Goal: Contribute content: Add original content to the website for others to see

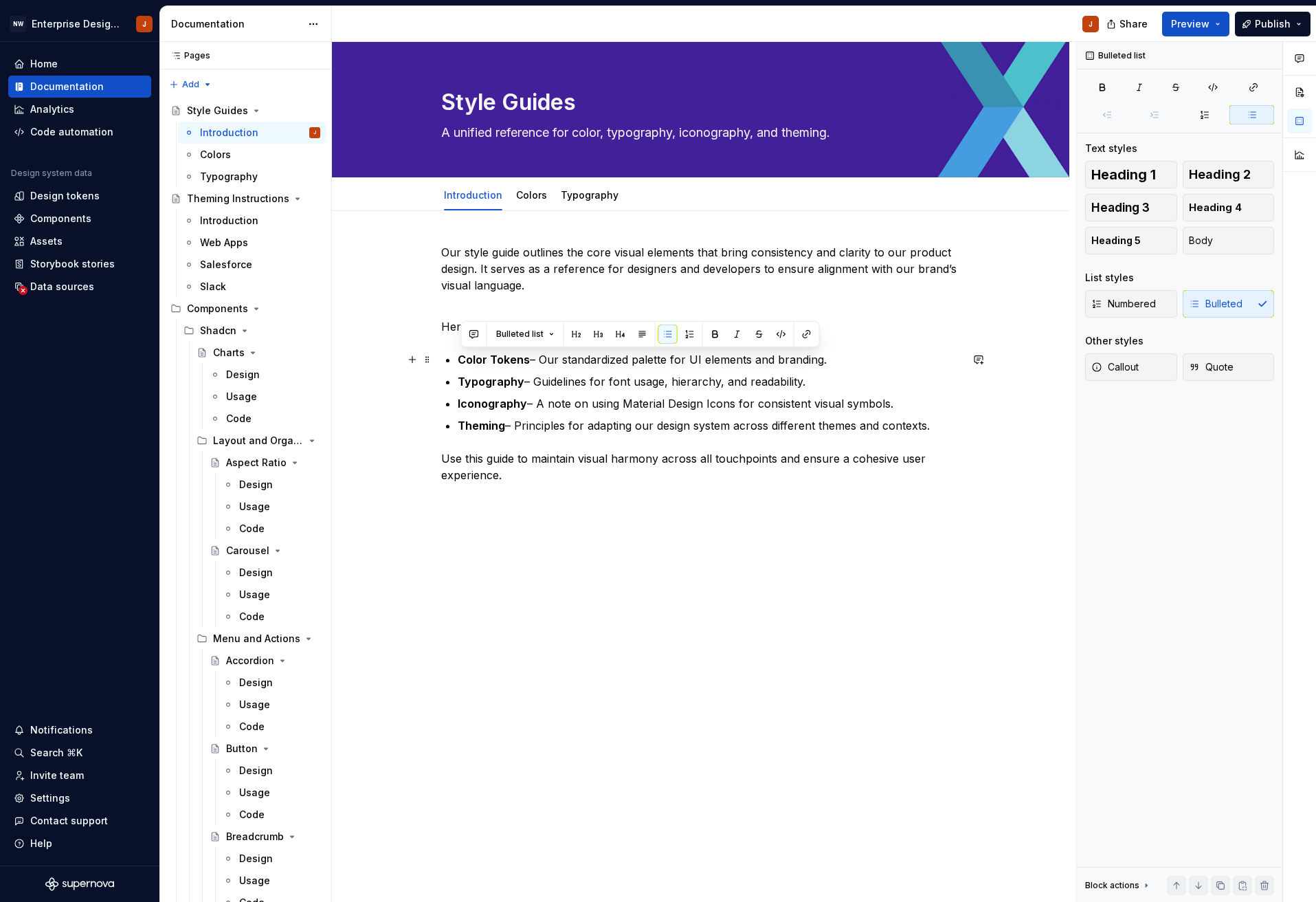
drag, startPoint x: 944, startPoint y: 425, endPoint x: 487, endPoint y: 356, distance: 462.2
click at [461, 352] on ul "Color Tokens – Our standardized palette for UI elements and branding. Typograph…" at bounding box center [709, 392] width 503 height 82
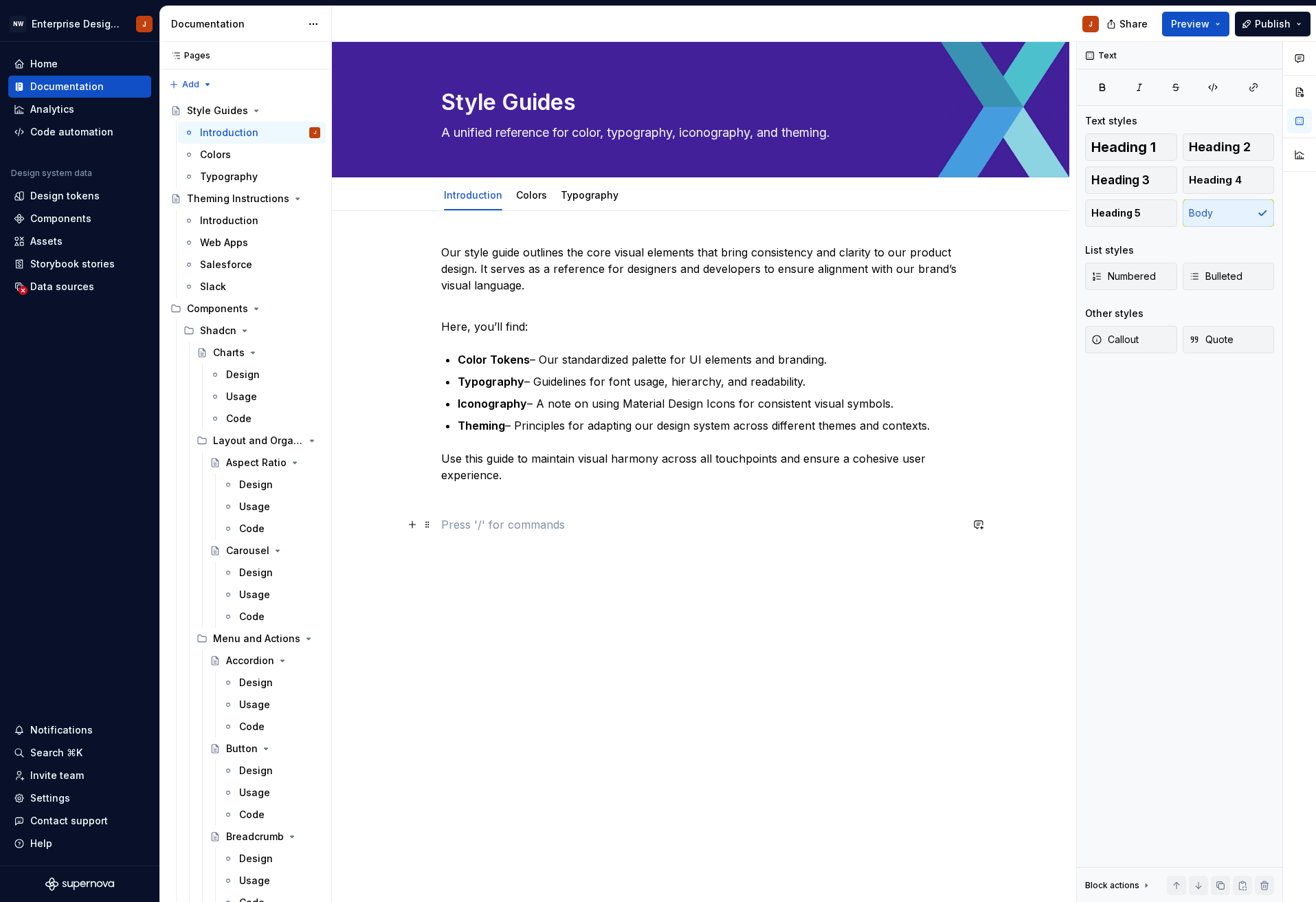
click at [526, 526] on p at bounding box center [700, 524] width 519 height 17
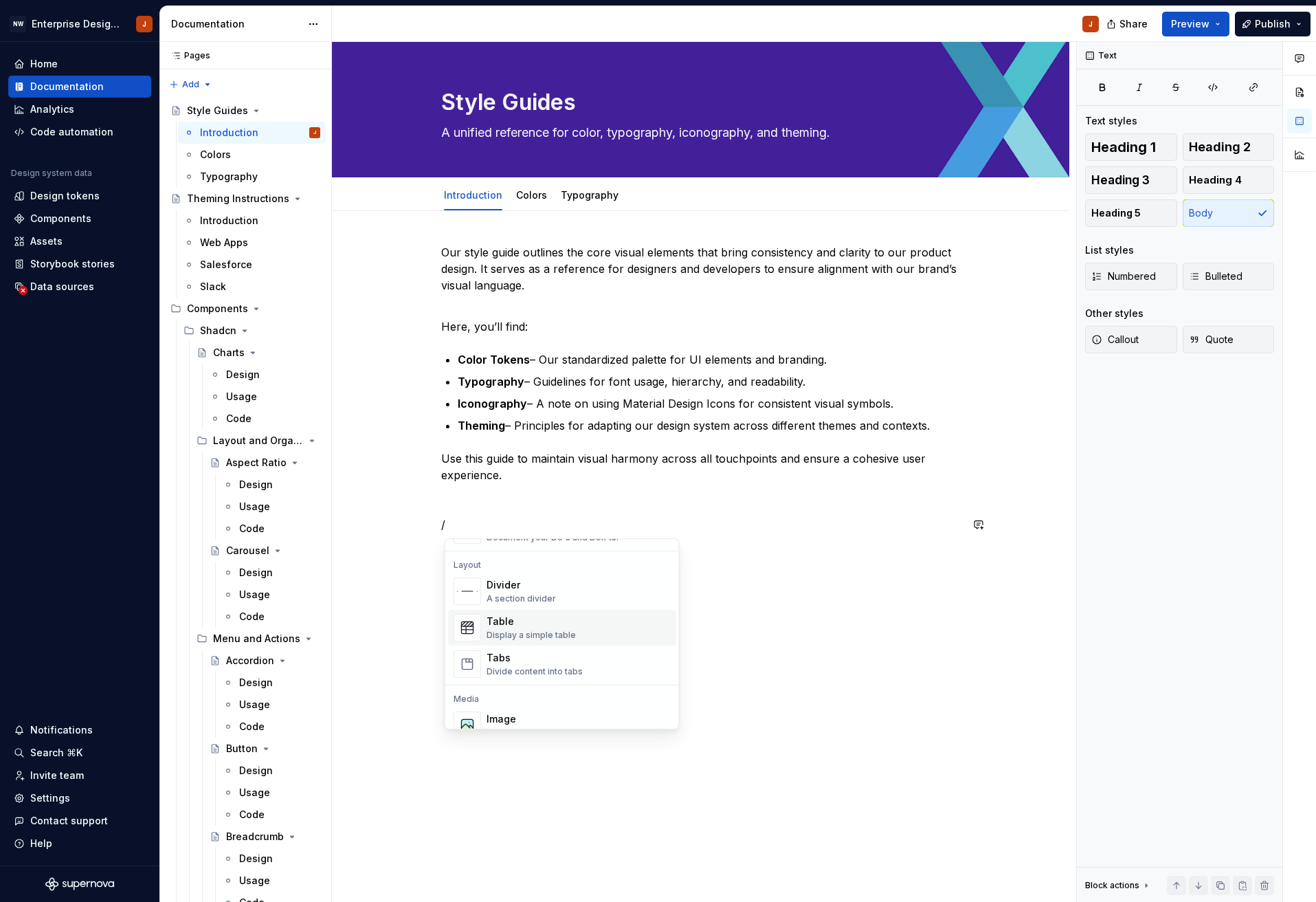
click at [601, 623] on div "Table Display a simple table" at bounding box center [578, 628] width 184 height 28
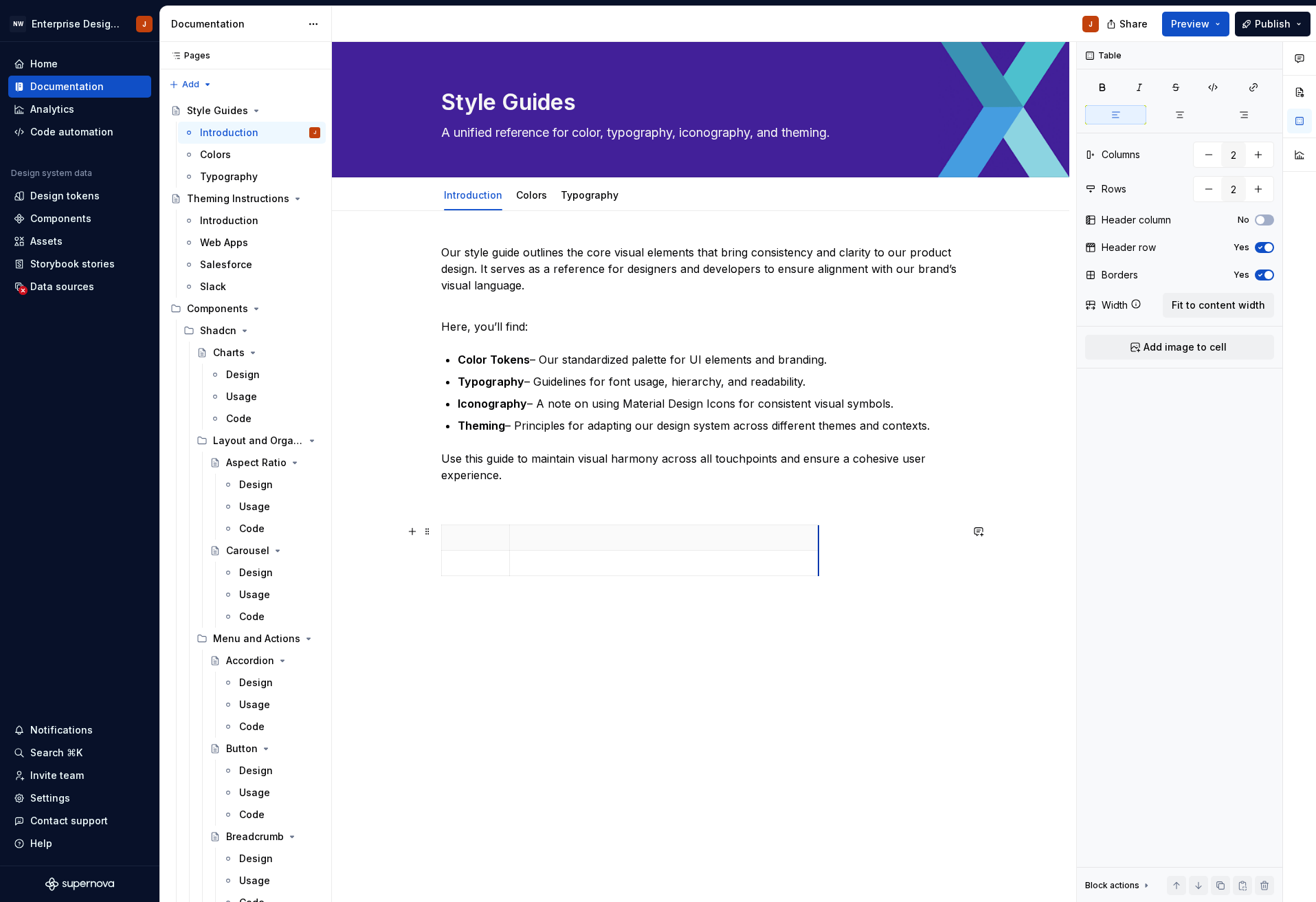
drag, startPoint x: 580, startPoint y: 536, endPoint x: 821, endPoint y: 545, distance: 241.2
click at [817, 537] on html "NW Enterprise Design System J Home Documentation Analytics Code automation Desi…" at bounding box center [658, 451] width 1316 height 902
drag, startPoint x: 585, startPoint y: 547, endPoint x: 591, endPoint y: 541, distance: 8.5
click at [585, 547] on html "NW Enterprise Design System J Home Documentation Analytics Code automation Desi…" at bounding box center [658, 451] width 1316 height 902
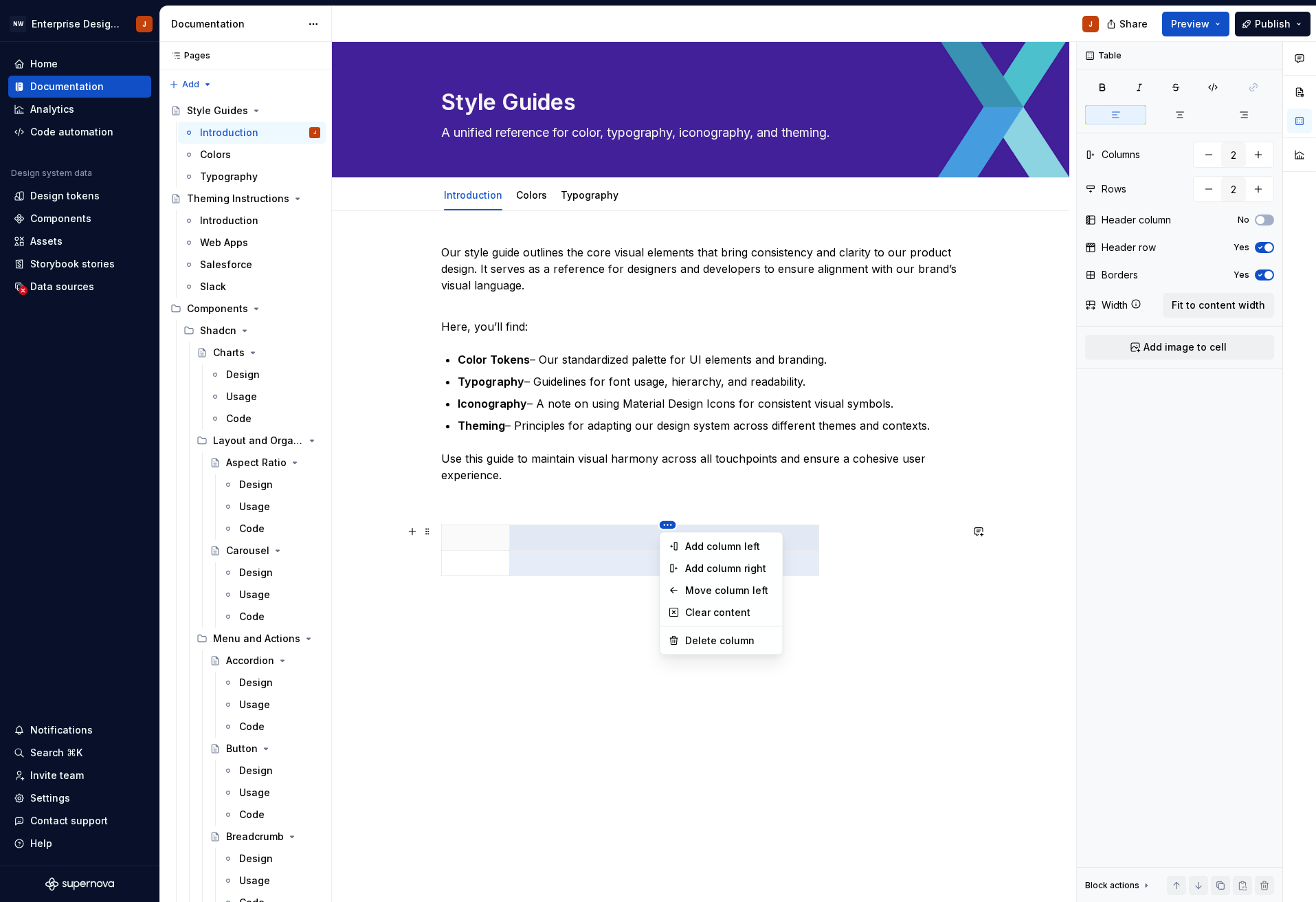
click at [669, 525] on html "NW Enterprise Design System J Home Documentation Analytics Code automation Desi…" at bounding box center [658, 451] width 1316 height 902
click at [701, 549] on div "Add column left" at bounding box center [730, 546] width 89 height 14
type input "3"
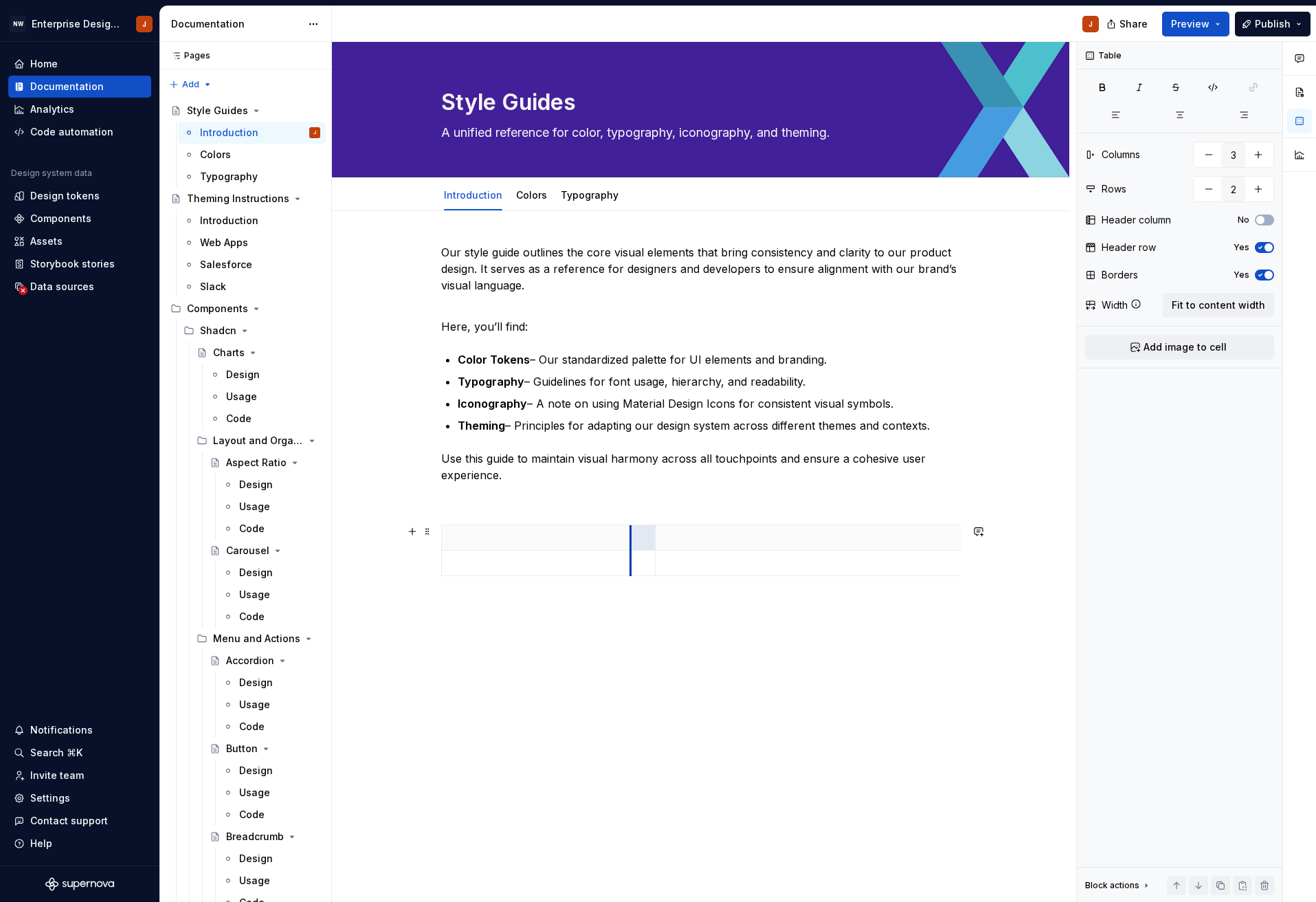
drag, startPoint x: 501, startPoint y: 544, endPoint x: 622, endPoint y: 544, distance: 121.0
drag, startPoint x: 689, startPoint y: 545, endPoint x: 786, endPoint y: 546, distance: 97.0
click at [786, 546] on th at bounding box center [935, 538] width 309 height 26
drag, startPoint x: 632, startPoint y: 541, endPoint x: 609, endPoint y: 540, distance: 23.0
drag, startPoint x: 762, startPoint y: 545, endPoint x: 778, endPoint y: 545, distance: 16.0
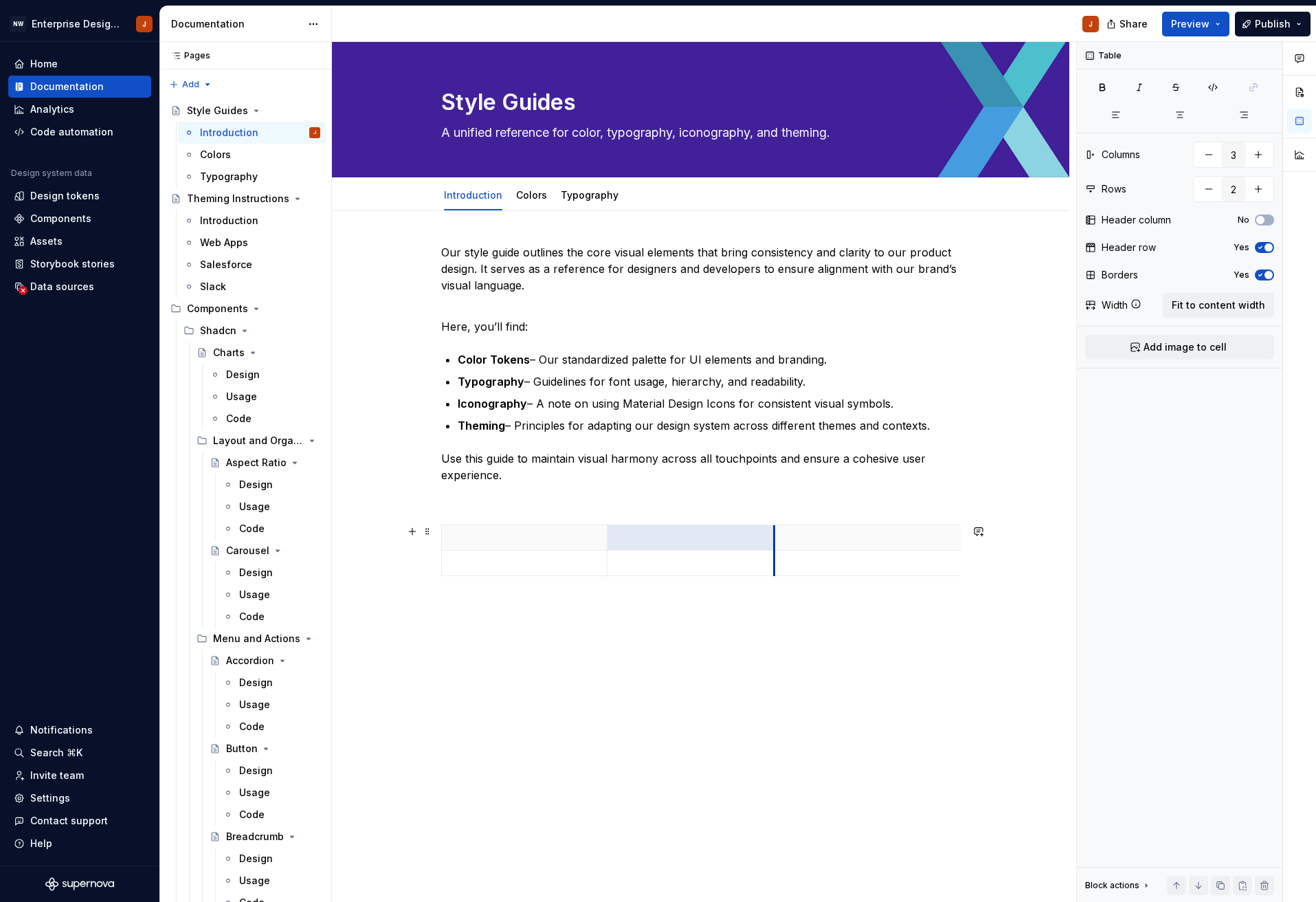
click at [778, 545] on th at bounding box center [927, 538] width 309 height 26
click at [512, 648] on div "Our style guide outlines the core visual elements that bring consistency and cl…" at bounding box center [700, 450] width 519 height 411
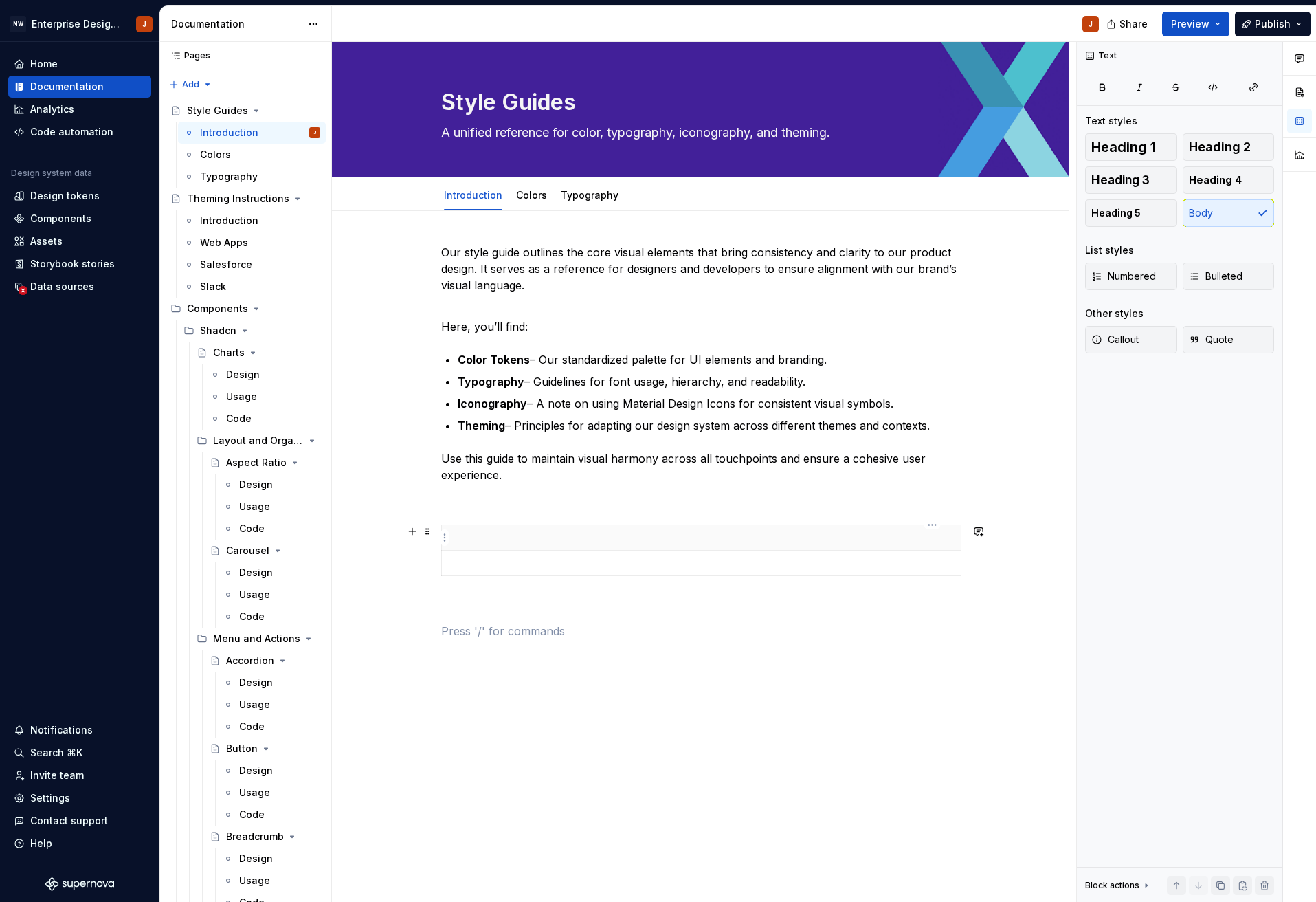
click at [892, 538] on p at bounding box center [927, 537] width 292 height 14
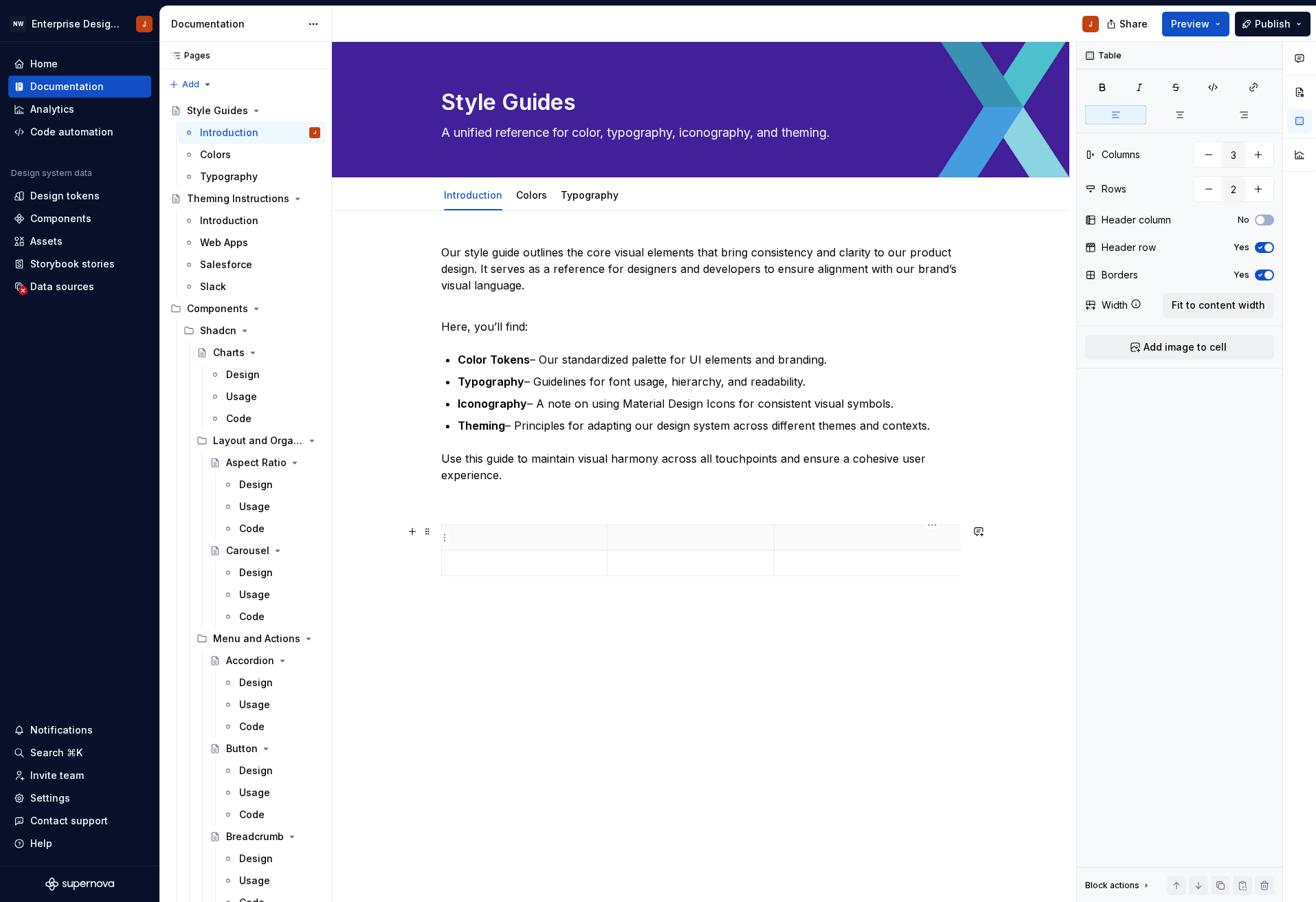
click at [948, 539] on p at bounding box center [927, 537] width 292 height 14
drag, startPoint x: 771, startPoint y: 549, endPoint x: 681, endPoint y: 547, distance: 90.0
click at [684, 547] on th at bounding box center [838, 538] width 308 height 26
drag, startPoint x: 610, startPoint y: 543, endPoint x: 518, endPoint y: 538, distance: 92.1
click at [518, 538] on th at bounding box center [551, 538] width 71 height 26
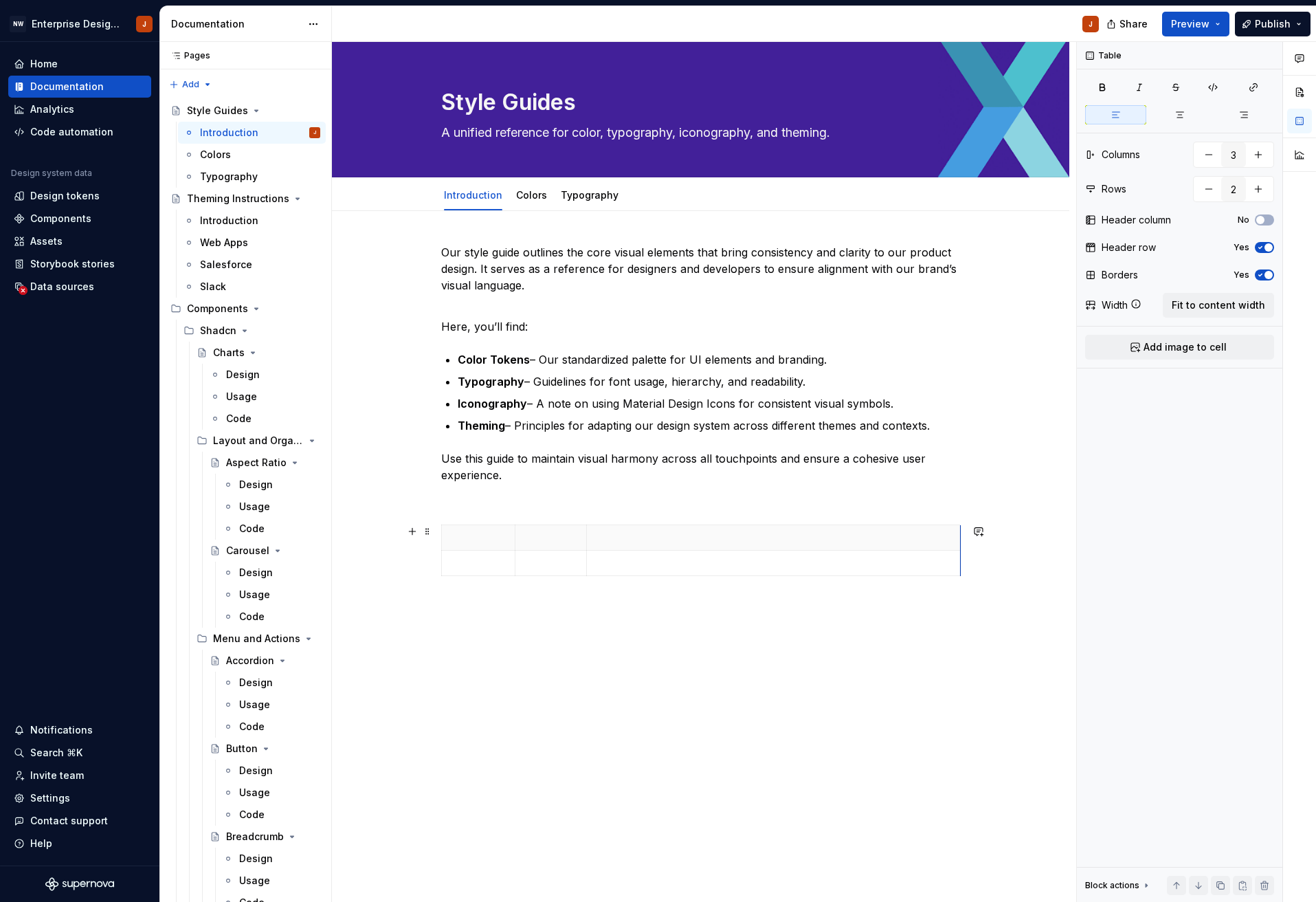
drag, startPoint x: 898, startPoint y: 536, endPoint x: 963, endPoint y: 538, distance: 65.0
drag, startPoint x: 593, startPoint y: 535, endPoint x: 853, endPoint y: 538, distance: 260.0
click at [748, 539] on th at bounding box center [930, 538] width 374 height 26
drag, startPoint x: 746, startPoint y: 542, endPoint x: 586, endPoint y: 538, distance: 160.0
drag, startPoint x: 519, startPoint y: 540, endPoint x: 578, endPoint y: 540, distance: 59.0
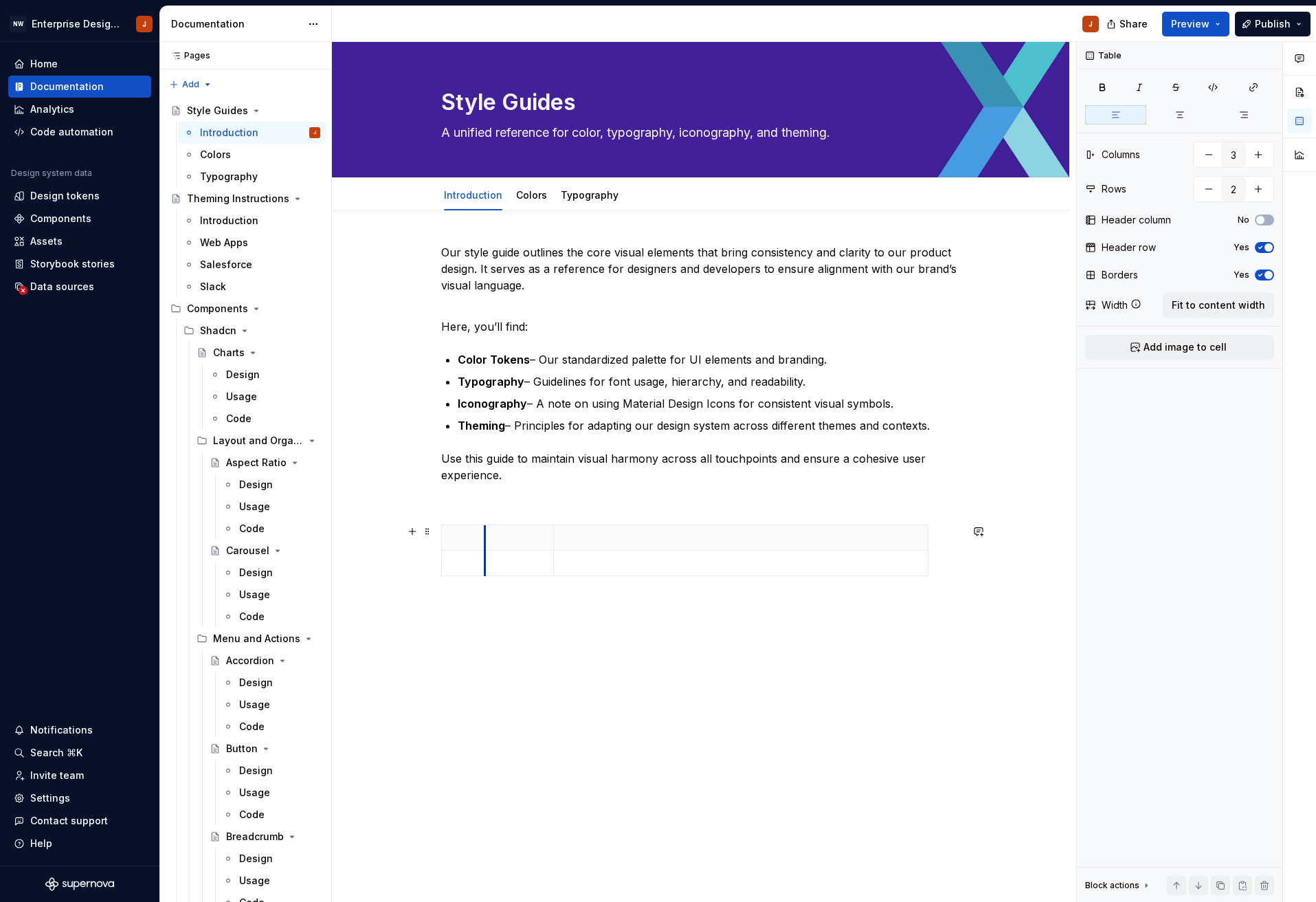
click at [489, 538] on th at bounding box center [519, 538] width 68 height 26
drag, startPoint x: 928, startPoint y: 537, endPoint x: 610, endPoint y: 544, distance: 318.1
drag, startPoint x: 488, startPoint y: 538, endPoint x: 581, endPoint y: 538, distance: 93.0
click at [581, 538] on th at bounding box center [611, 538] width 68 height 26
drag, startPoint x: 650, startPoint y: 542, endPoint x: 731, endPoint y: 544, distance: 81.0
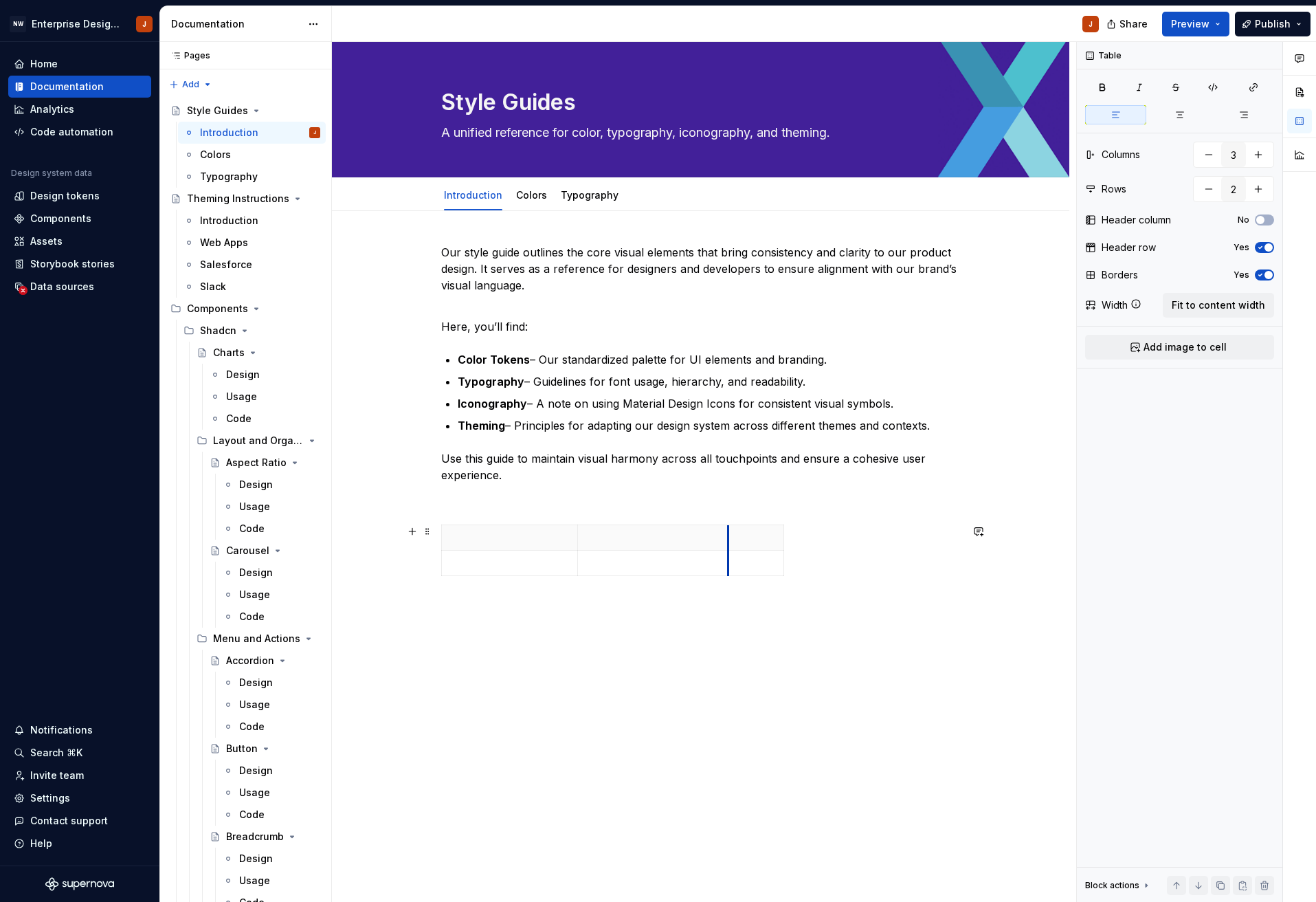
click at [731, 544] on th at bounding box center [755, 538] width 55 height 26
click at [787, 550] on icon "button" at bounding box center [786, 550] width 6 height 6
type input "4"
drag, startPoint x: 787, startPoint y: 543, endPoint x: 833, endPoint y: 543, distance: 46.0
click at [833, 543] on th at bounding box center [841, 538] width 25 height 26
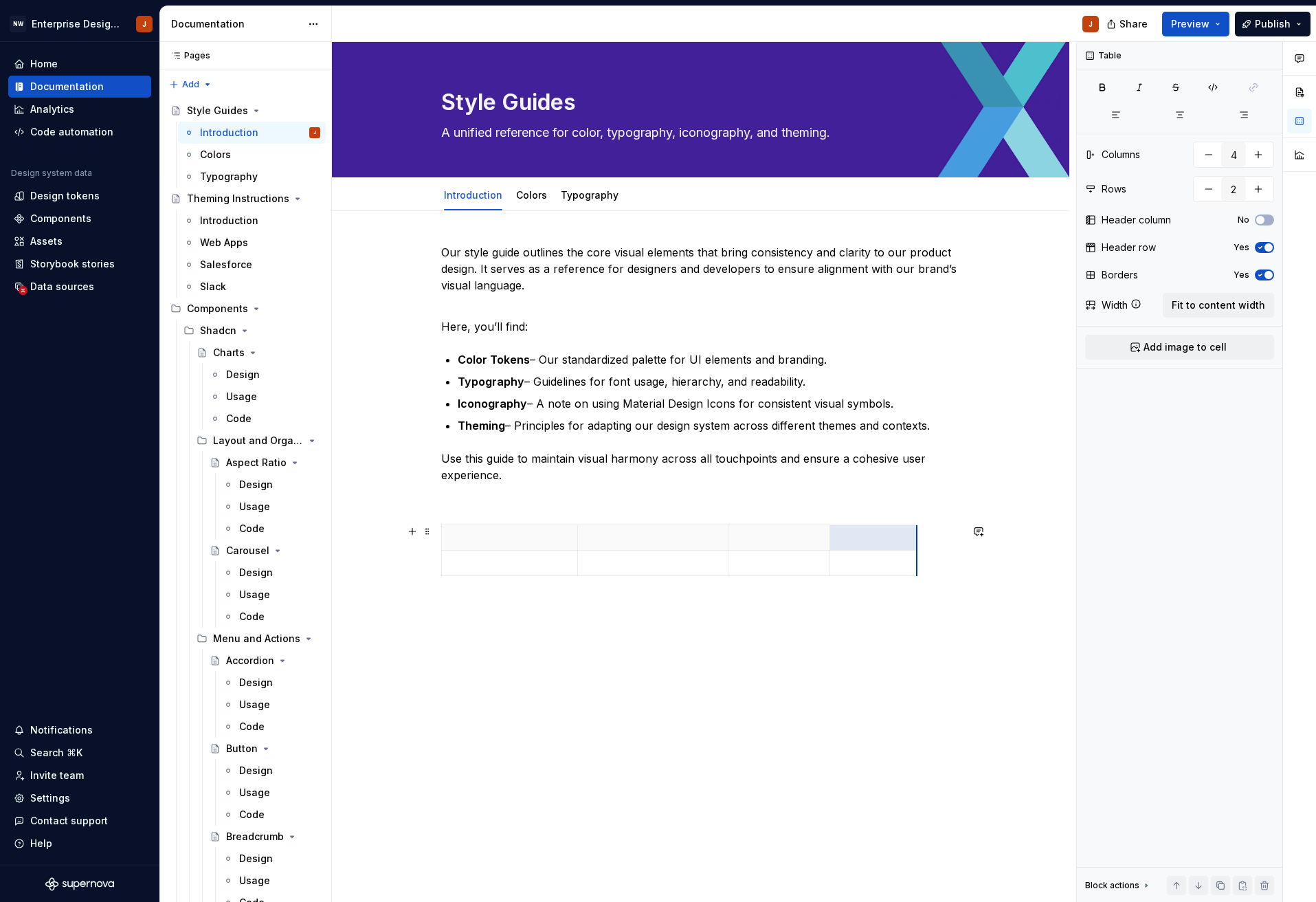
drag, startPoint x: 860, startPoint y: 543, endPoint x: 920, endPoint y: 542, distance: 60.0
drag, startPoint x: 733, startPoint y: 544, endPoint x: 685, endPoint y: 542, distance: 48.0
click at [685, 542] on th at bounding box center [732, 538] width 102 height 26
drag, startPoint x: 789, startPoint y: 536, endPoint x: 810, endPoint y: 537, distance: 21.0
click at [810, 536] on th at bounding box center [849, 538] width 87 height 26
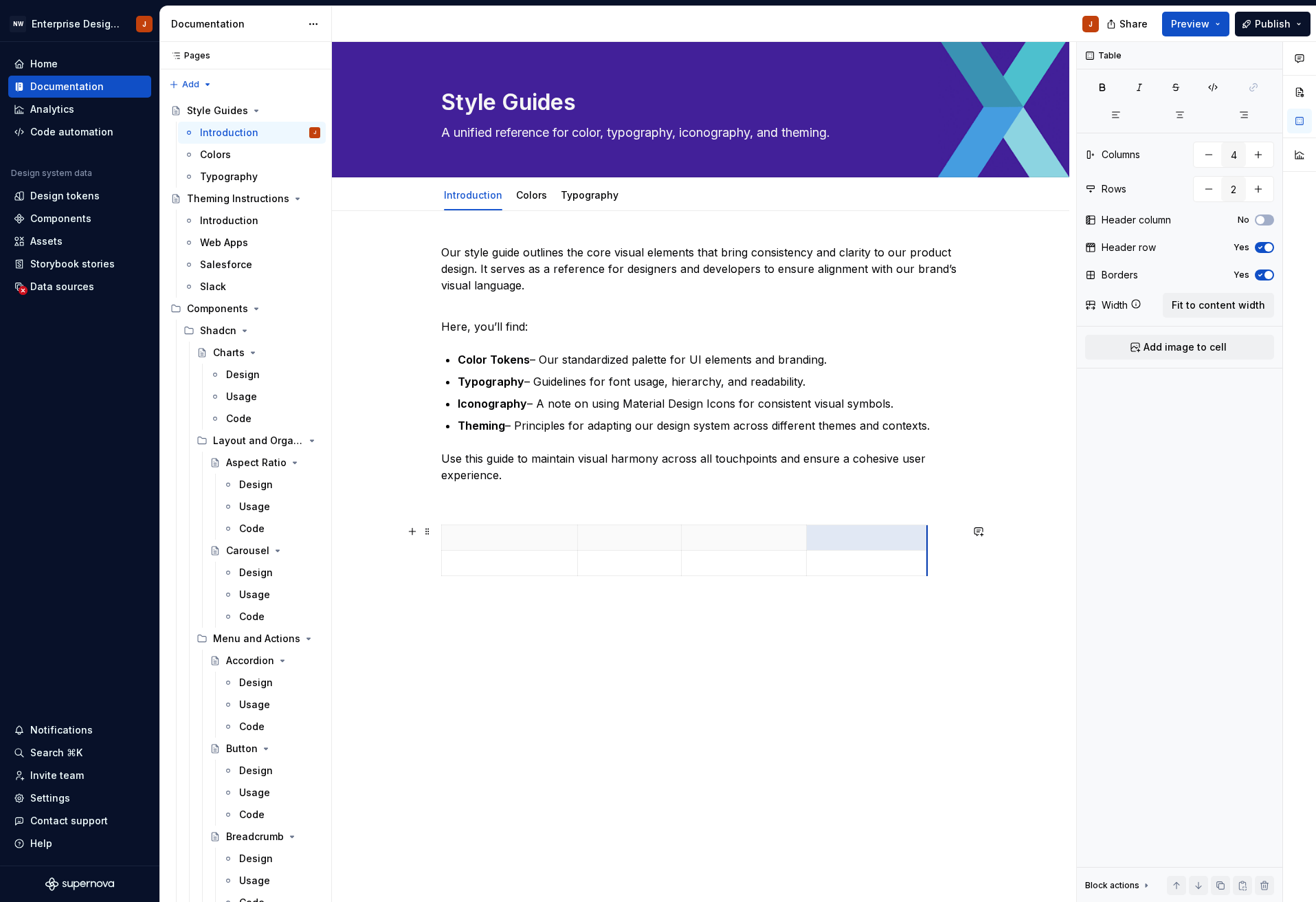
drag, startPoint x: 896, startPoint y: 538, endPoint x: 929, endPoint y: 537, distance: 33.0
drag, startPoint x: 683, startPoint y: 544, endPoint x: 716, endPoint y: 544, distance: 33.0
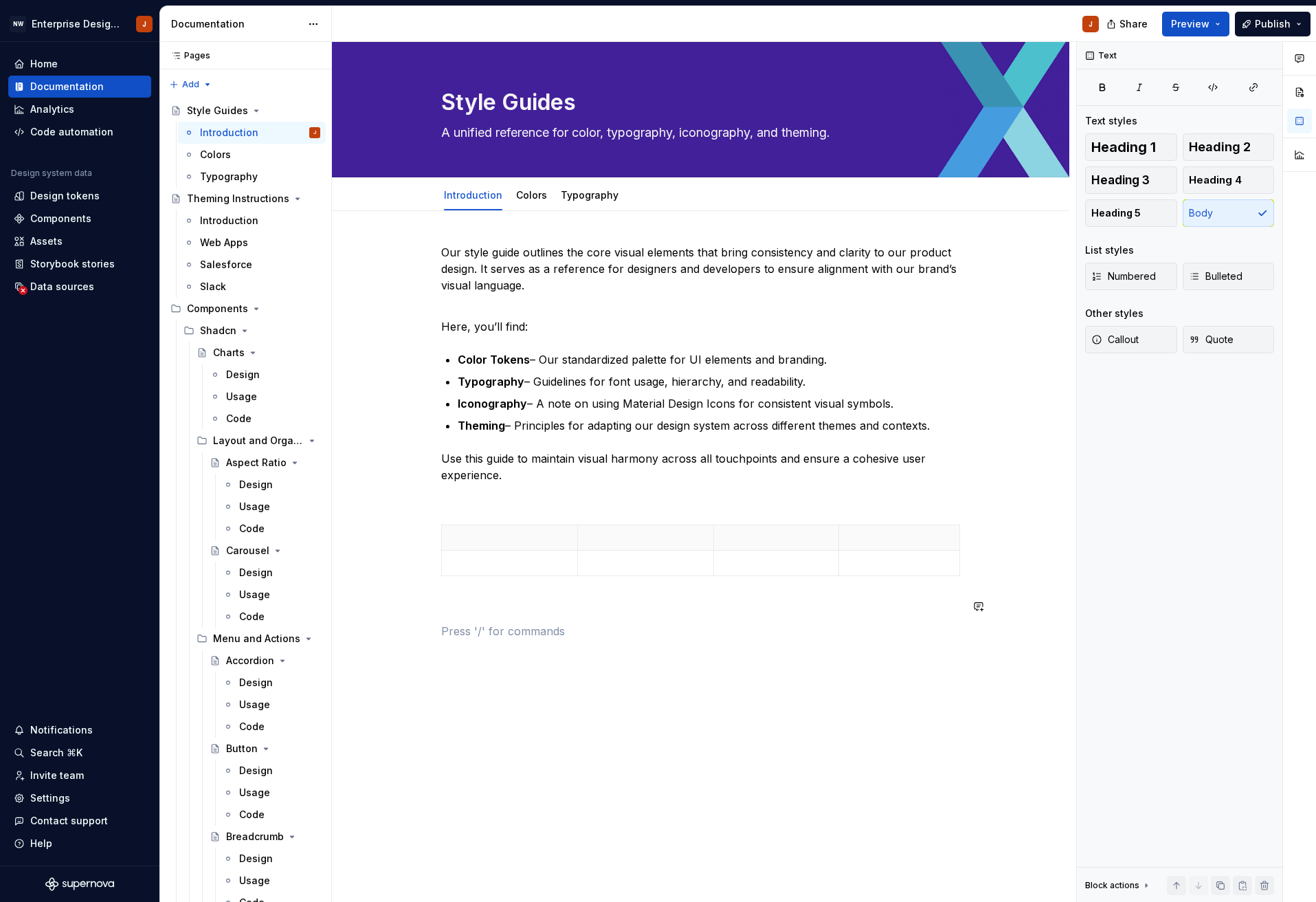
click at [650, 663] on div "Style Guides A unified reference for color, typography, iconography, and themin…" at bounding box center [704, 472] width 745 height 860
click at [572, 539] on html "NW Enterprise Design System J Home Documentation Analytics Code automation Desi…" at bounding box center [658, 451] width 1316 height 902
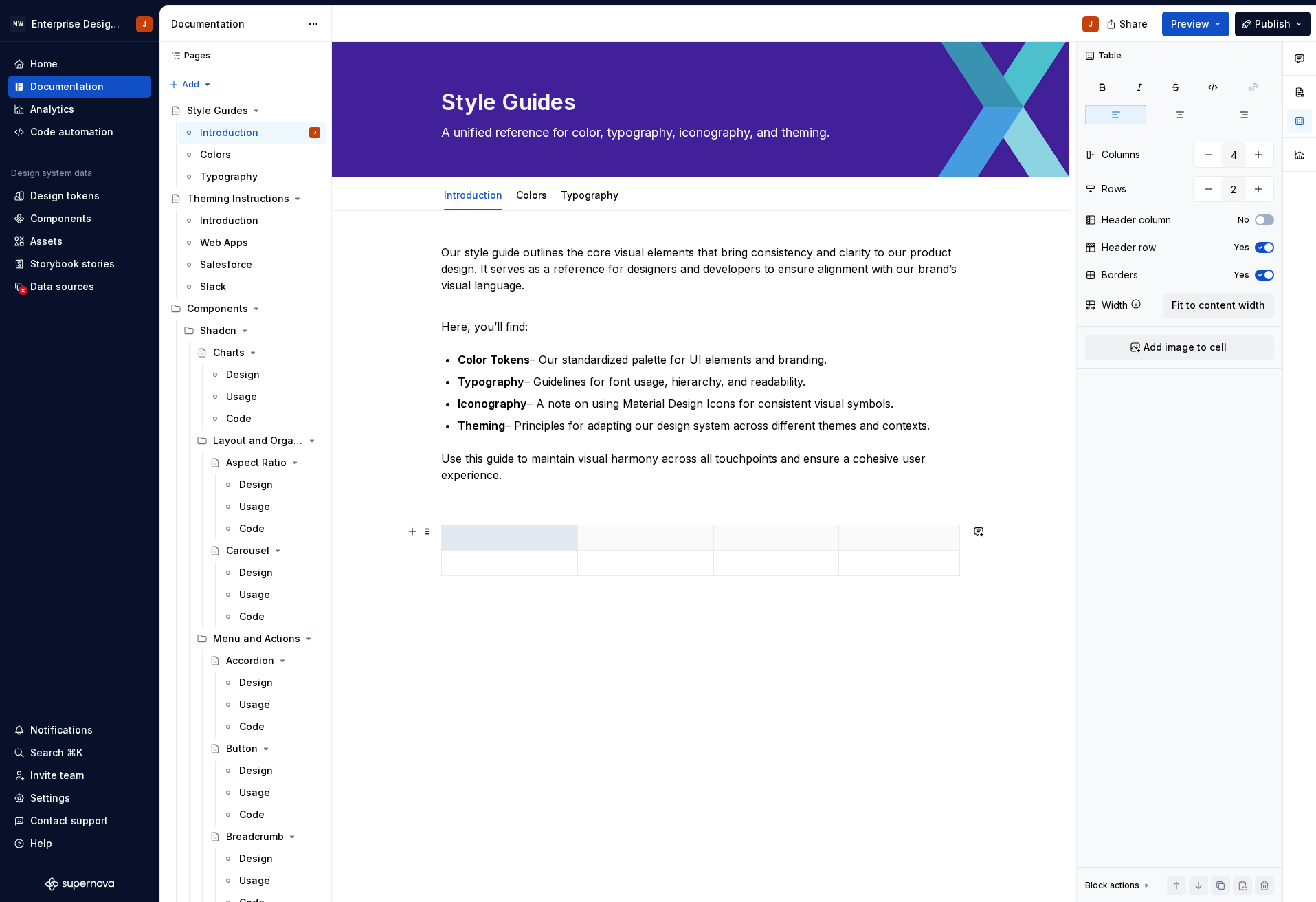
click at [530, 535] on html "NW Enterprise Design System J Home Documentation Analytics Code automation Desi…" at bounding box center [658, 451] width 1316 height 902
click at [573, 535] on html "NW Enterprise Design System J Home Documentation Analytics Code automation Desi…" at bounding box center [658, 451] width 1316 height 902
click at [599, 584] on div "Clear content" at bounding box center [640, 585] width 89 height 14
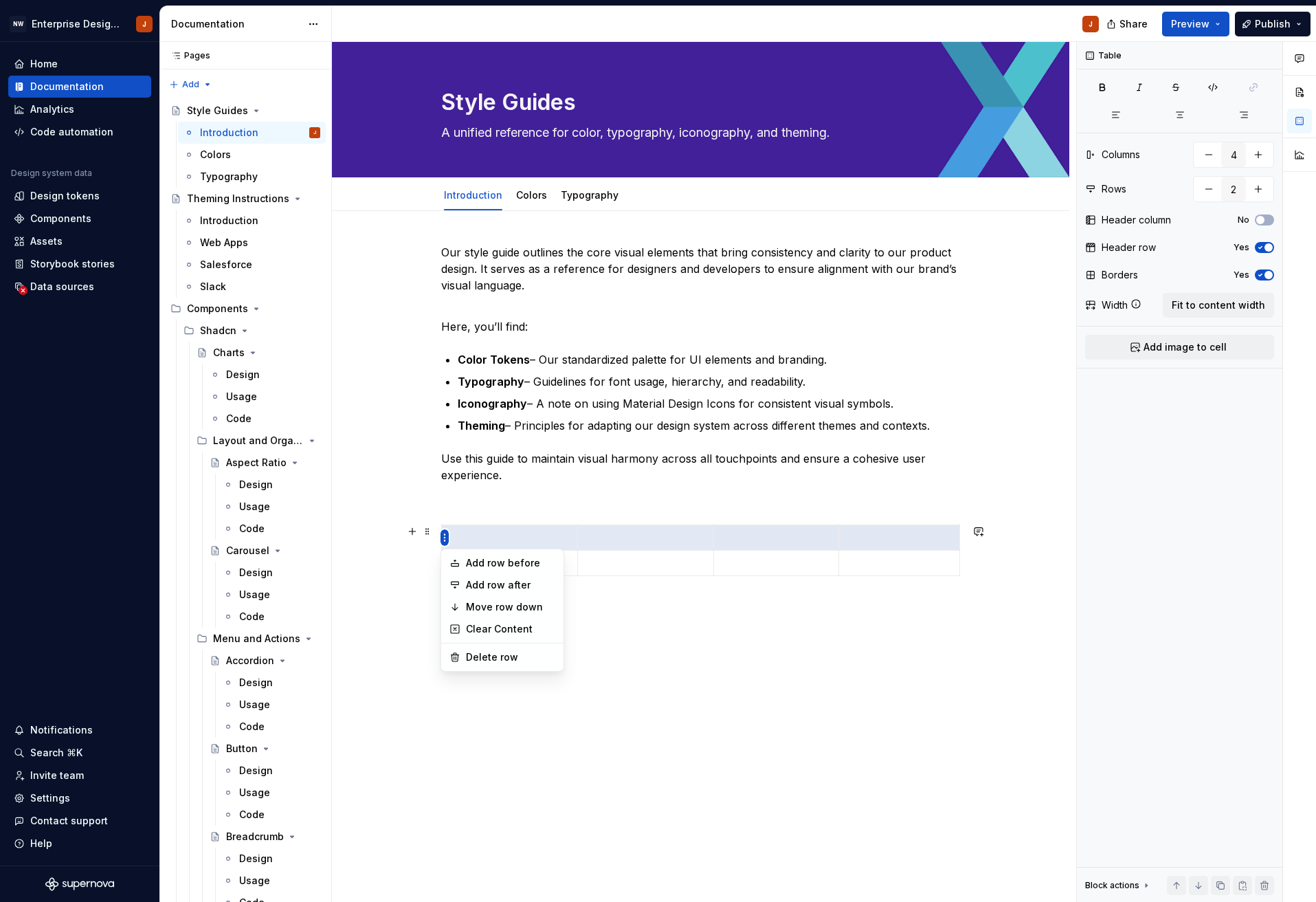
click at [443, 539] on html "NW Enterprise Design System J Home Documentation Analytics Code automation Desi…" at bounding box center [658, 451] width 1316 height 902
click at [483, 659] on div "Delete row" at bounding box center [510, 657] width 89 height 14
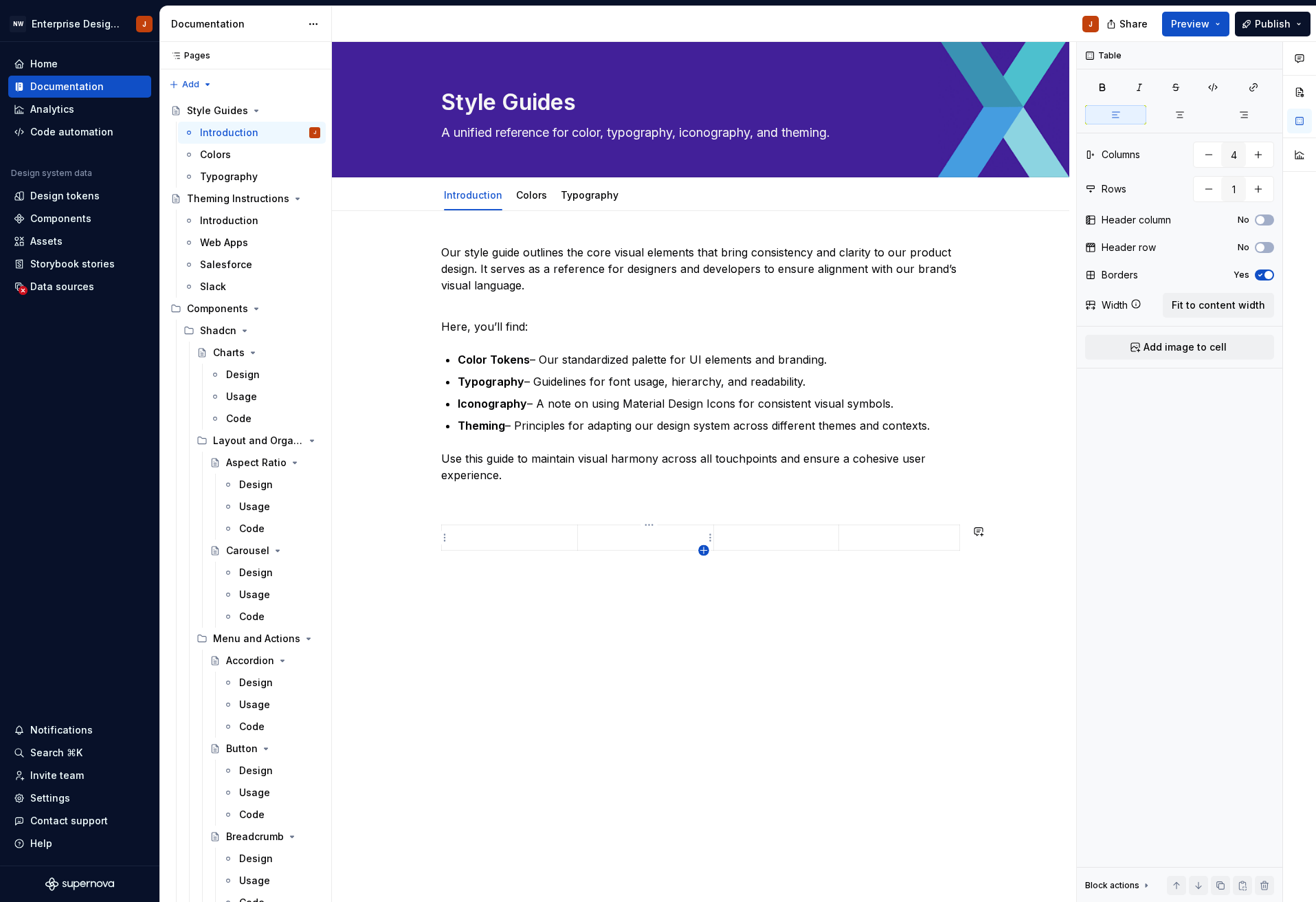
click at [703, 549] on icon "button" at bounding box center [703, 550] width 11 height 11
type input "2"
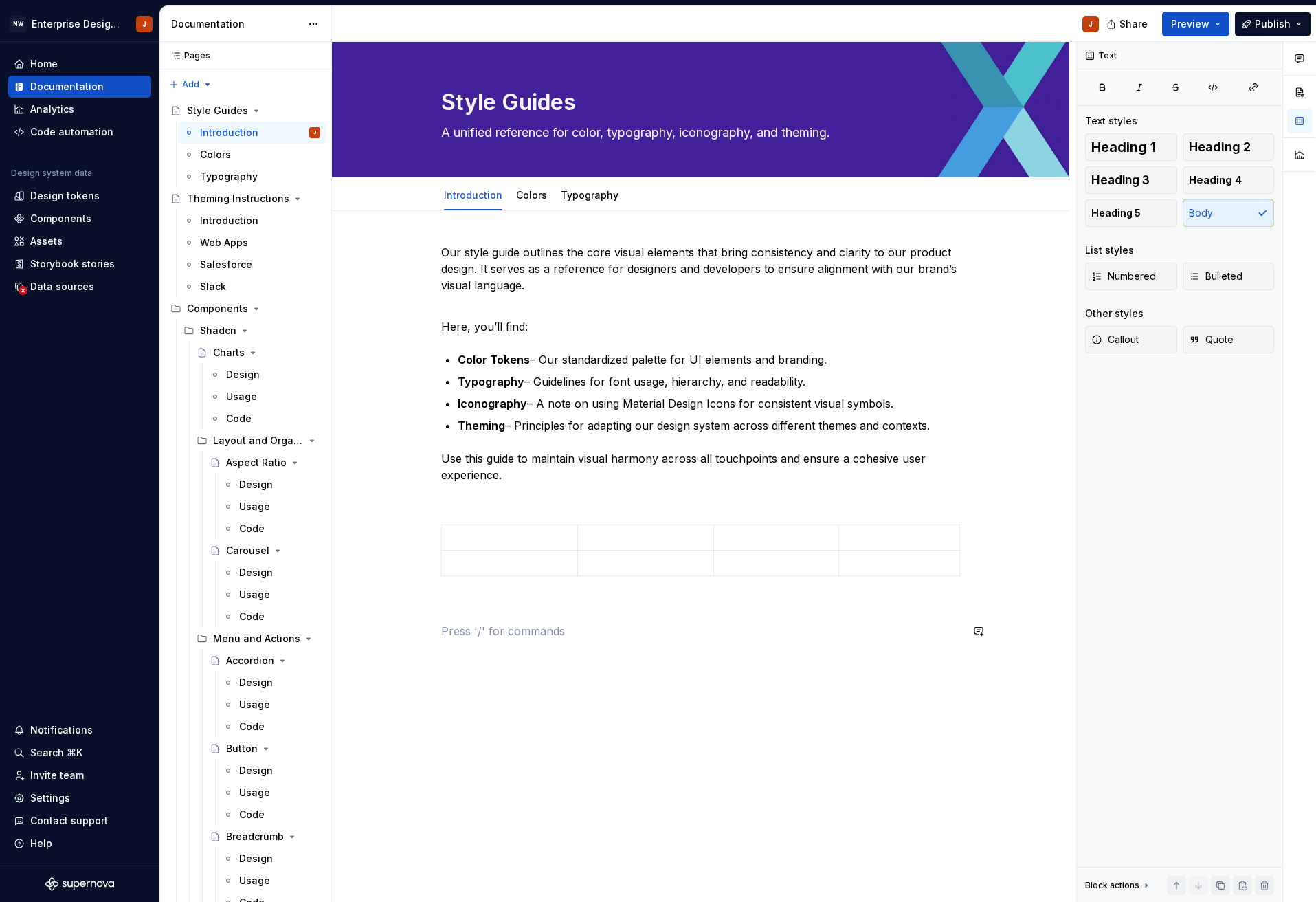
click at [548, 709] on div "Our style guide outlines the core visual elements that bring consistency and cl…" at bounding box center [701, 568] width 738 height 715
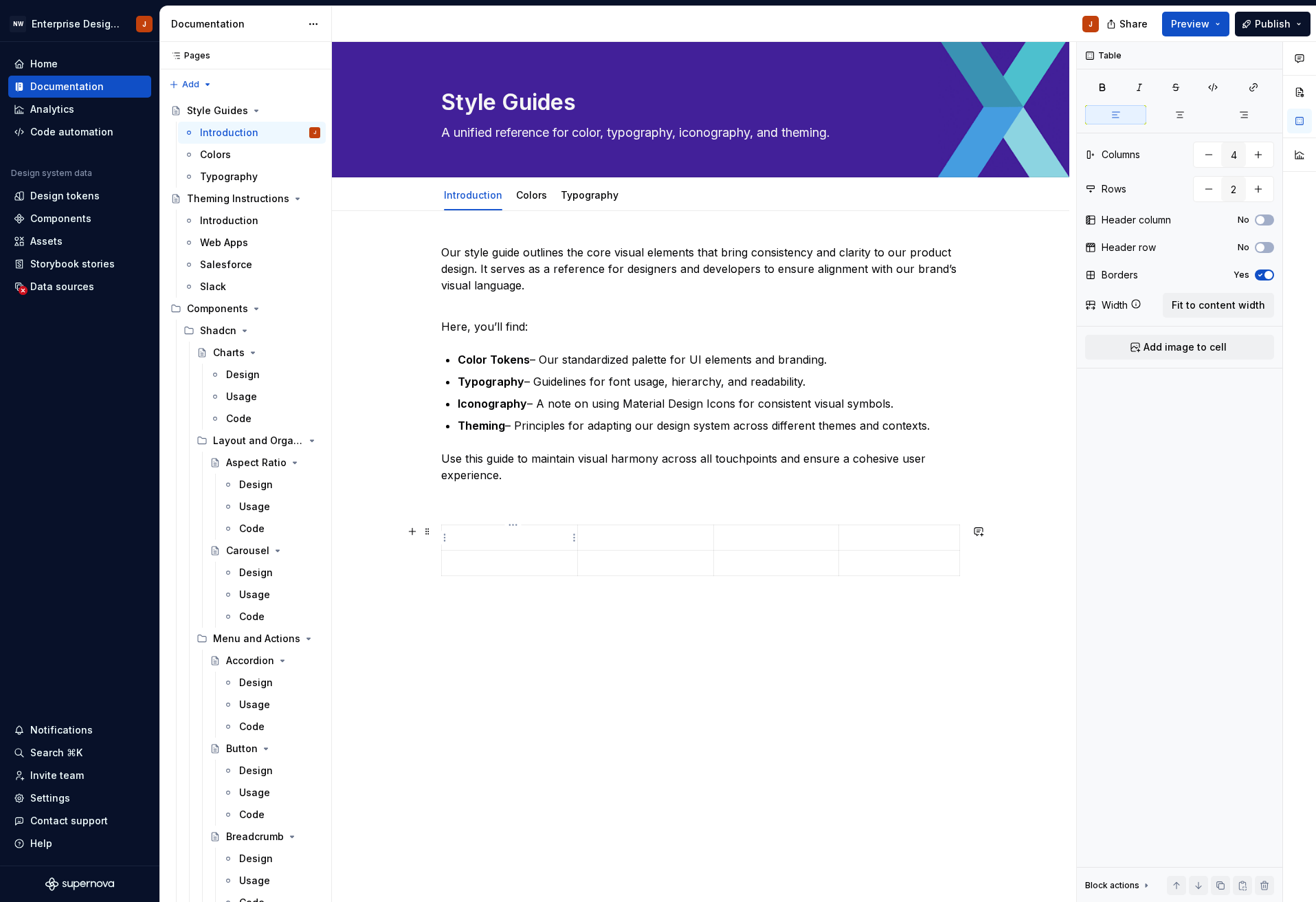
click at [537, 540] on p at bounding box center [509, 537] width 120 height 14
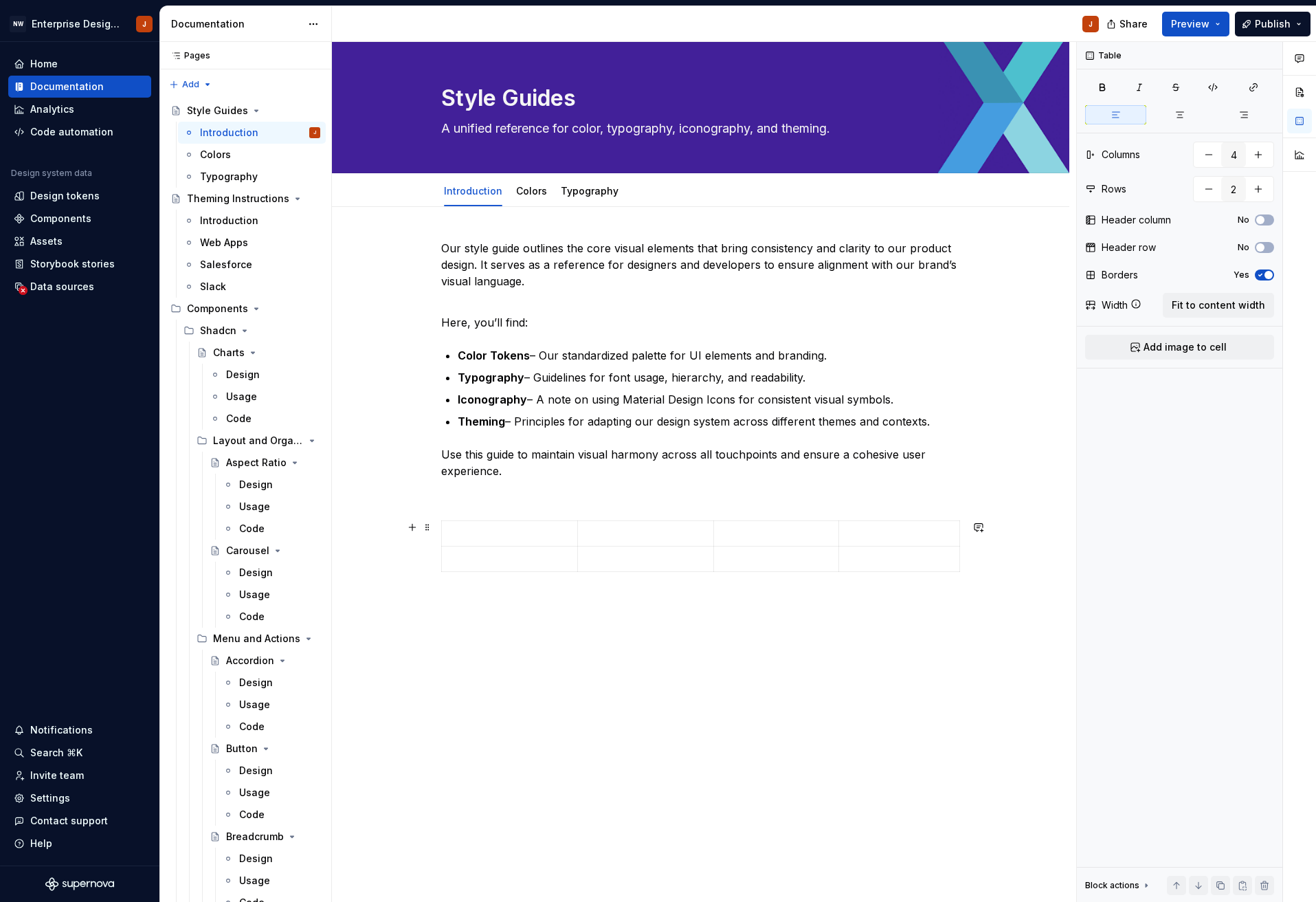
scroll to position [8, 0]
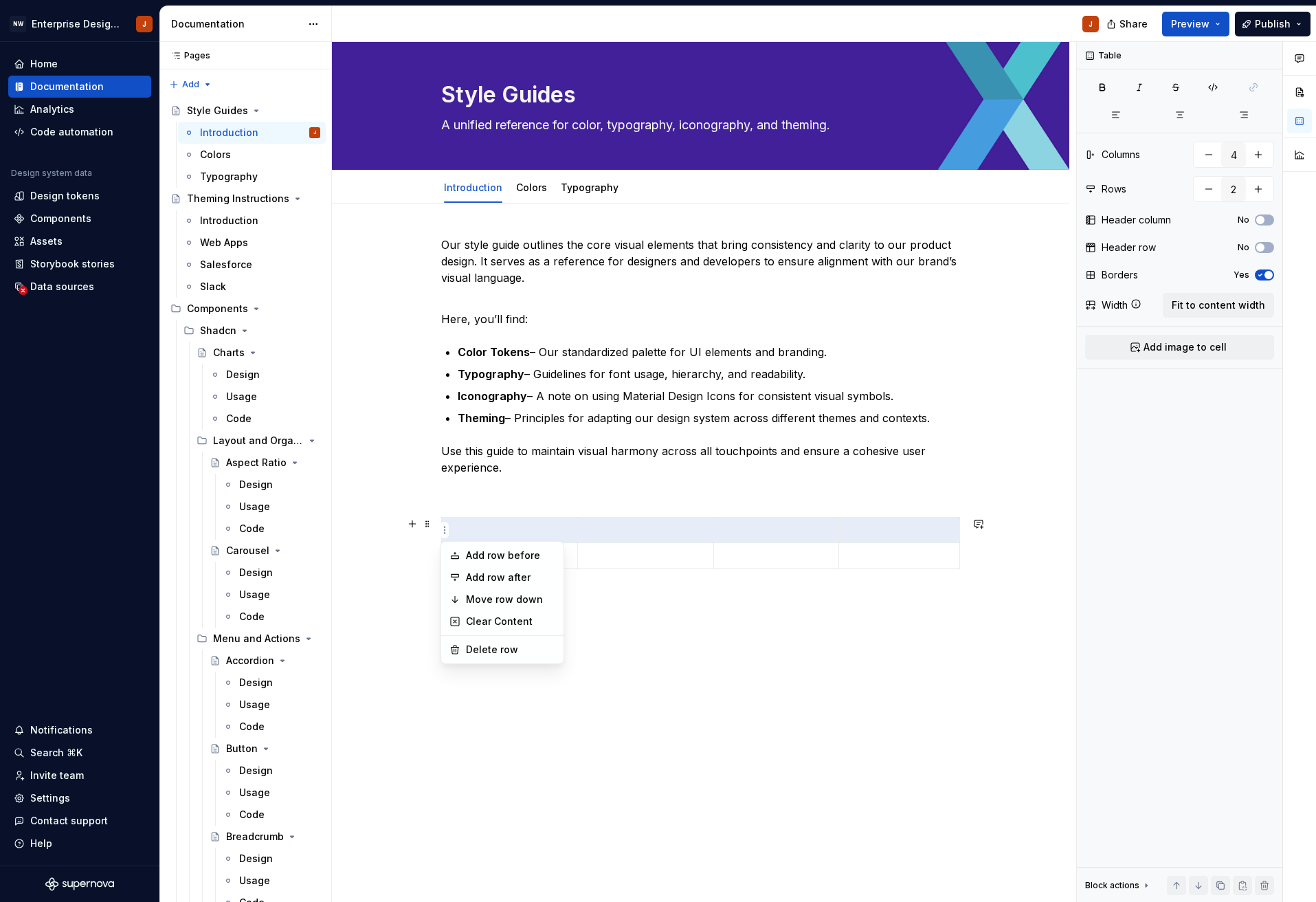
click at [446, 530] on html "NW Enterprise Design System J Home Documentation Analytics Code automation Desi…" at bounding box center [658, 451] width 1316 height 902
click at [633, 593] on html "NW Enterprise Design System J Home Documentation Analytics Code automation Desi…" at bounding box center [658, 451] width 1316 height 902
click at [429, 526] on span at bounding box center [427, 523] width 11 height 19
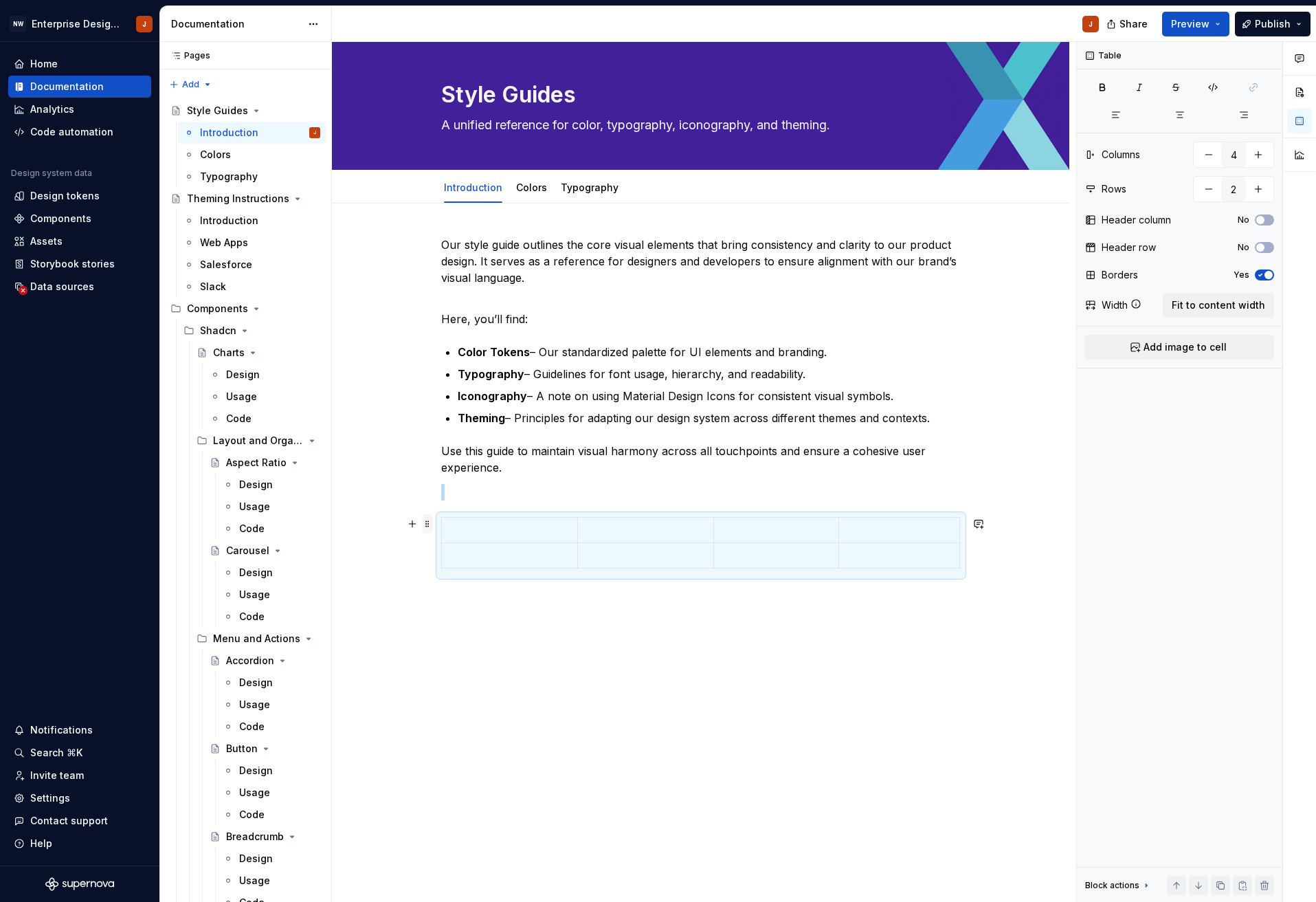
click at [429, 526] on span at bounding box center [427, 523] width 11 height 19
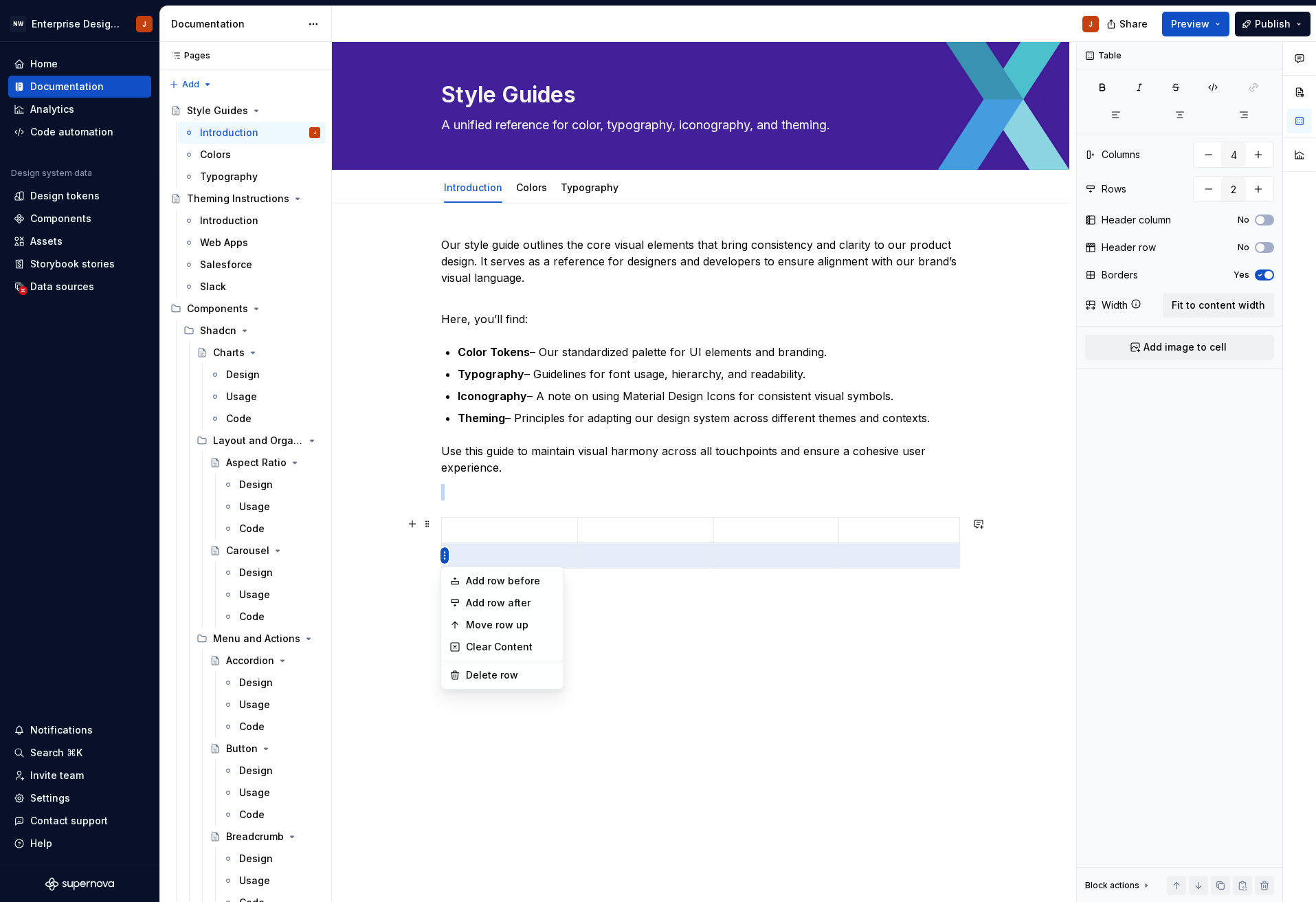
click at [442, 557] on html "NW Enterprise Design System J Home Documentation Analytics Code automation Desi…" at bounding box center [658, 451] width 1316 height 902
click at [438, 542] on html "NW Enterprise Design System J Home Documentation Analytics Code automation Desi…" at bounding box center [658, 451] width 1316 height 902
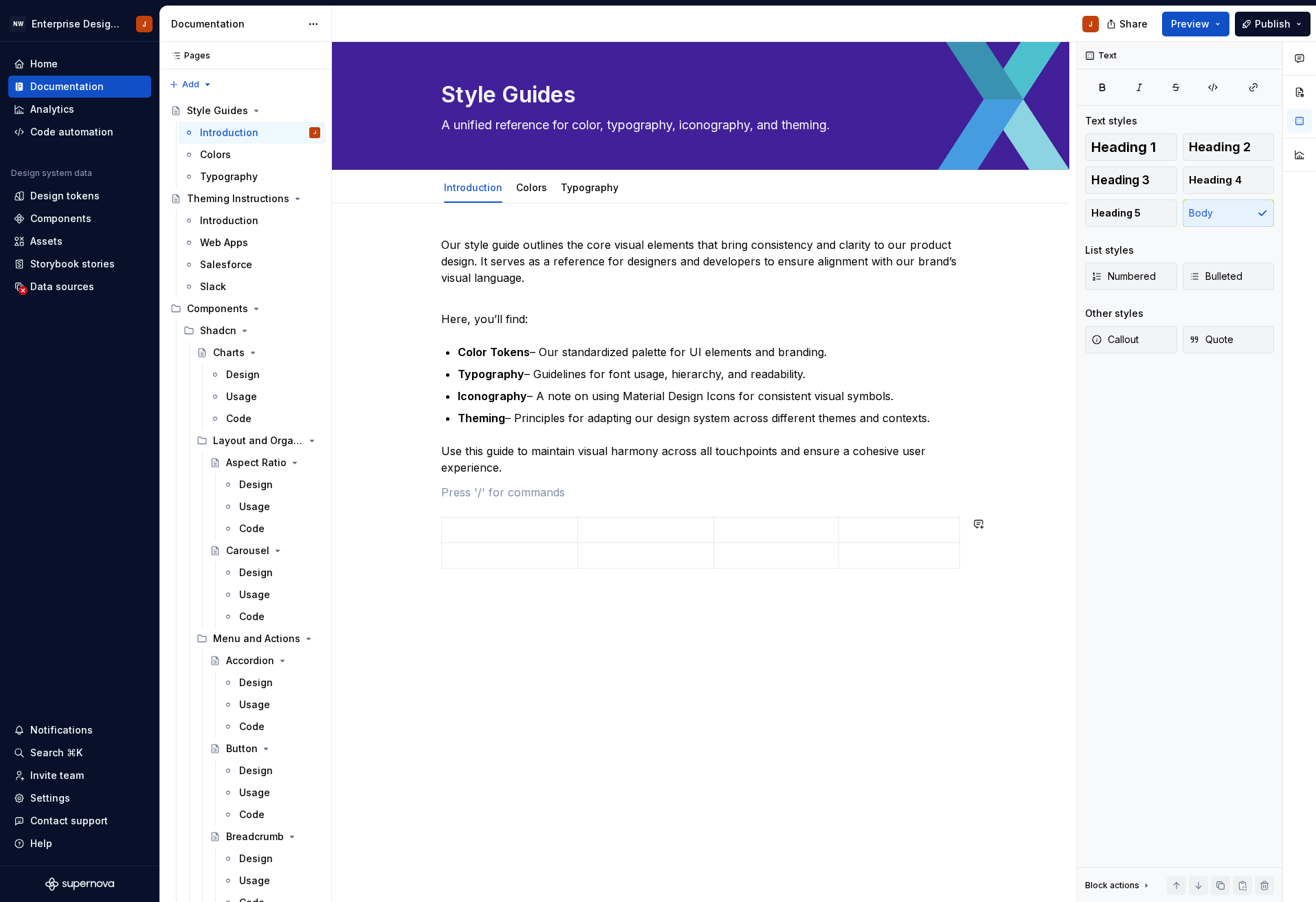
click at [474, 577] on div "Our style guide outlines the core visual elements that bring consistency and cl…" at bounding box center [700, 434] width 519 height 396
click at [430, 524] on span at bounding box center [427, 523] width 11 height 19
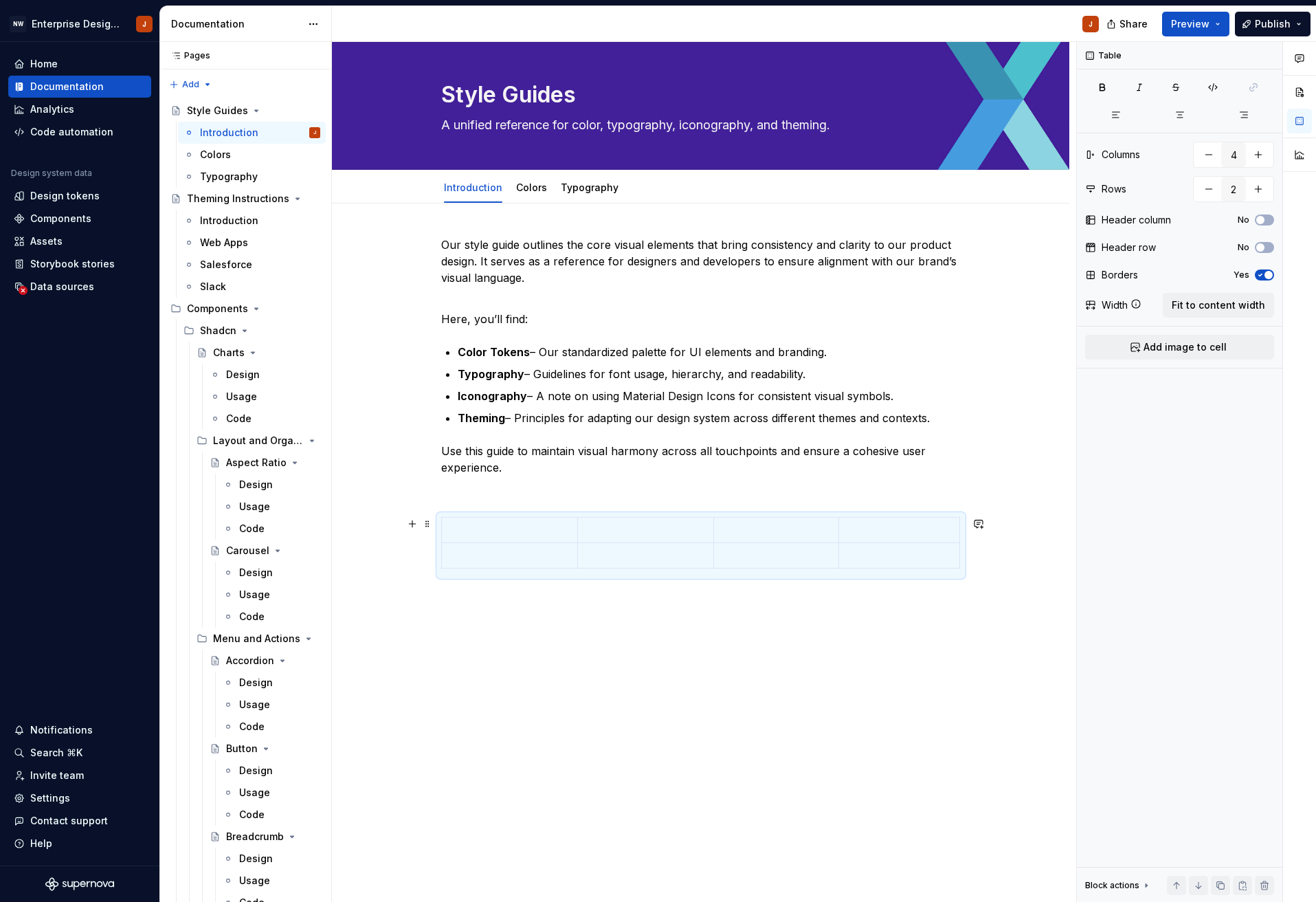
click at [695, 589] on div "Our style guide outlines the core visual elements that bring consistency and cl…" at bounding box center [700, 434] width 519 height 396
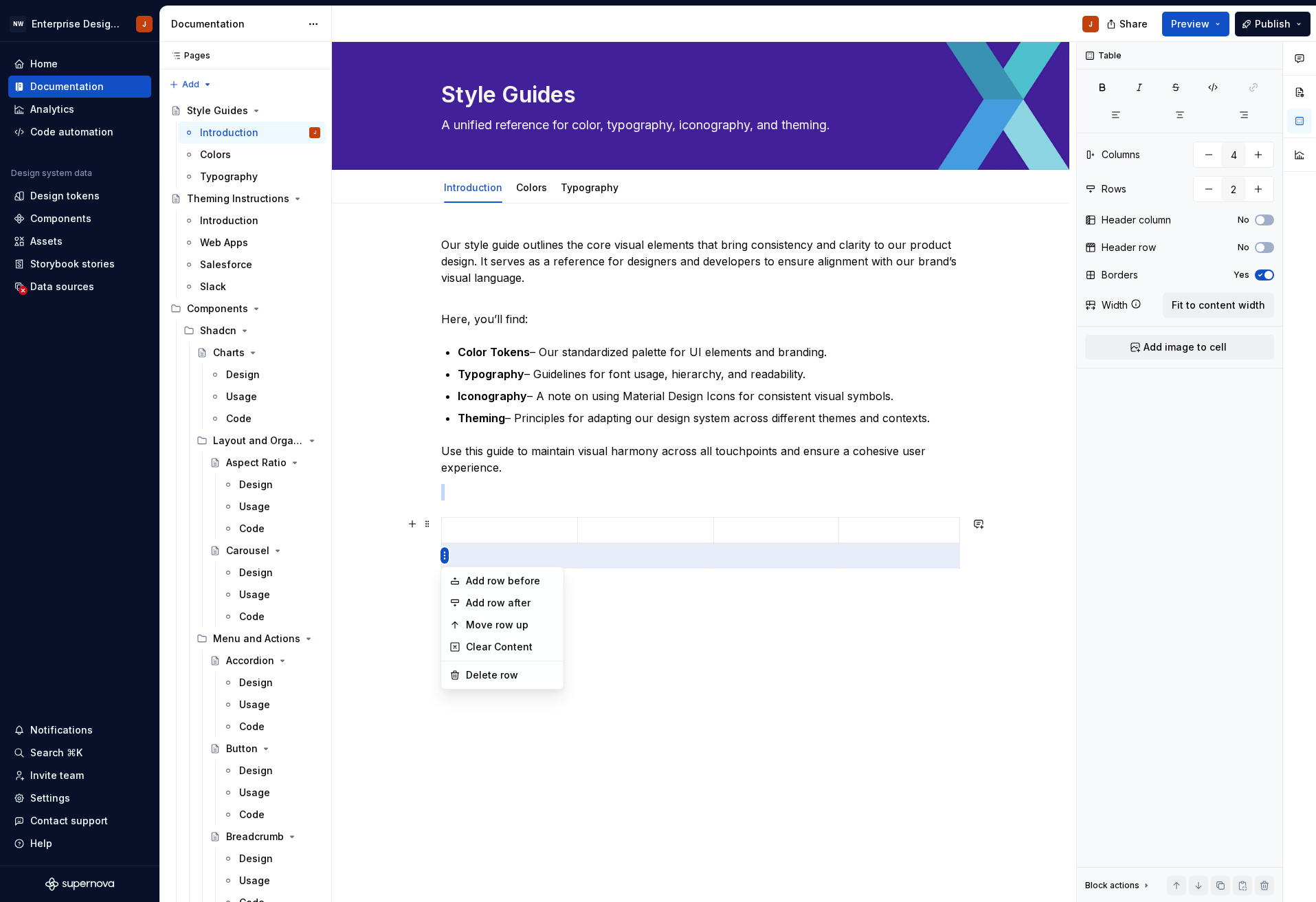
click at [445, 558] on html "NW Enterprise Design System J Home Documentation Analytics Code automation Desi…" at bounding box center [658, 451] width 1316 height 902
click at [530, 551] on html "NW Enterprise Design System J Home Documentation Analytics Code automation Desi…" at bounding box center [658, 451] width 1316 height 902
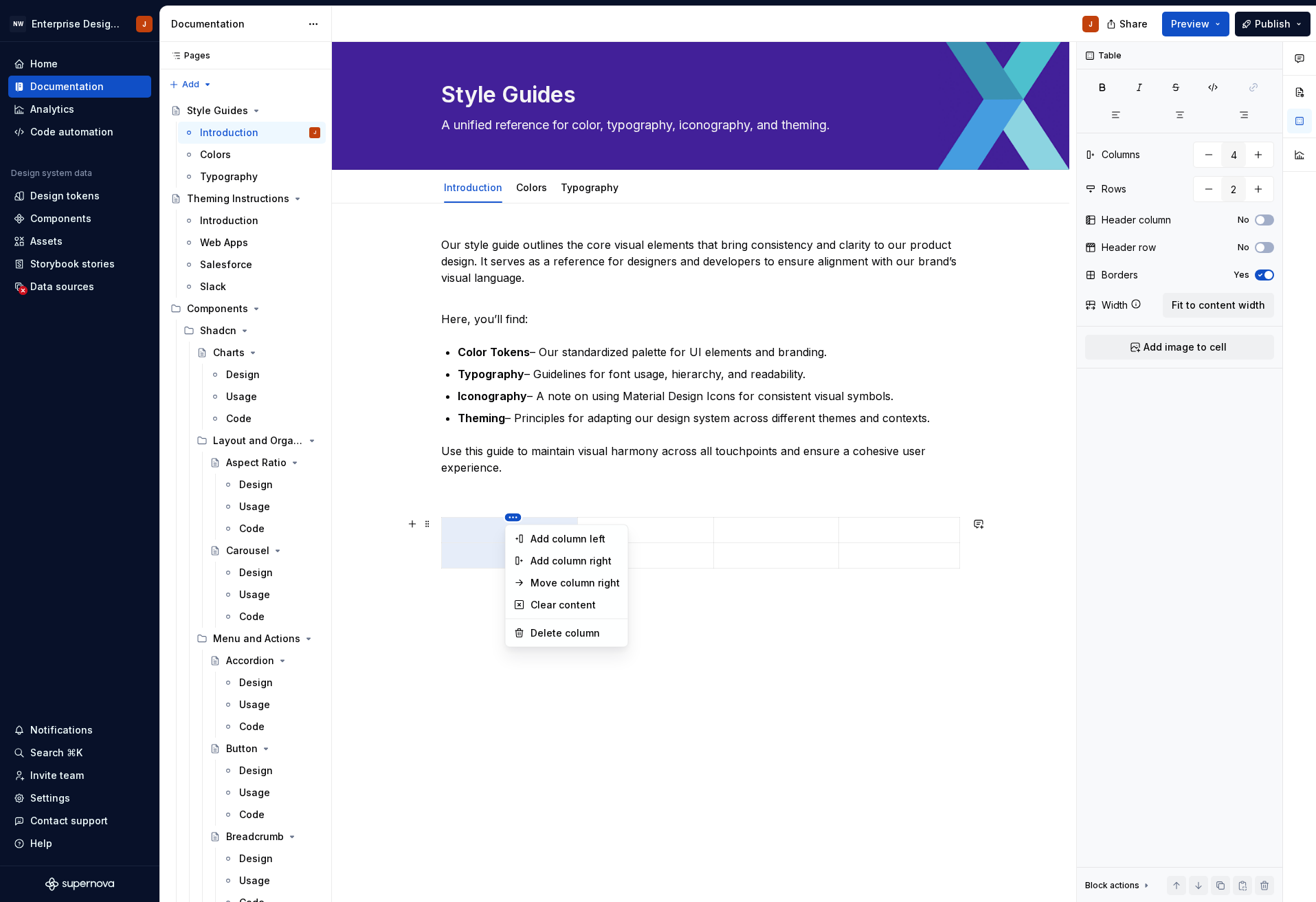
click at [514, 517] on html "NW Enterprise Design System J Home Documentation Analytics Code automation Desi…" at bounding box center [658, 451] width 1316 height 902
click at [692, 668] on html "NW Enterprise Design System J Home Documentation Analytics Code automation Desi…" at bounding box center [658, 451] width 1316 height 902
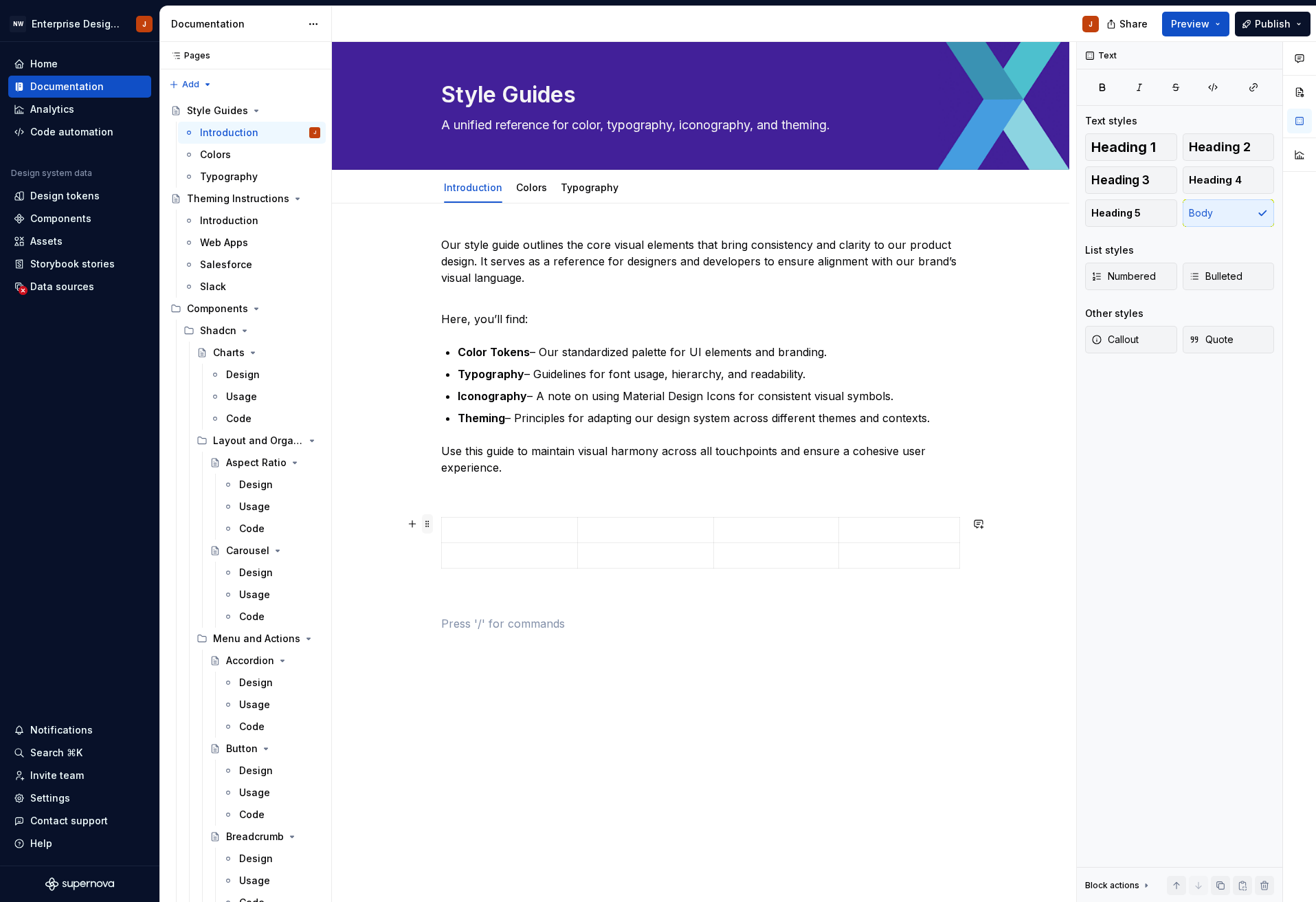
click at [433, 527] on span at bounding box center [427, 523] width 11 height 19
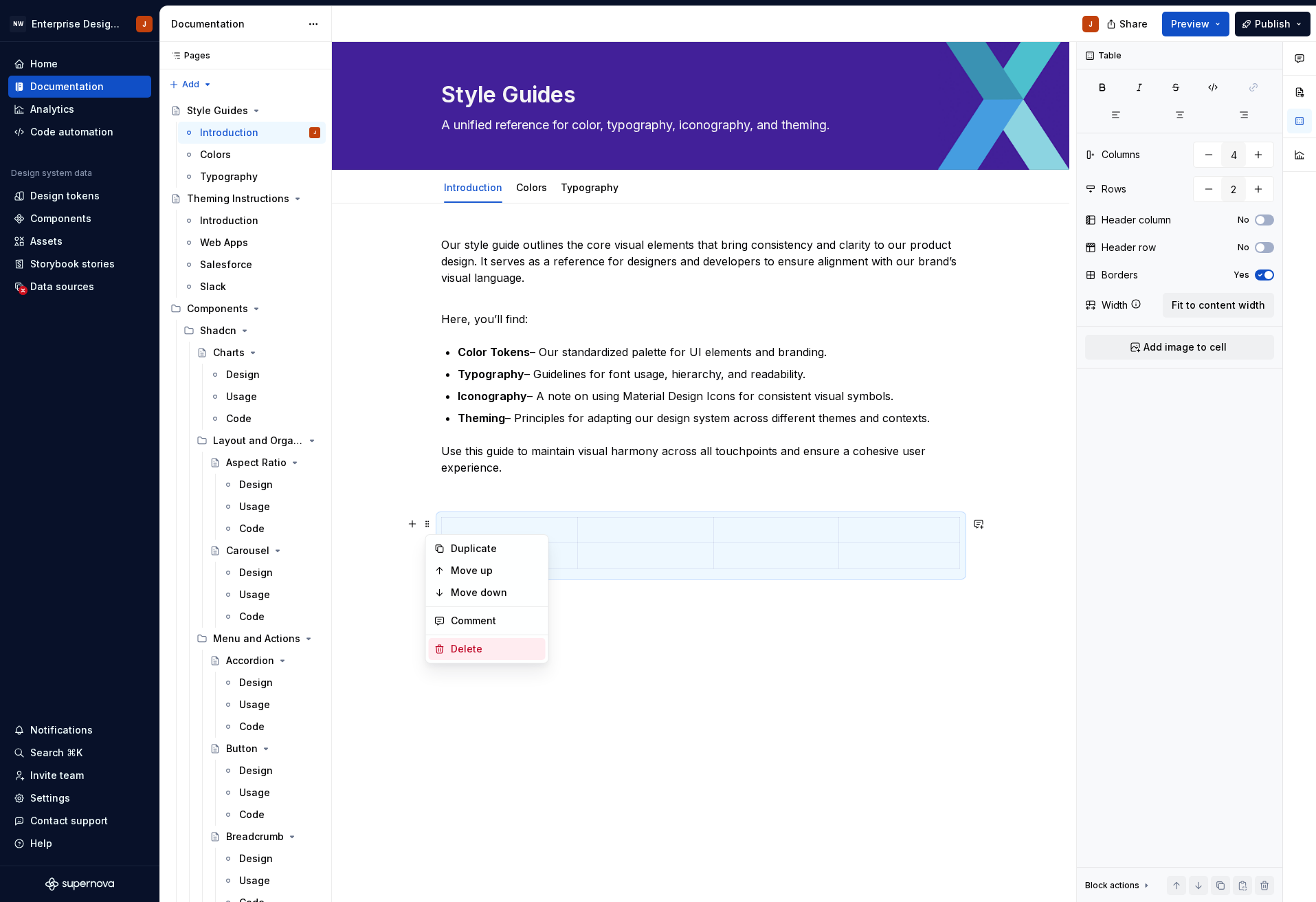
click at [503, 650] on div "Delete" at bounding box center [495, 649] width 89 height 14
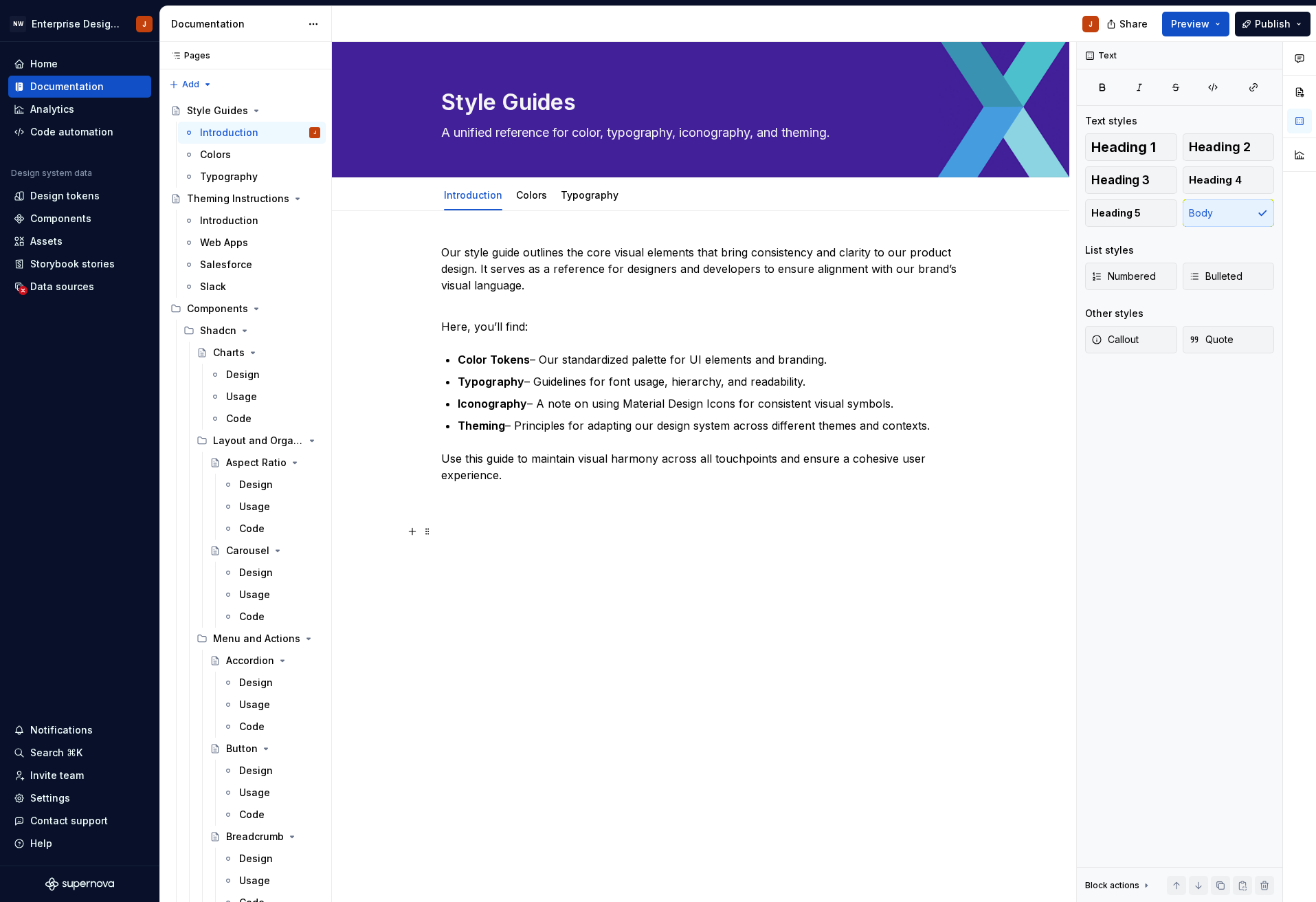
scroll to position [0, 0]
click at [637, 685] on div "Our style guide outlines the core visual elements that bring consistency and cl…" at bounding box center [701, 527] width 738 height 634
click at [1300, 94] on button "button" at bounding box center [1299, 92] width 25 height 25
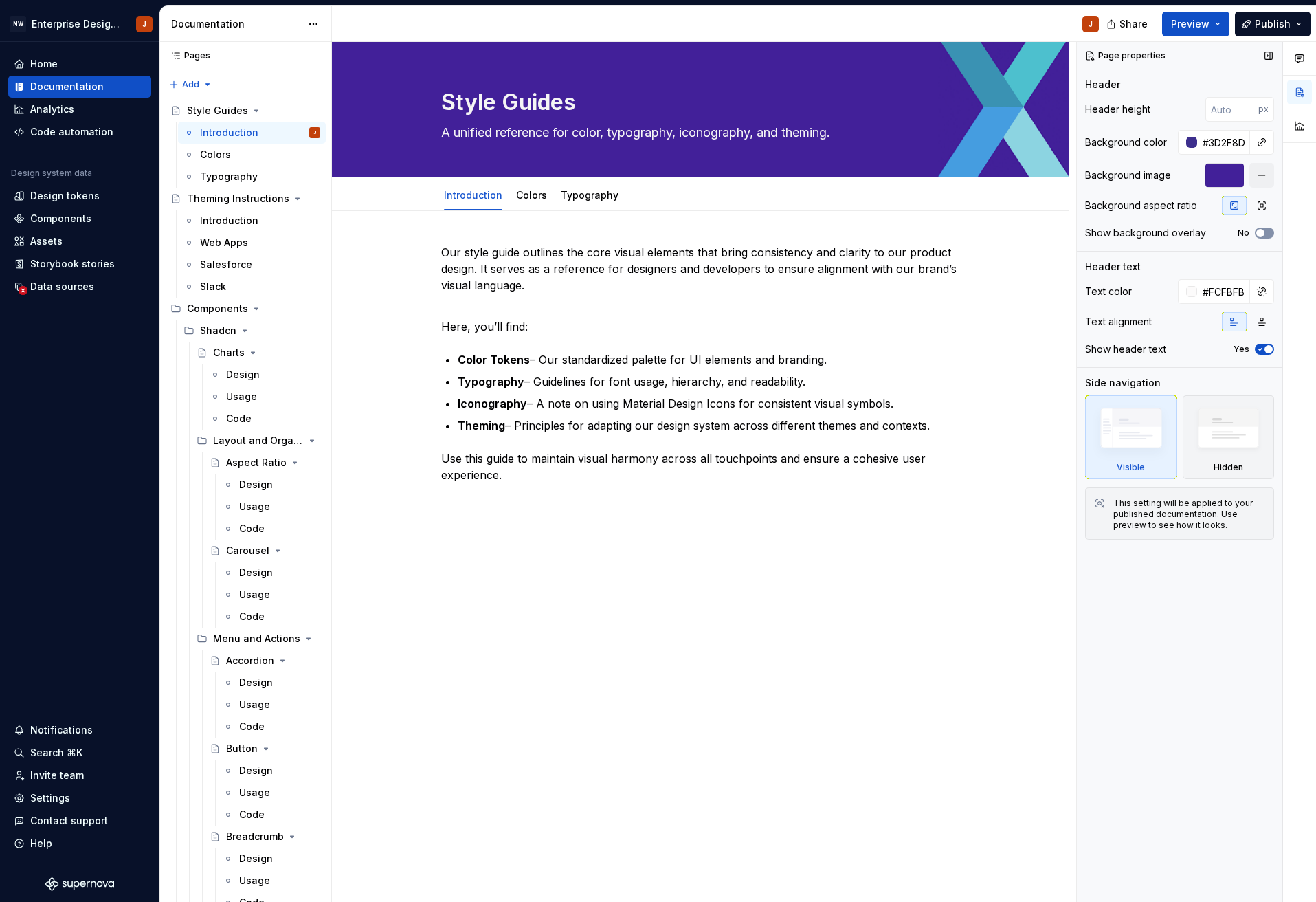
click at [1262, 233] on span "button" at bounding box center [1260, 232] width 8 height 8
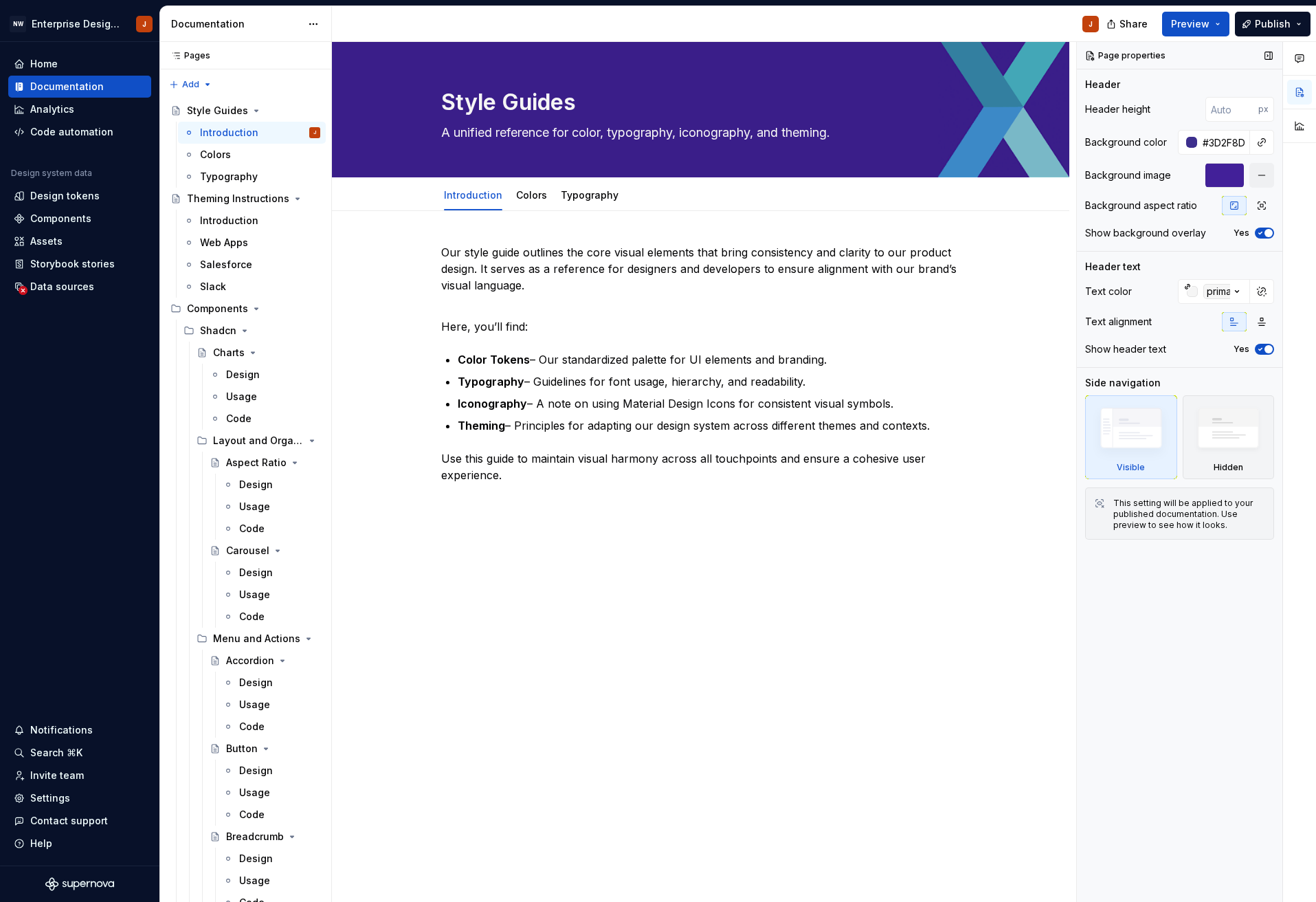
click at [1262, 233] on icon "button" at bounding box center [1260, 232] width 11 height 8
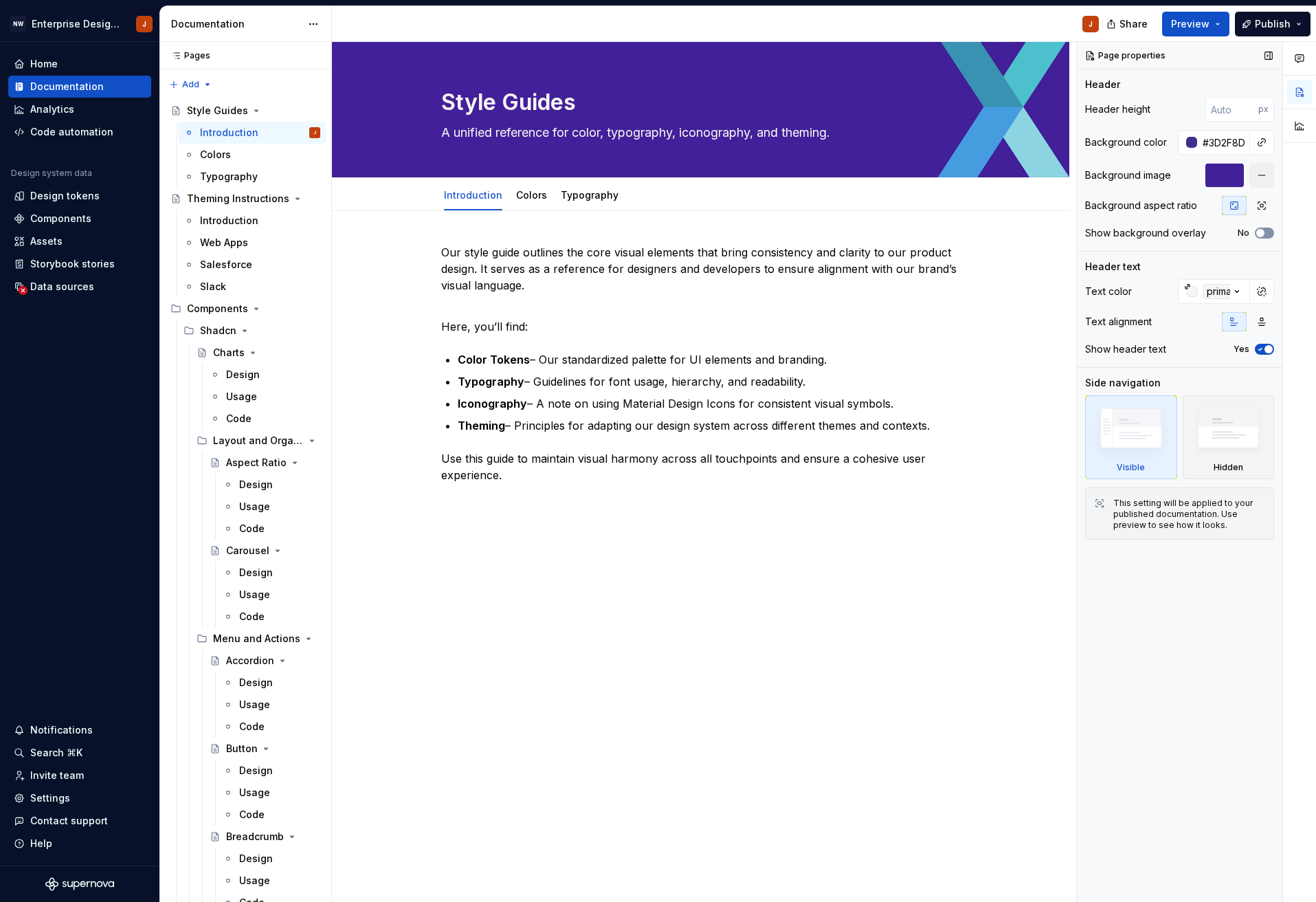
click at [1262, 233] on span "button" at bounding box center [1260, 232] width 8 height 8
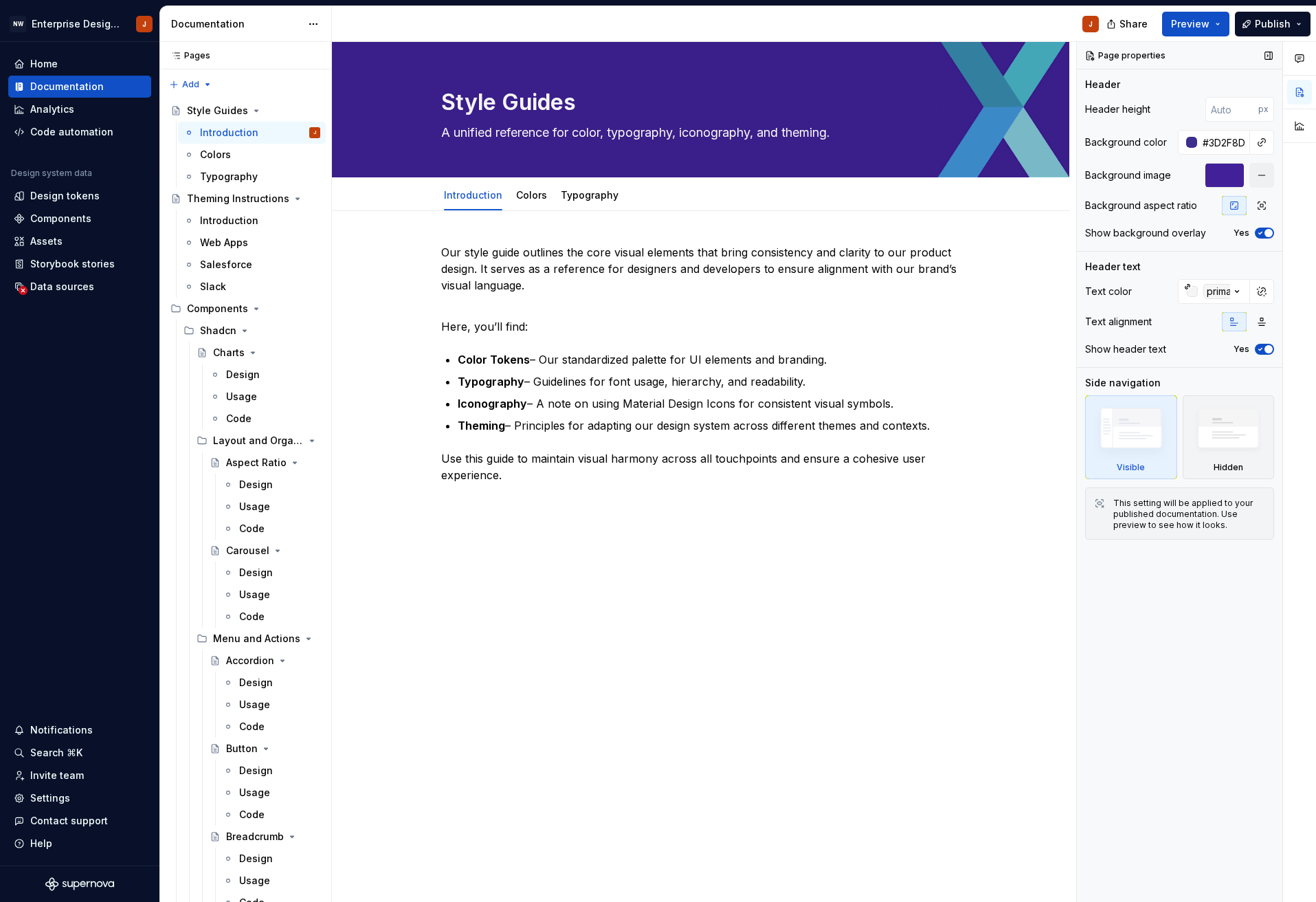
click at [1262, 233] on icon "button" at bounding box center [1260, 232] width 11 height 8
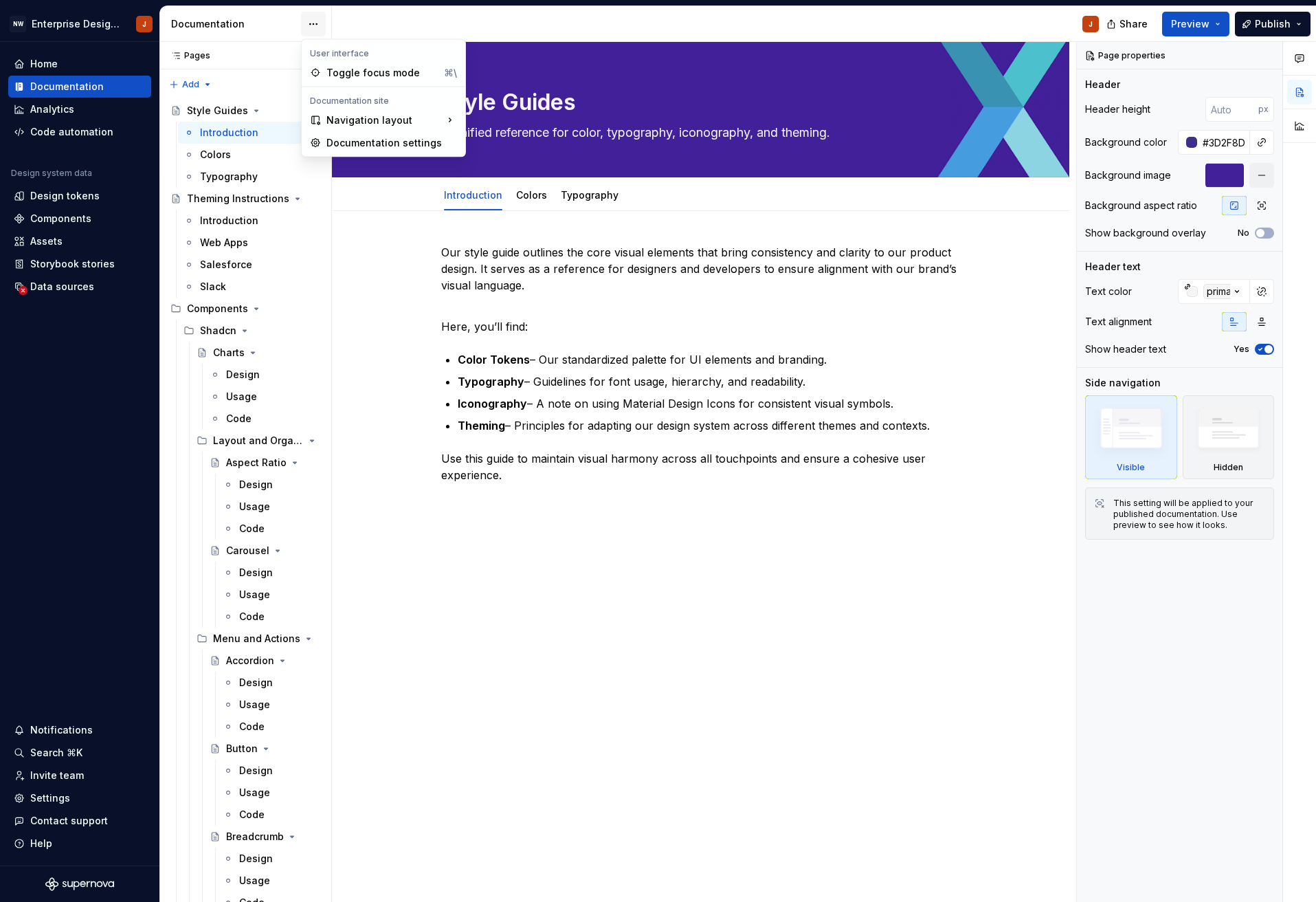
click at [306, 19] on html "NW Enterprise Design System J Home Documentation Analytics Code automation Desi…" at bounding box center [658, 451] width 1316 height 902
click at [340, 142] on div "Documentation settings" at bounding box center [392, 143] width 131 height 14
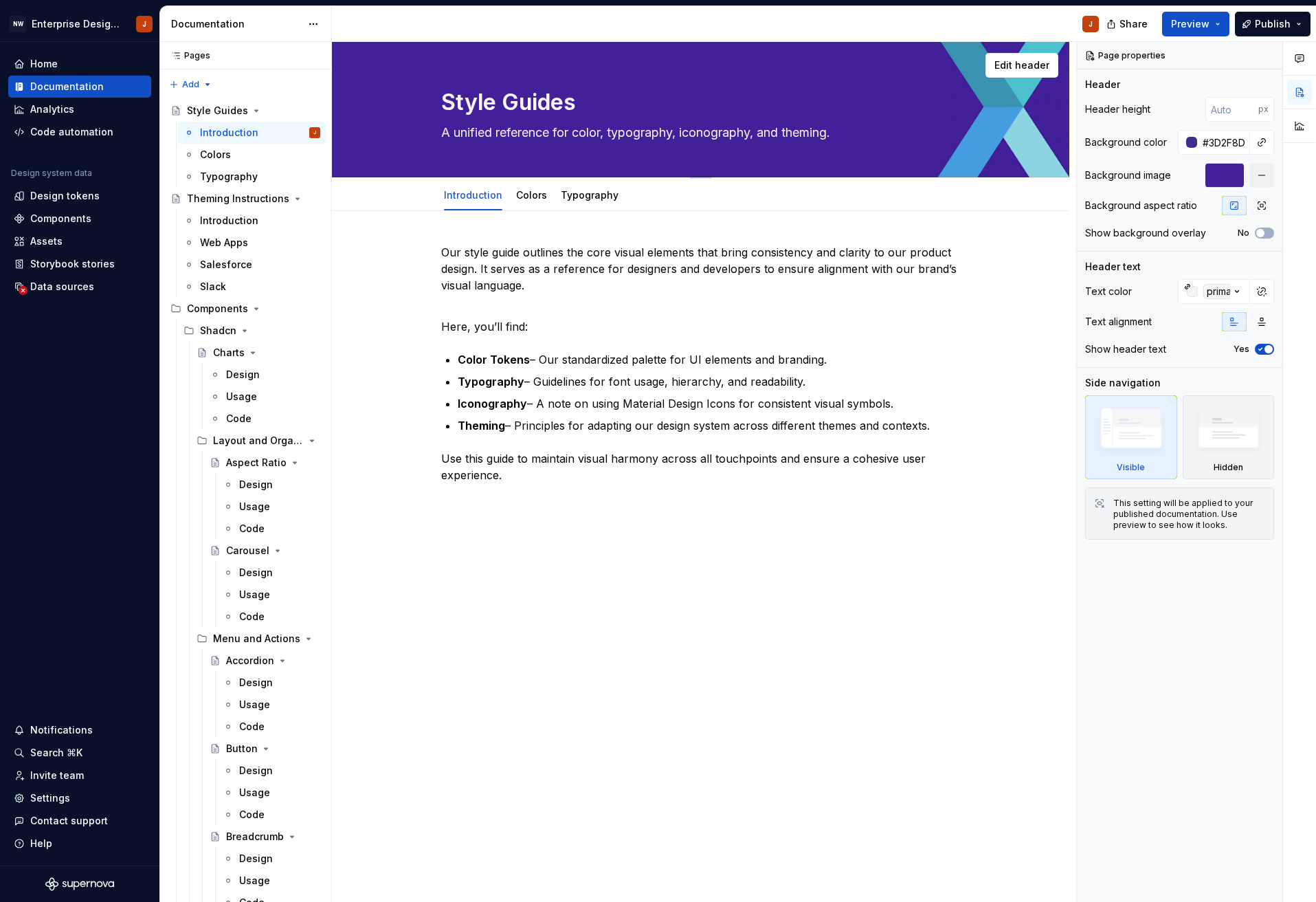
type textarea "*"
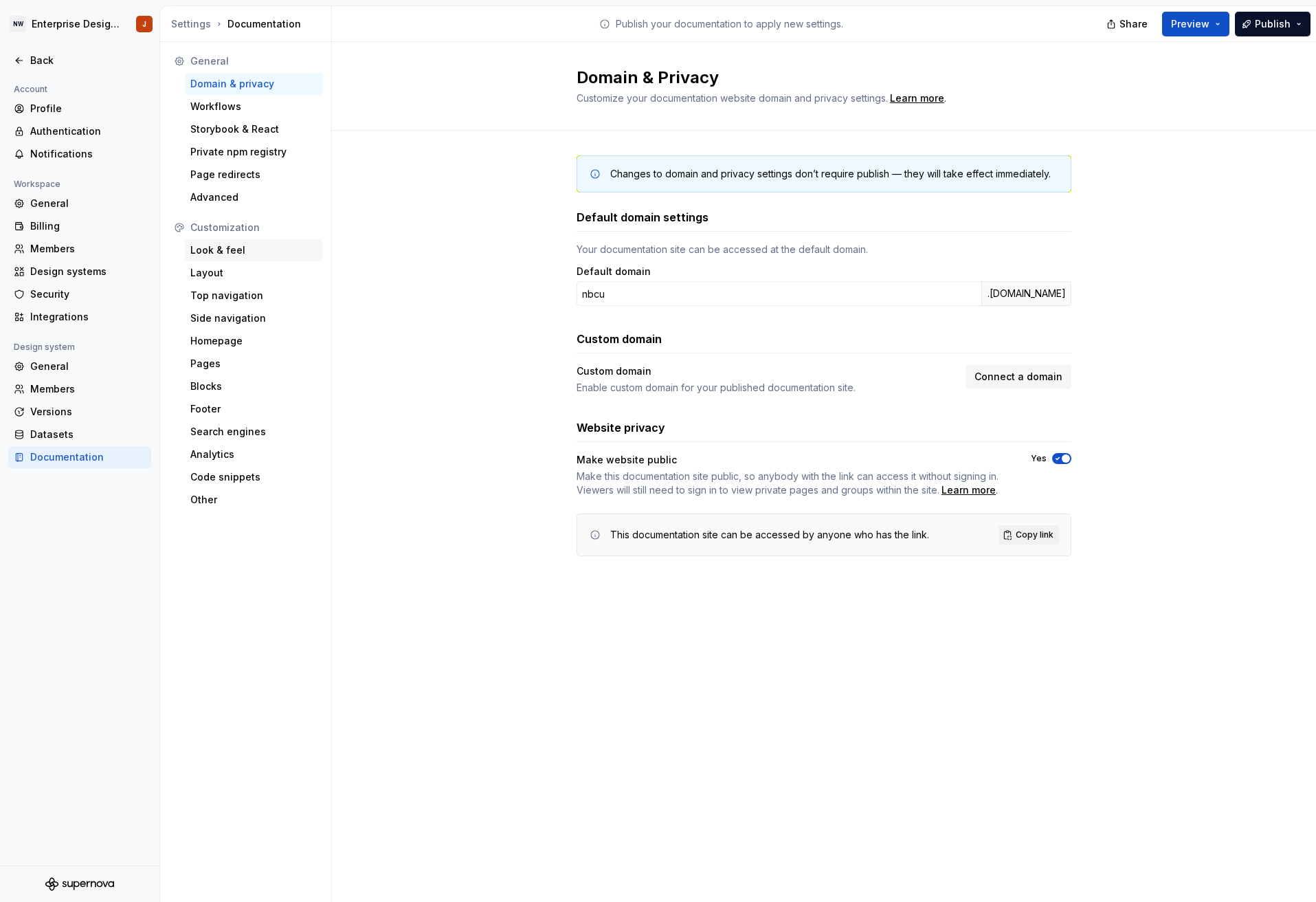
click at [219, 250] on div "Look & feel" at bounding box center [253, 250] width 128 height 14
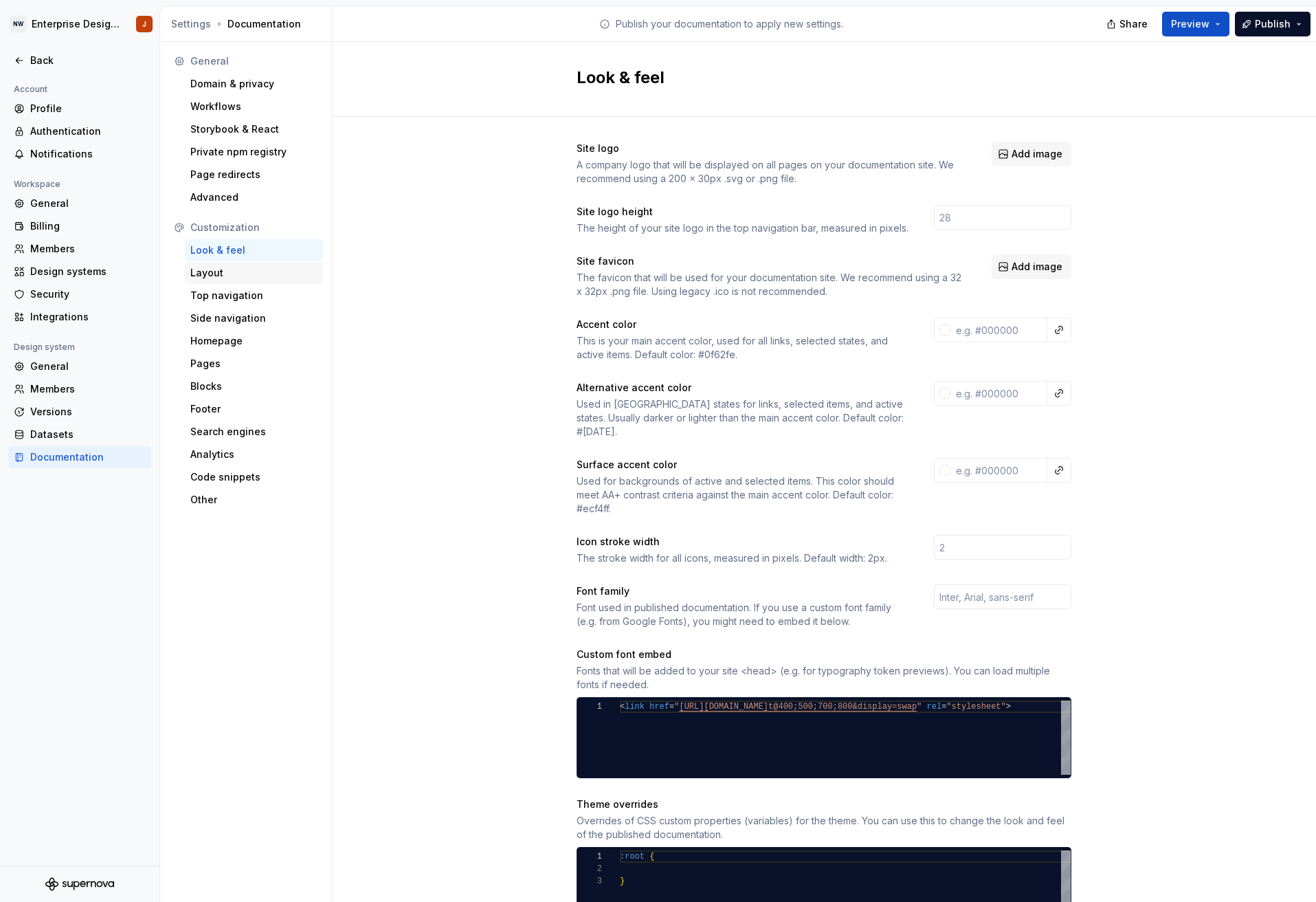
click at [219, 274] on div "Layout" at bounding box center [253, 273] width 128 height 14
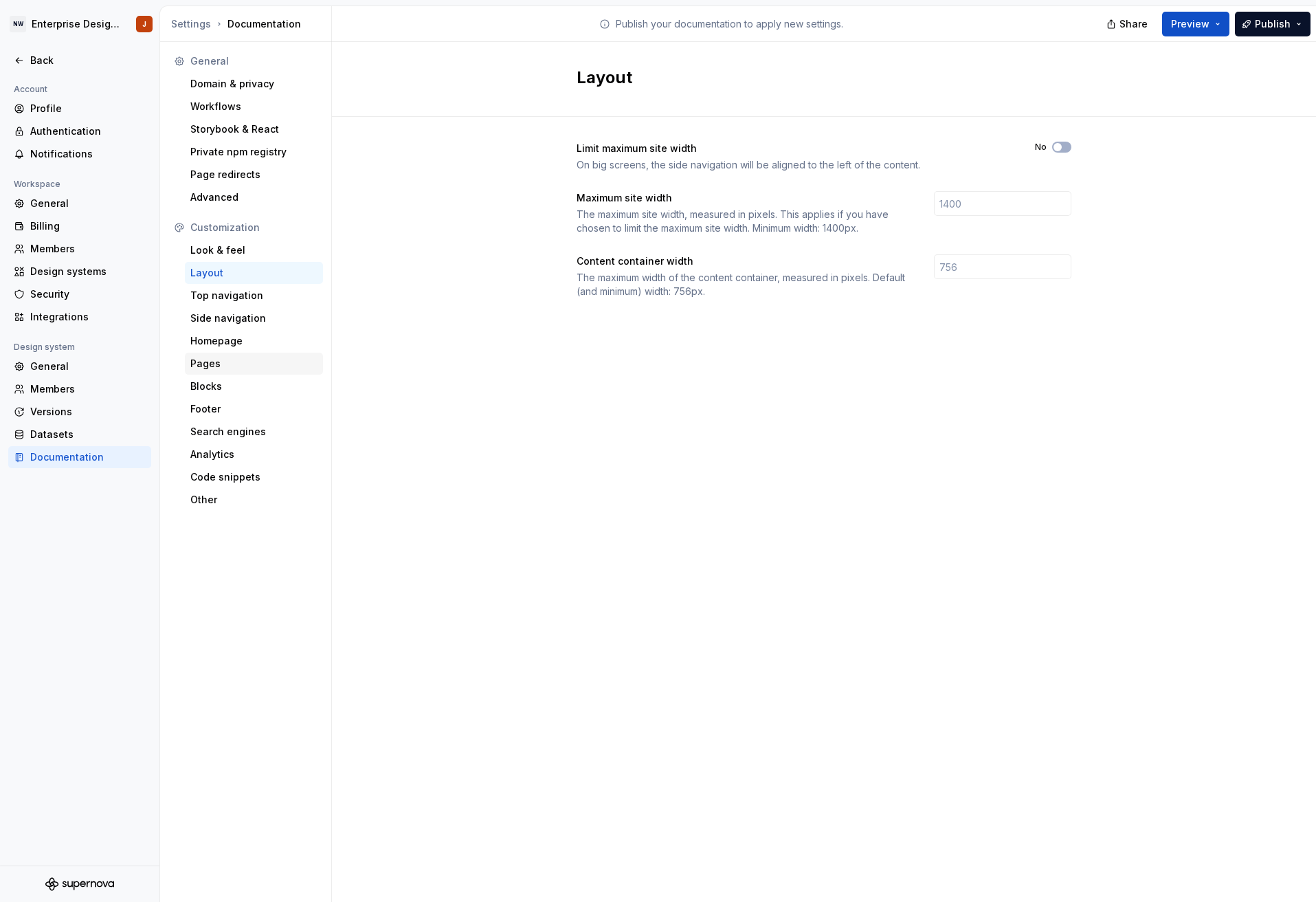
click at [214, 359] on div "Pages" at bounding box center [253, 364] width 128 height 14
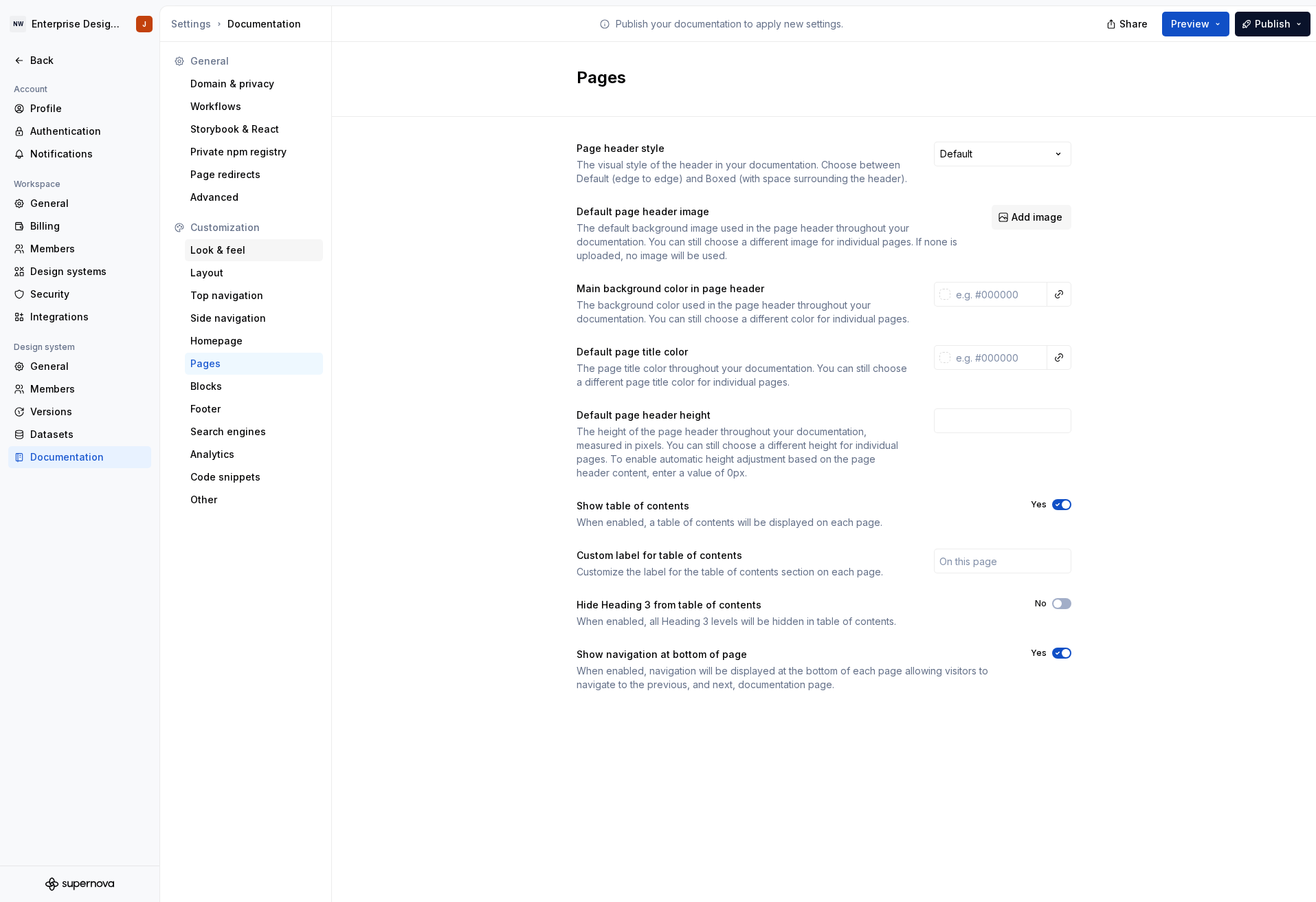
click at [257, 249] on div "Look & feel" at bounding box center [253, 250] width 128 height 14
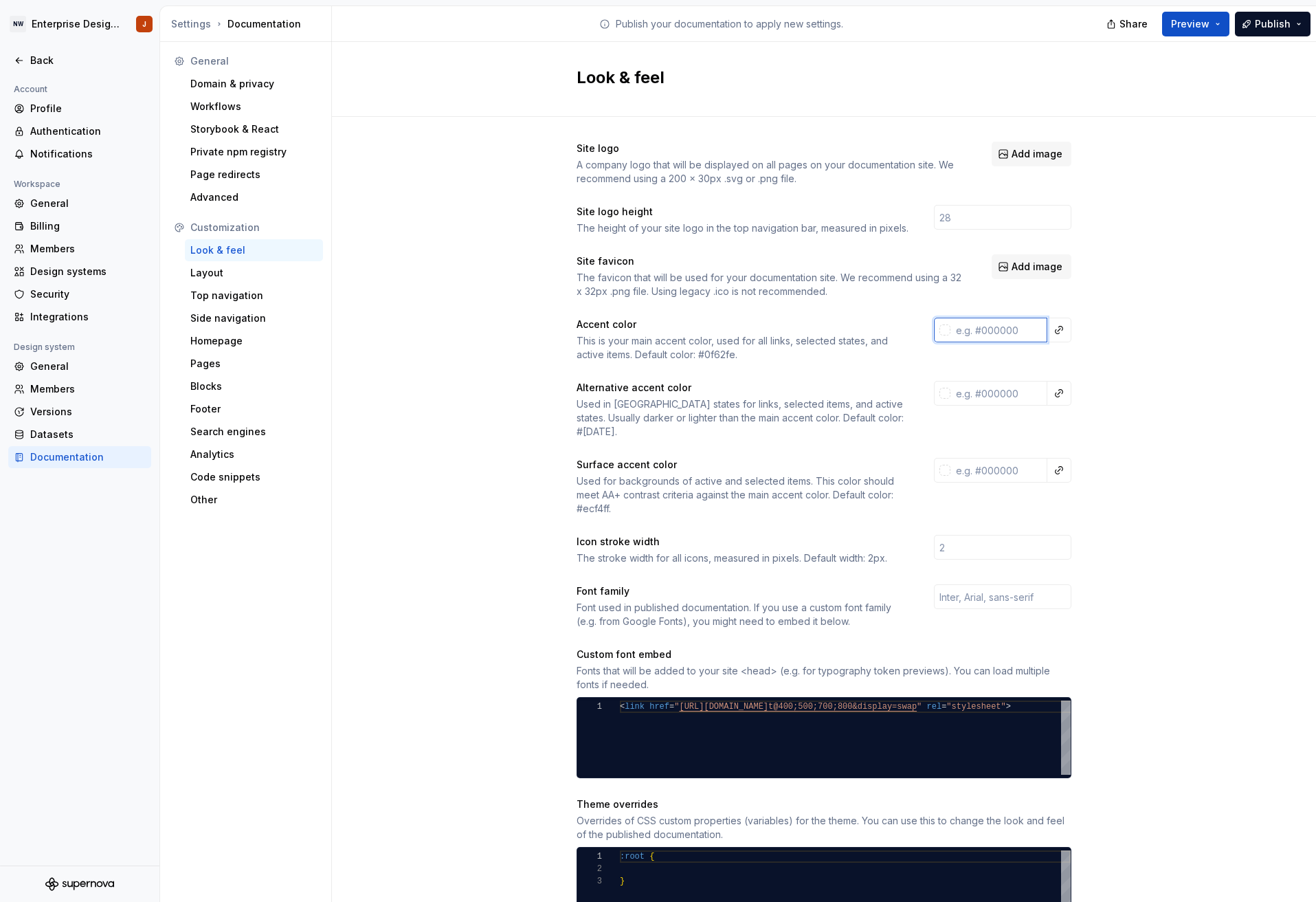
click at [1004, 333] on input "text" at bounding box center [999, 329] width 97 height 25
paste input "22656D"
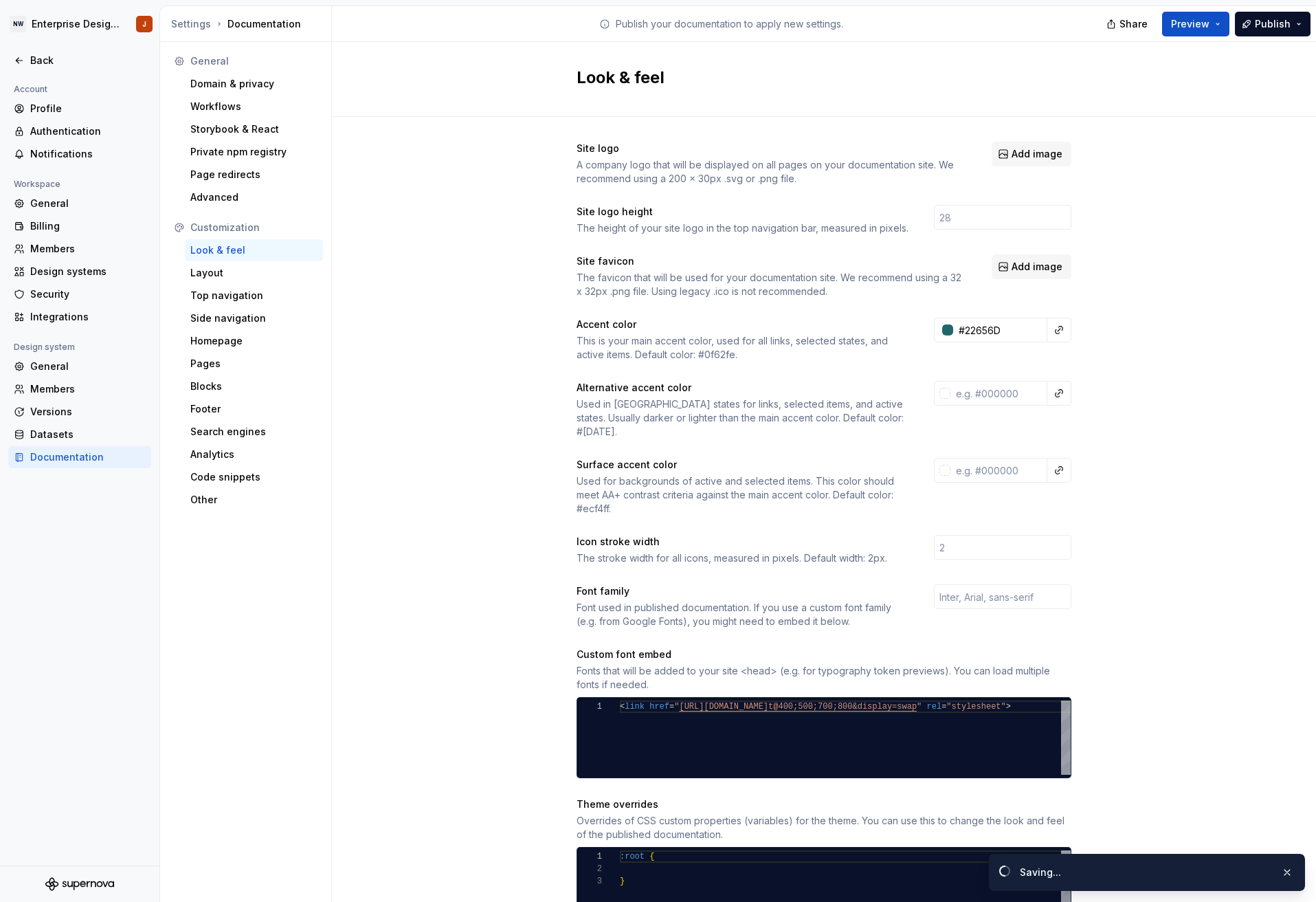
click at [726, 353] on div "This is your main accent color, used for all links, selected states, and active…" at bounding box center [743, 348] width 332 height 28
type input "#22656dff"
copy div "0f62fe"
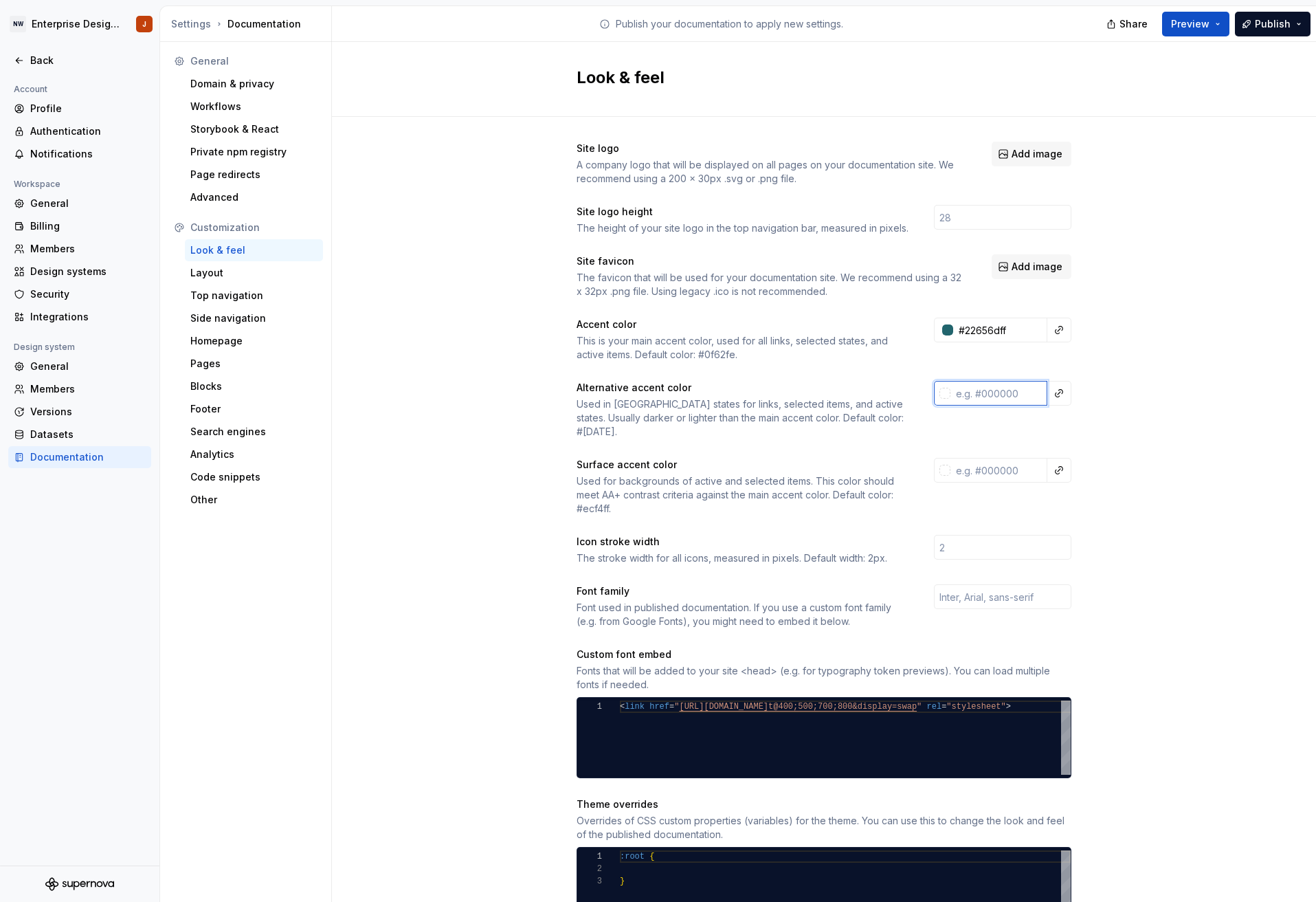
click at [1005, 397] on input "text" at bounding box center [999, 393] width 97 height 25
paste input "0f62fe"
type input "0f62fe"
click at [870, 416] on div "Used in [GEOGRAPHIC_DATA] states for links, selected items, and active states. …" at bounding box center [743, 418] width 332 height 42
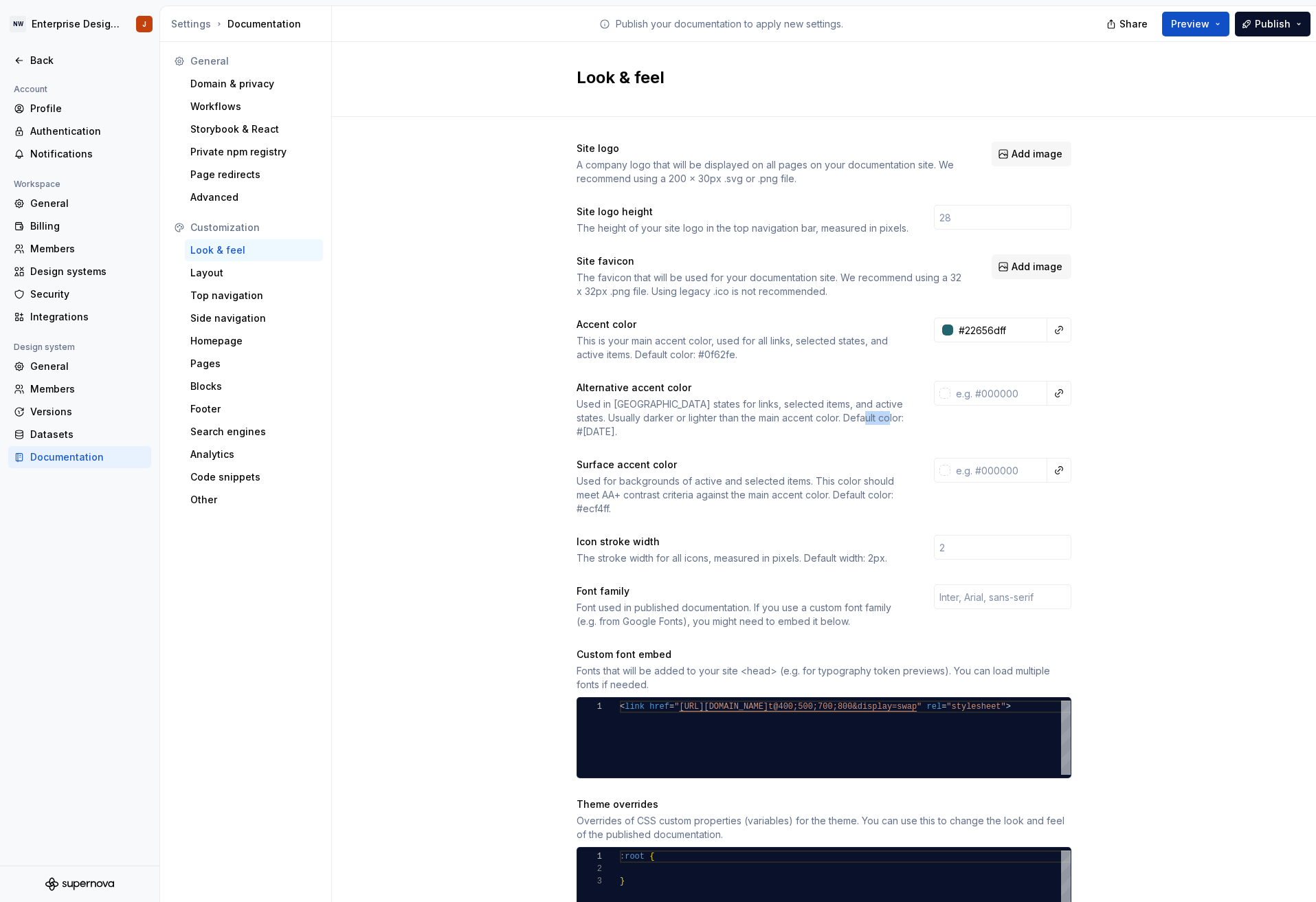
click at [870, 416] on div "Used in [GEOGRAPHIC_DATA] states for links, selected items, and active states. …" at bounding box center [743, 418] width 332 height 42
copy div "[DATE]"
click at [999, 396] on input "text" at bounding box center [999, 393] width 97 height 25
paste input "[DATE]"
type input "[DATE]"
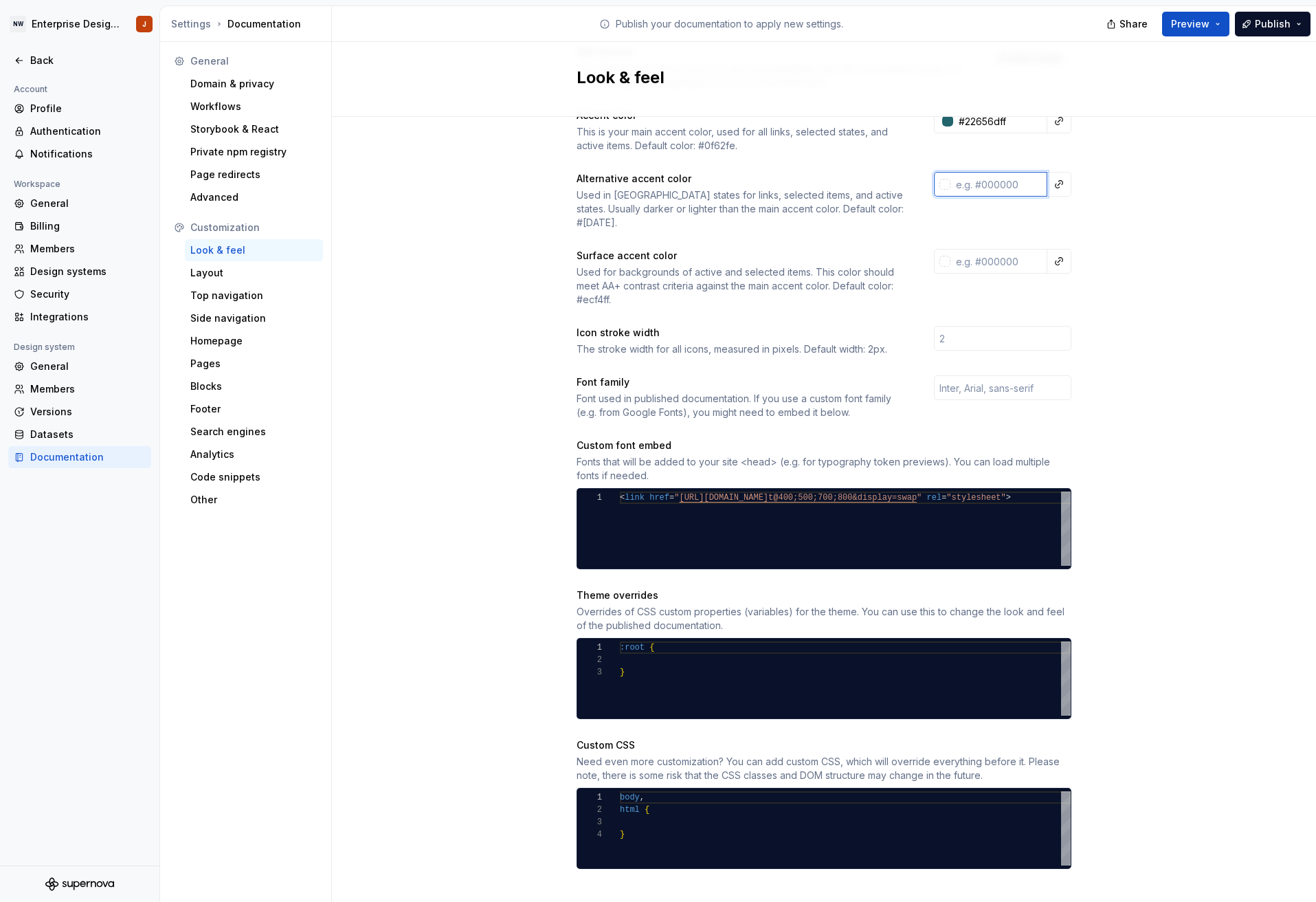
scroll to position [209, 0]
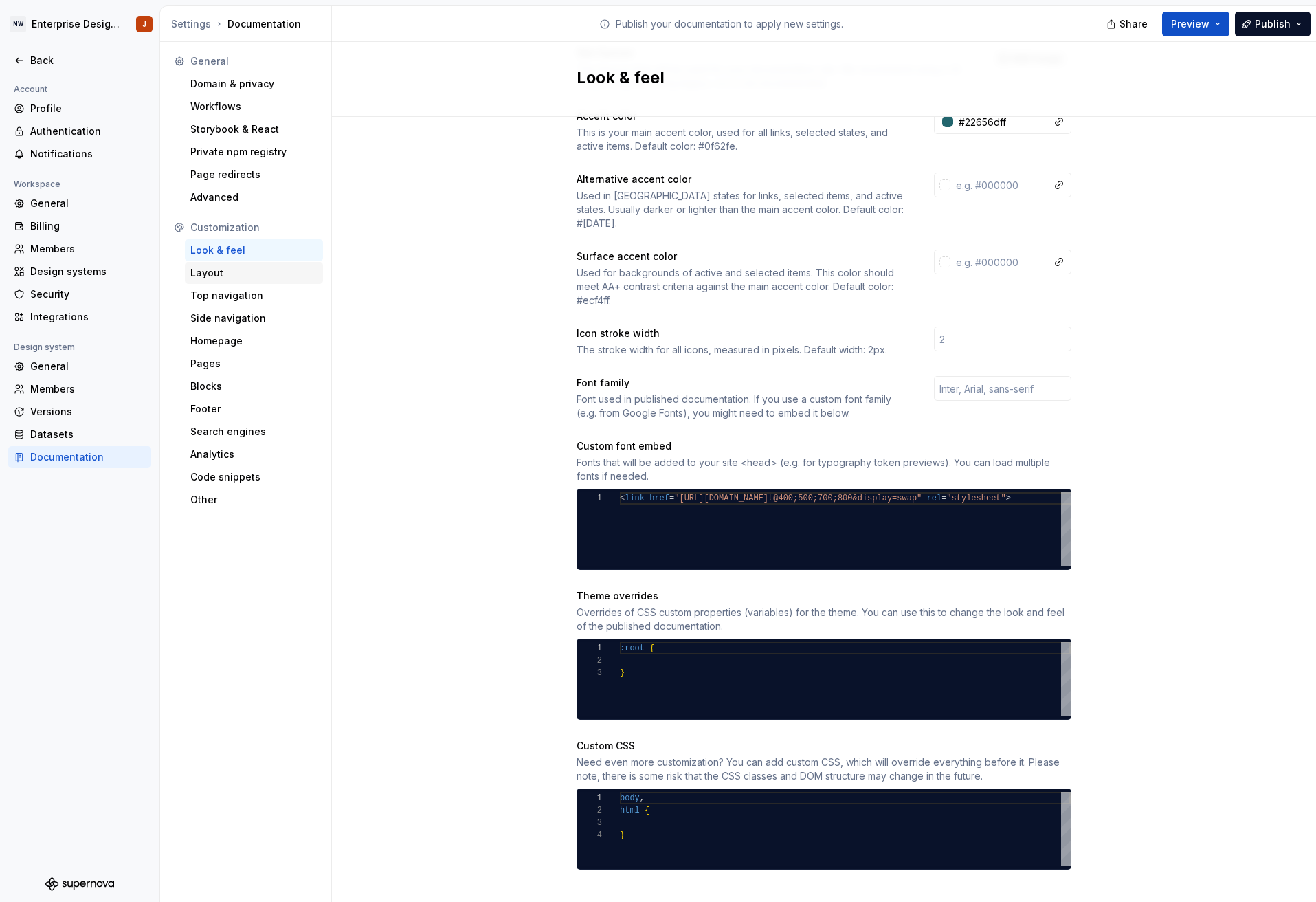
click at [232, 272] on div "Layout" at bounding box center [253, 273] width 128 height 14
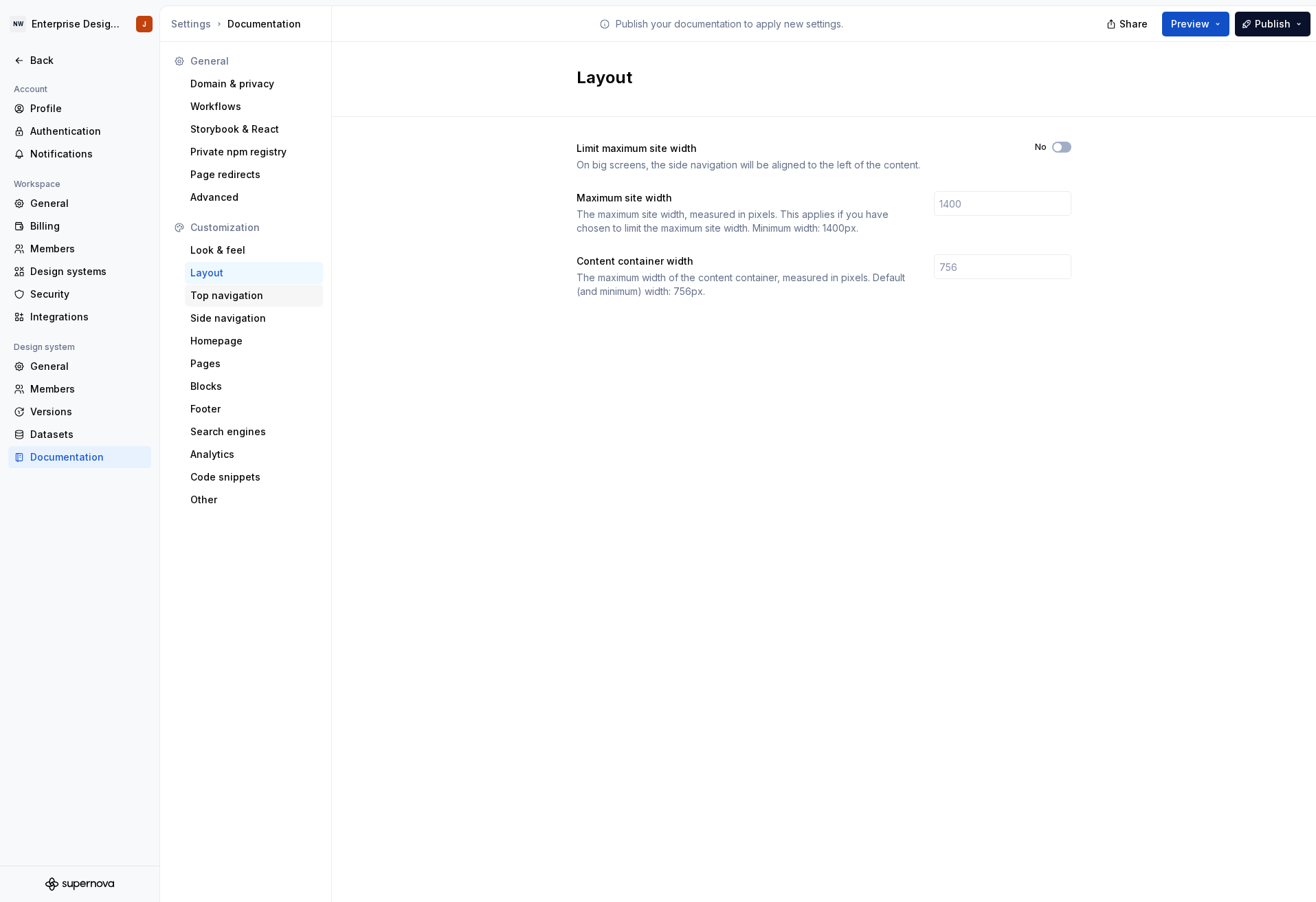
click at [255, 299] on div "Top navigation" at bounding box center [253, 296] width 128 height 14
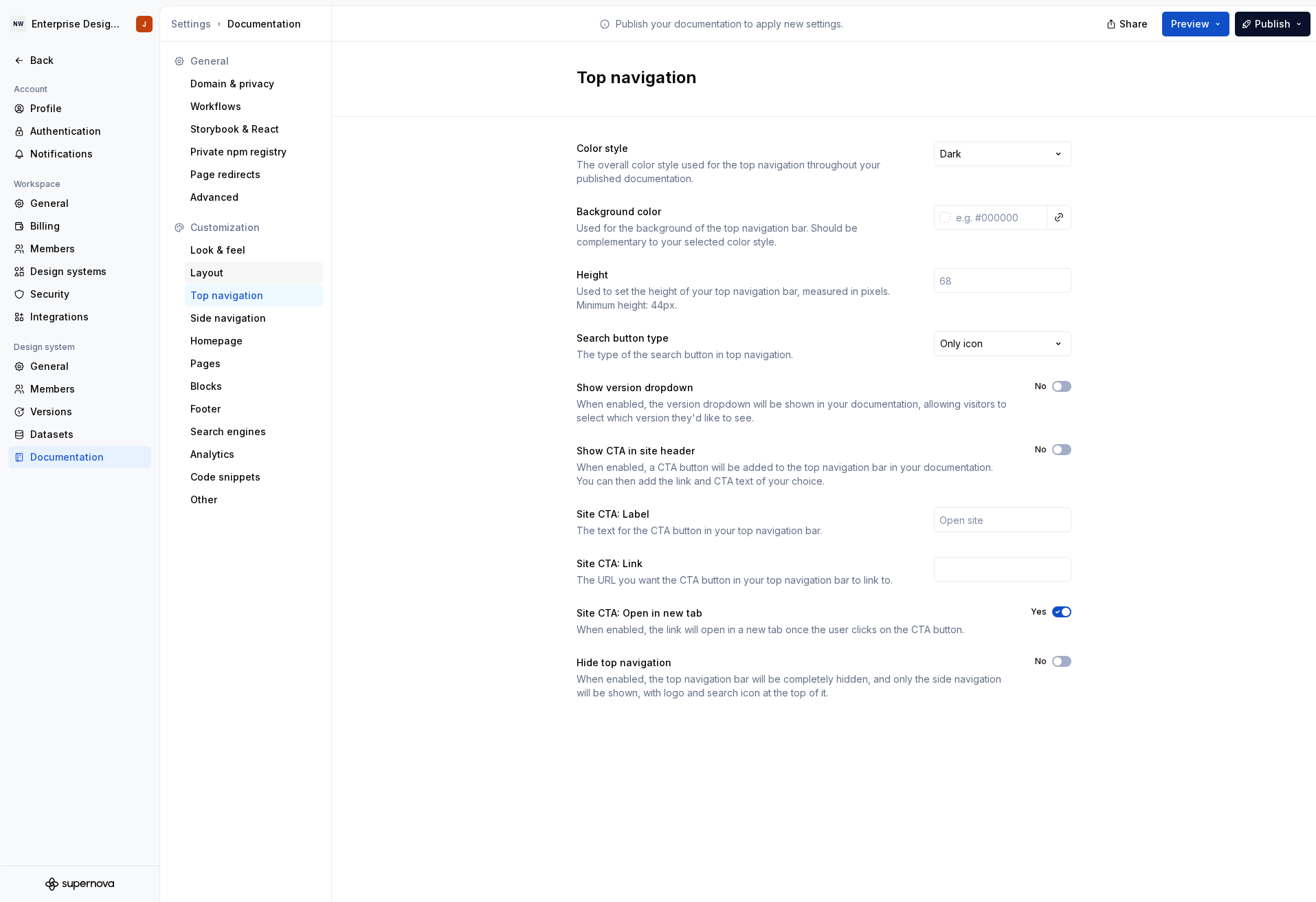
click at [255, 270] on div "Layout" at bounding box center [253, 273] width 128 height 14
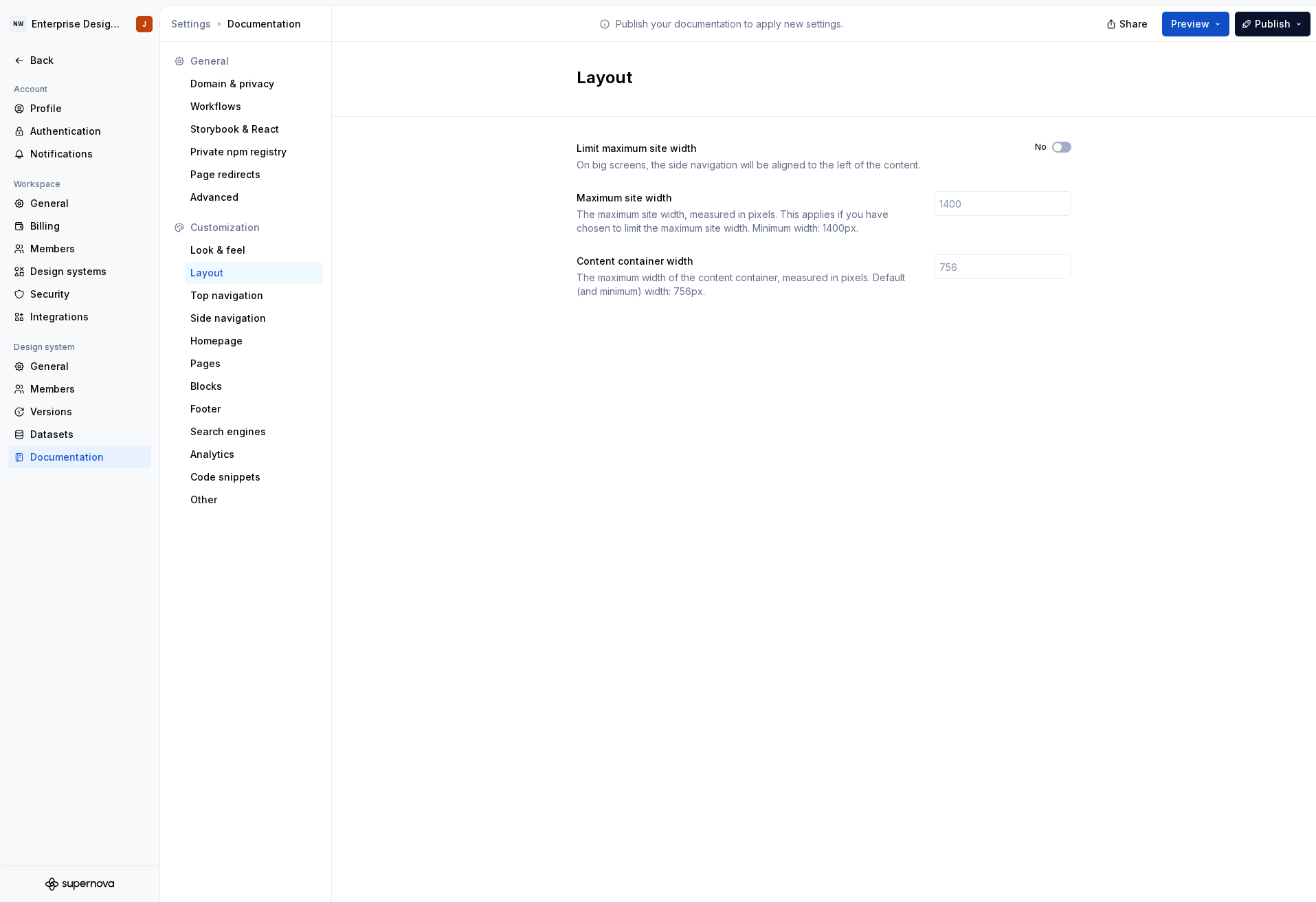
click at [252, 279] on div "Layout" at bounding box center [253, 273] width 128 height 14
click at [255, 296] on div "Top navigation" at bounding box center [253, 296] width 128 height 14
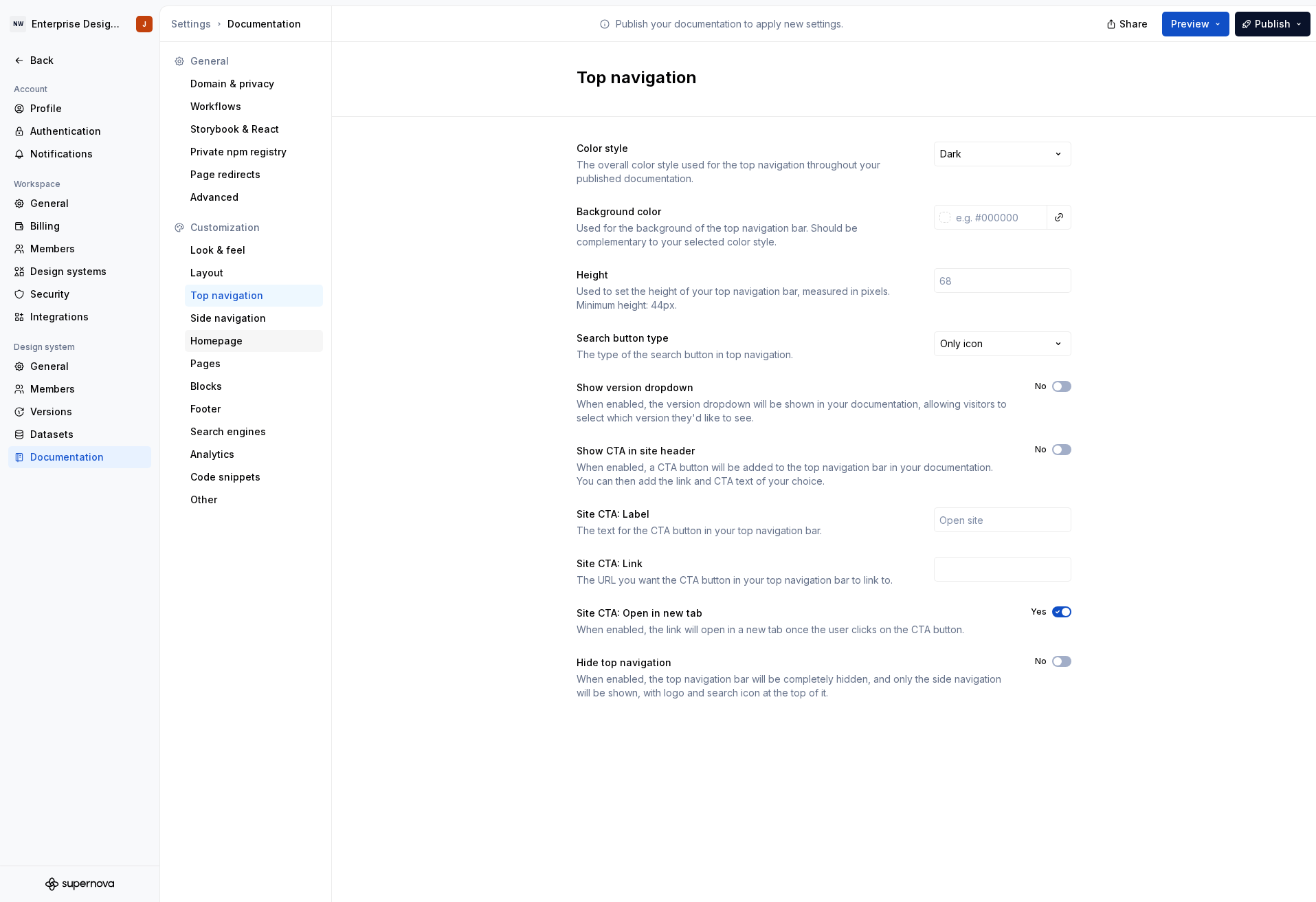
click at [255, 339] on div "Homepage" at bounding box center [253, 341] width 128 height 14
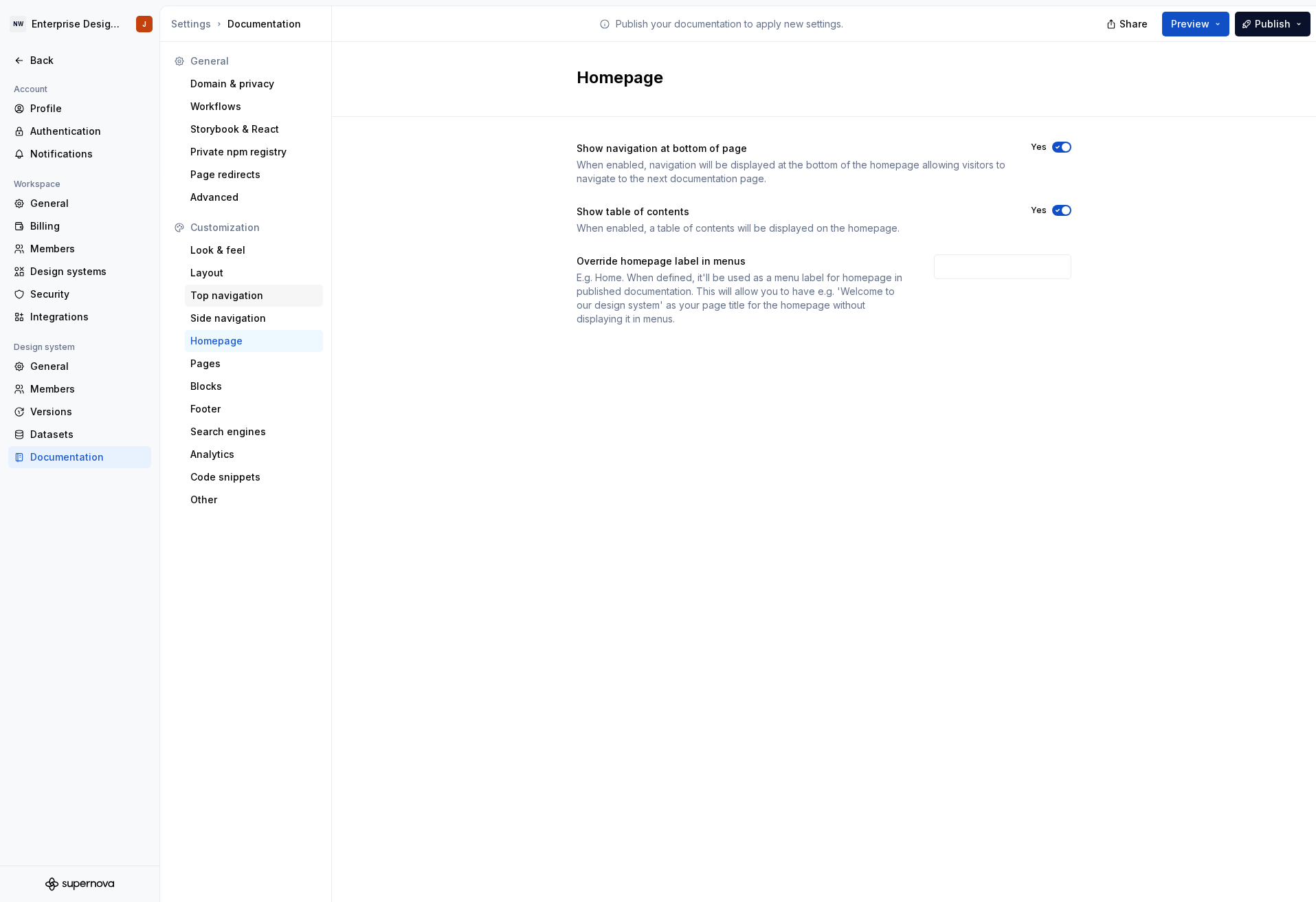
click at [259, 301] on div "Top navigation" at bounding box center [253, 296] width 128 height 14
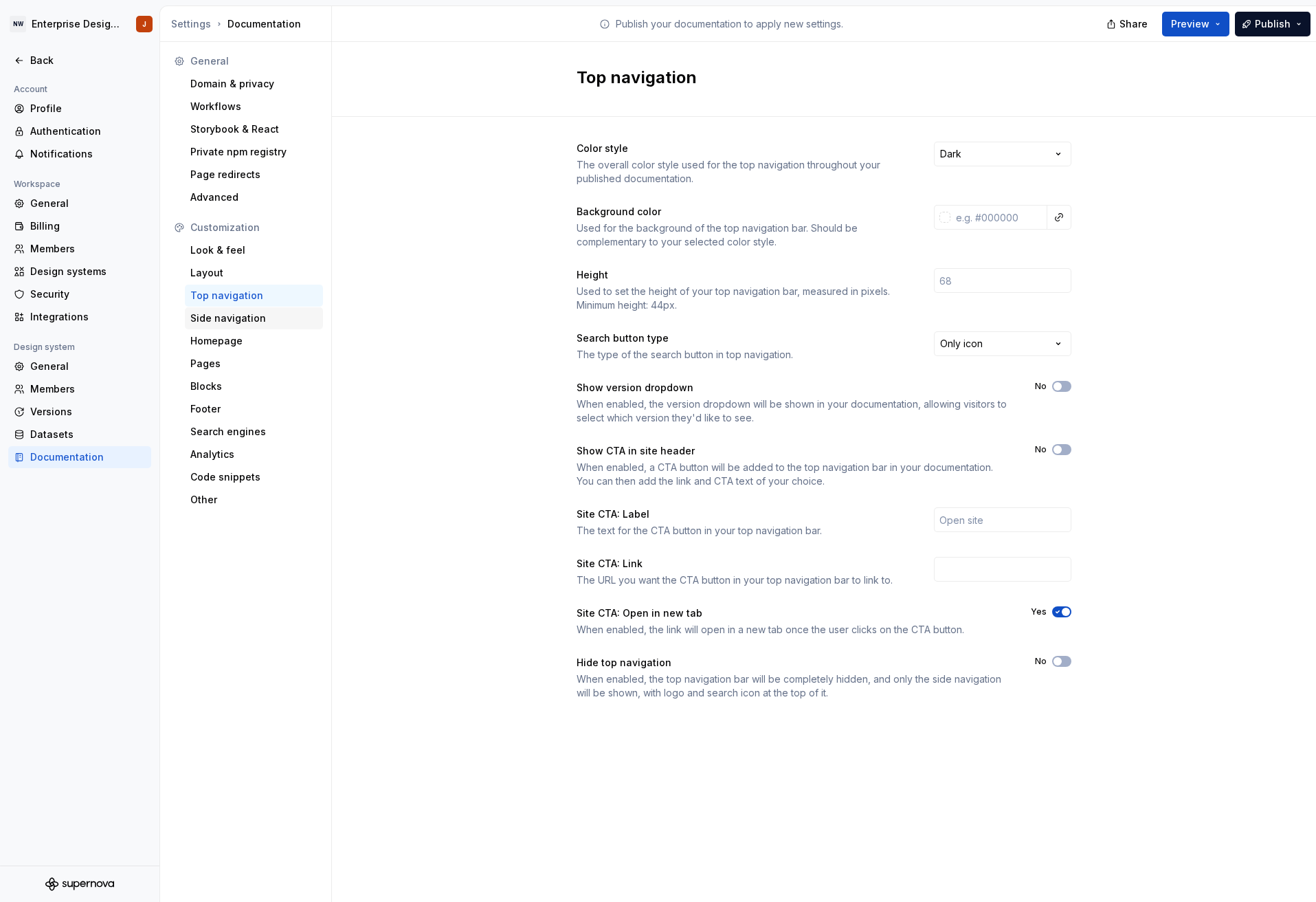
click at [262, 312] on div "Side navigation" at bounding box center [253, 318] width 128 height 14
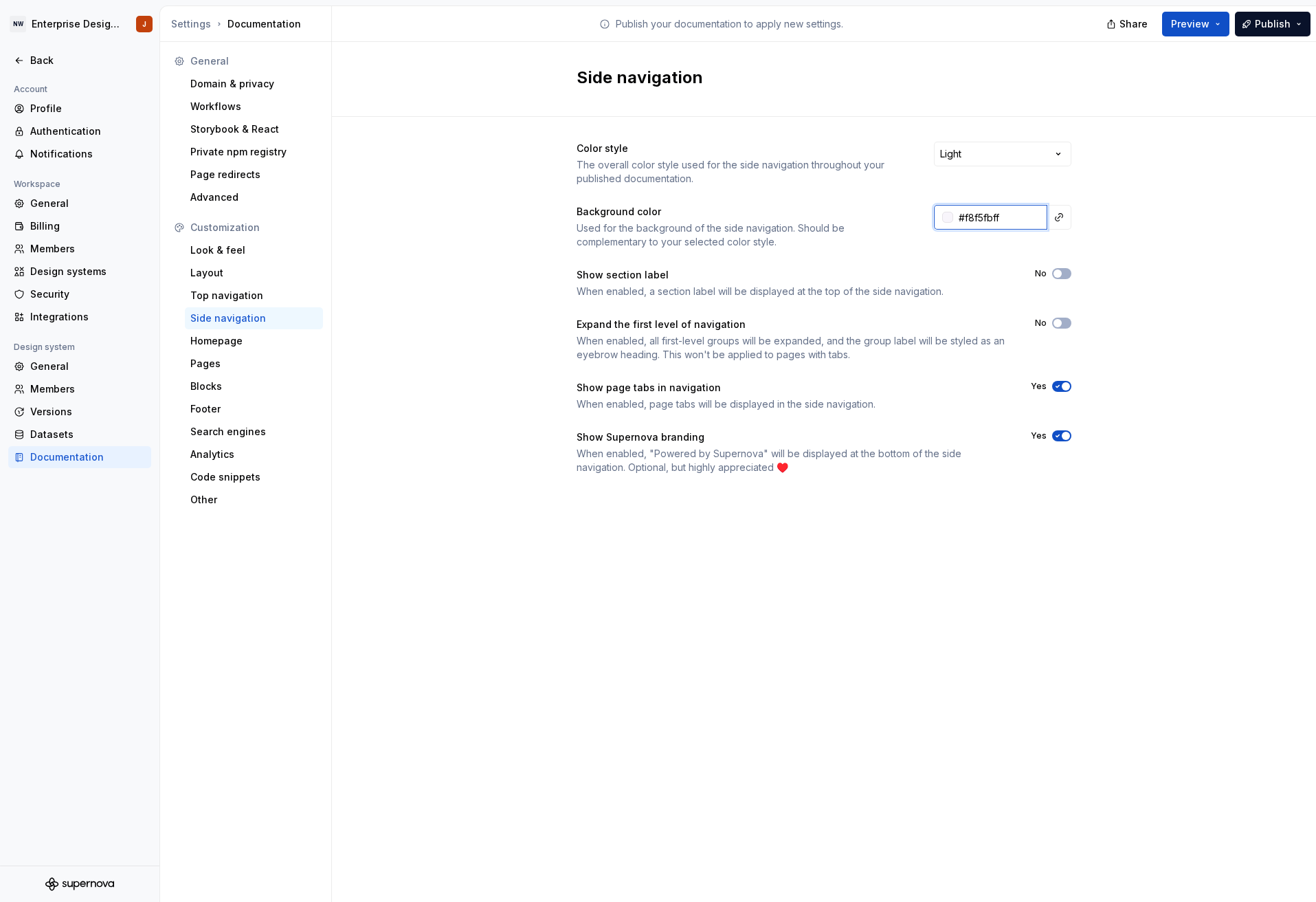
click at [975, 218] on input "#f8f5fbff" at bounding box center [1000, 217] width 94 height 25
click at [983, 215] on input "#f8f5fbff" at bounding box center [1000, 217] width 94 height 25
paste input "F8F5FB"
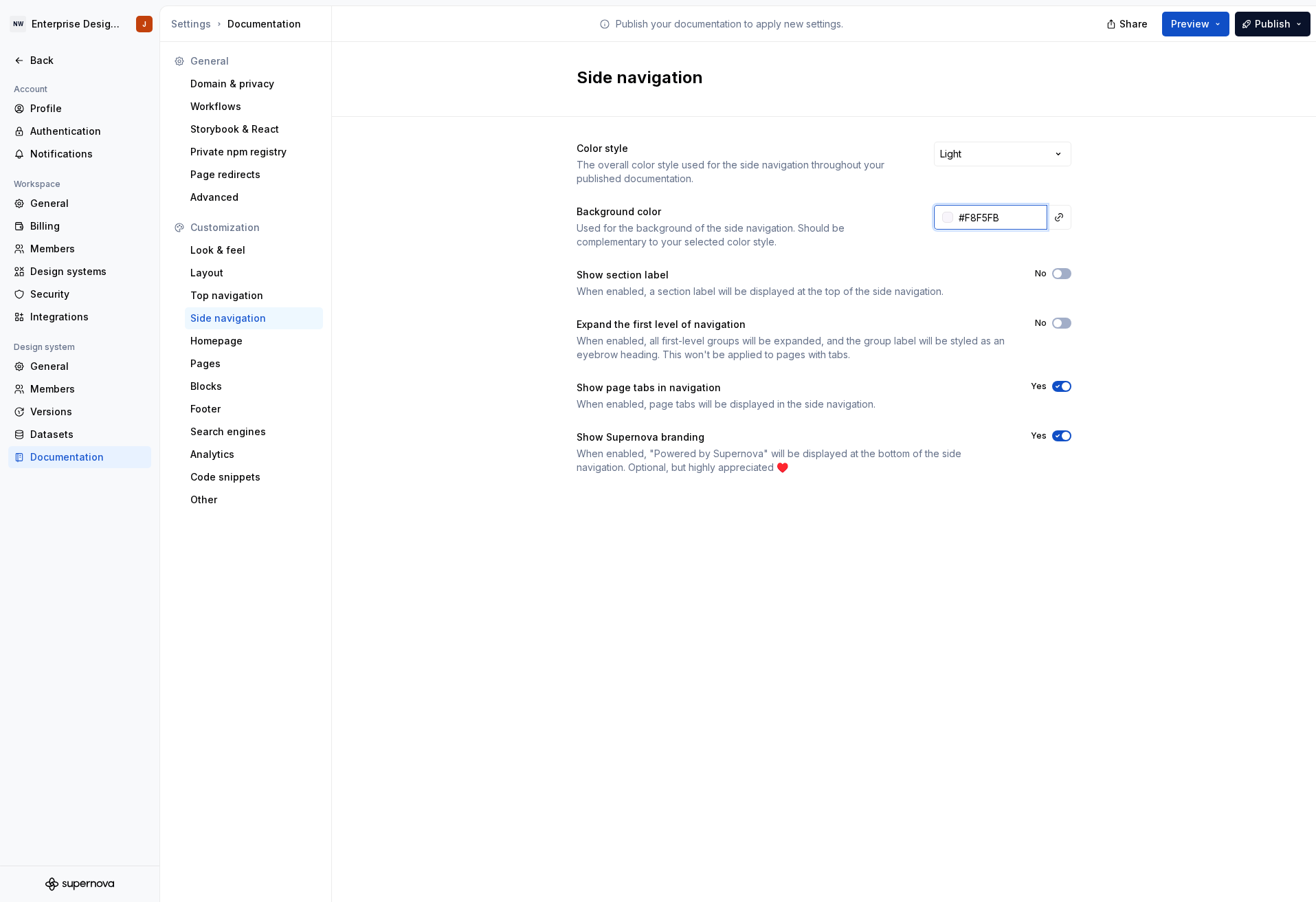
type input "#F8F5FB"
click at [981, 564] on div "Side navigation Color style The overall color style used for the side navigatio…" at bounding box center [824, 471] width 984 height 859
click at [996, 152] on html "NW Enterprise Design System J Back Account Profile Authentication Notifications…" at bounding box center [658, 451] width 1316 height 902
click at [204, 339] on div "Homepage" at bounding box center [253, 341] width 128 height 14
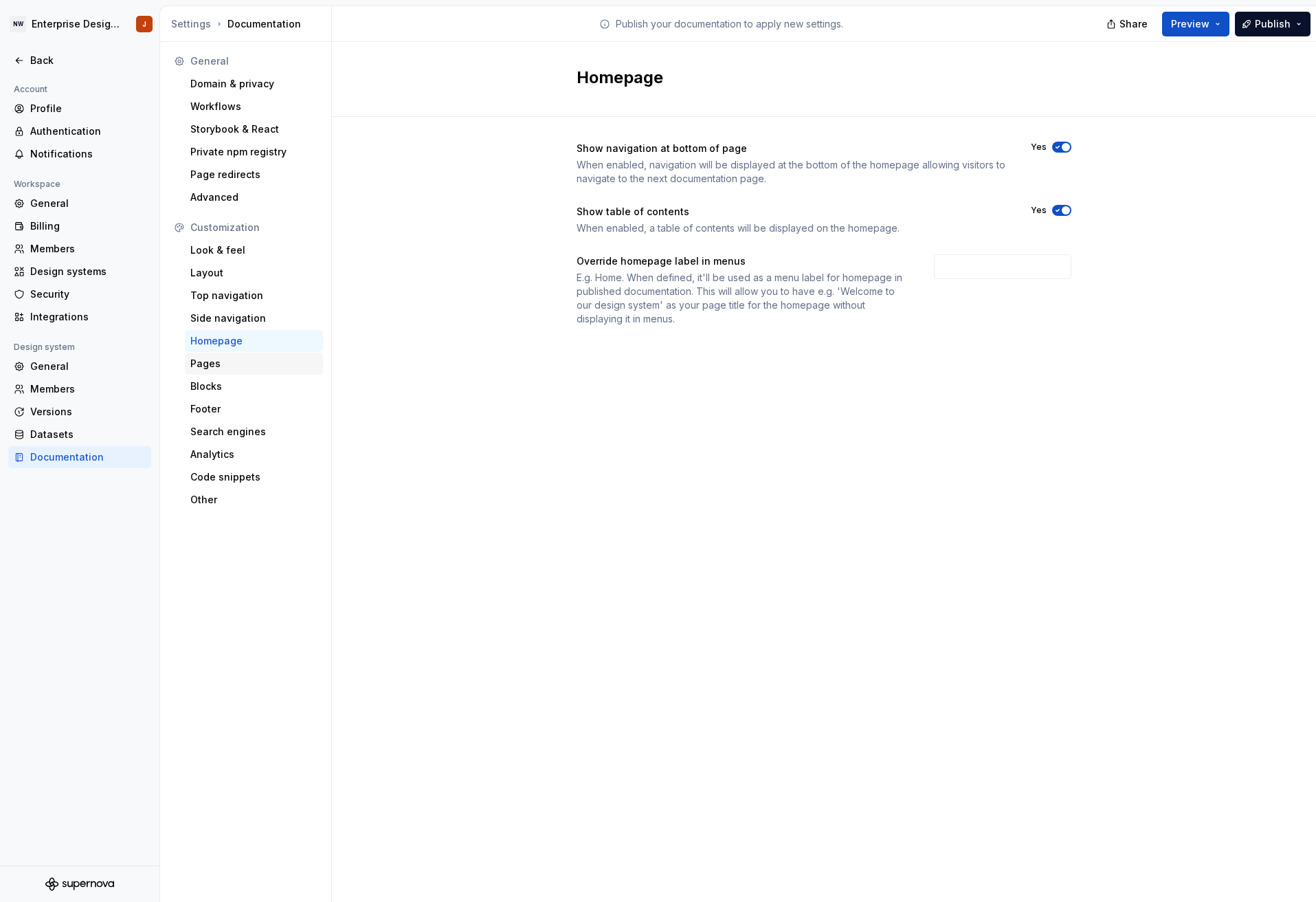
click at [209, 359] on div "Pages" at bounding box center [253, 364] width 128 height 14
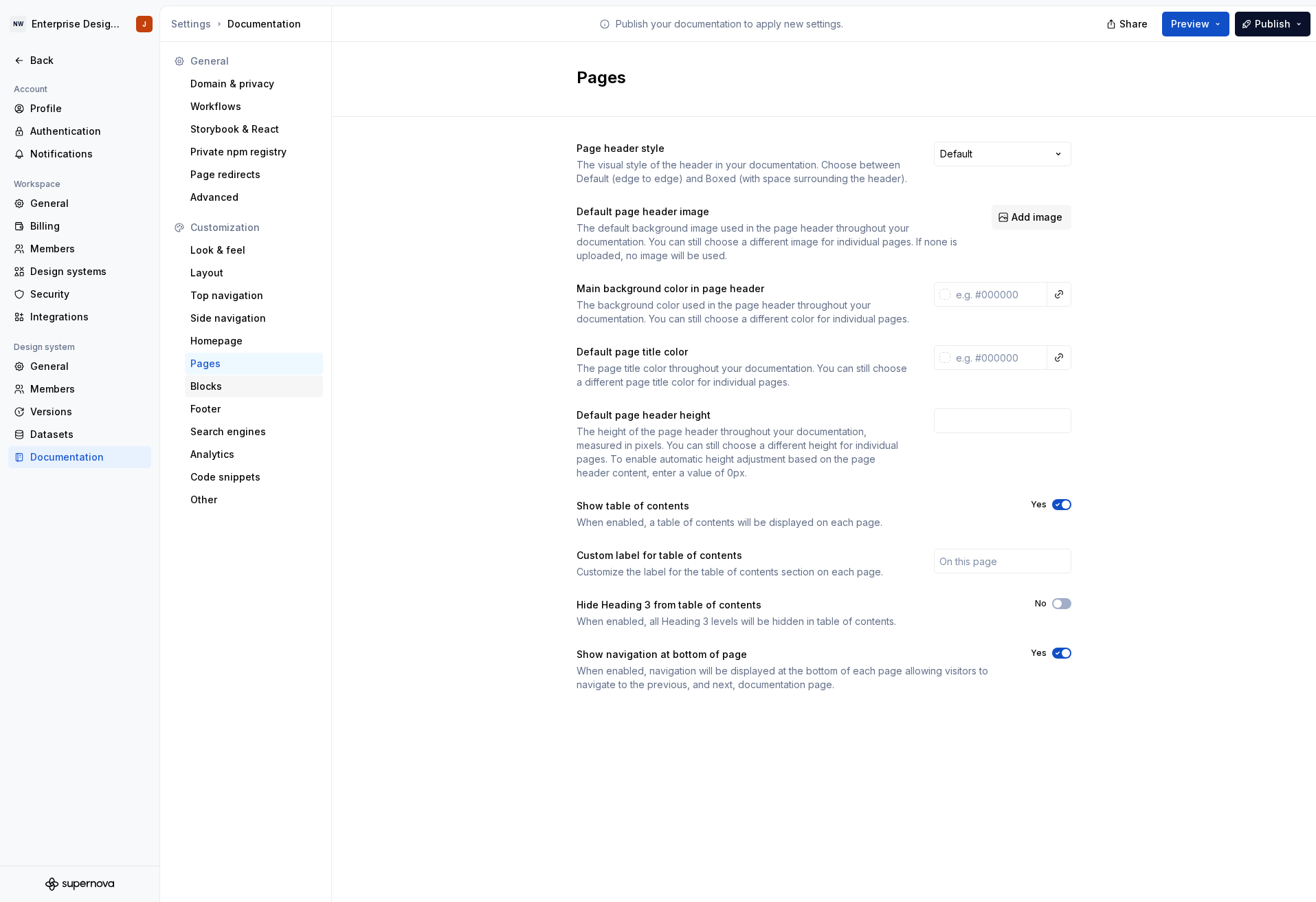
click at [233, 392] on div "Blocks" at bounding box center [253, 387] width 128 height 14
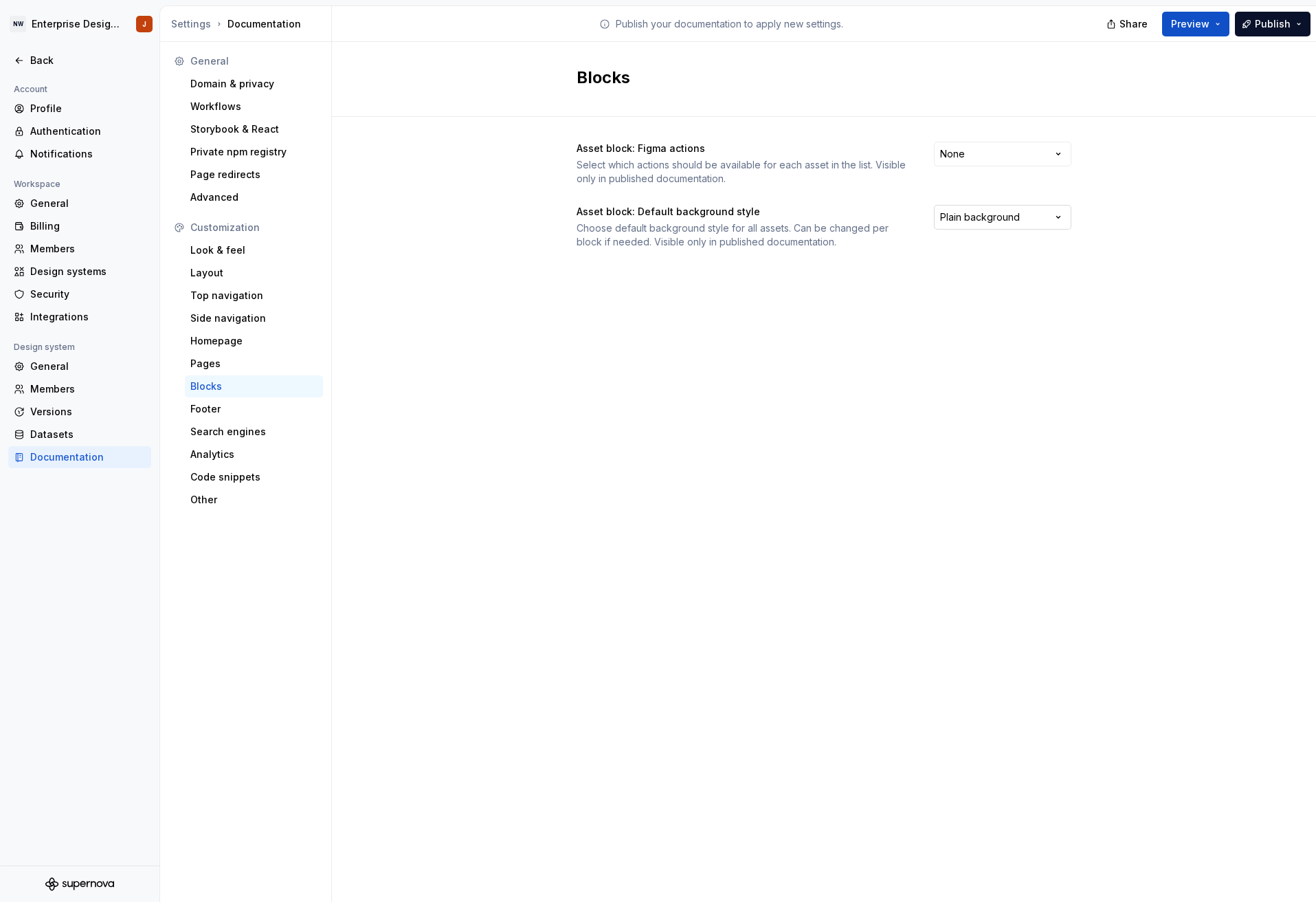
click at [976, 223] on html "NW Enterprise Design System J Back Account Profile Authentication Notifications…" at bounding box center [658, 451] width 1316 height 902
click at [240, 415] on html "NW Enterprise Design System J Back Account Profile Authentication Notifications…" at bounding box center [658, 451] width 1316 height 902
click at [260, 496] on div "Other" at bounding box center [253, 499] width 128 height 14
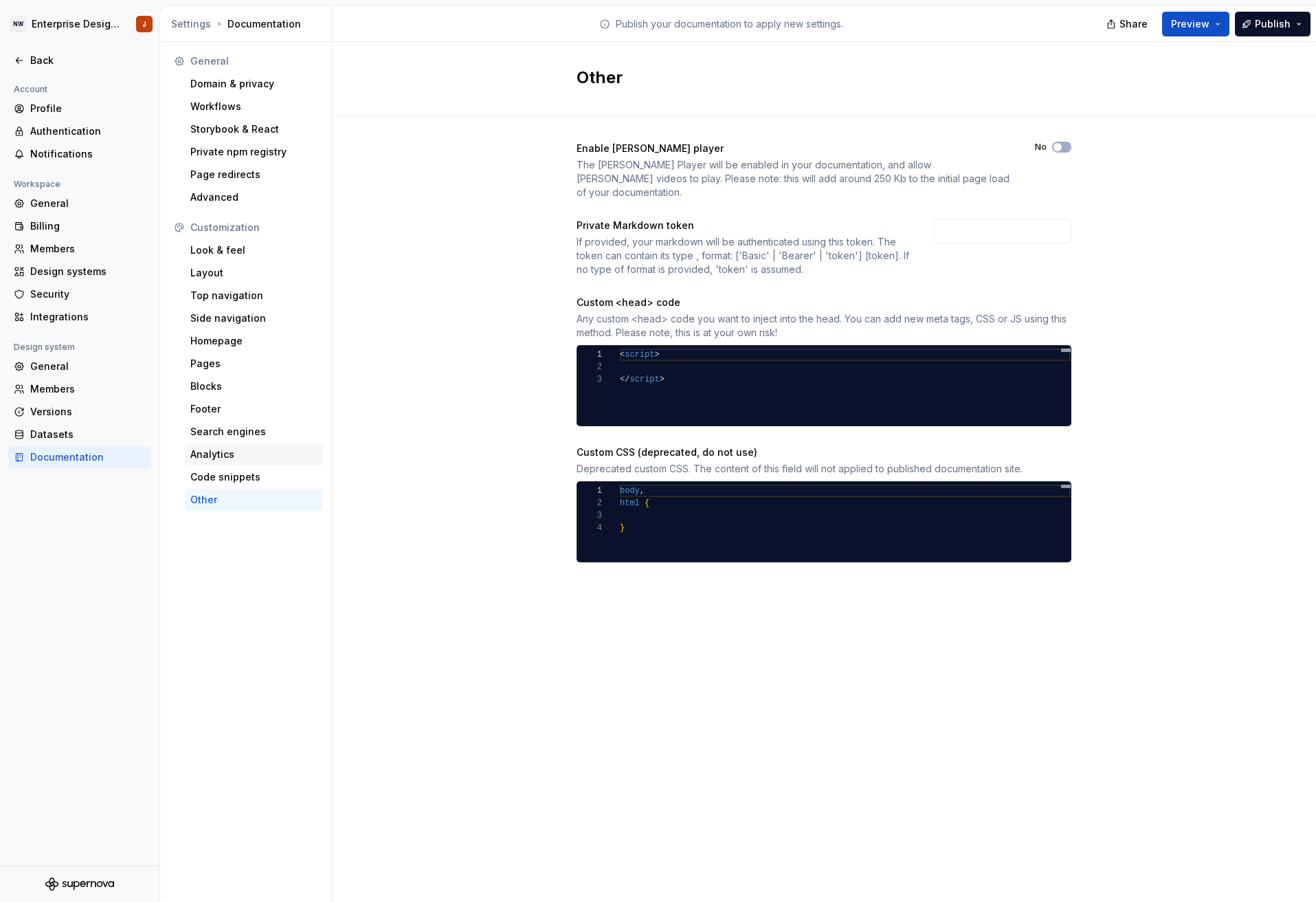
click at [284, 454] on div "Analytics" at bounding box center [253, 454] width 128 height 14
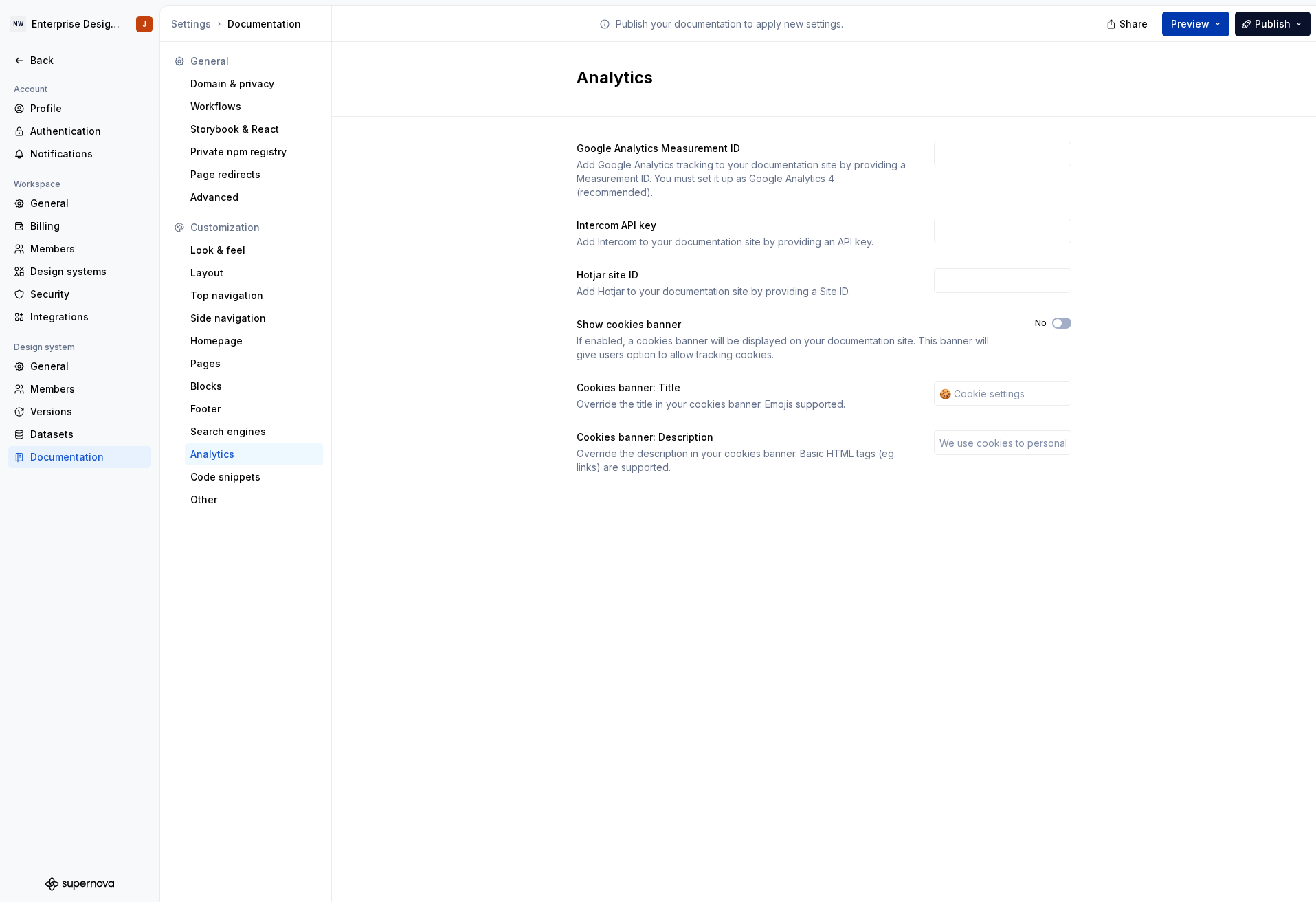
click at [1199, 27] on span "Preview" at bounding box center [1189, 24] width 39 height 14
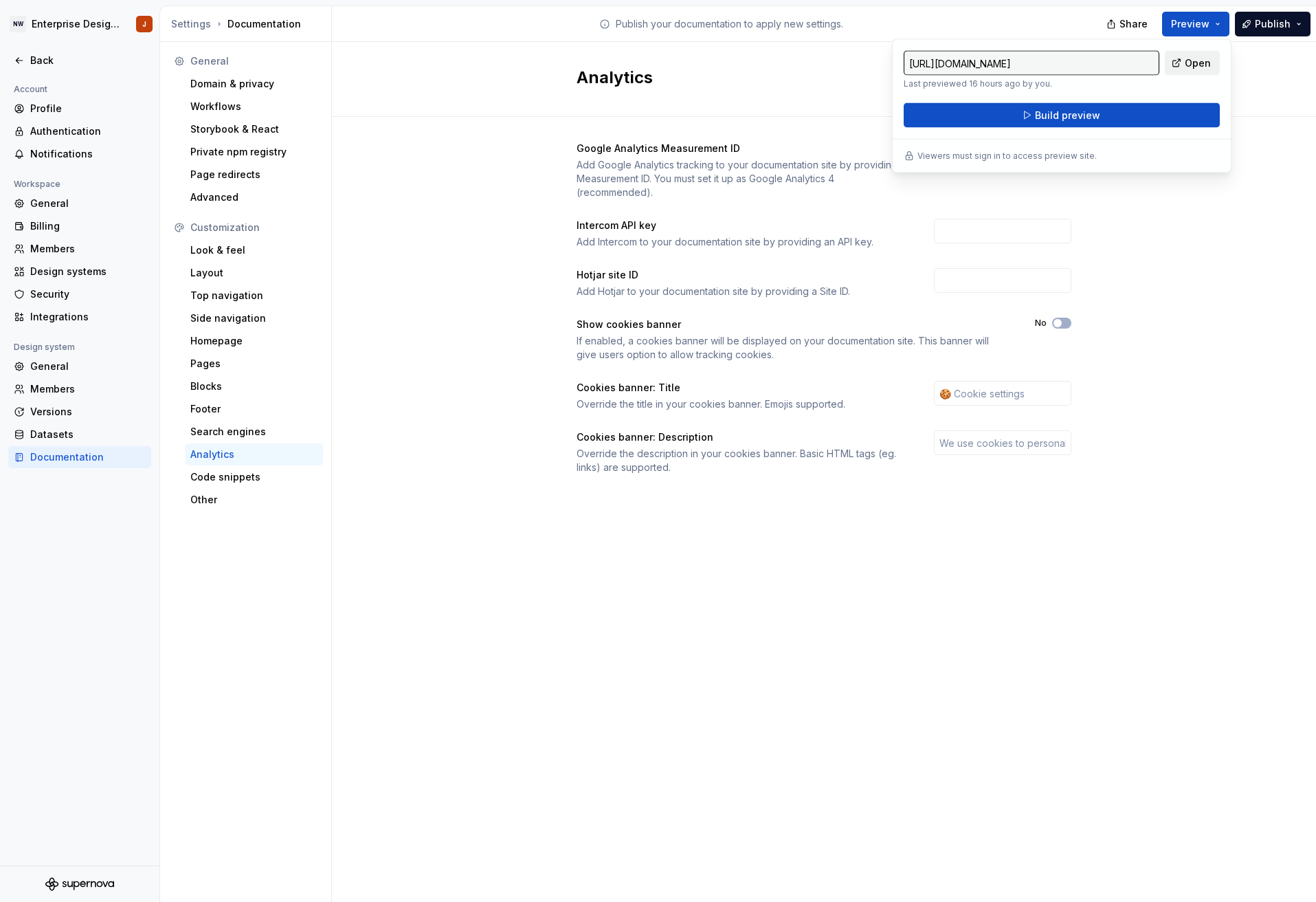
click at [1184, 62] on link "Open" at bounding box center [1192, 62] width 55 height 25
click at [1060, 114] on span "Build preview" at bounding box center [1067, 116] width 65 height 14
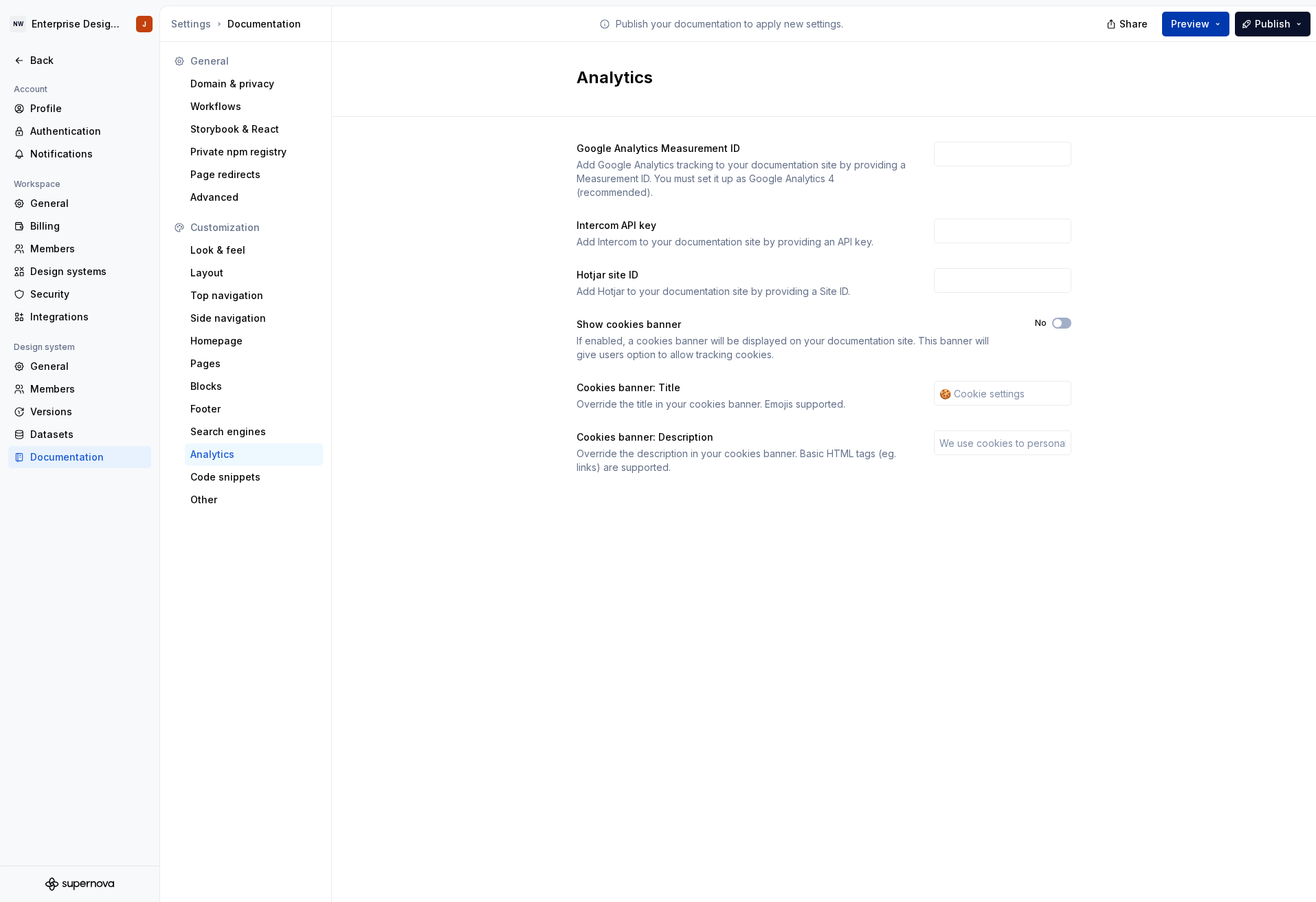
click at [1186, 28] on span "Preview" at bounding box center [1189, 24] width 39 height 14
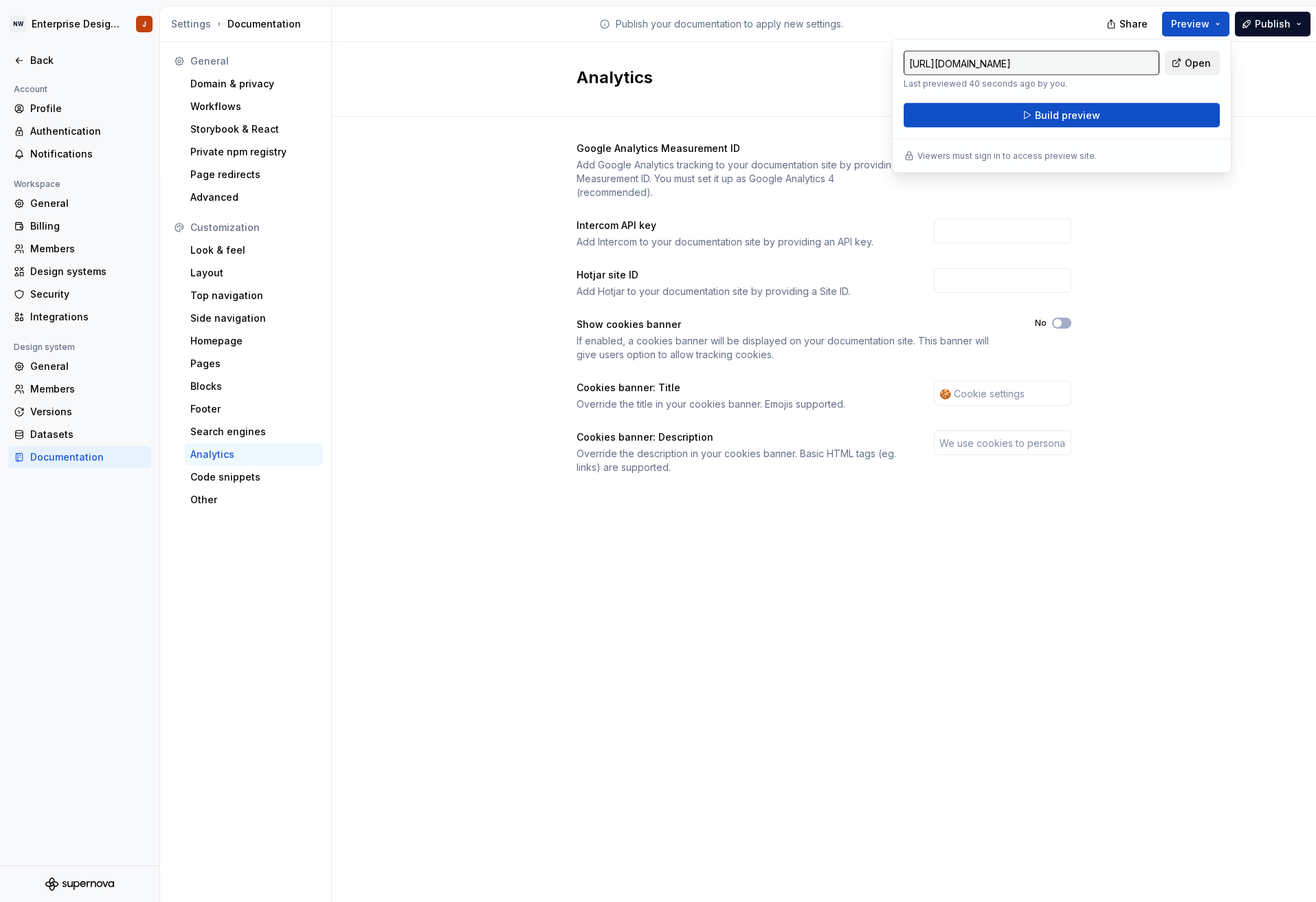
click at [1196, 58] on span "Open" at bounding box center [1197, 63] width 26 height 14
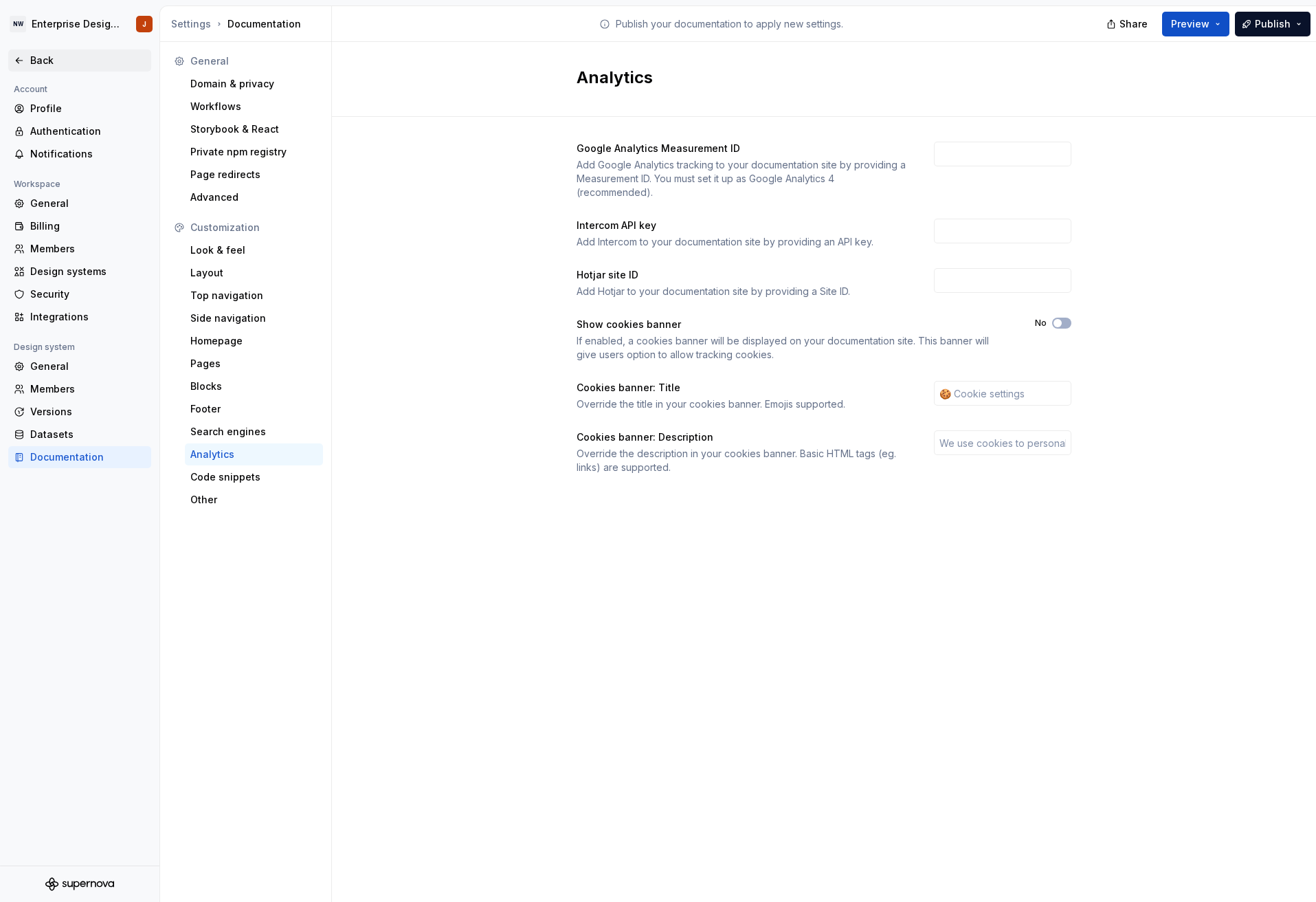
click at [38, 64] on div "Back" at bounding box center [88, 60] width 116 height 14
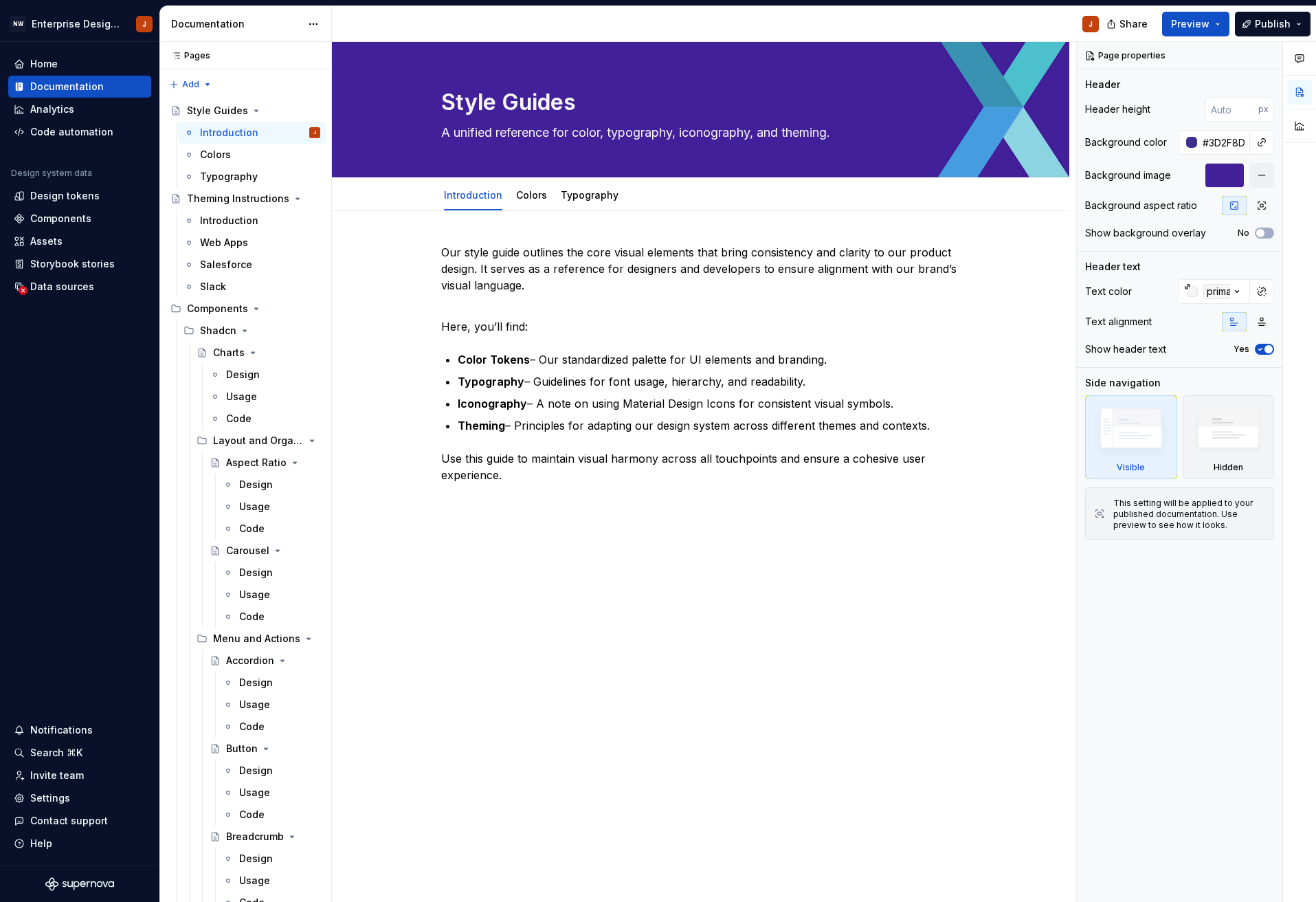
click at [773, 758] on div "Our style guide outlines the core visual elements that bring consistency and cl…" at bounding box center [701, 527] width 738 height 634
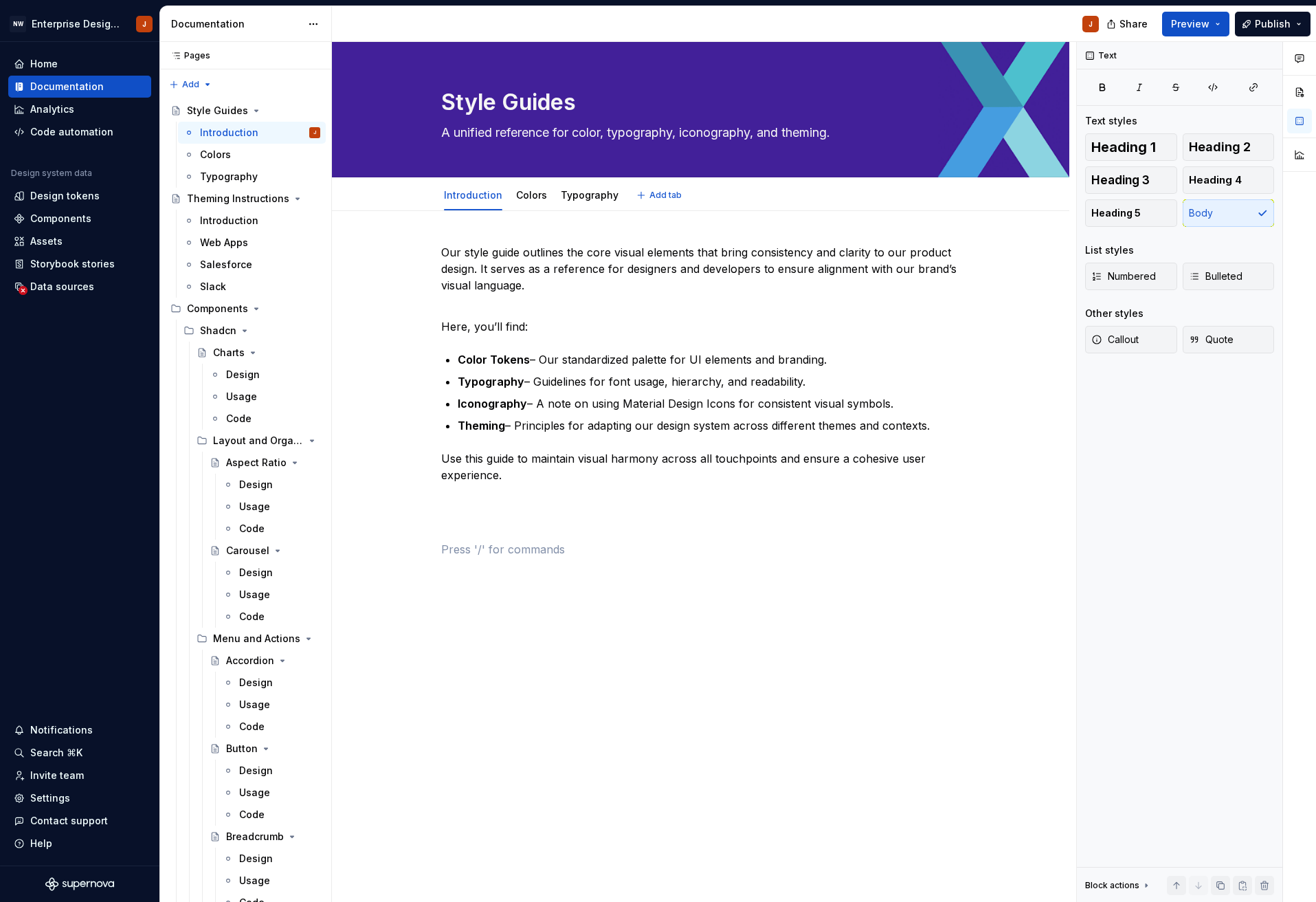
type textarea "*"
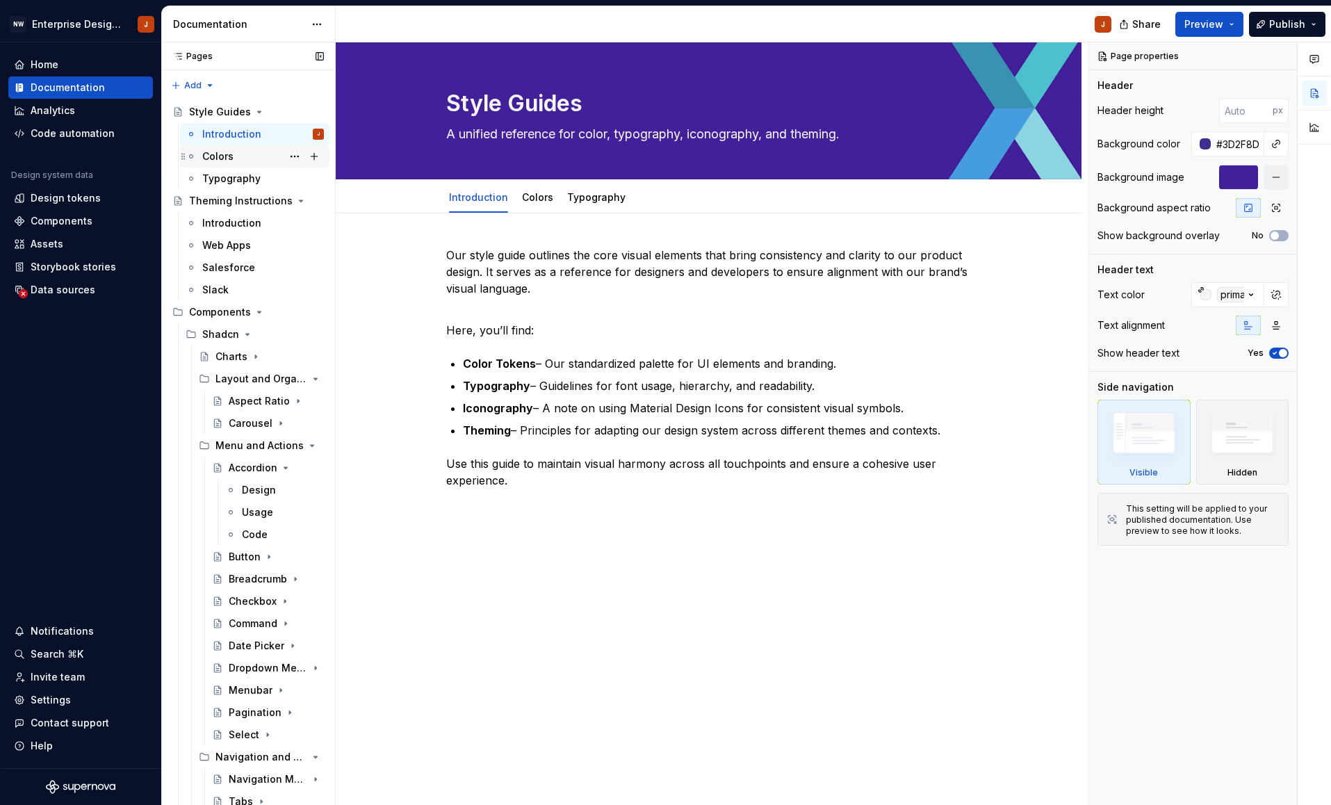
click at [226, 161] on div "Colors" at bounding box center [217, 156] width 31 height 14
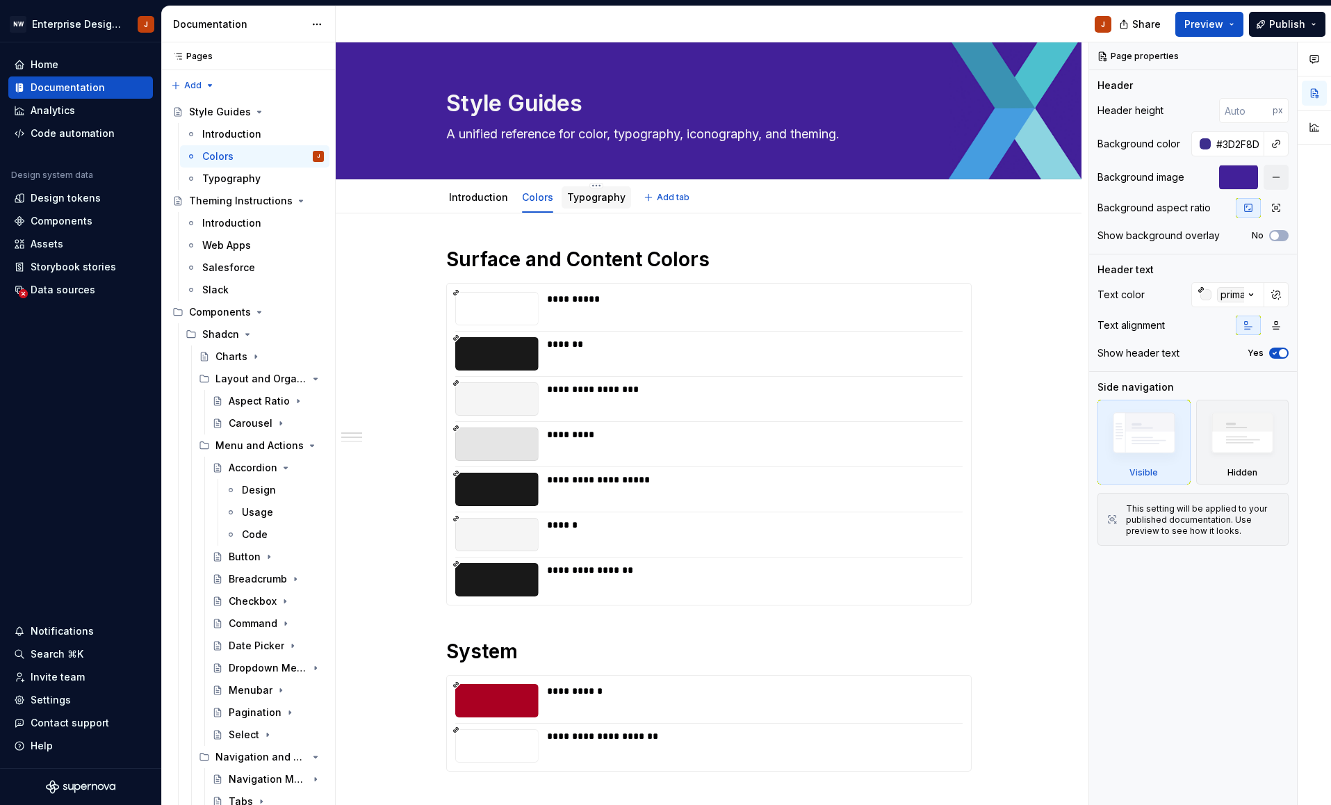
click at [589, 208] on div "Typography" at bounding box center [595, 197] width 69 height 22
click at [589, 200] on link "Typography" at bounding box center [596, 197] width 58 height 12
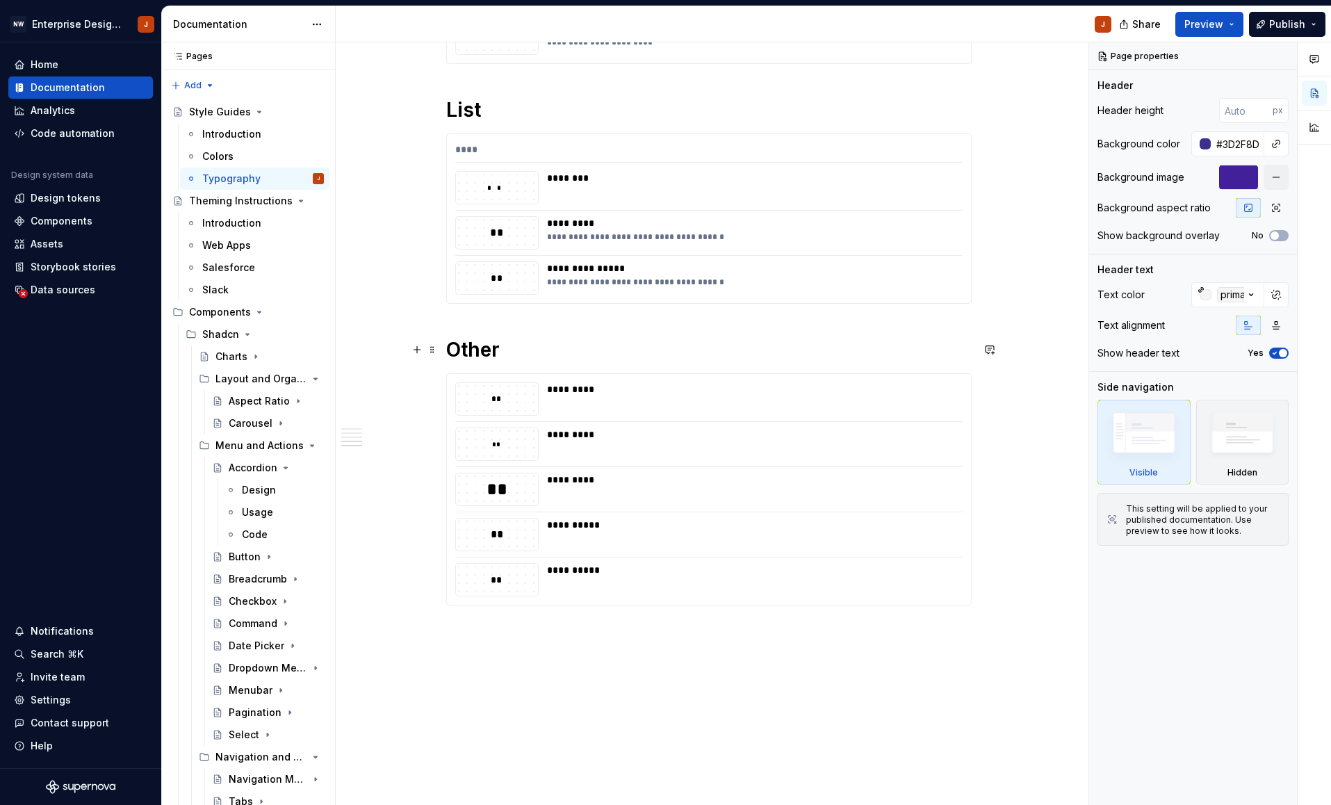
scroll to position [892, 0]
click at [240, 219] on div "Introduction" at bounding box center [231, 223] width 59 height 14
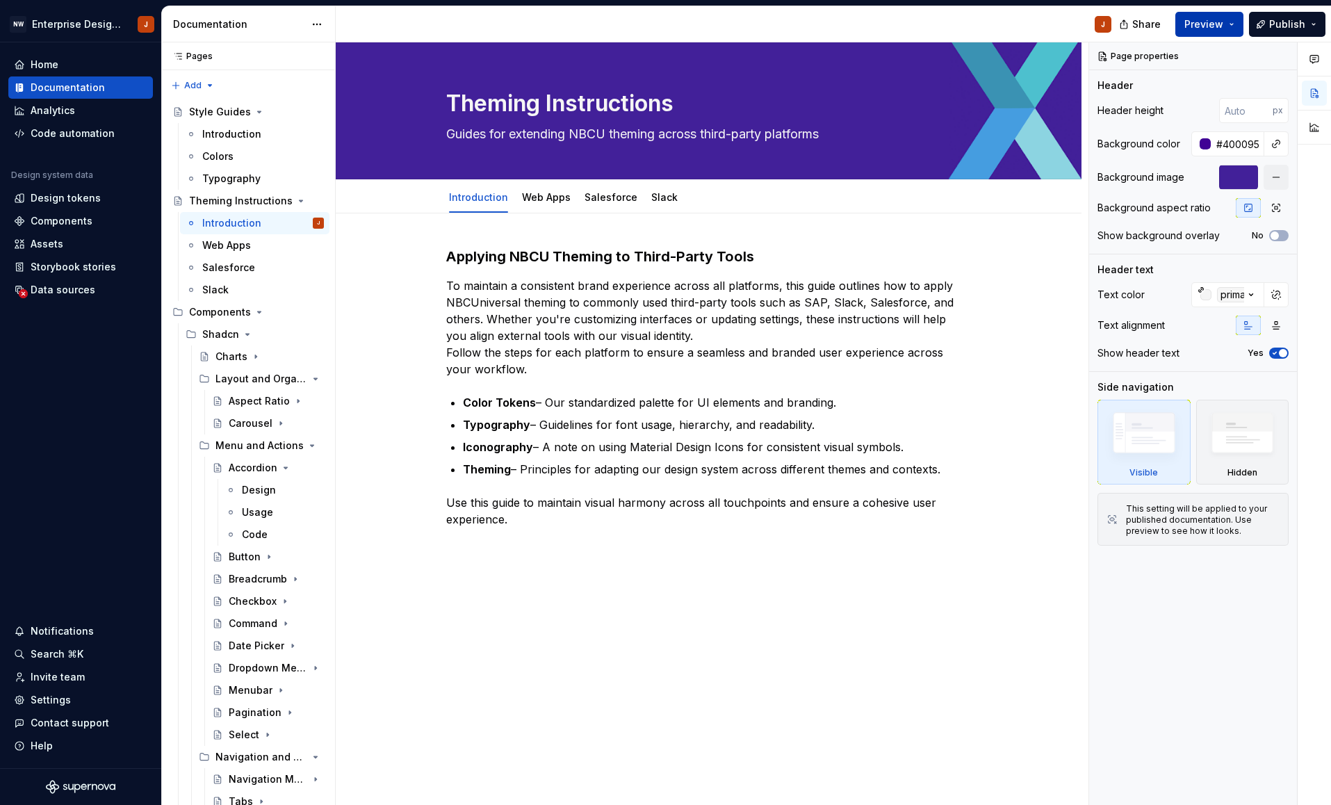
click at [1196, 22] on span "Preview" at bounding box center [1203, 24] width 39 height 14
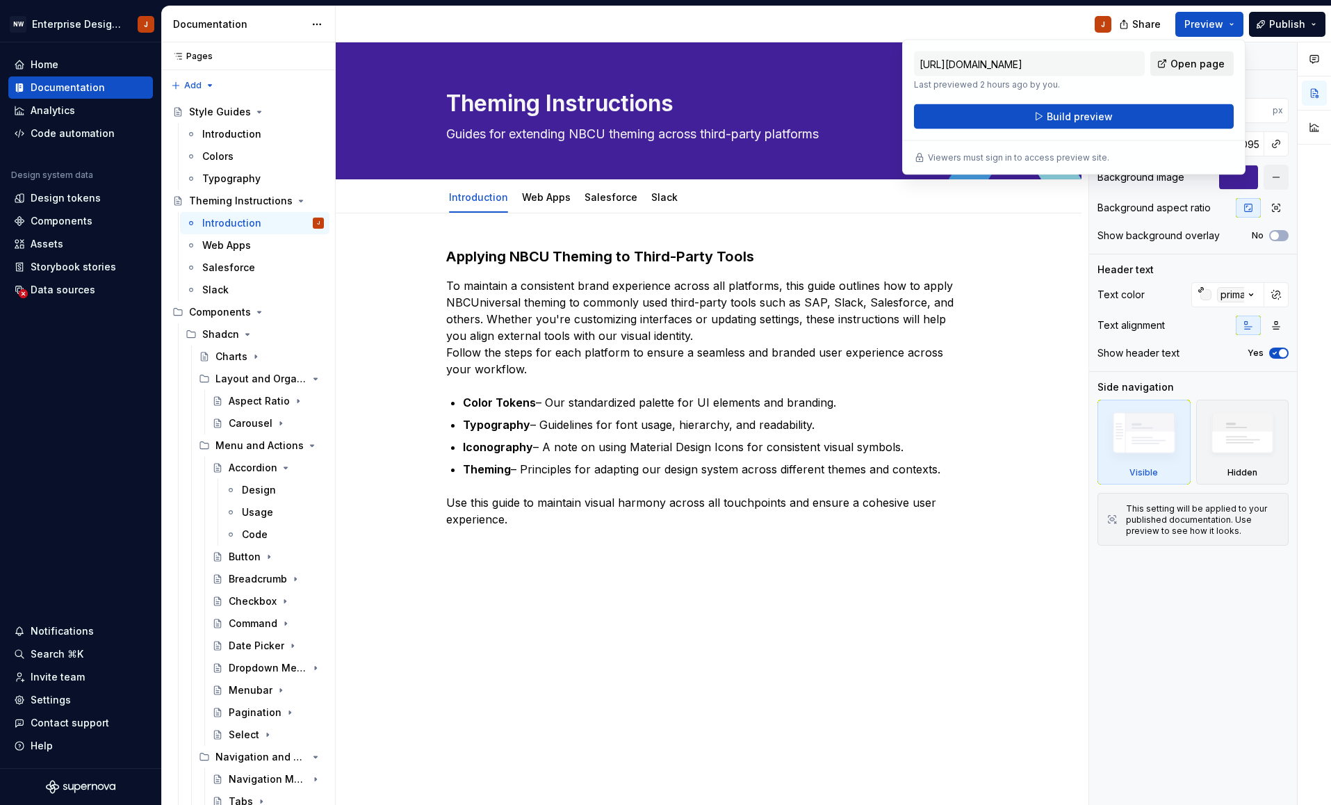
click at [1186, 67] on span "Open page" at bounding box center [1197, 64] width 54 height 14
click at [1054, 417] on div "Applying NBCU Theming to Third-Party Tools To maintain a consistent brand exper…" at bounding box center [709, 549] width 746 height 672
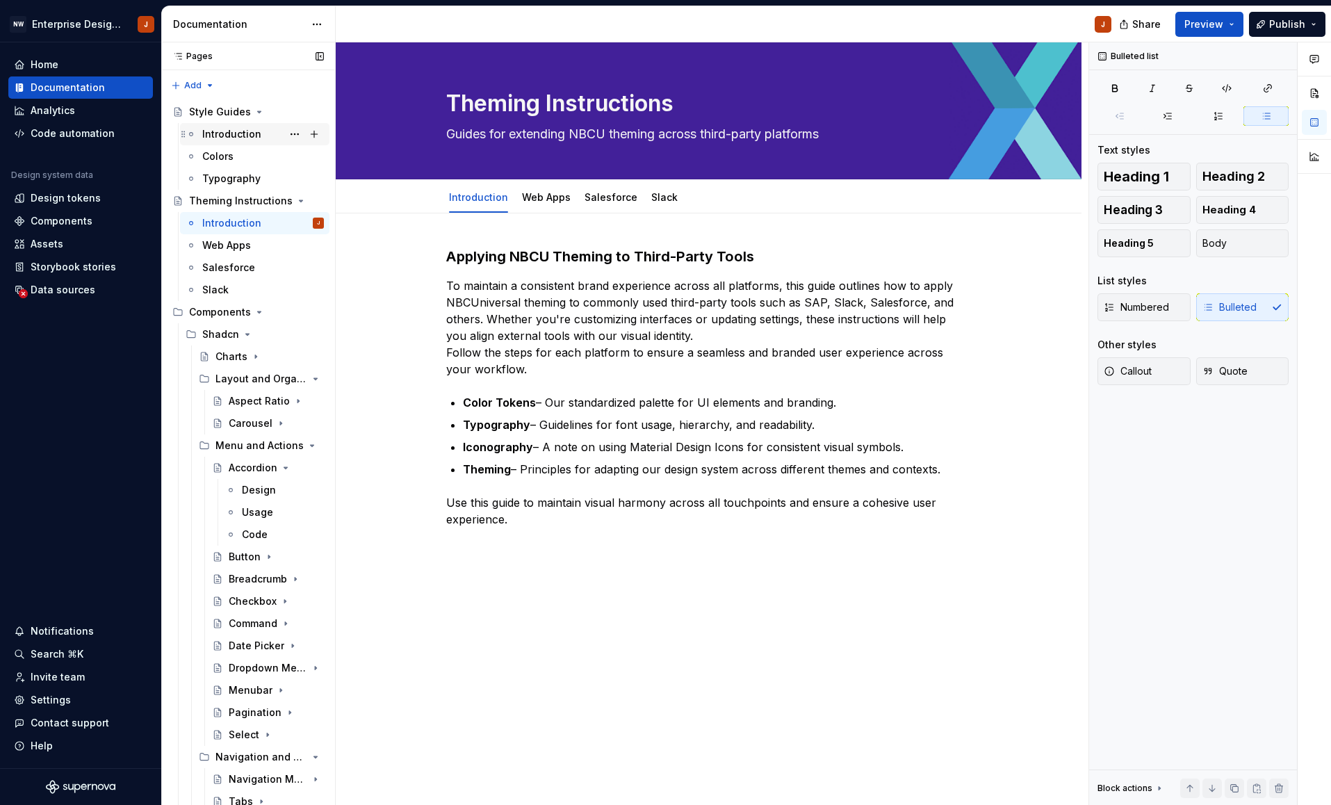
click at [227, 131] on div "Introduction" at bounding box center [231, 134] width 59 height 14
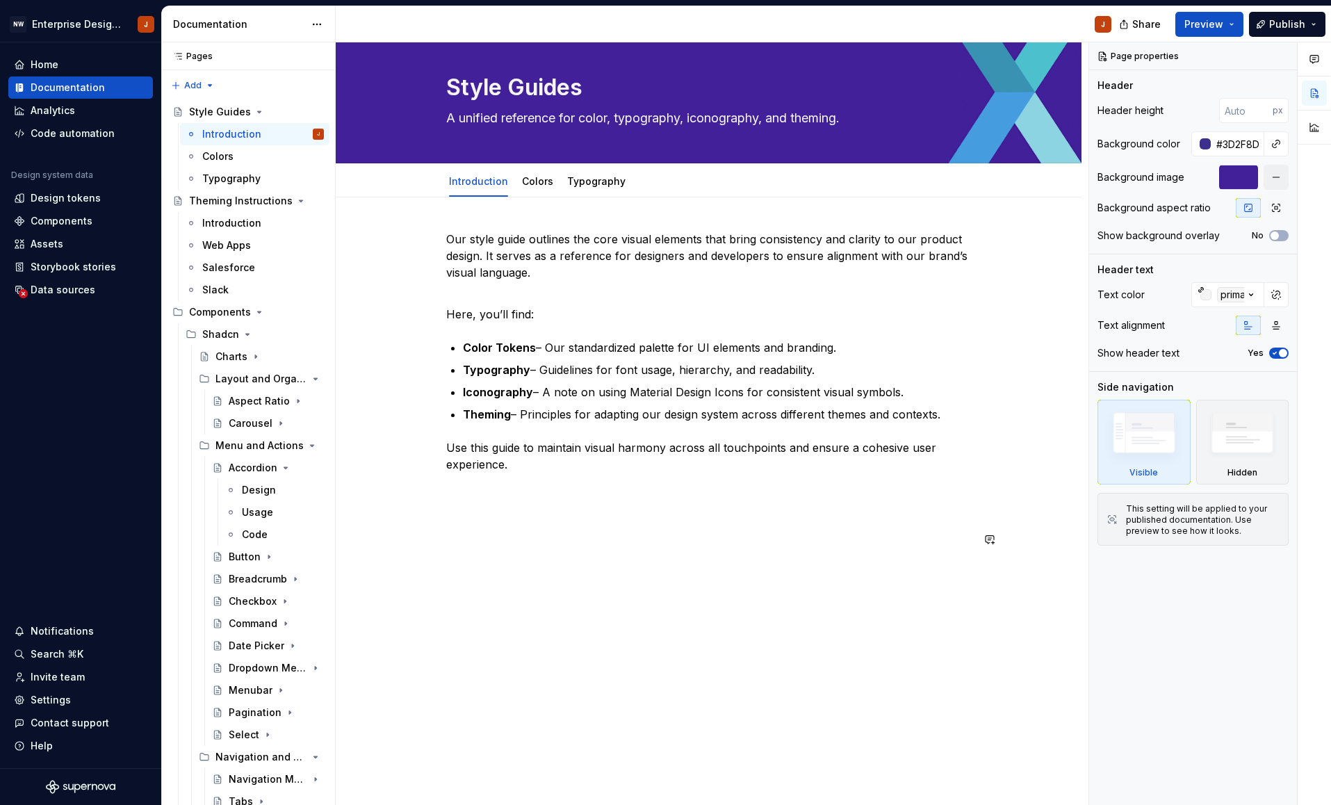
scroll to position [16, 0]
click at [457, 87] on textarea "Style Guides" at bounding box center [705, 87] width 525 height 33
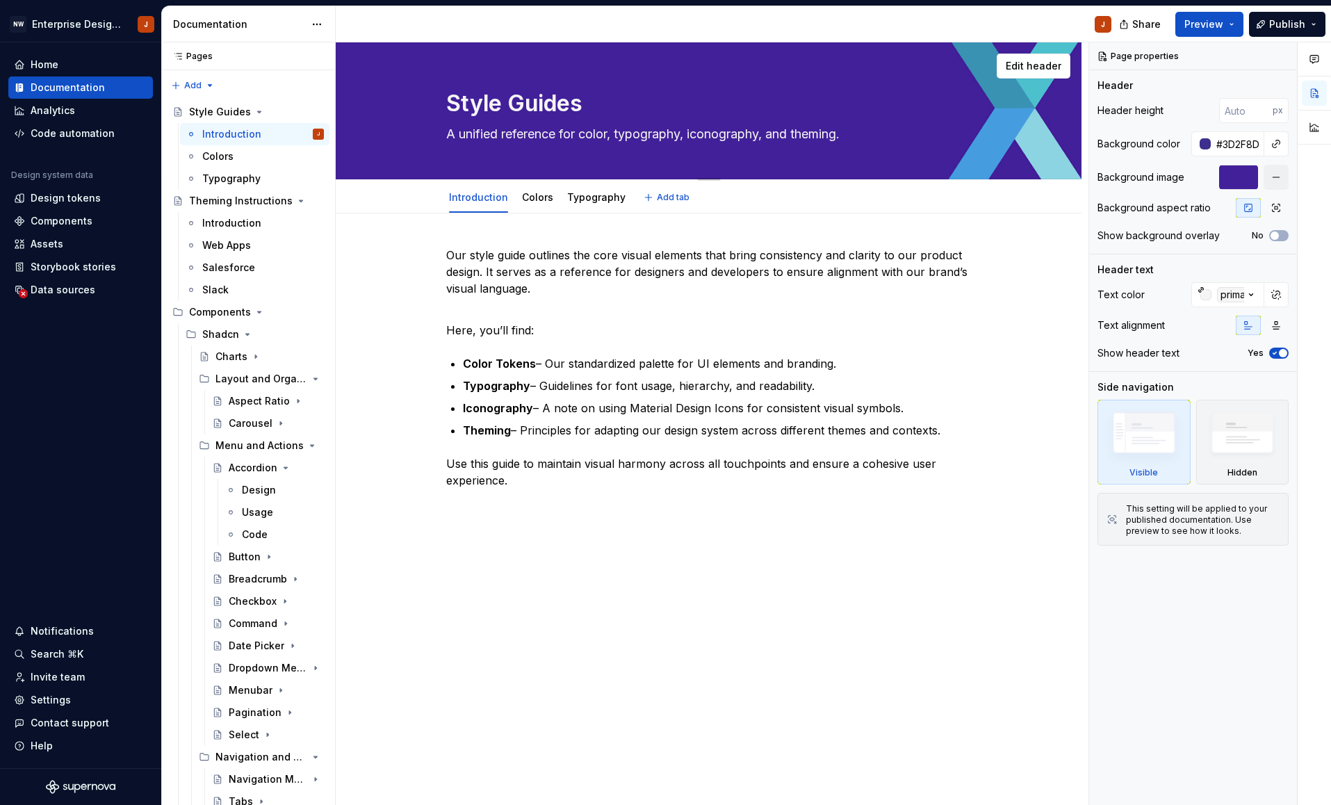
click at [453, 102] on textarea "Style Guides" at bounding box center [705, 103] width 525 height 33
type textarea "*"
type textarea "UStyle Guides"
type textarea "*"
type textarea "UXStyle Guides"
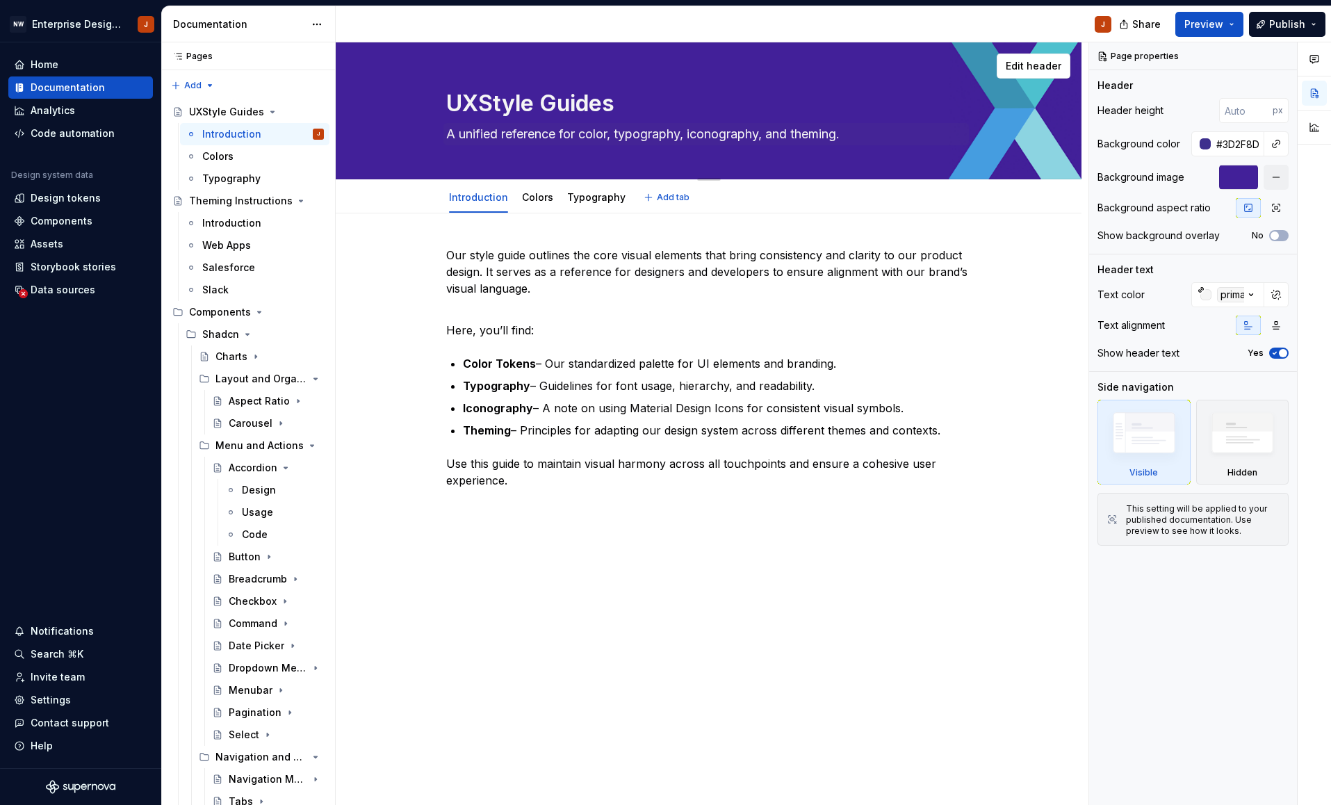
type textarea "*"
type textarea "UX Style Guides"
type textarea "*"
type textarea "UXStyle Guides"
type textarea "*"
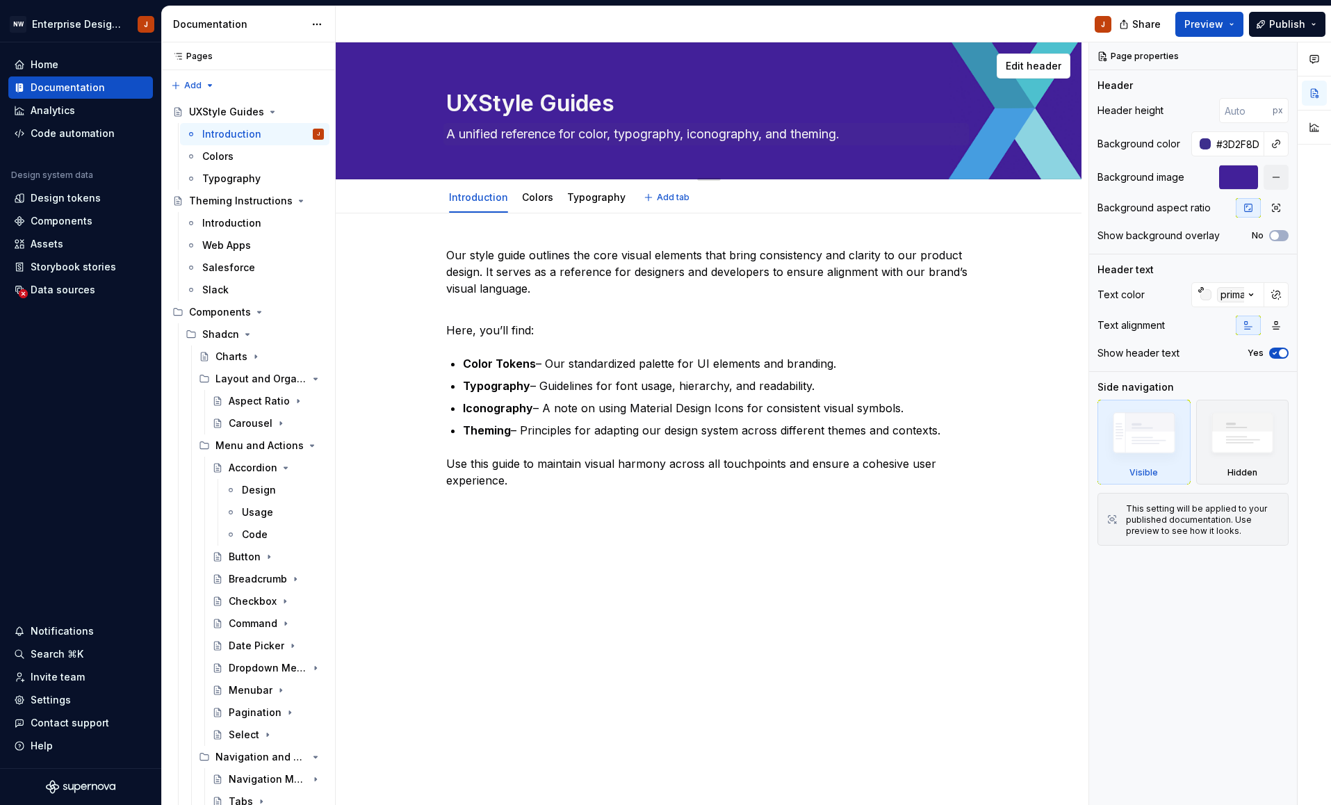
type textarea "UStyle Guides"
type textarea "*"
type textarea "Style Guides"
type textarea "*"
type textarea "EStyle Guides"
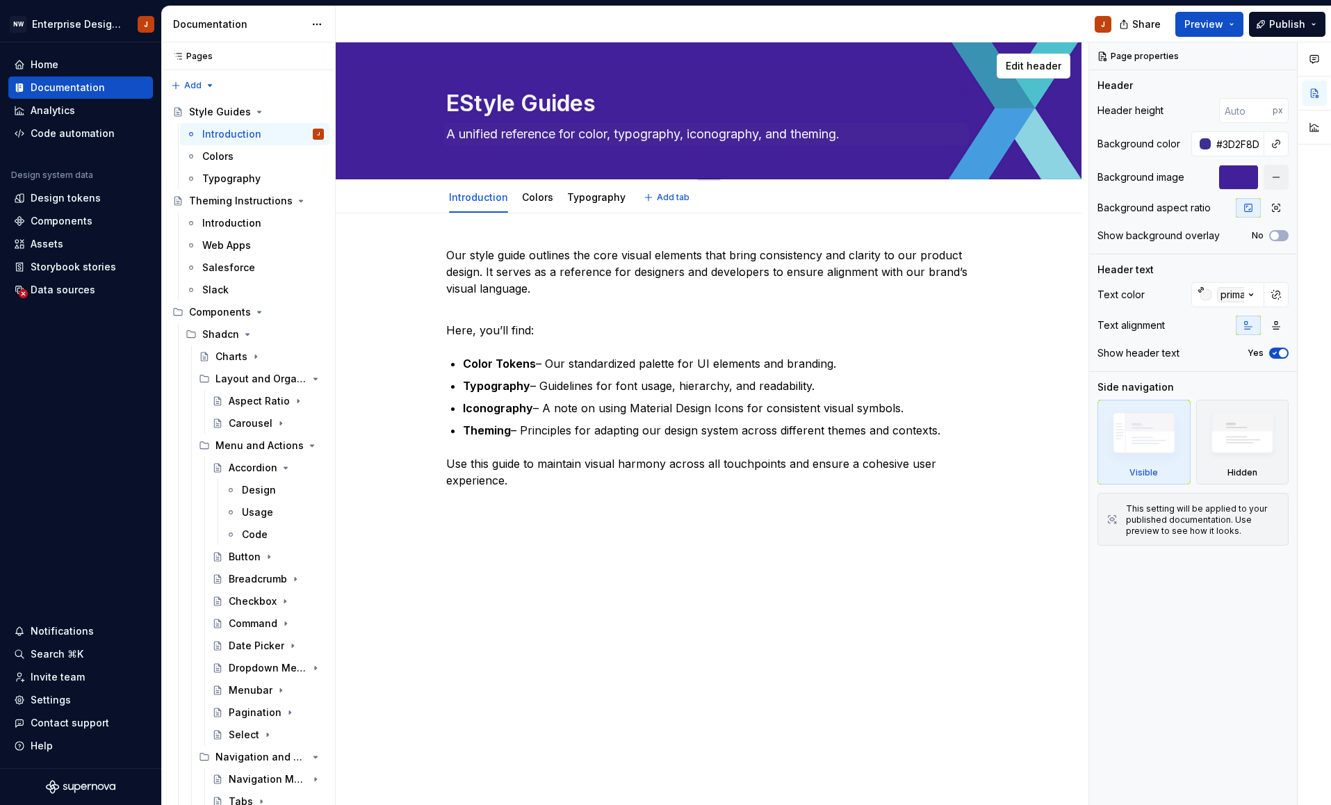
type textarea "*"
type textarea "EnStyle Guides"
type textarea "*"
type textarea "EntStyle Guides"
type textarea "*"
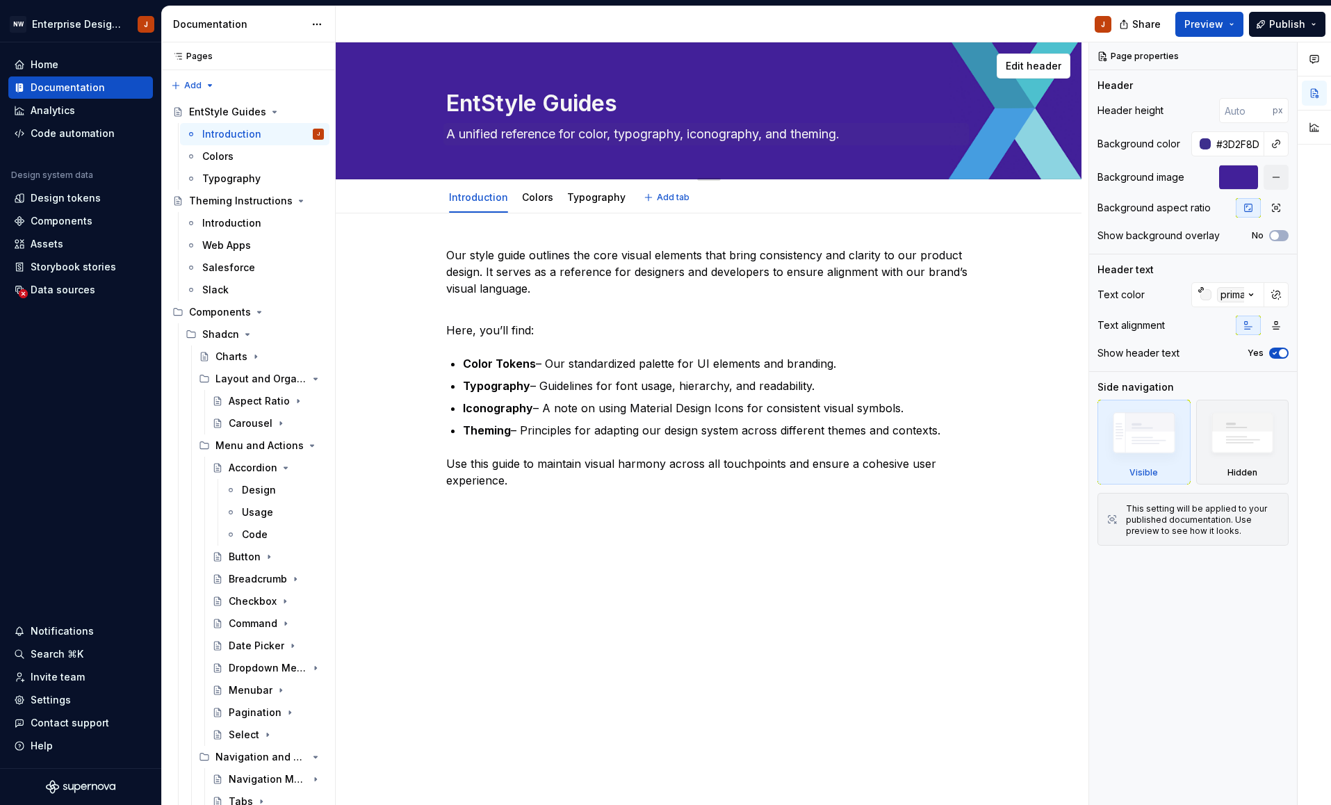
type textarea "EnteStyle Guides"
type textarea "*"
type textarea "EnterStyle Guides"
type textarea "*"
type textarea "EnterpStyle Guides"
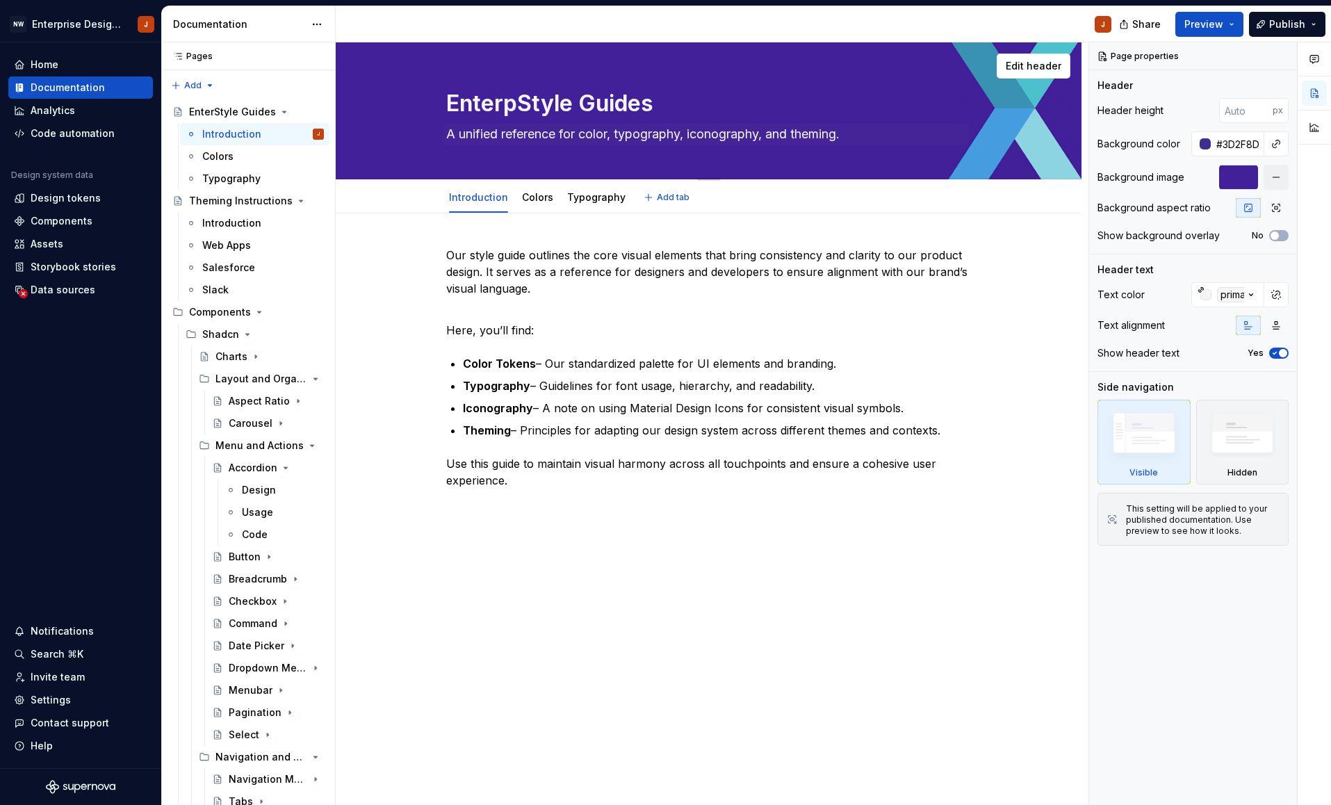
type textarea "*"
type textarea "EnterprStyle Guides"
type textarea "*"
type textarea "EnterpriStyle Guides"
type textarea "*"
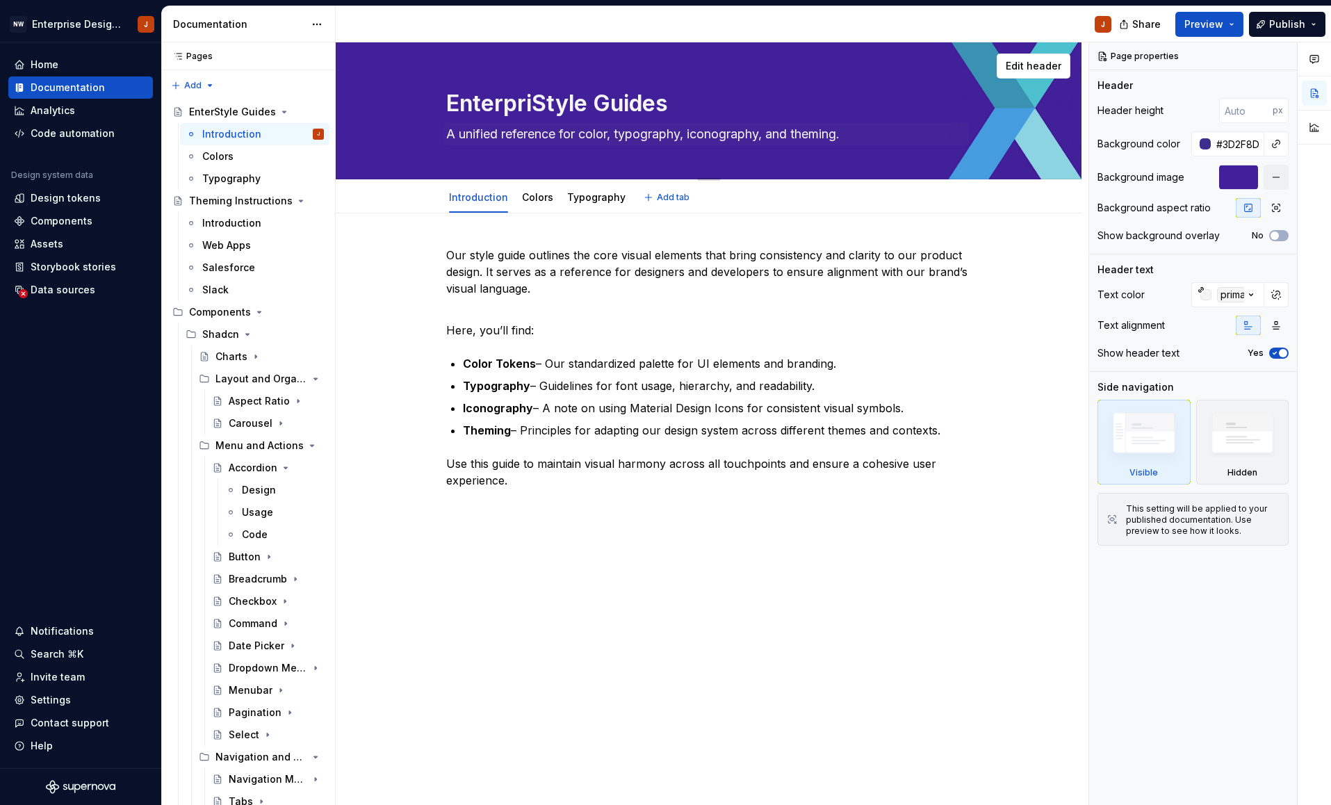
type textarea "EnterprisStyle Guides"
type textarea "*"
type textarea "EnterpriseStyle Guides"
type textarea "*"
type textarea "Enterprise Style Guides"
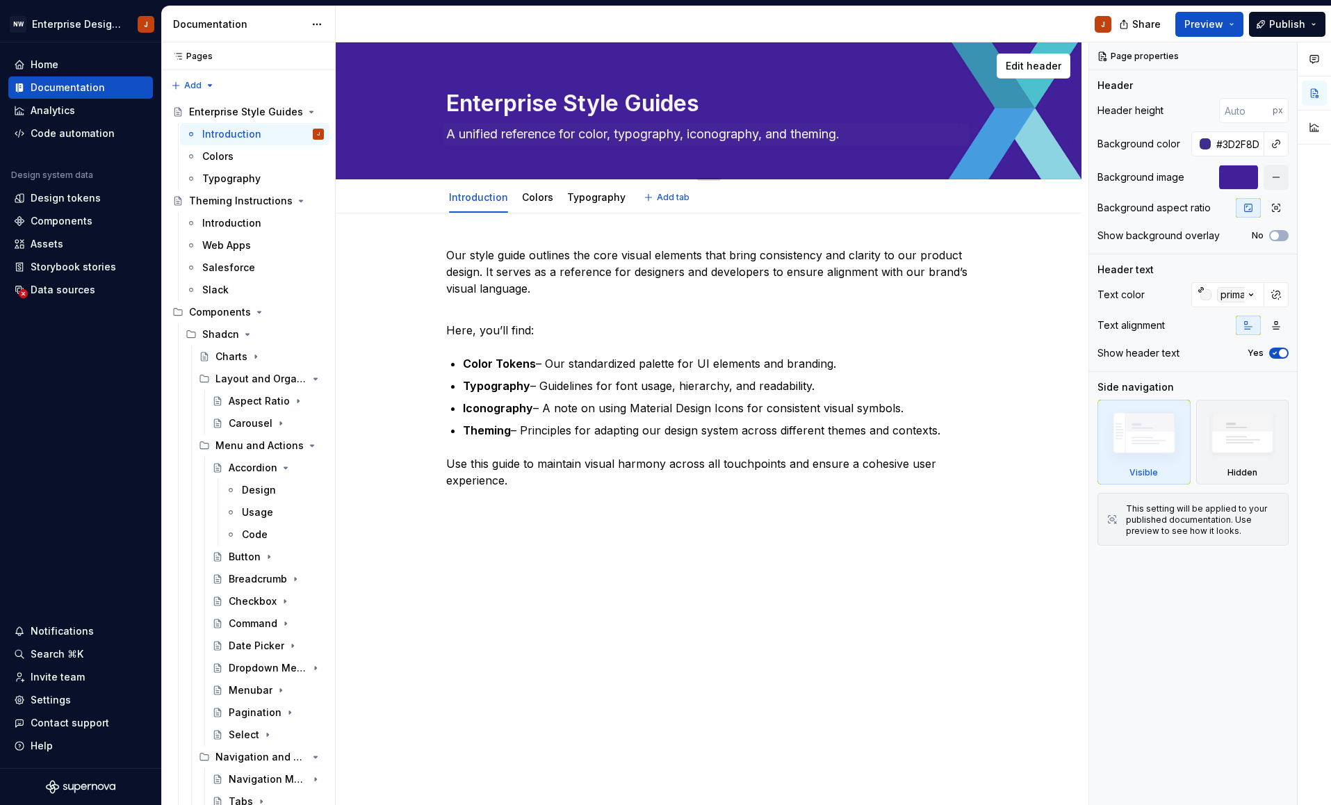
type textarea "*"
type textarea "Enterprise DStyle Guides"
type textarea "*"
type textarea "Enterprise DeStyle Guides"
type textarea "*"
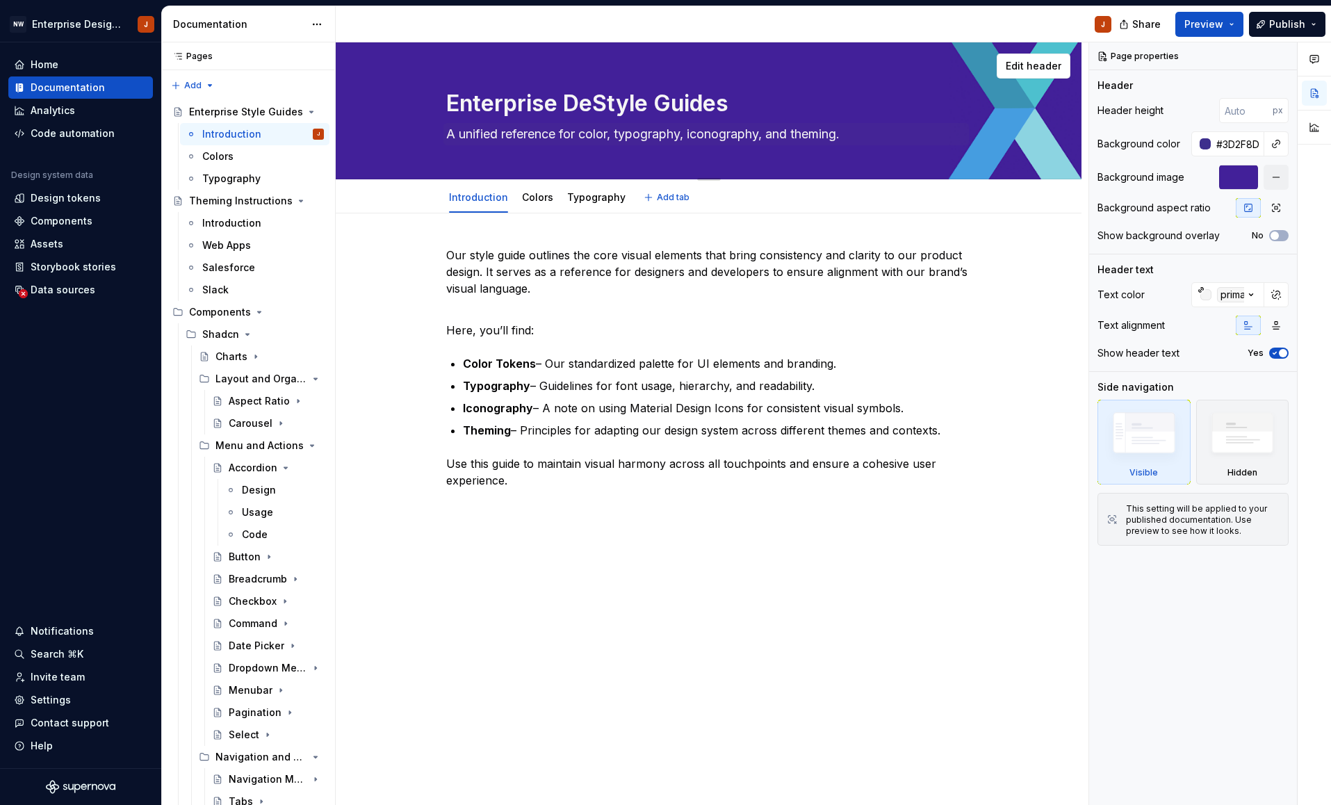
type textarea "Enterprise DesStyle Guides"
type textarea "*"
type textarea "Enterprise DesiStyle Guides"
type textarea "*"
type textarea "Enterprise DesigStyle Guides"
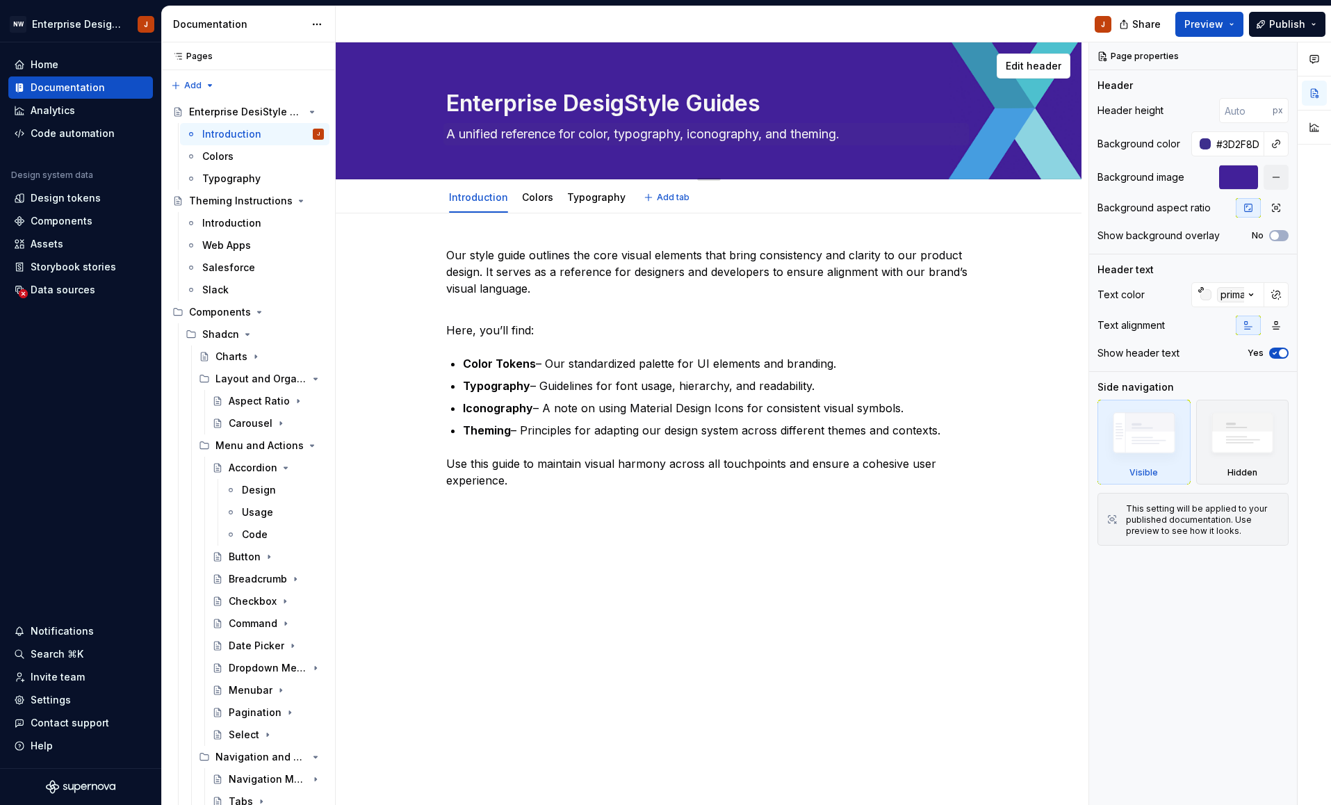
type textarea "*"
type textarea "Enterprise DesignStyle Guides"
type textarea "*"
type textarea "Enterprise Design Style Guides"
type textarea "*"
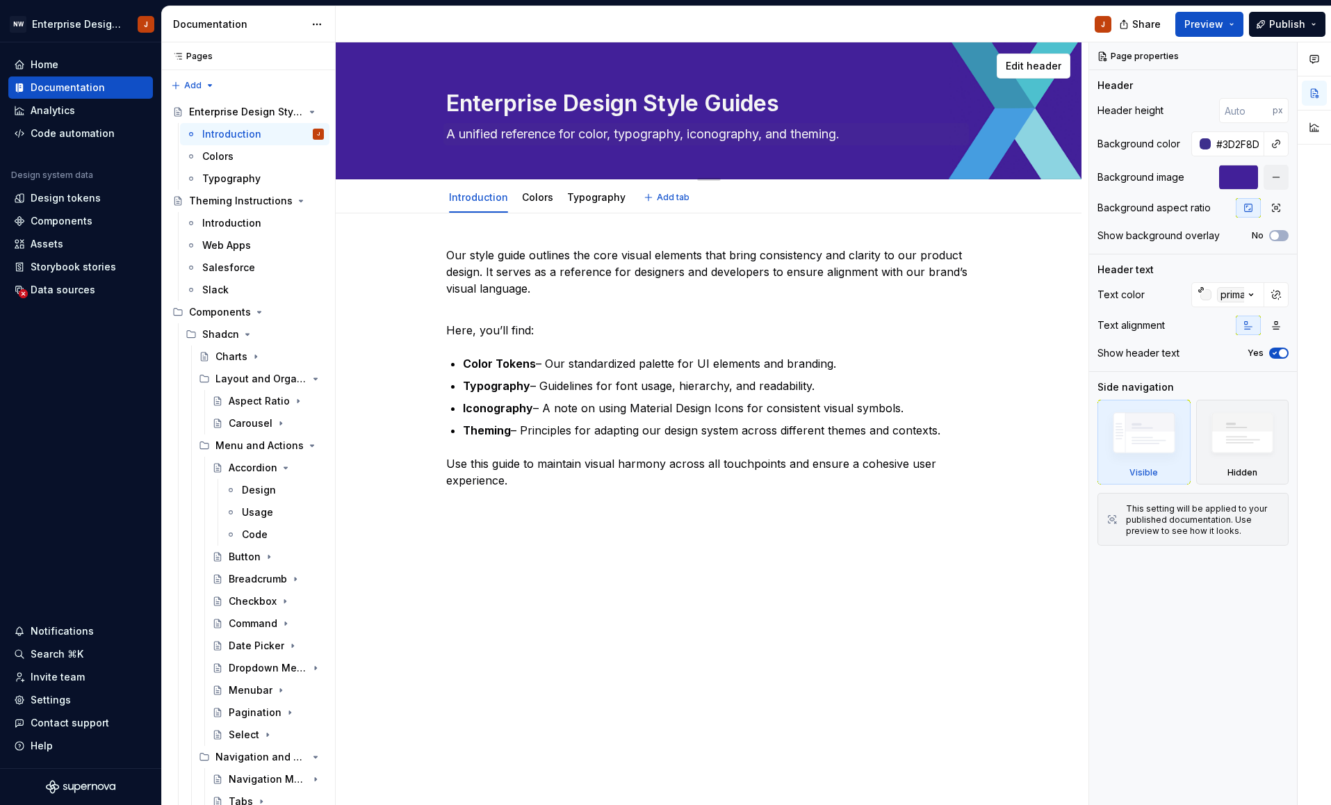
type textarea "Enterprise Design Style Guides"
click at [618, 136] on textarea "A unified reference for color, typography, iconography, and theming." at bounding box center [705, 134] width 525 height 22
click at [216, 158] on div "Colors" at bounding box center [217, 156] width 31 height 14
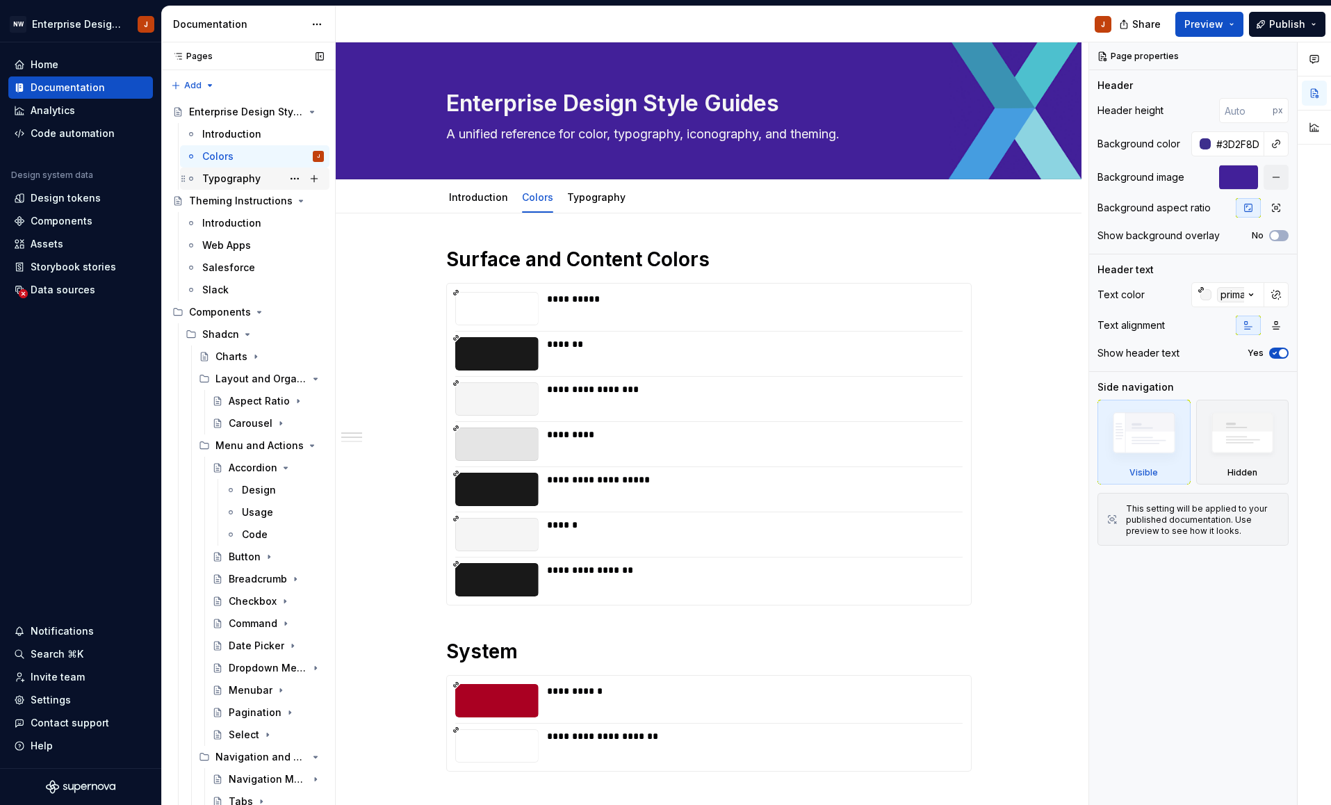
click at [231, 182] on div "Typography" at bounding box center [231, 179] width 58 height 14
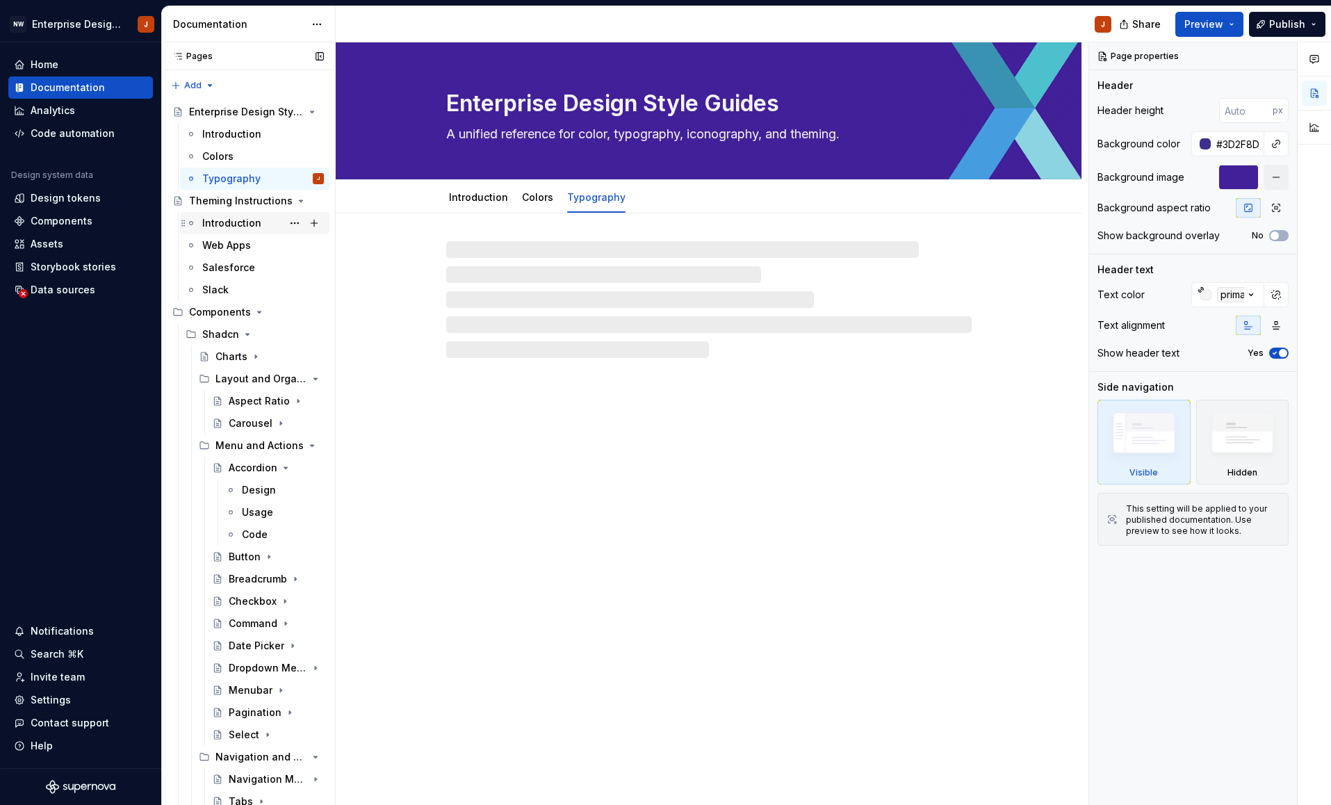
click at [236, 222] on div "Introduction" at bounding box center [231, 223] width 59 height 14
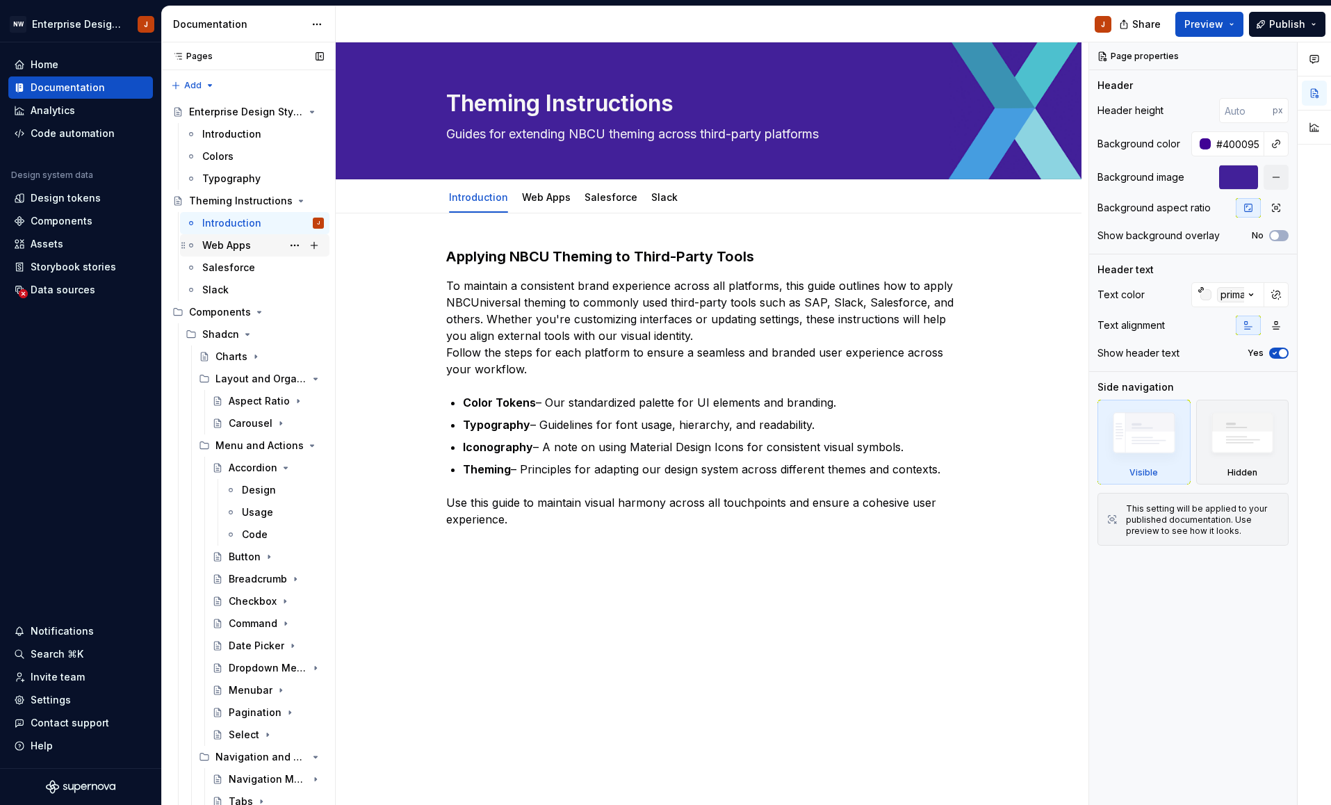
click at [232, 243] on div "Web Apps" at bounding box center [226, 245] width 49 height 14
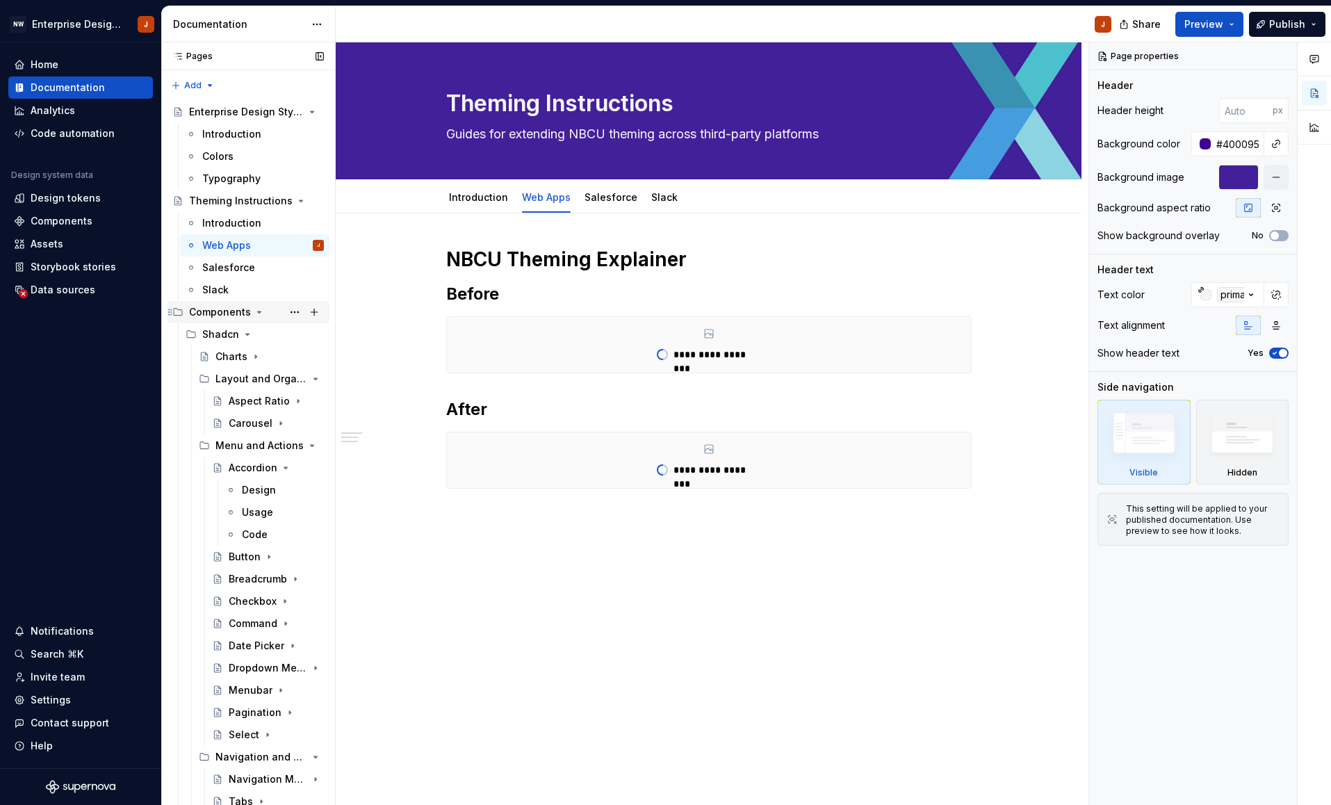
click at [227, 311] on div "Components" at bounding box center [220, 312] width 62 height 14
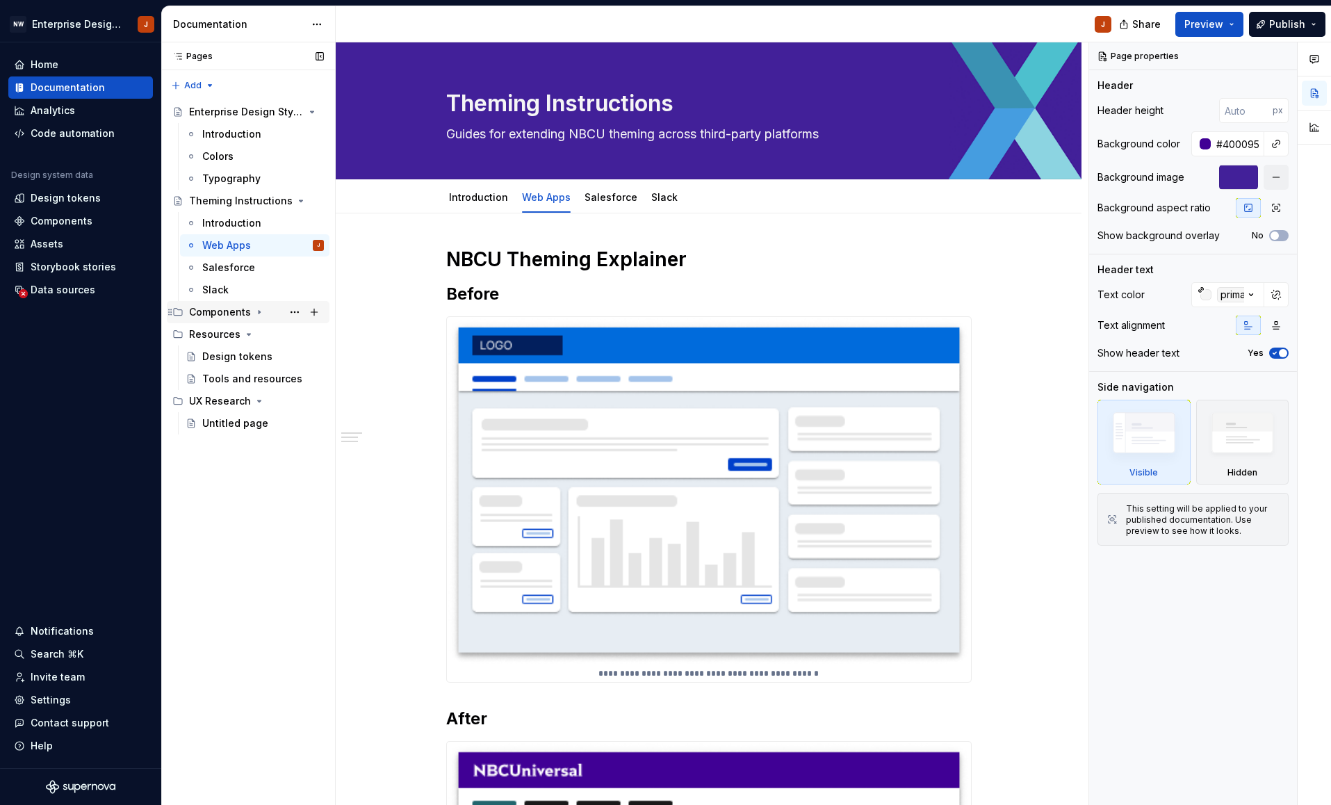
click at [224, 310] on div "Components" at bounding box center [220, 312] width 62 height 14
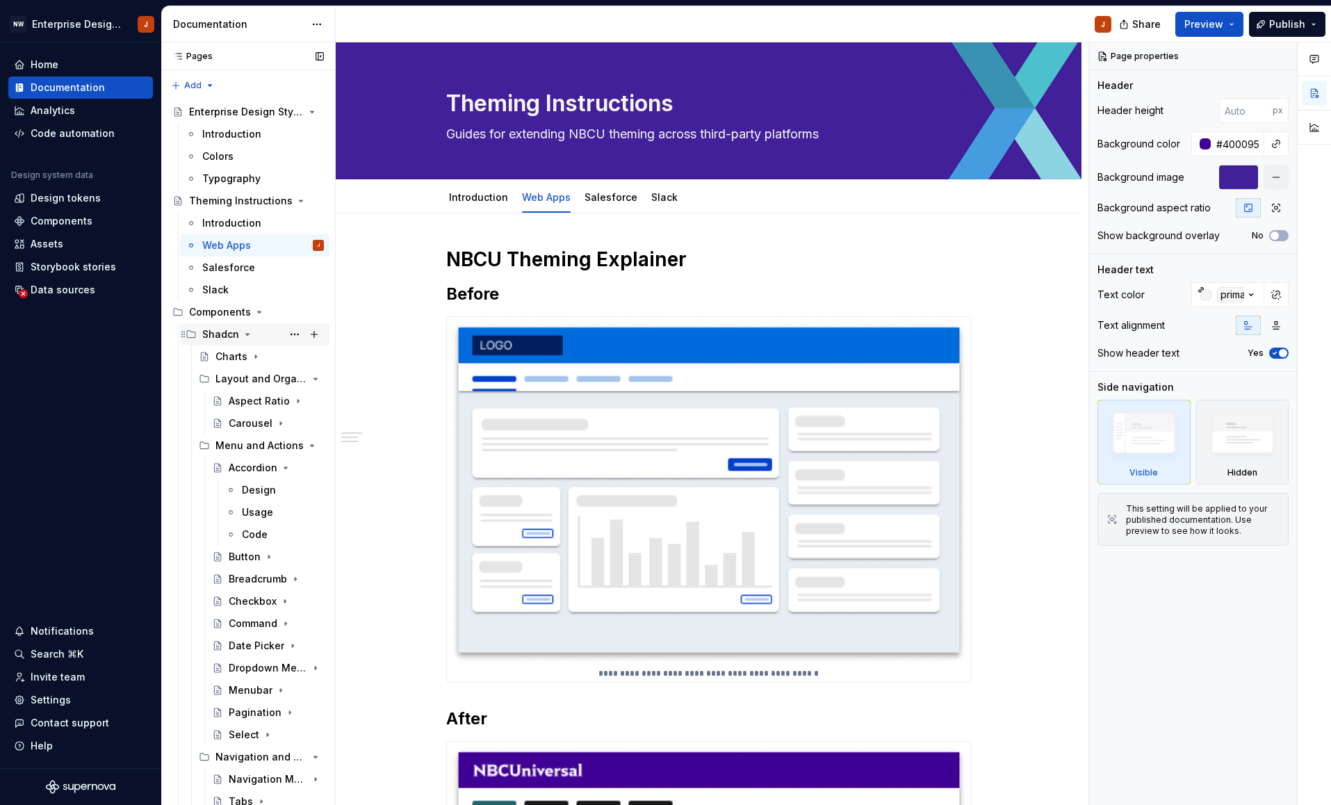
click at [227, 334] on div "Shadcn" at bounding box center [220, 334] width 37 height 14
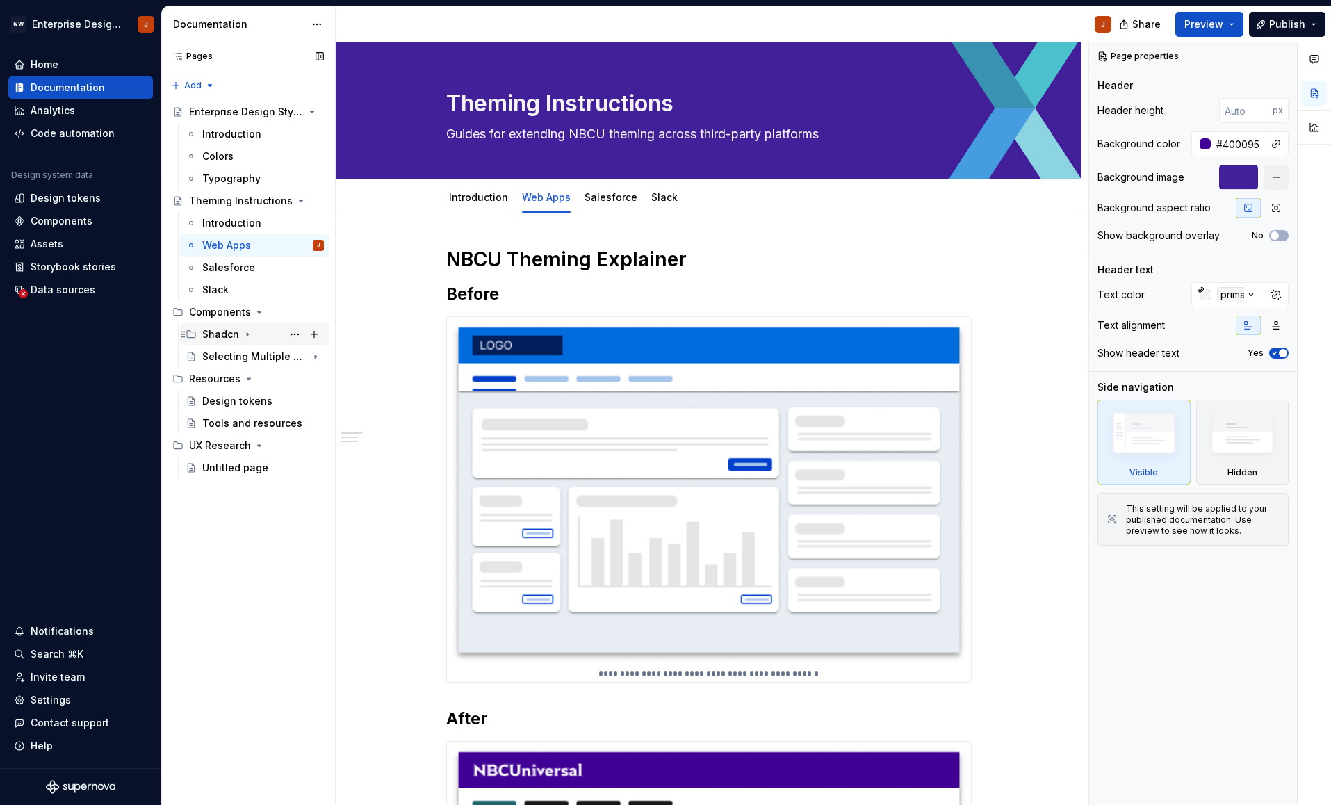
click at [227, 335] on div "Shadcn" at bounding box center [220, 334] width 37 height 14
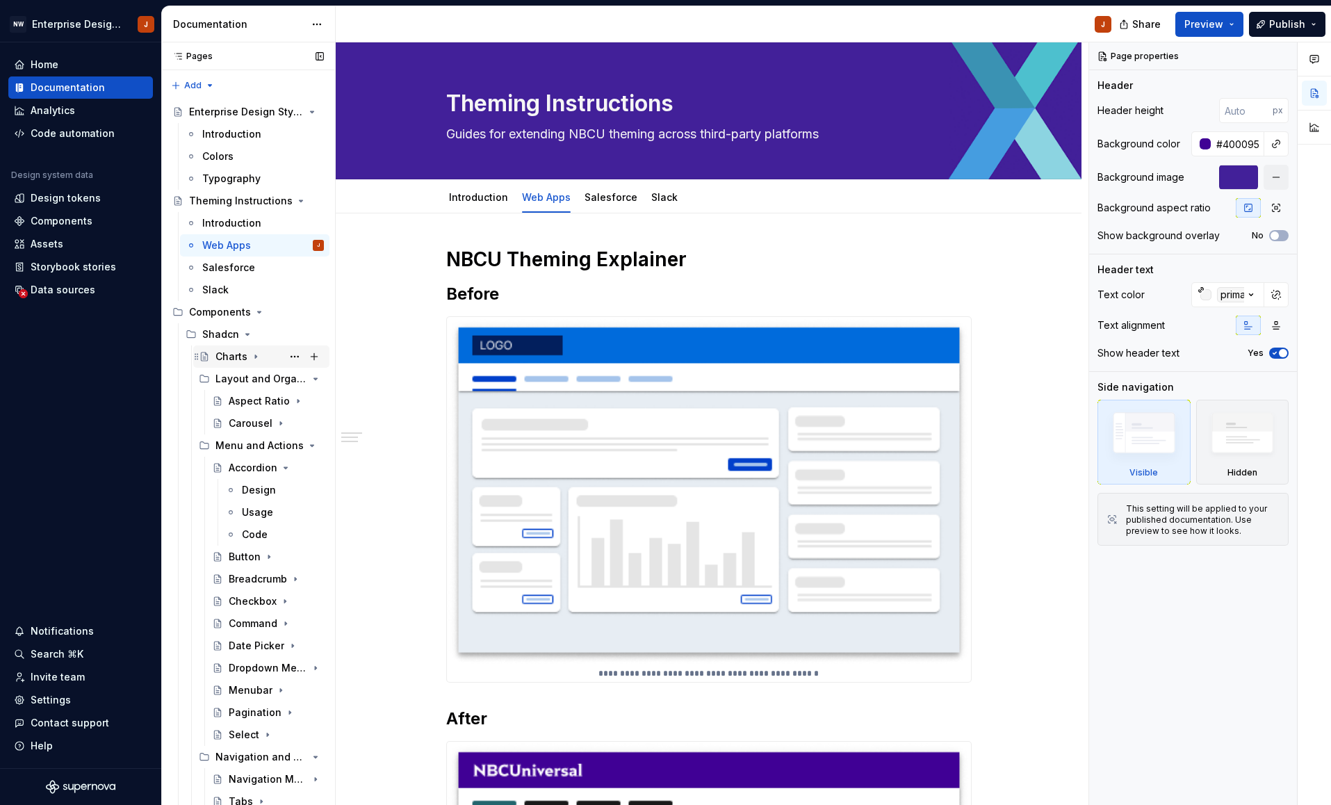
click at [234, 358] on div "Charts" at bounding box center [231, 357] width 32 height 14
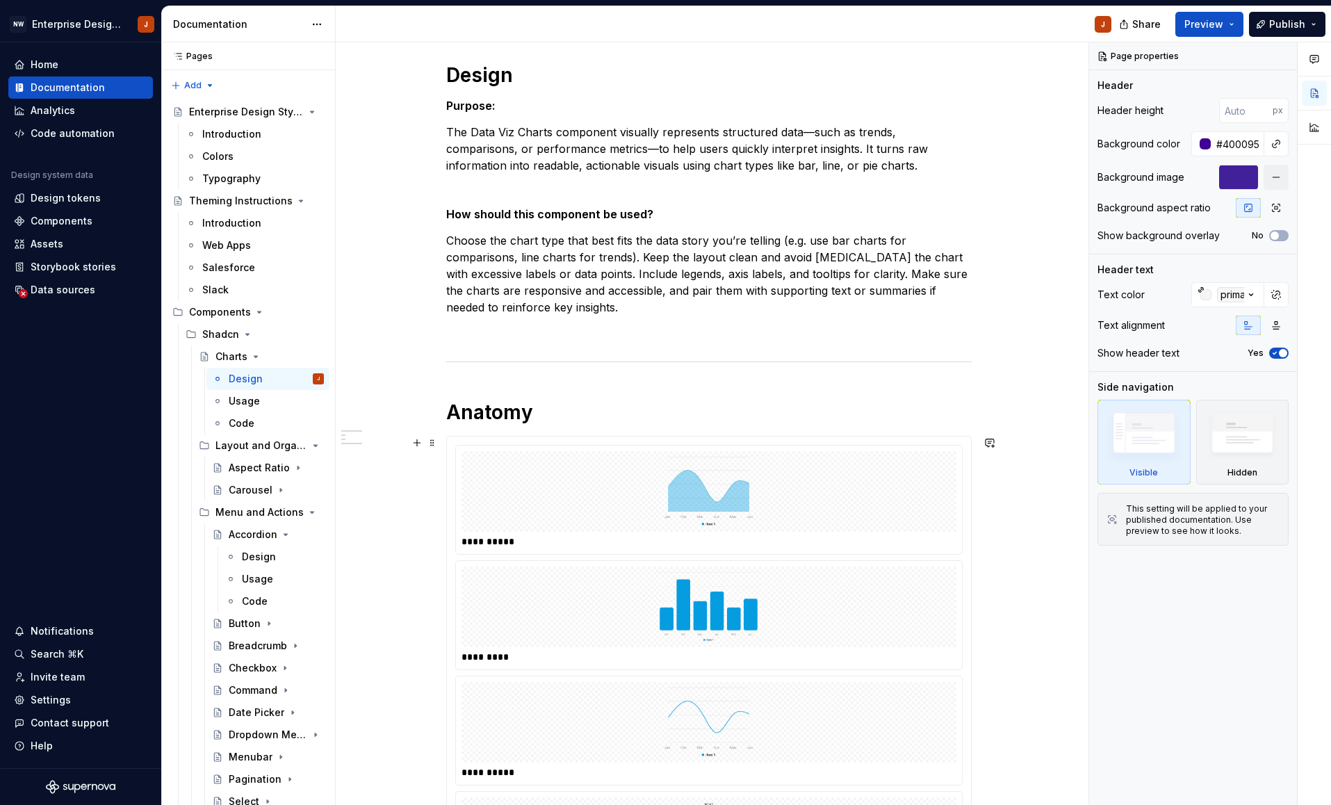
scroll to position [185, 0]
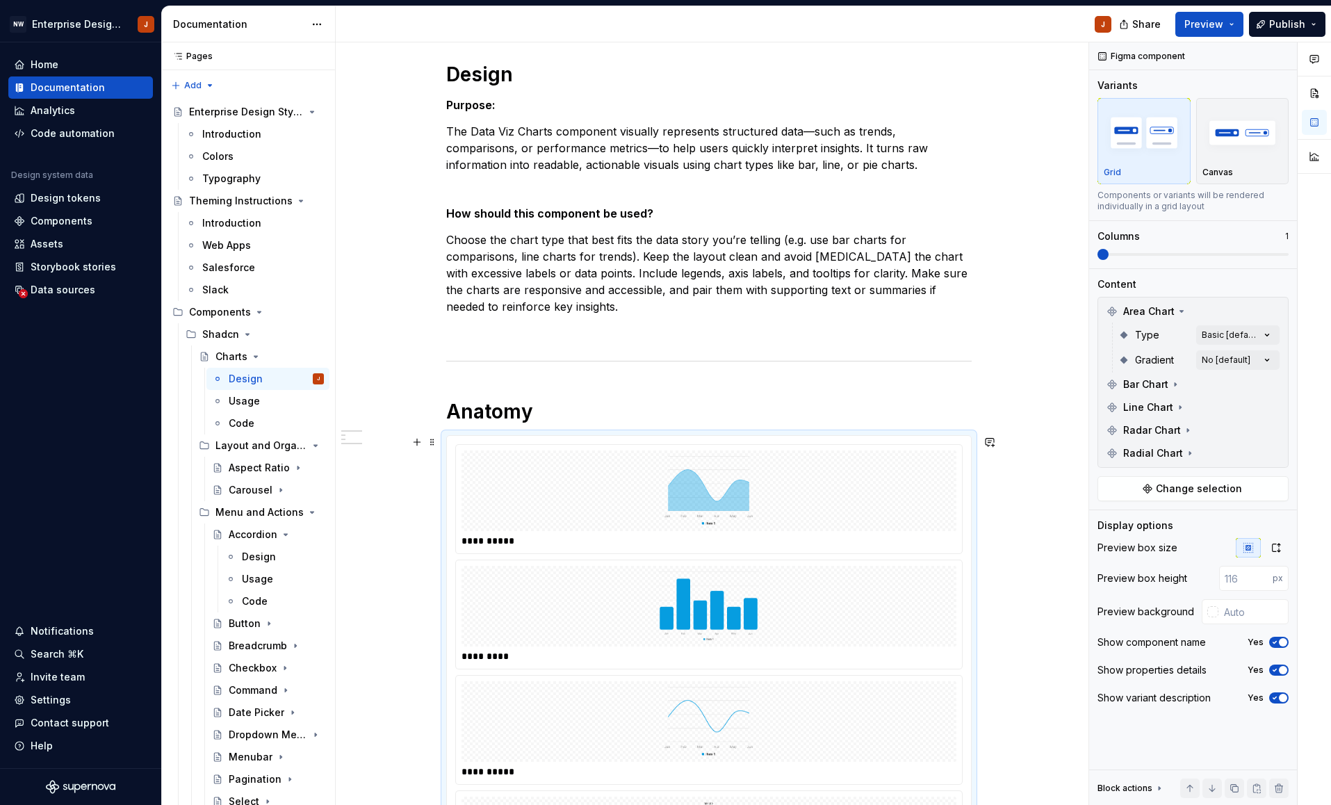
type textarea "*"
click at [498, 470] on div at bounding box center [708, 490] width 495 height 81
click at [1213, 614] on div at bounding box center [1212, 611] width 11 height 11
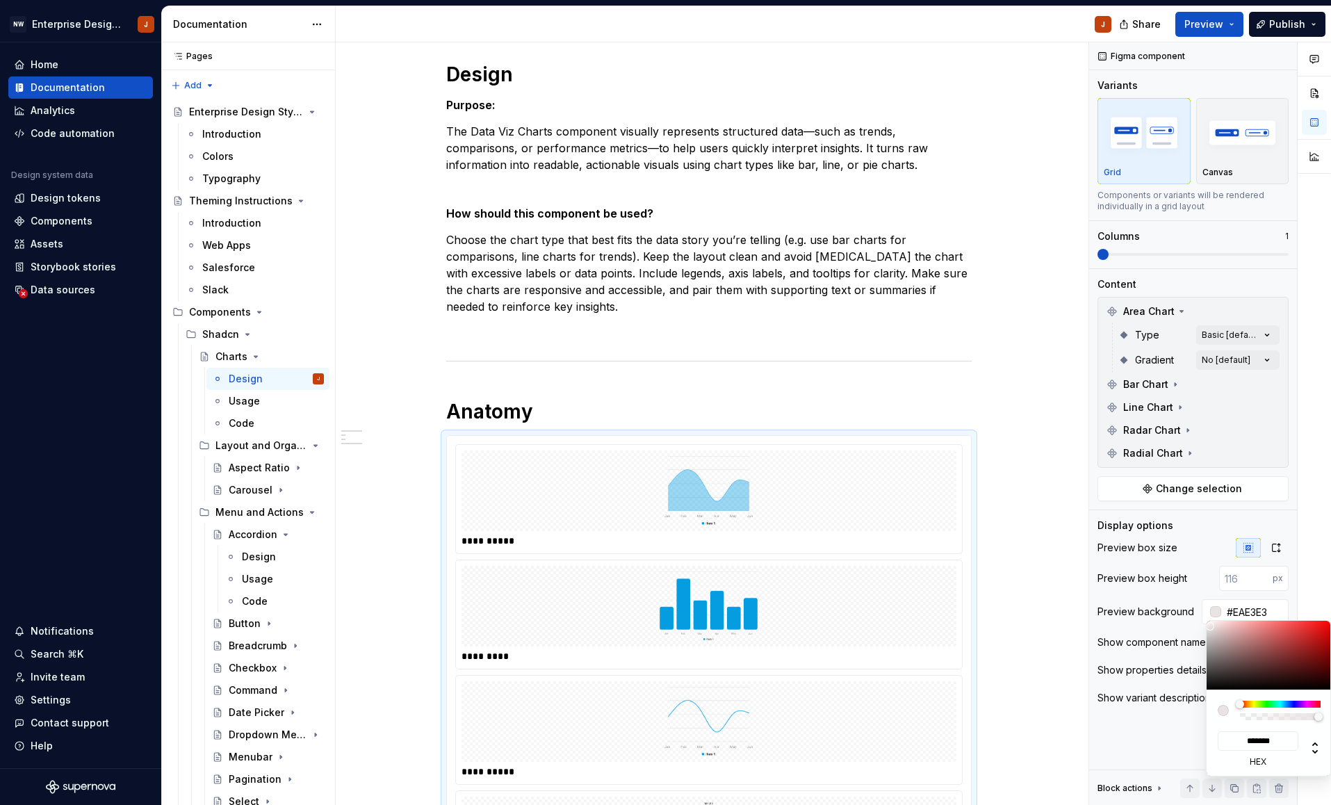
type input "#EAE3E3"
type input "*******"
type input "#F0E8E8"
type input "*******"
type input "#FAF4F4"
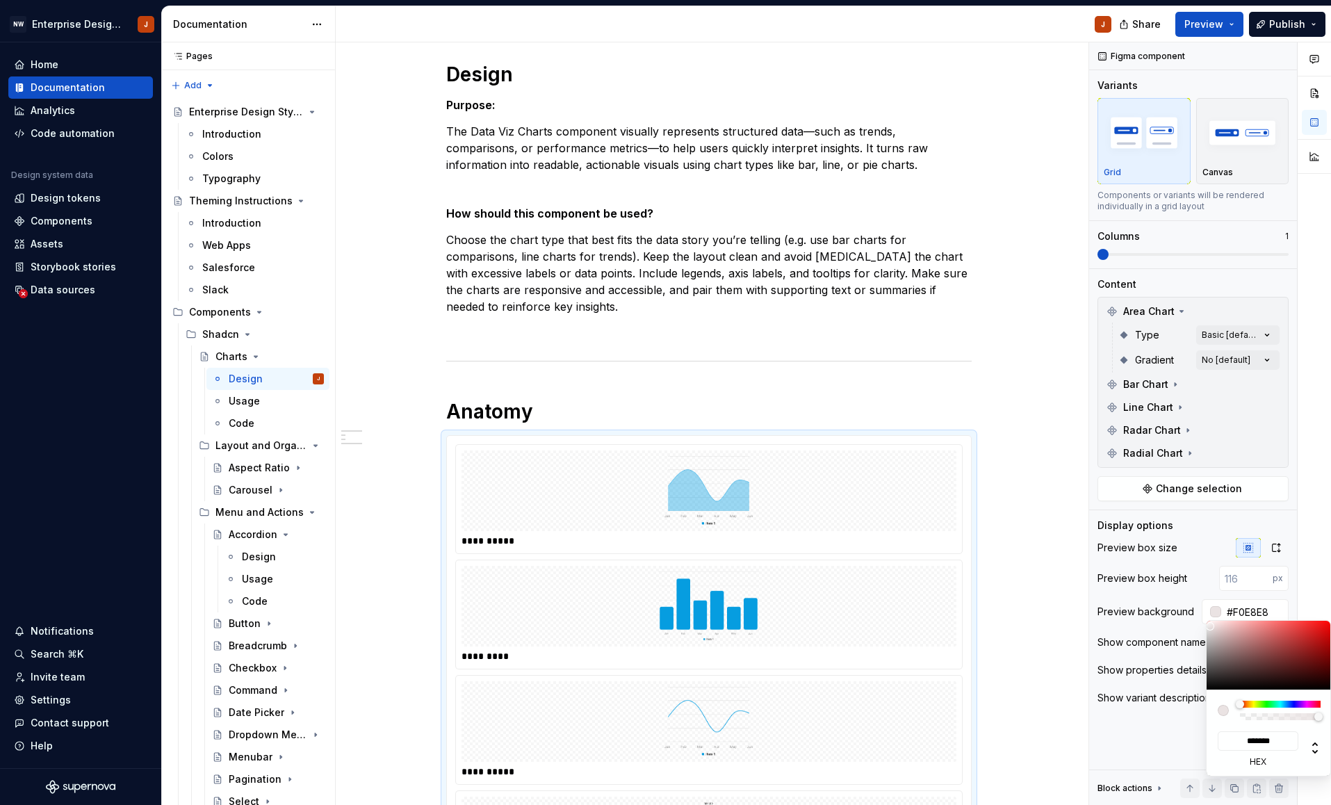
type input "*******"
type input "#FFFBFB"
type input "*******"
type input "#FFFCFC"
type input "*******"
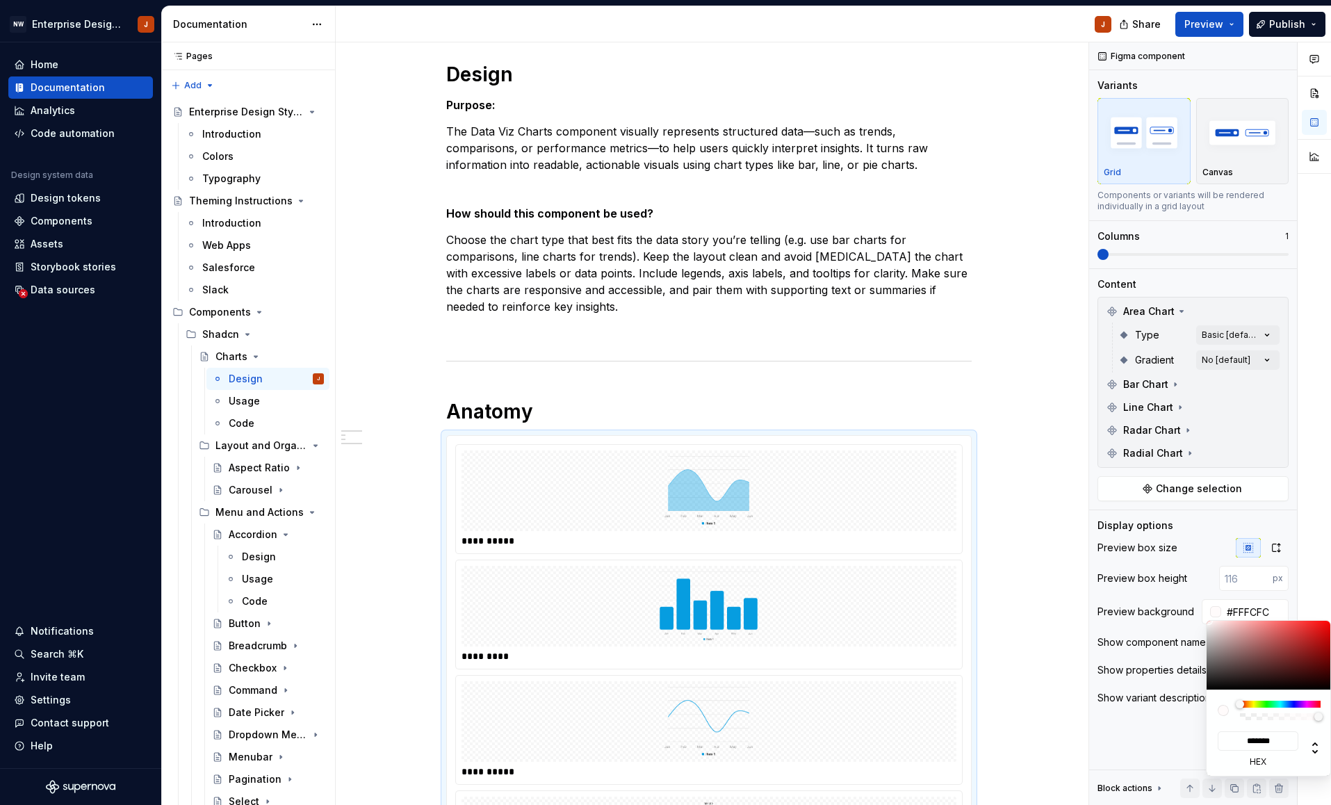
type input "#FFFEFE"
type input "*******"
type input "#FFFFFF"
type input "*******"
drag, startPoint x: 1210, startPoint y: 626, endPoint x: 1199, endPoint y: 608, distance: 21.2
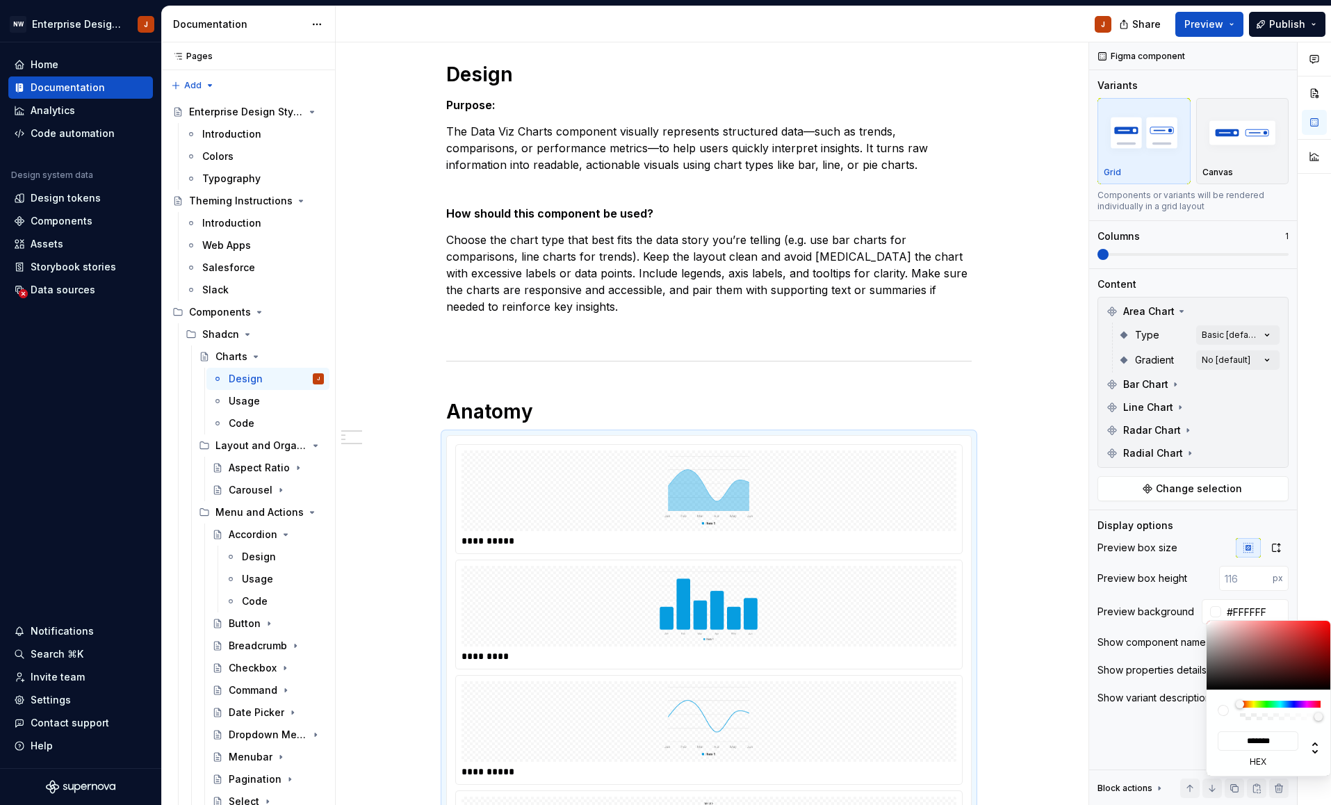
click at [1200, 608] on body "NW Enterprise Design System J Home Documentation Analytics Code automation Desi…" at bounding box center [665, 402] width 1331 height 805
click at [1035, 626] on html "NW Enterprise Design System J Home Documentation Analytics Code automation Desi…" at bounding box center [665, 402] width 1331 height 805
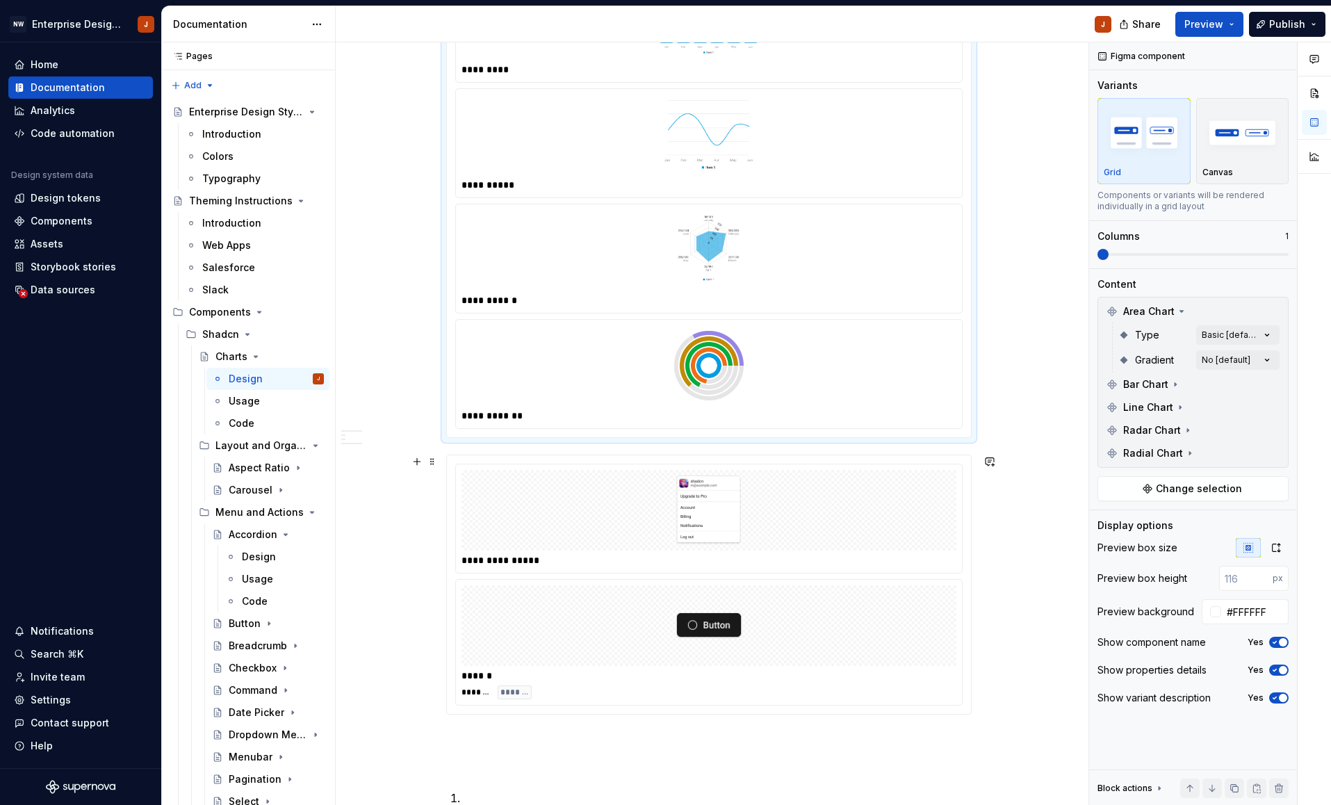
scroll to position [780, 0]
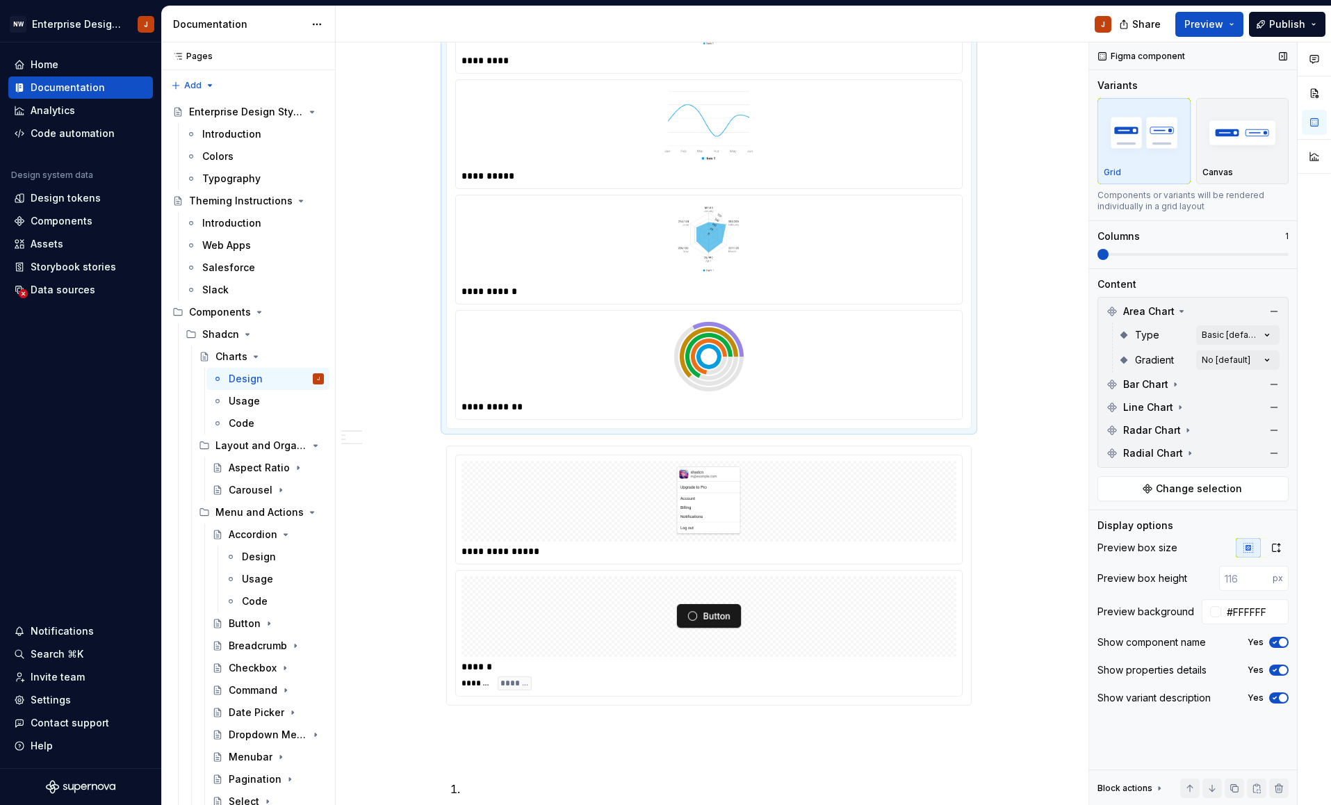
click at [1272, 640] on icon "button" at bounding box center [1274, 642] width 11 height 8
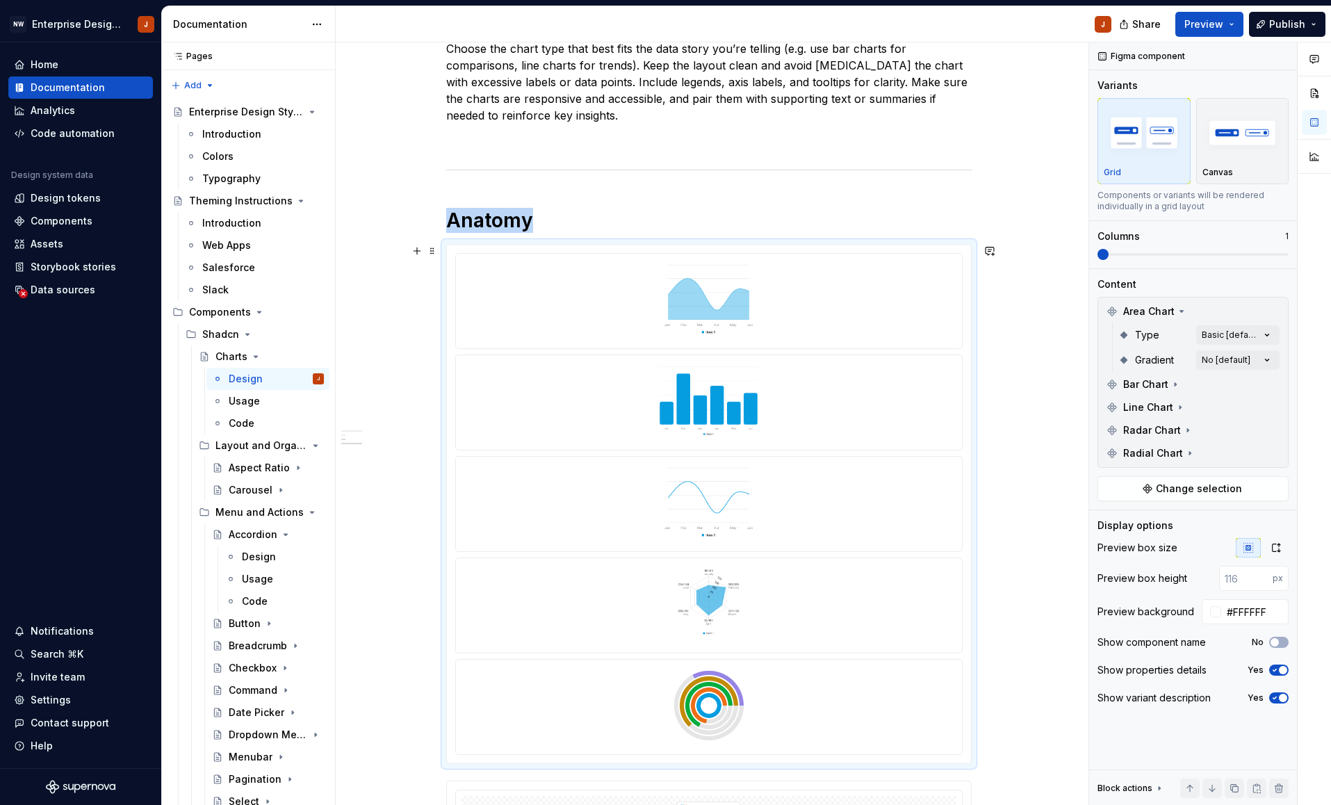
scroll to position [354, 0]
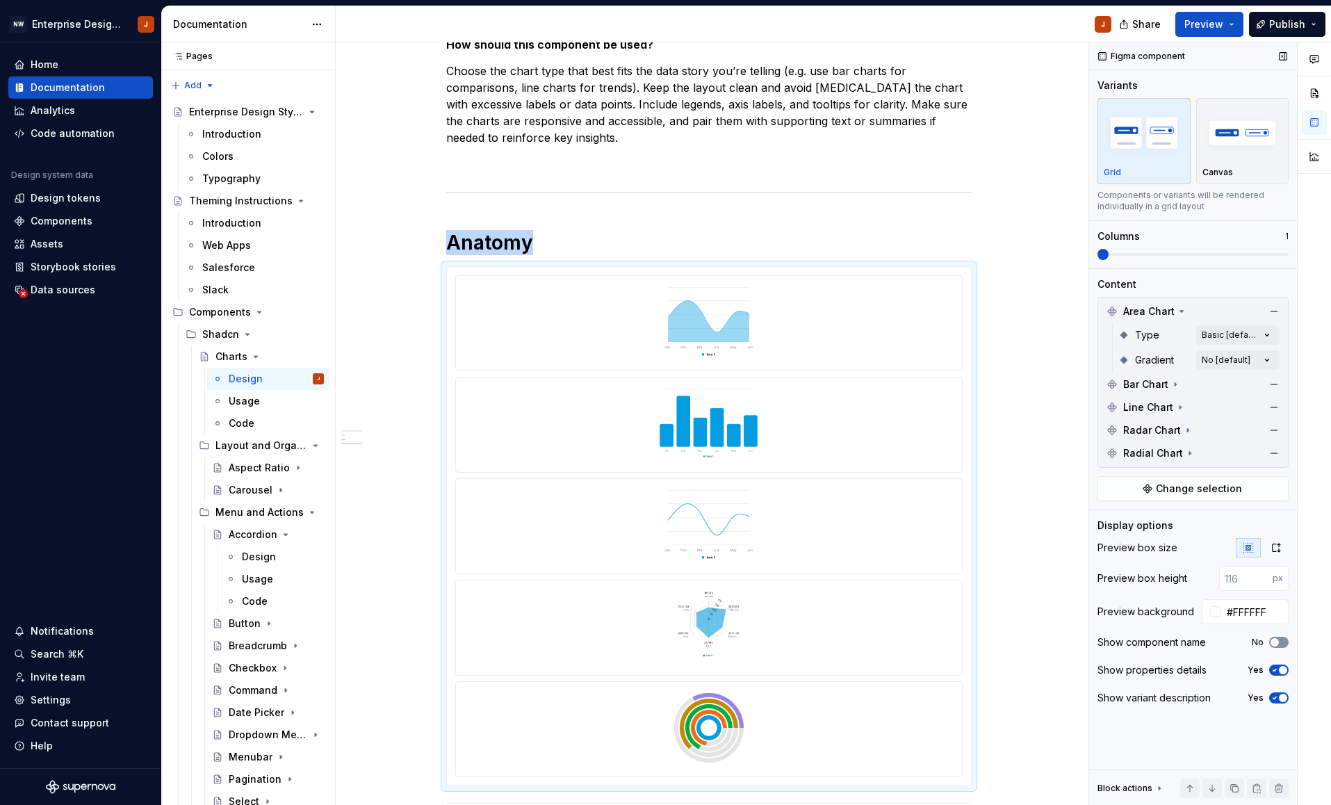
click at [1279, 642] on icon "button" at bounding box center [1274, 642] width 11 height 8
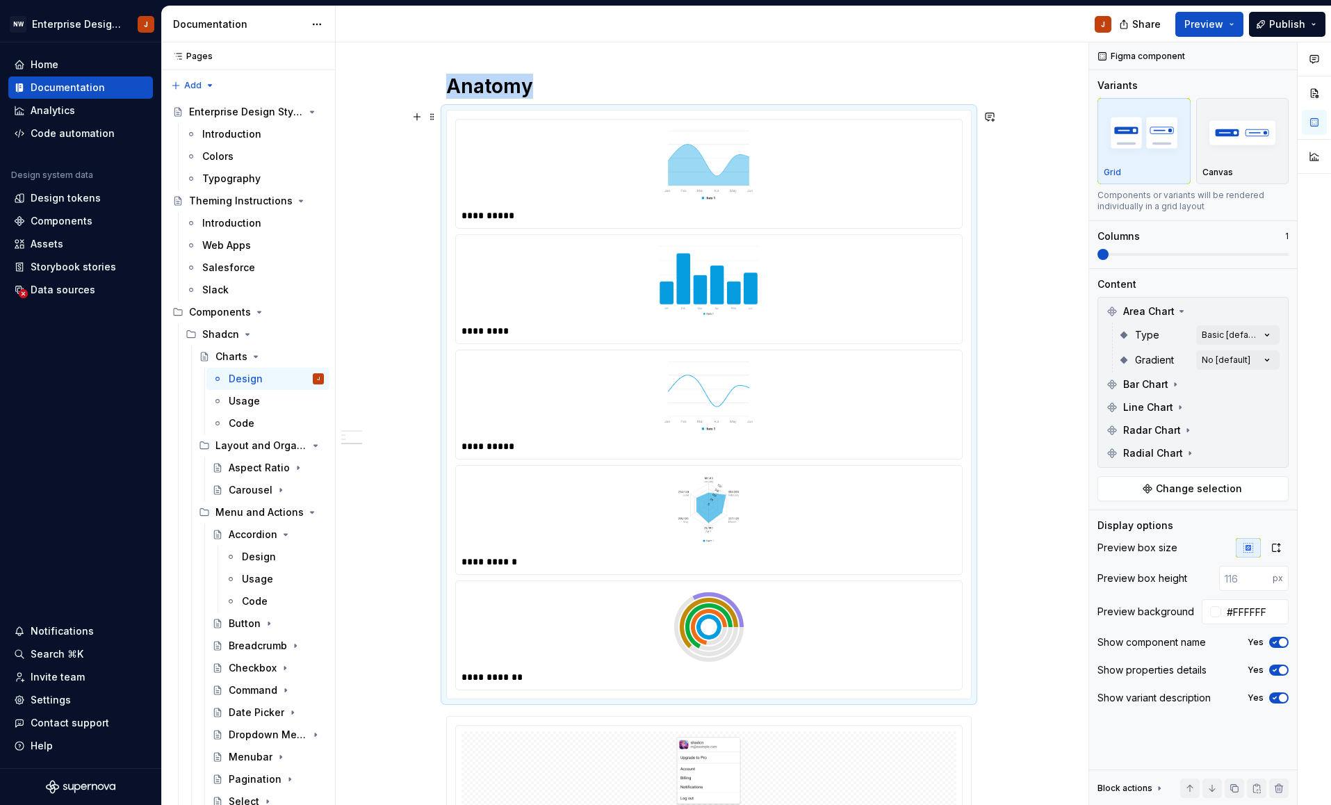
scroll to position [525, 0]
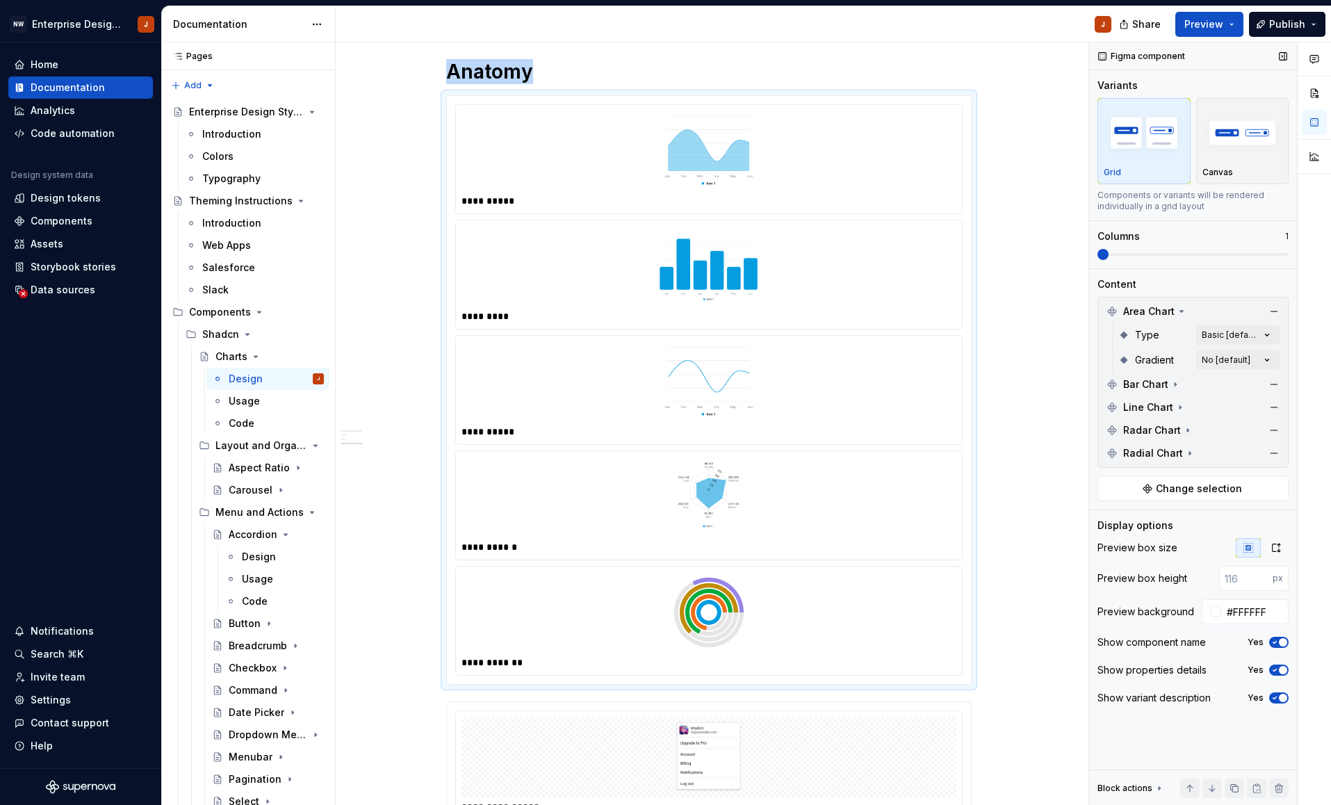
click at [1276, 643] on icon "button" at bounding box center [1274, 642] width 11 height 8
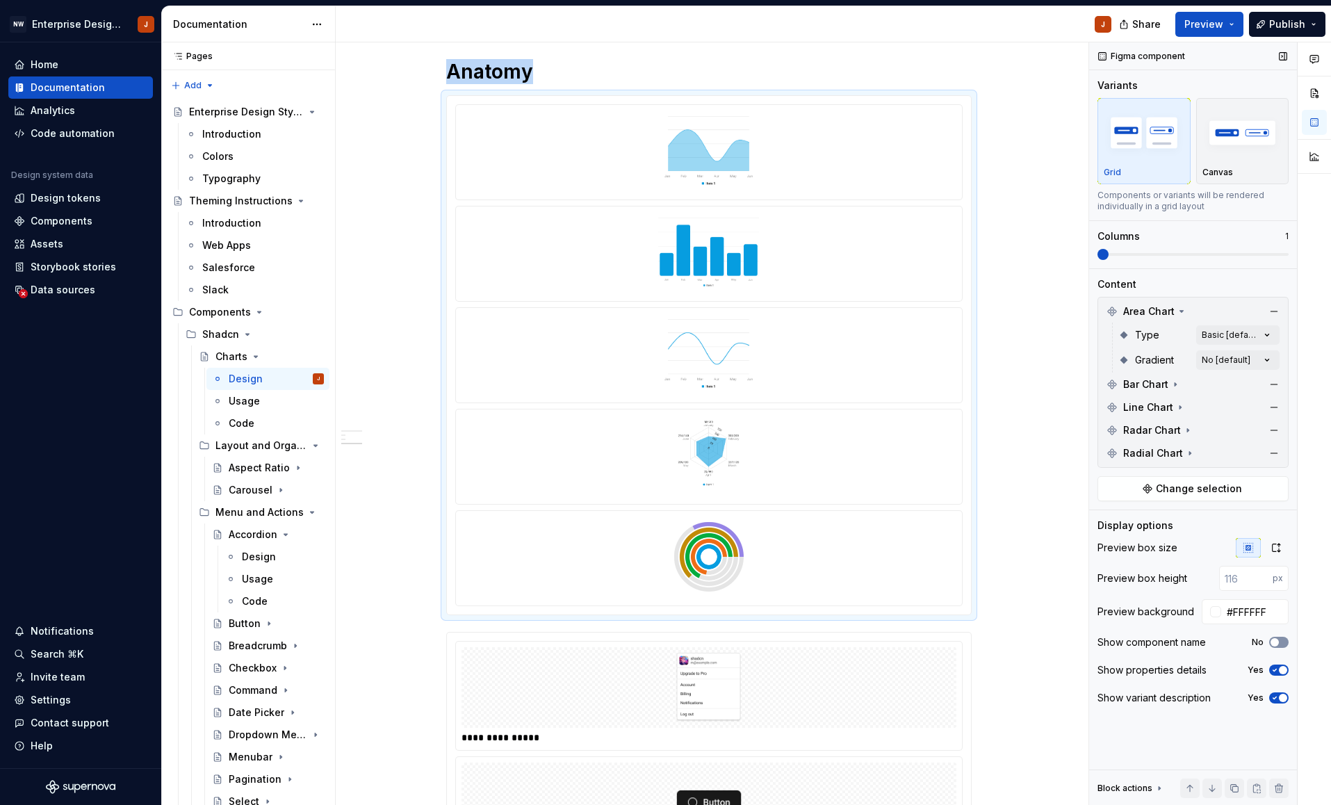
click at [1276, 643] on span "button" at bounding box center [1274, 642] width 8 height 8
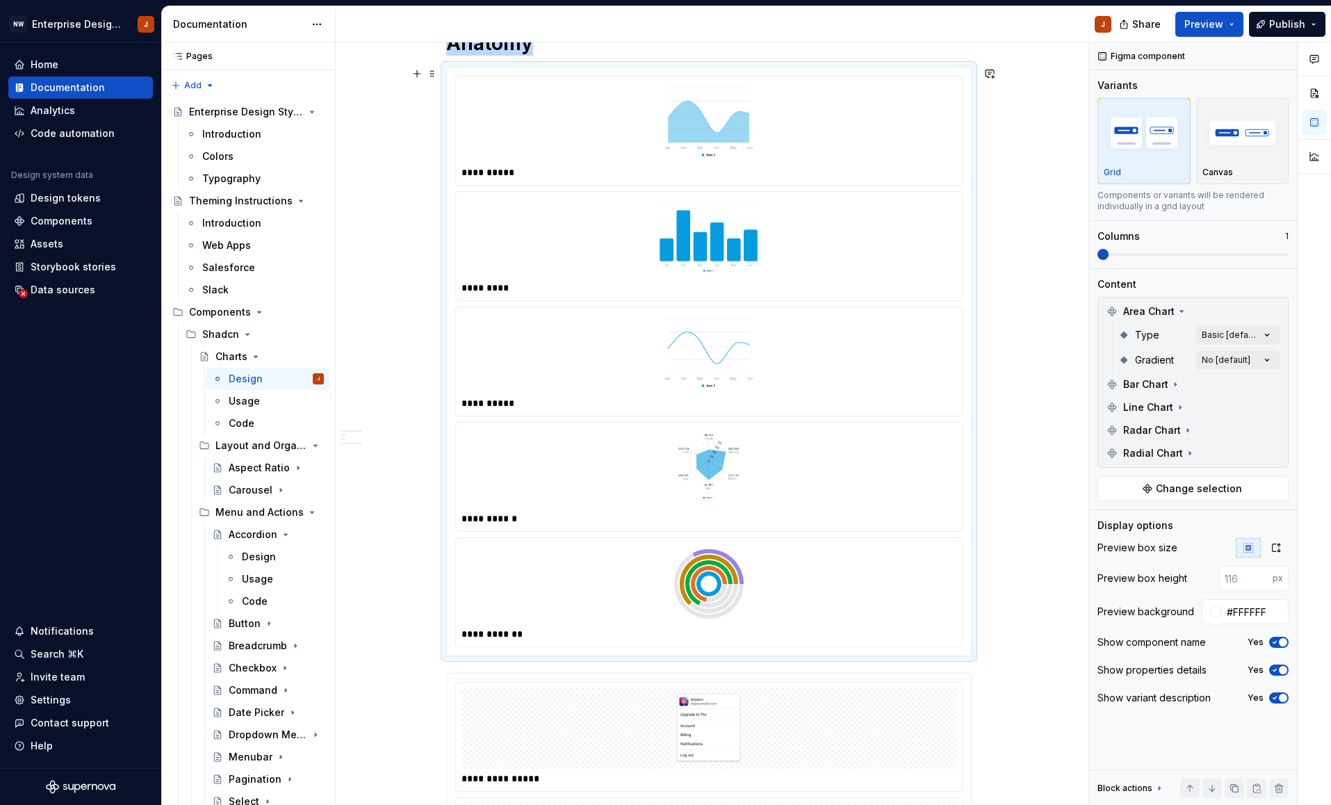
scroll to position [603, 0]
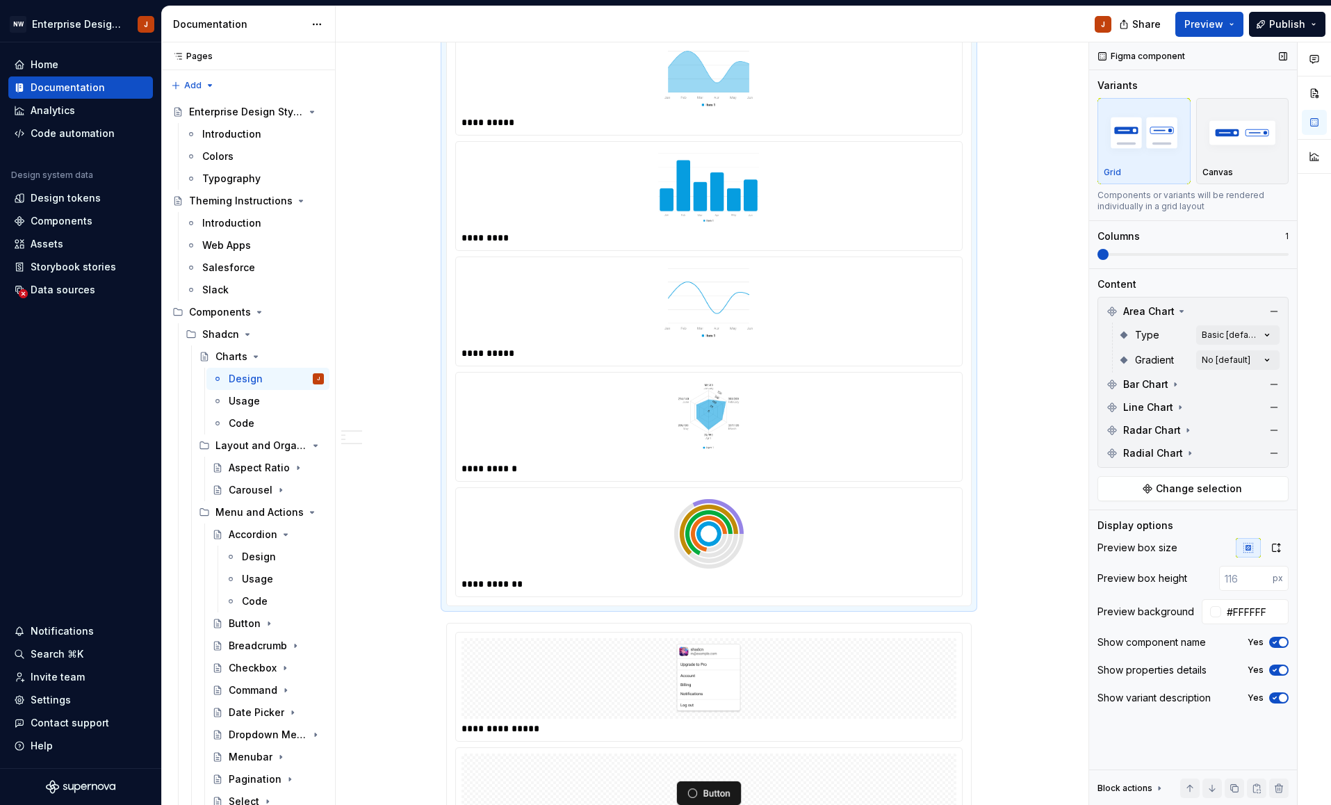
click at [1267, 670] on div "Yes" at bounding box center [1267, 669] width 41 height 11
click at [1272, 669] on icon "button" at bounding box center [1274, 670] width 11 height 8
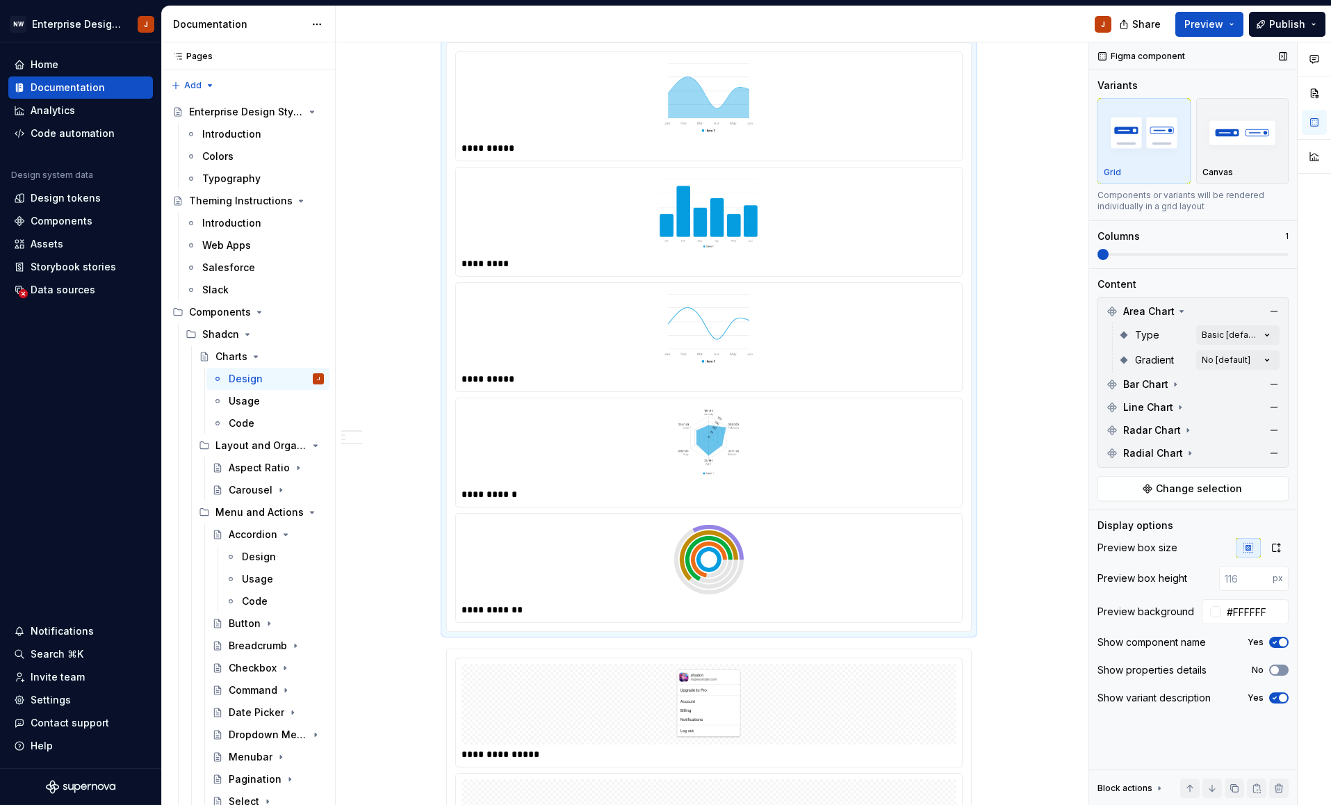
click at [1273, 669] on span "button" at bounding box center [1274, 670] width 8 height 8
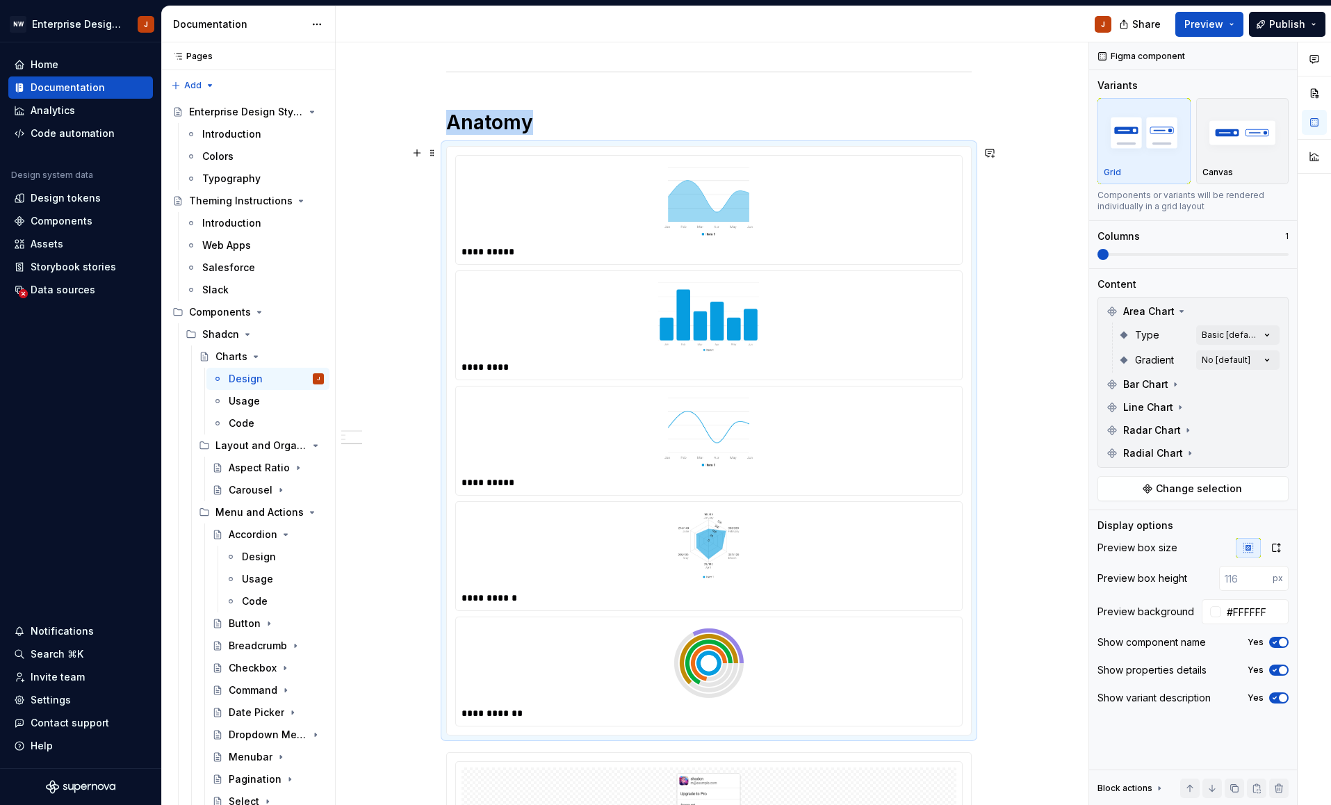
scroll to position [475, 0]
click at [1275, 668] on icon "button" at bounding box center [1274, 670] width 11 height 8
click at [1275, 669] on span "button" at bounding box center [1274, 670] width 8 height 8
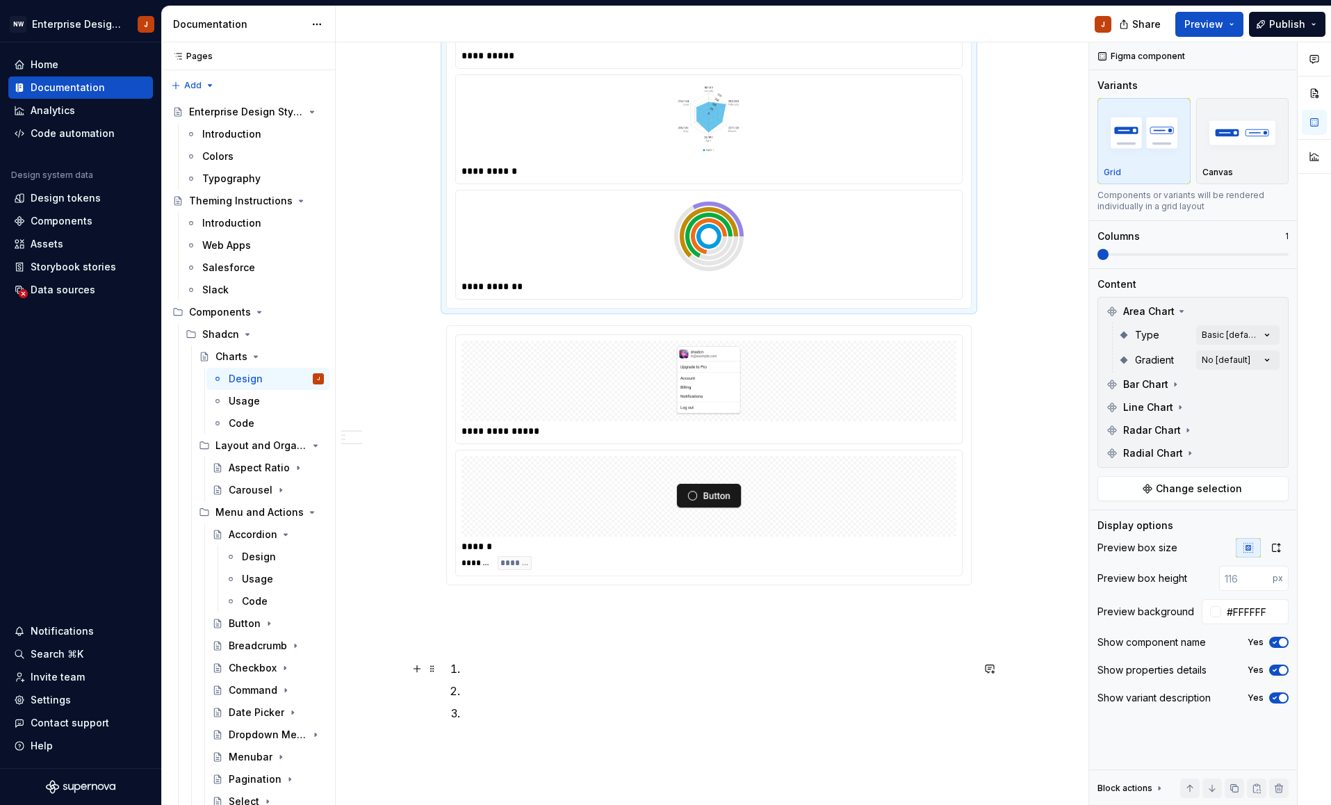
scroll to position [935, 0]
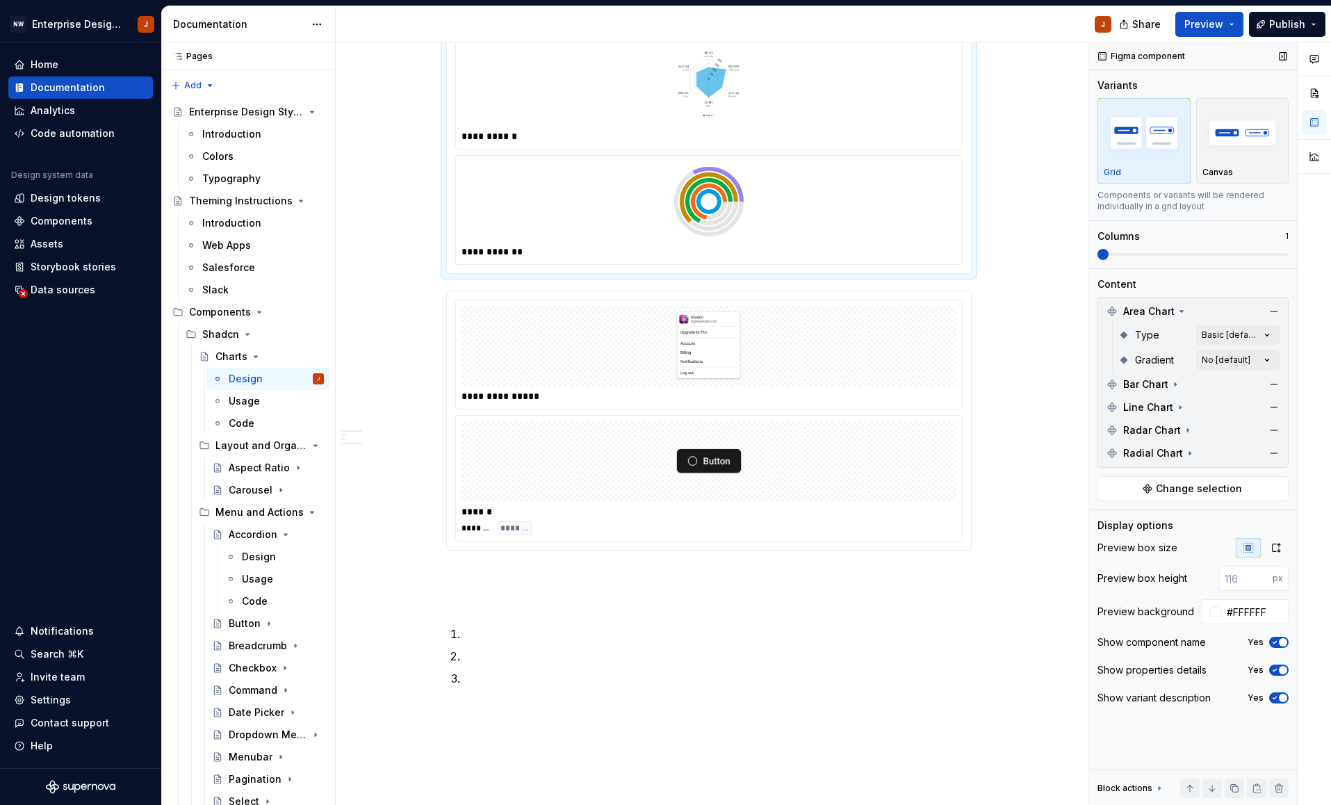
click at [1272, 696] on icon "button" at bounding box center [1274, 697] width 11 height 8
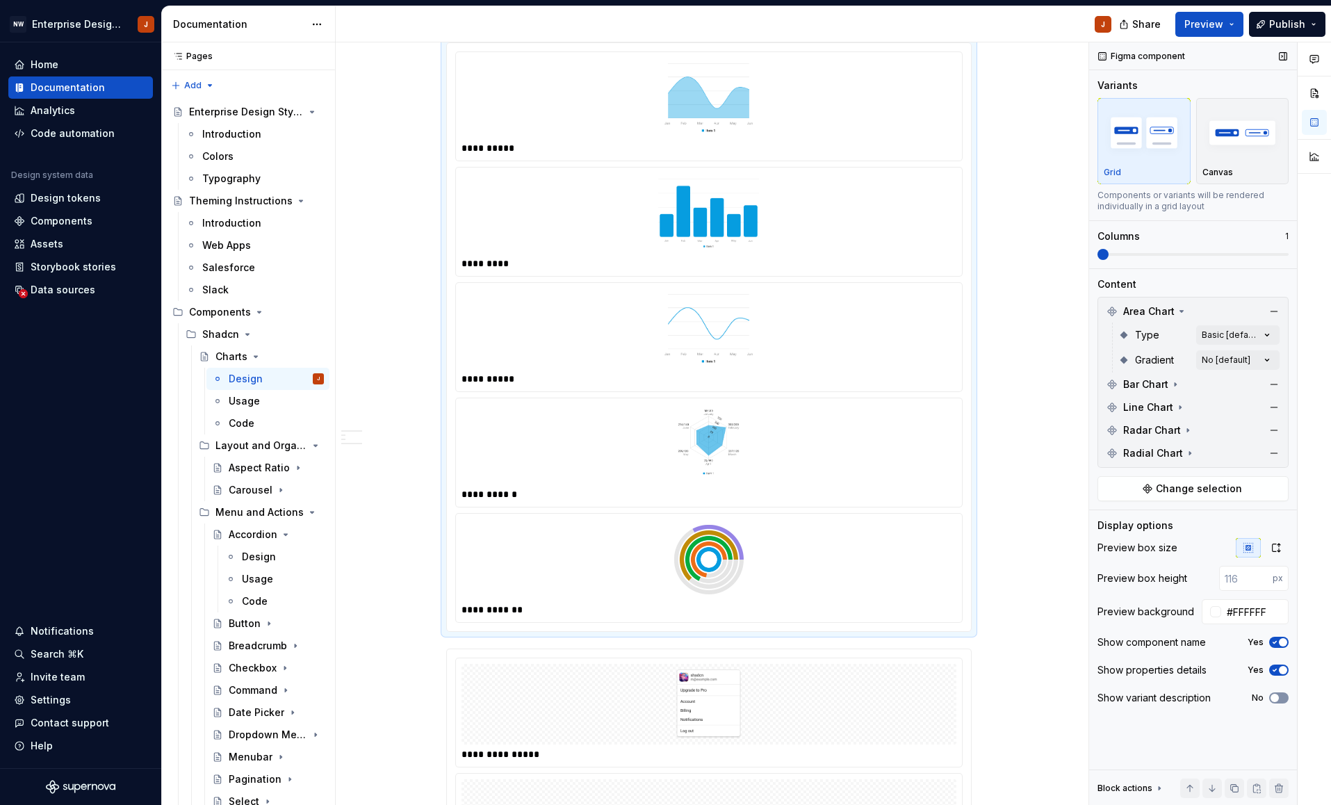
click at [1272, 695] on span "button" at bounding box center [1274, 697] width 8 height 8
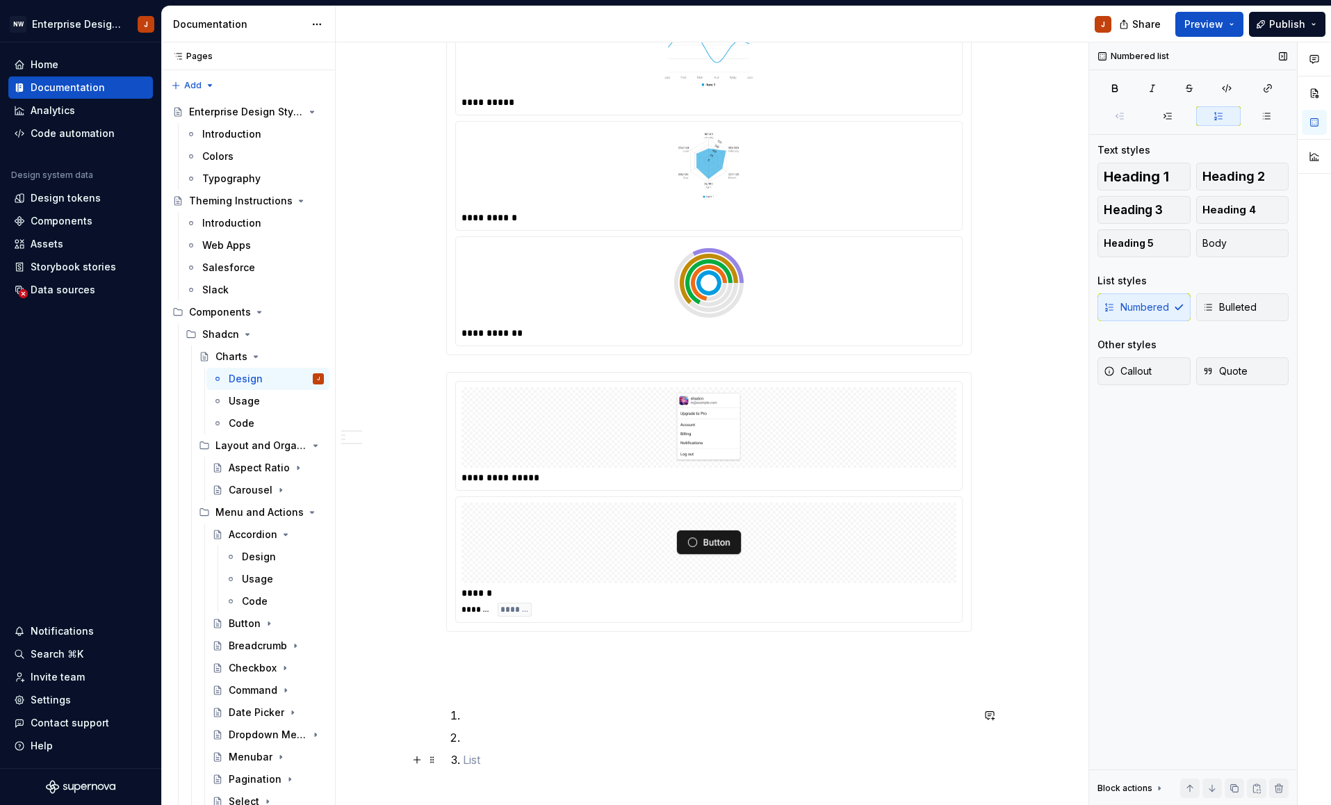
scroll to position [869, 0]
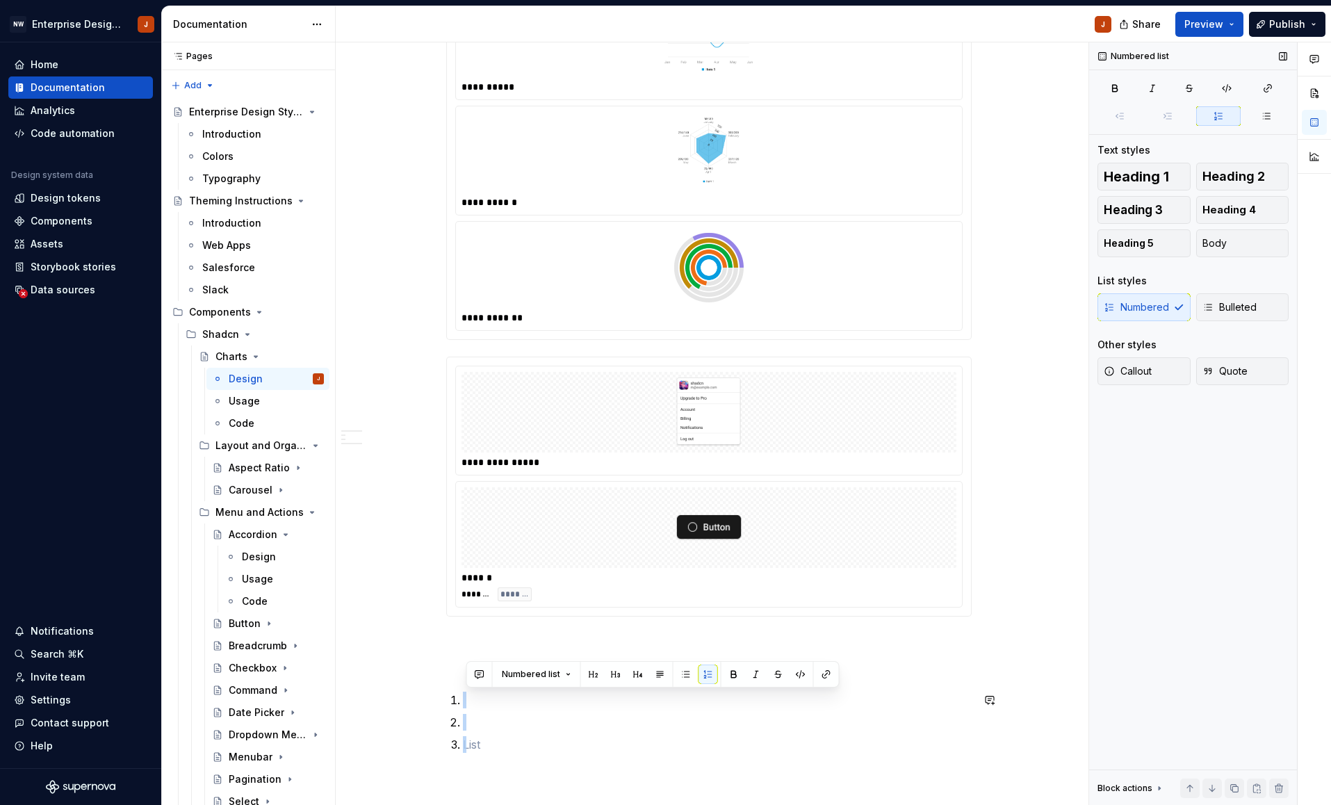
drag, startPoint x: 491, startPoint y: 762, endPoint x: 486, endPoint y: 691, distance: 70.4
click at [464, 678] on div "**********" at bounding box center [708, 81] width 525 height 1409
click at [507, 748] on p at bounding box center [717, 744] width 509 height 17
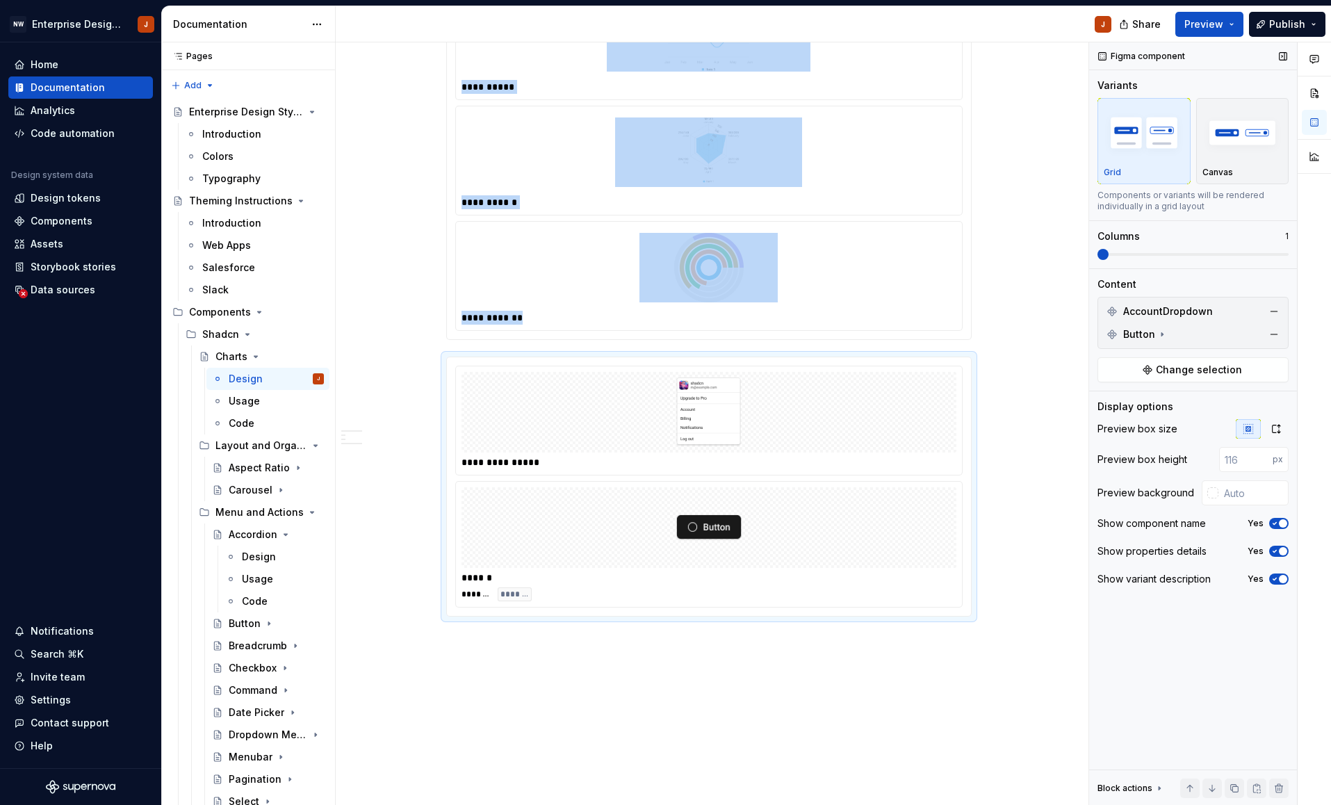
type textarea "*"
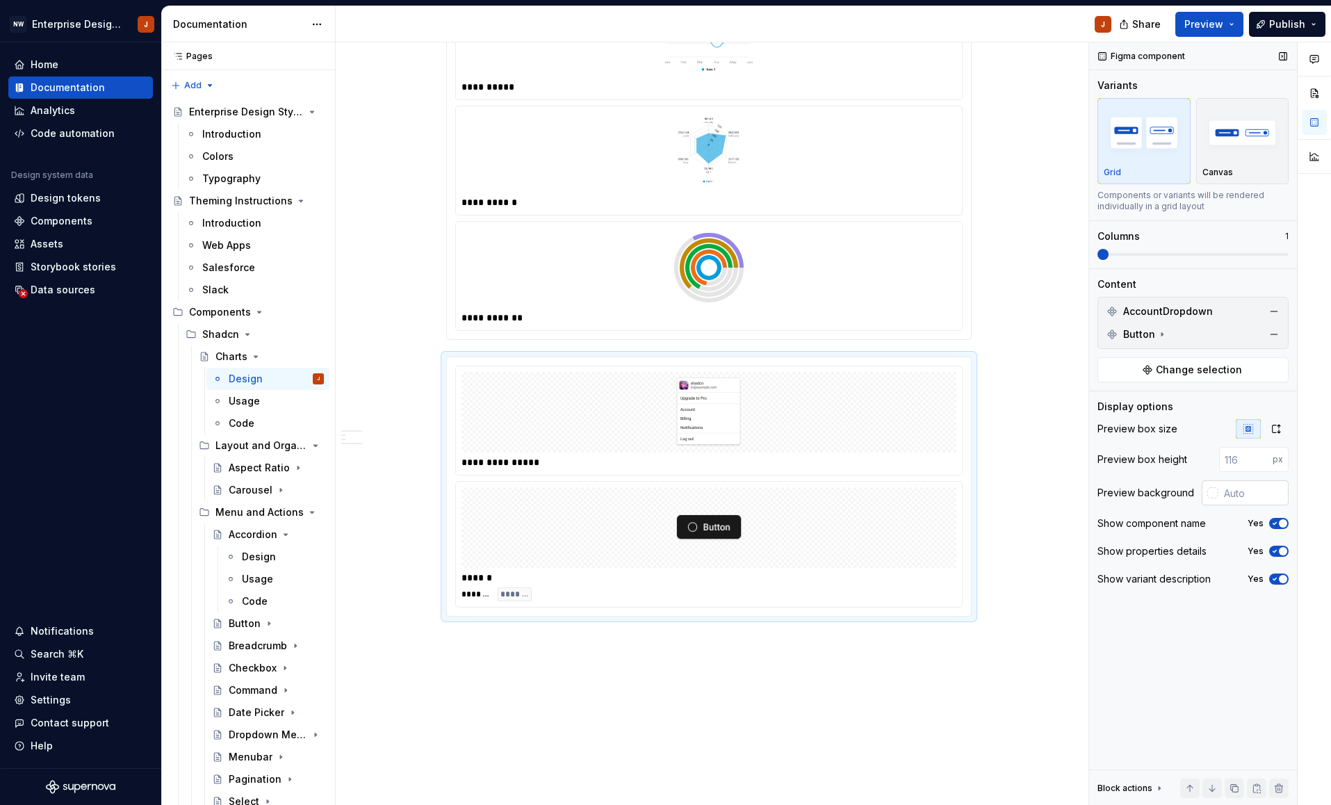
click at [1215, 493] on div at bounding box center [1212, 492] width 11 height 11
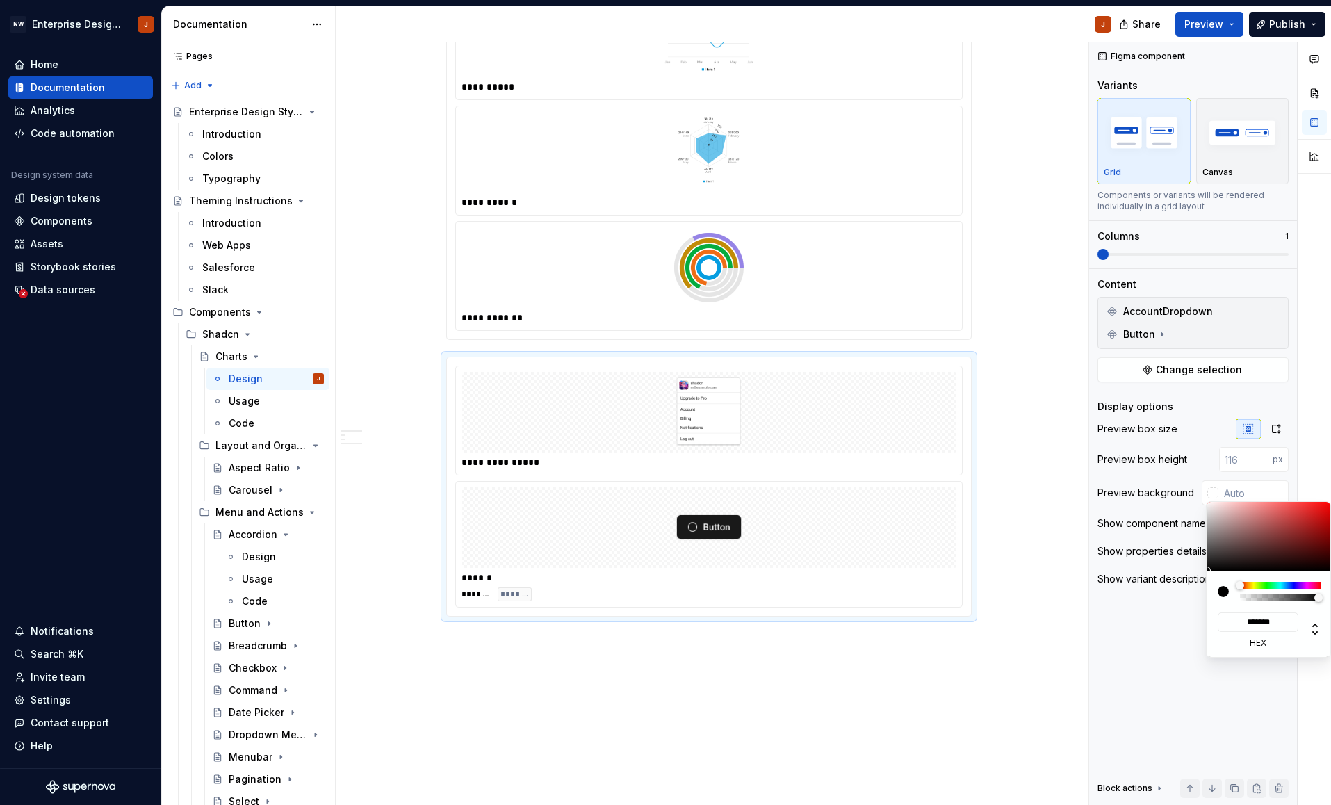
type input "#B2A6A6"
type input "*******"
type input "#B9ADAD"
type input "*******"
type input "#D8CBCB"
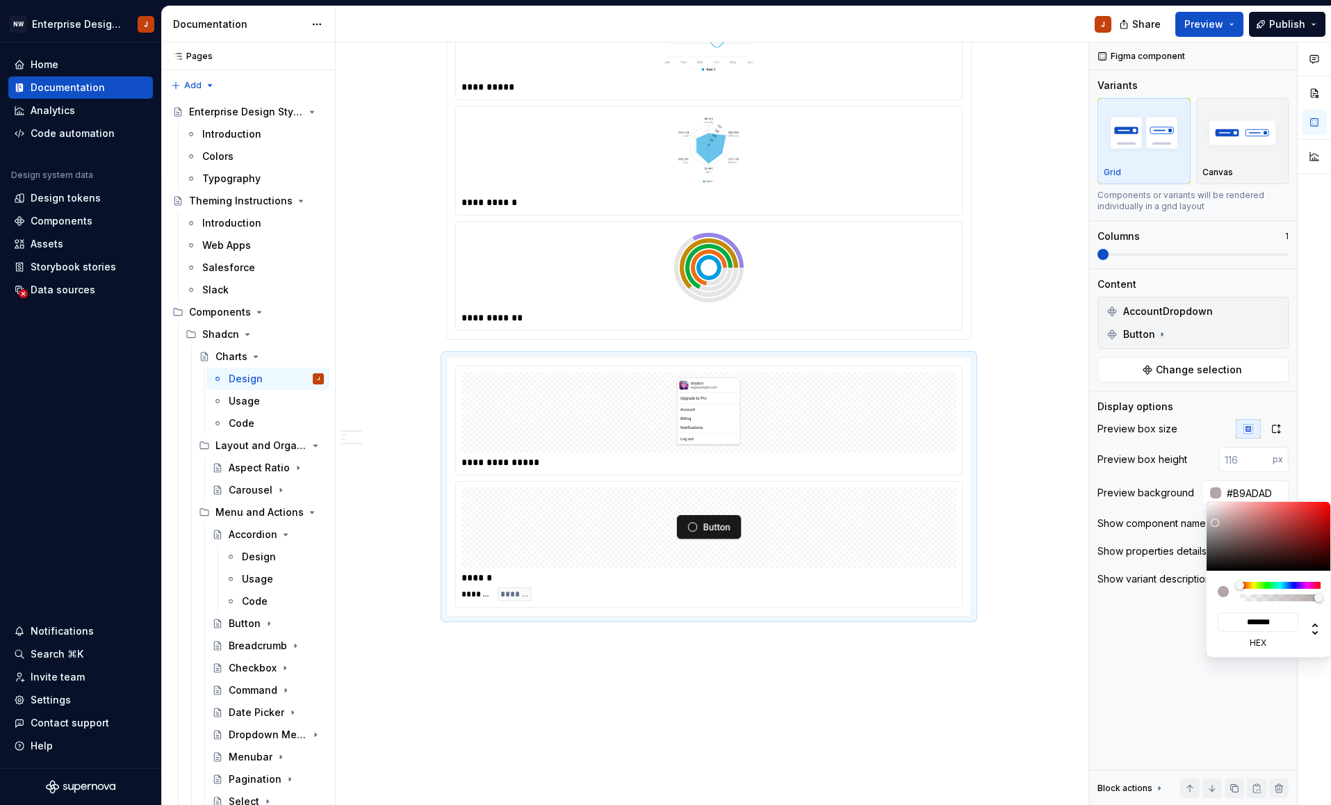
type input "*******"
type input "#F5EAEA"
type input "*******"
type input "#FFF8F8"
type input "*******"
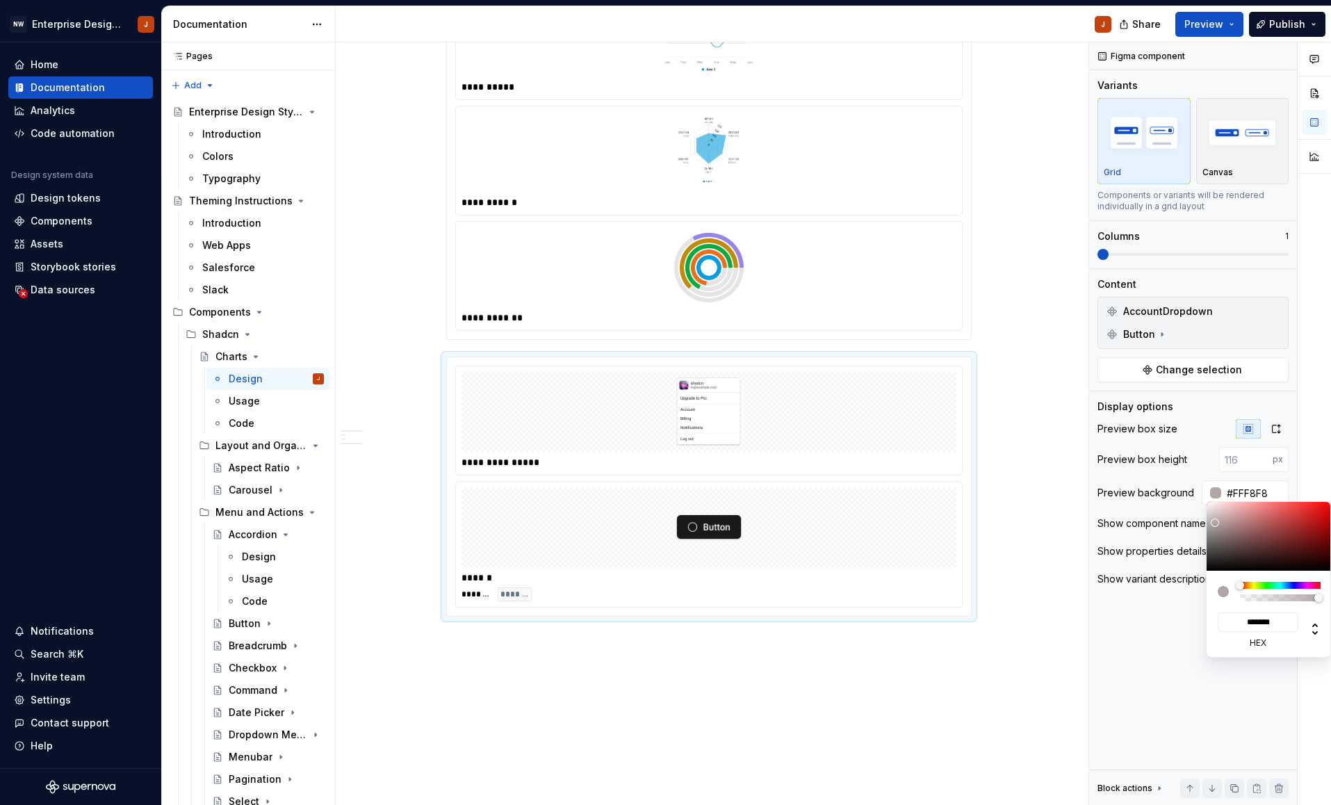
type input "#FFFCFC"
type input "*******"
type input "#FFFFFF"
type input "*******"
drag, startPoint x: 1215, startPoint y: 522, endPoint x: 1190, endPoint y: 483, distance: 45.9
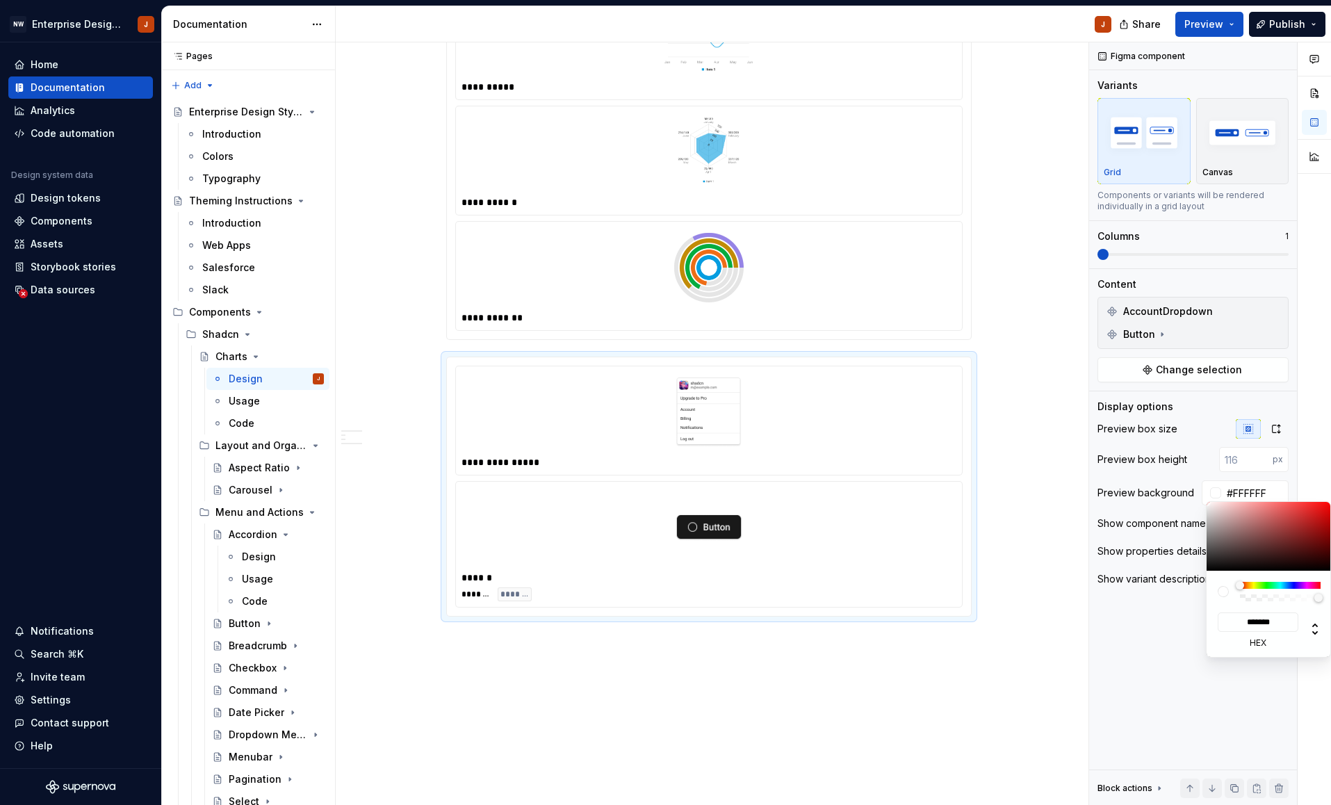
click at [1190, 483] on body "NW Enterprise Design System J Home Documentation Analytics Code automation Desi…" at bounding box center [665, 402] width 1331 height 805
click at [1039, 697] on html "NW Enterprise Design System J Home Documentation Analytics Code automation Desi…" at bounding box center [665, 402] width 1331 height 805
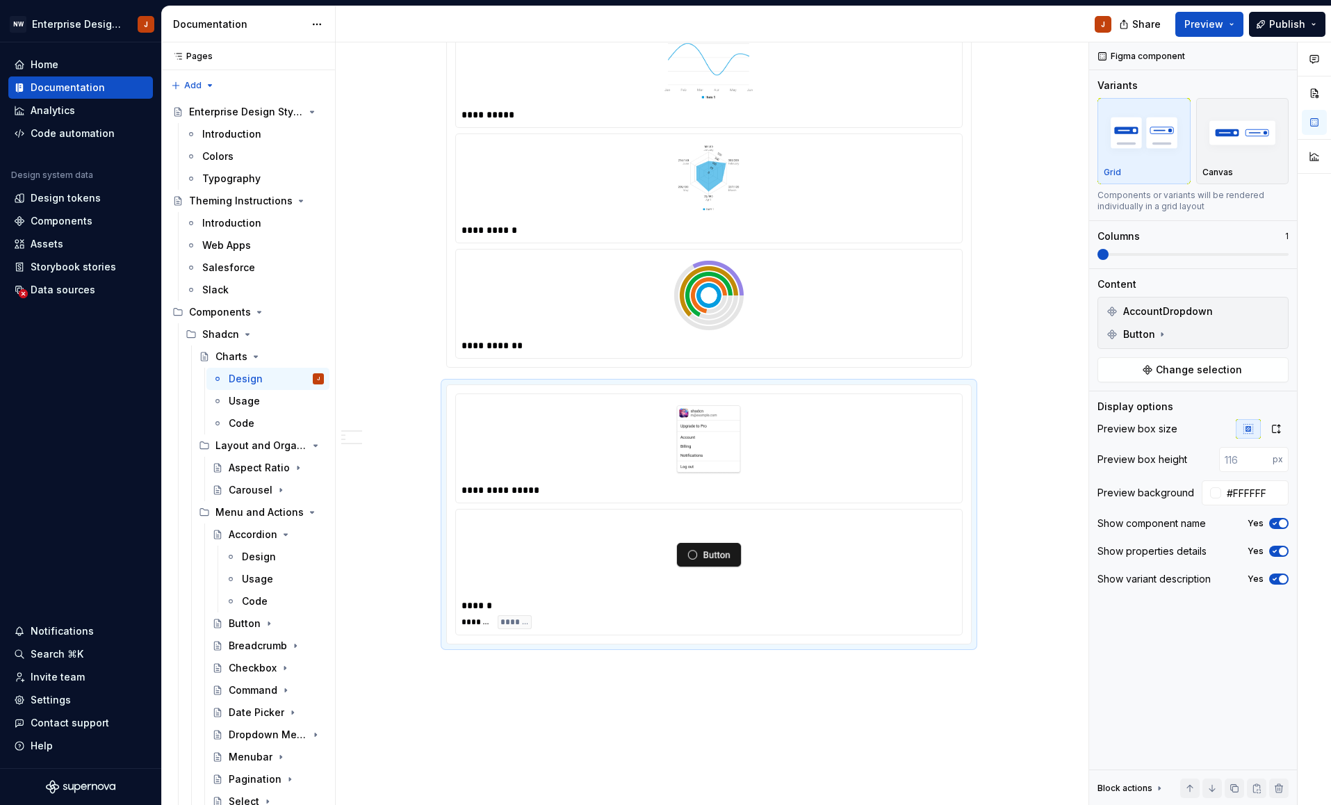
scroll to position [839, 0]
click at [438, 399] on span at bounding box center [432, 393] width 11 height 19
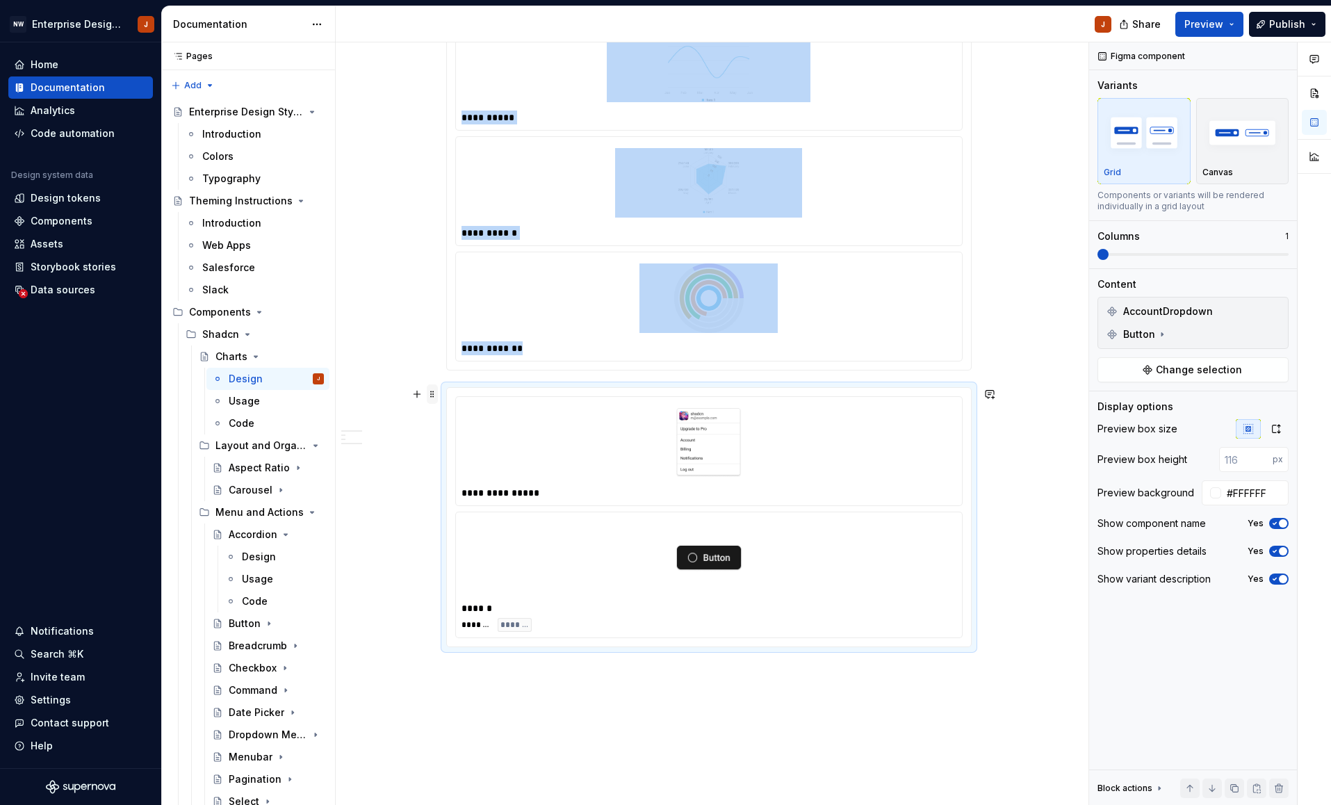
click at [438, 399] on span at bounding box center [432, 393] width 11 height 19
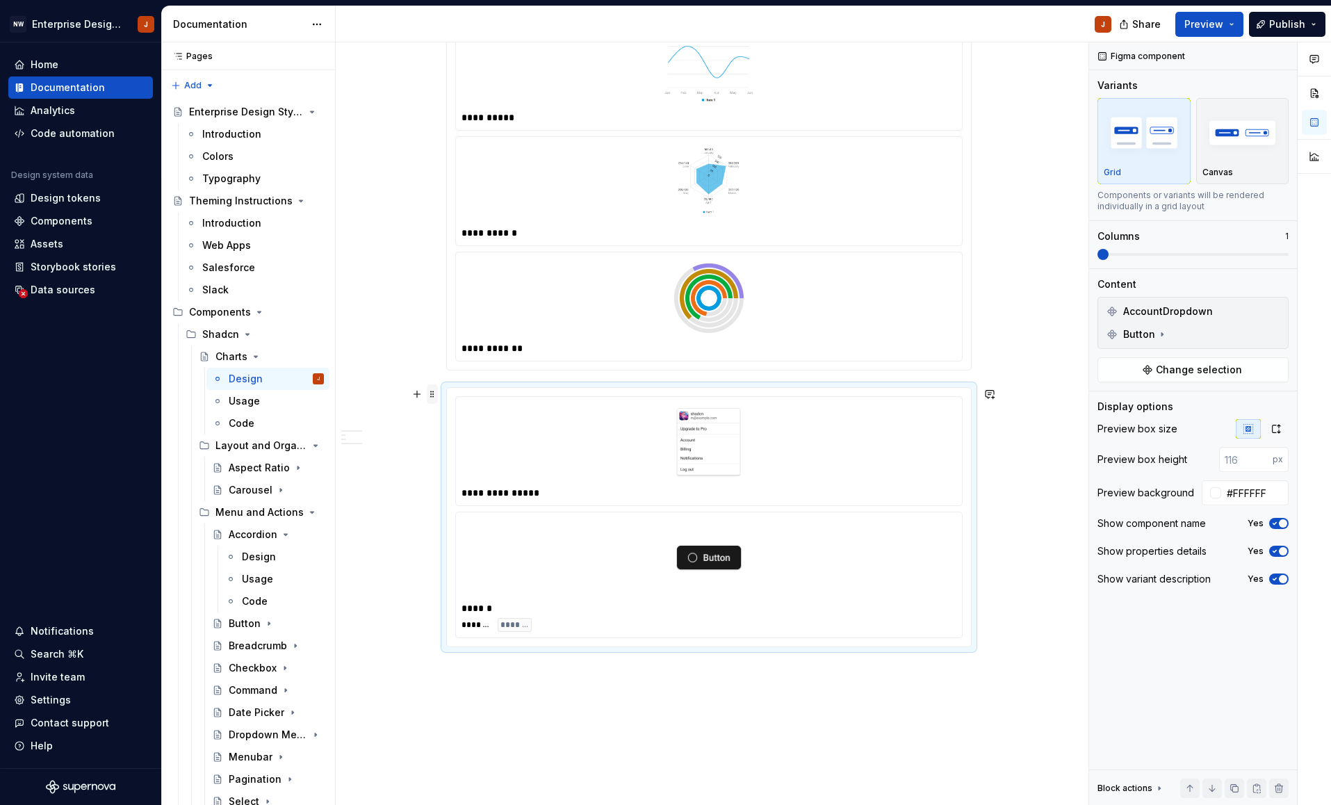
click at [438, 399] on span at bounding box center [432, 393] width 11 height 19
click at [465, 520] on div "Delete" at bounding box center [501, 521] width 90 height 14
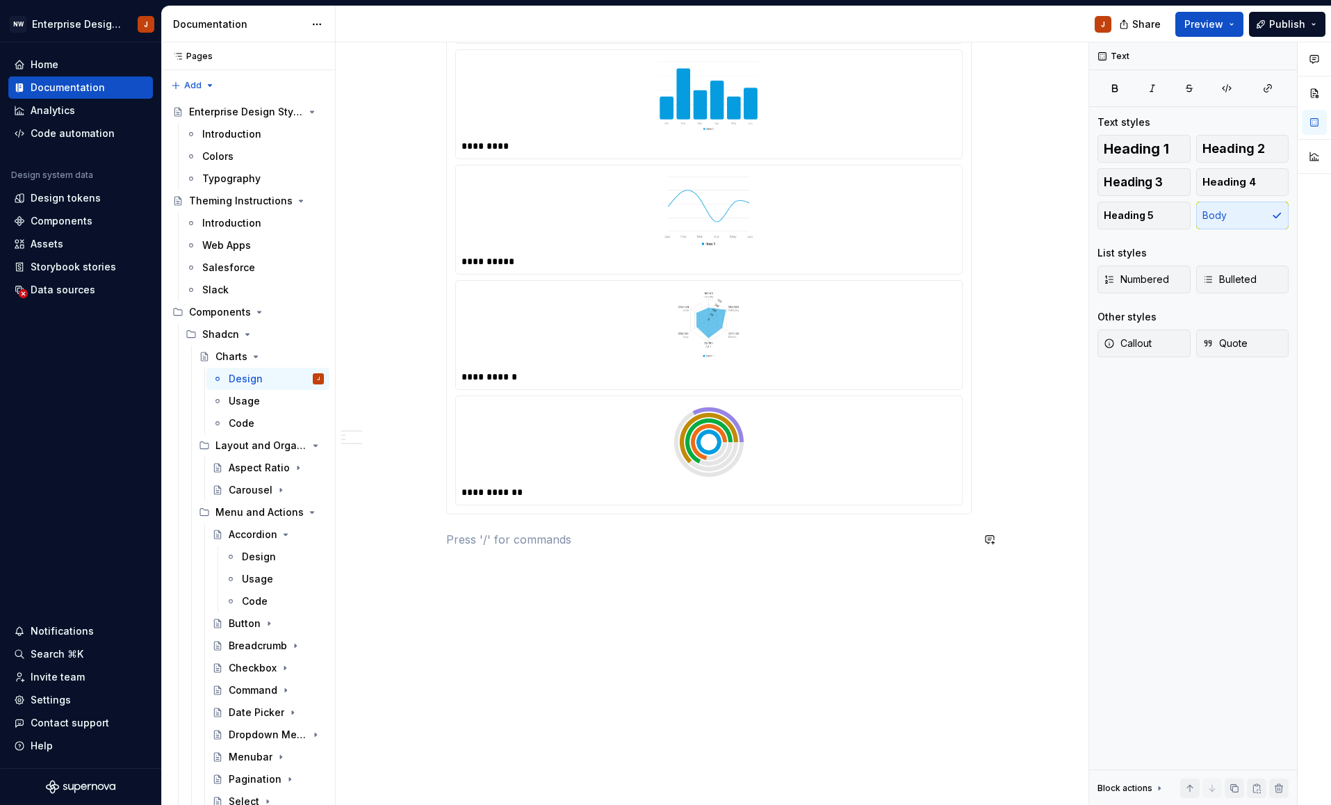
click at [676, 692] on div "**********" at bounding box center [709, 161] width 746 height 1287
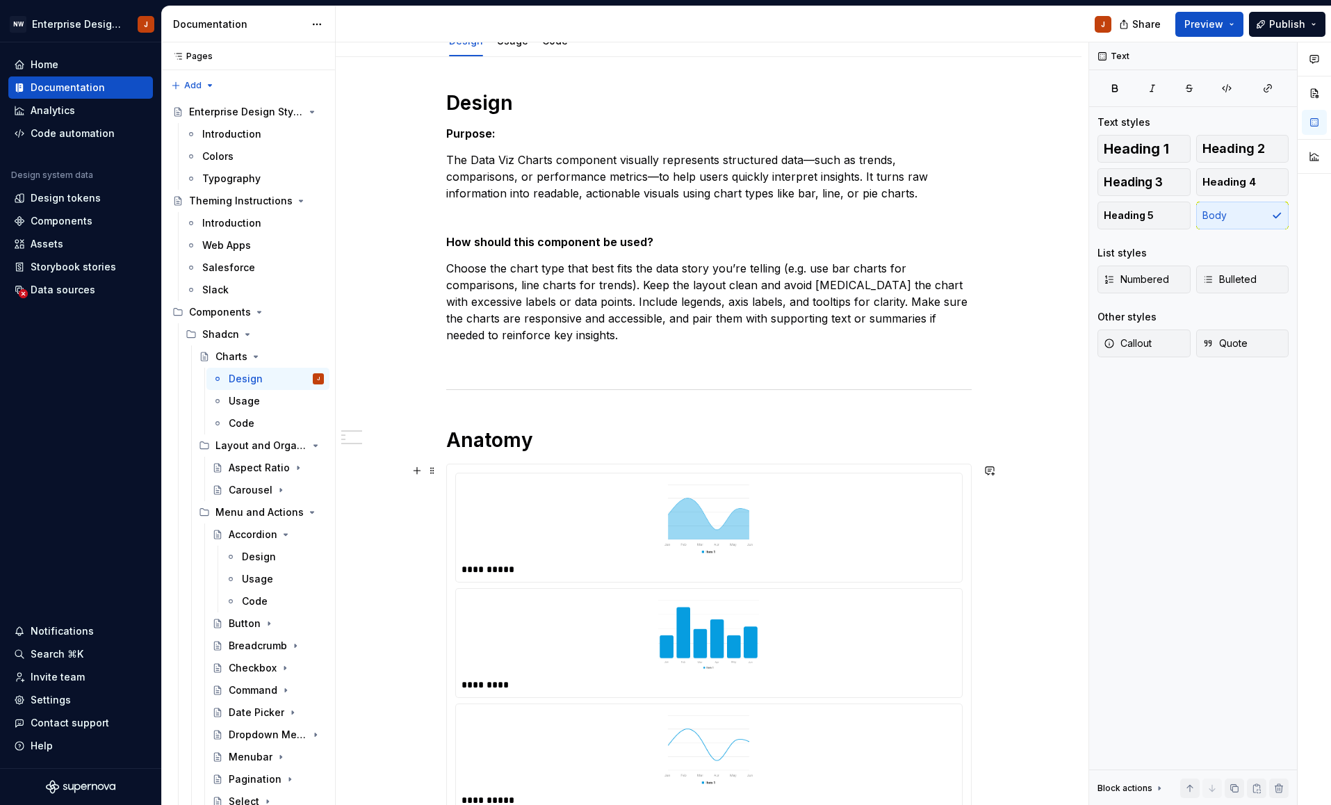
scroll to position [155, 0]
click at [246, 470] on div "Aspect Ratio" at bounding box center [249, 468] width 40 height 14
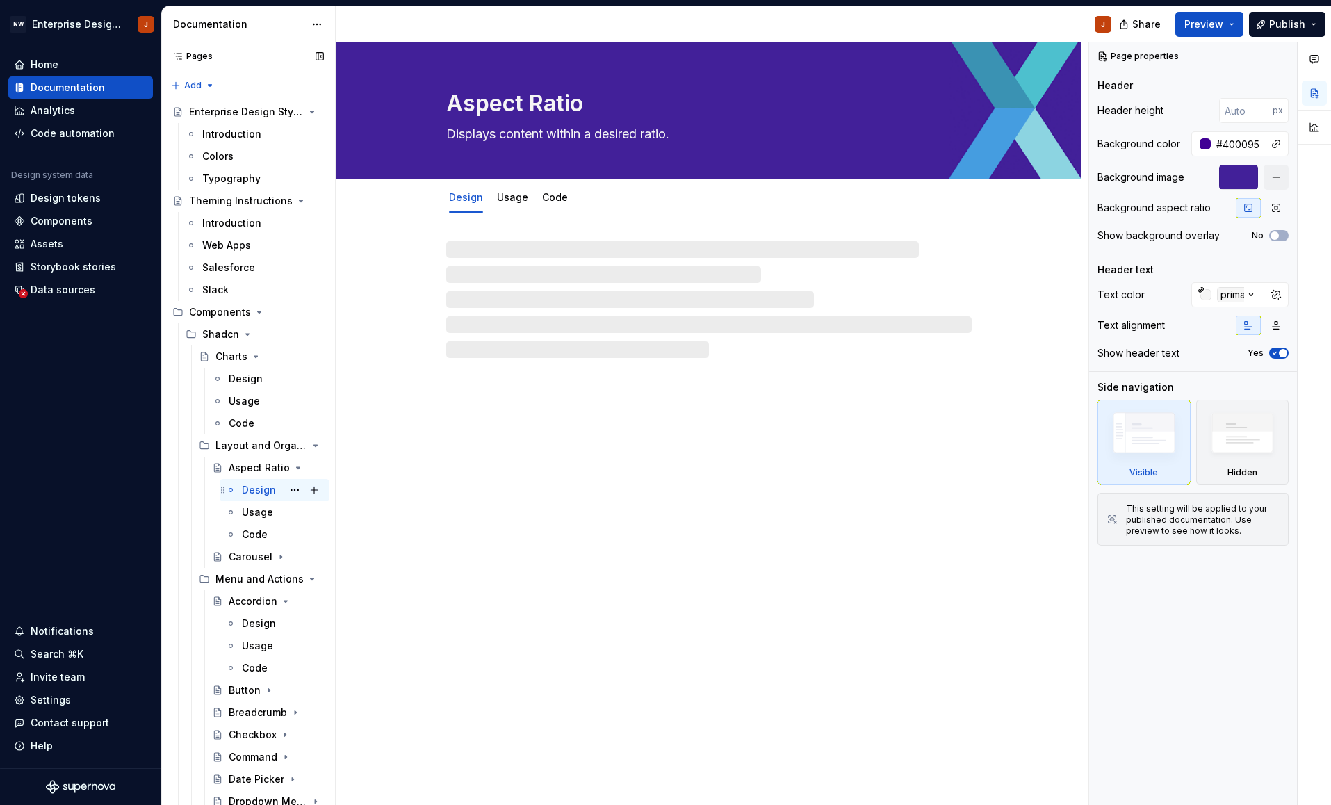
click at [249, 486] on div "Design" at bounding box center [259, 490] width 34 height 14
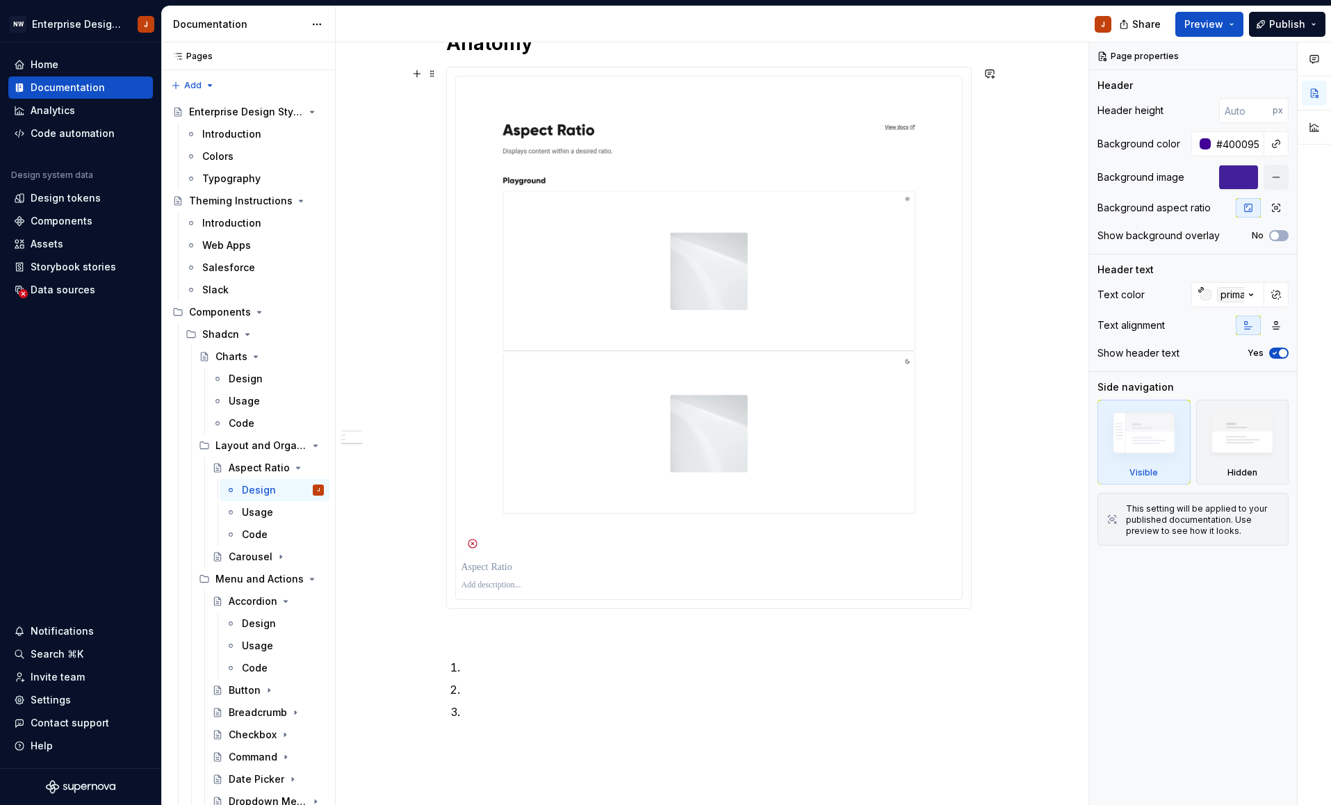
scroll to position [482, 0]
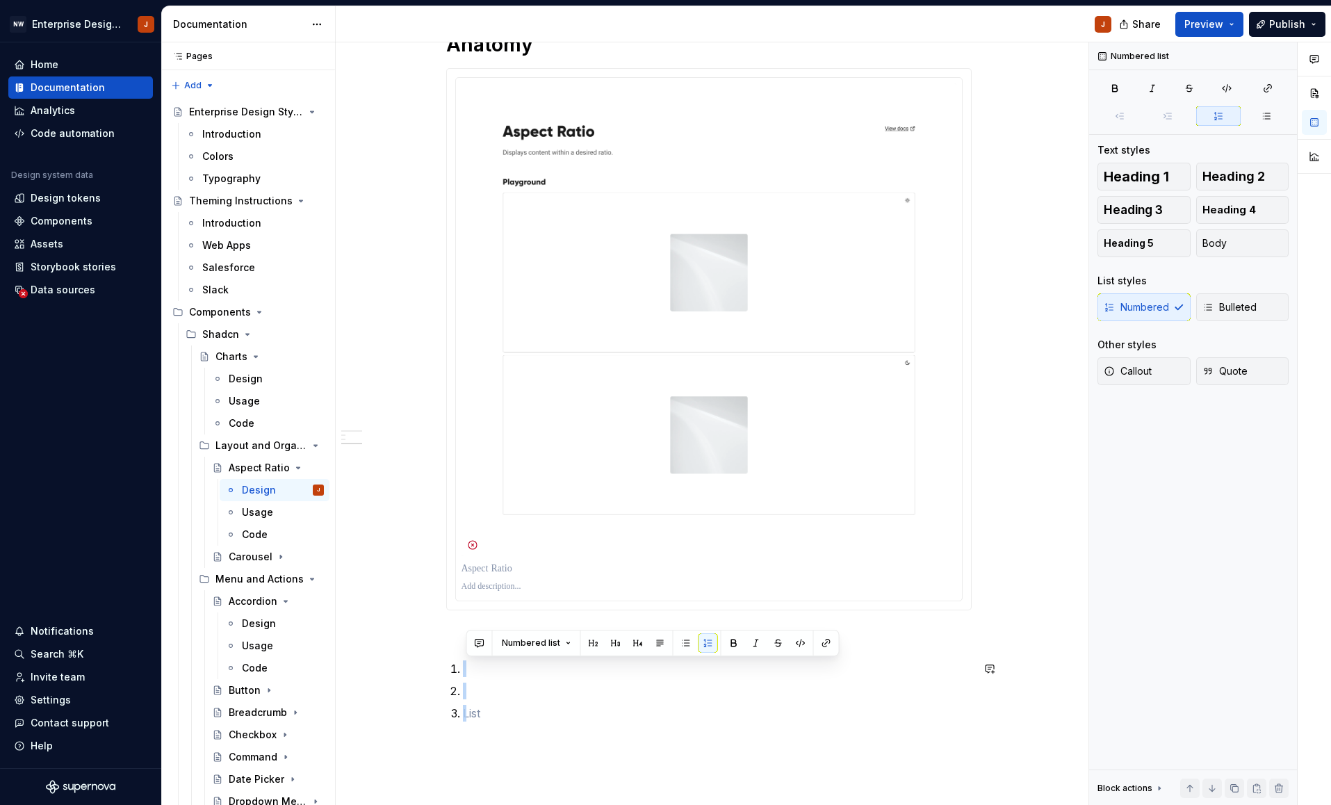
drag, startPoint x: 472, startPoint y: 714, endPoint x: 445, endPoint y: 655, distance: 64.7
click at [445, 655] on div "Design Purpose: The Aspect Ratio component keeps content like images or videos …" at bounding box center [709, 371] width 746 height 1281
click at [500, 724] on div "Design Purpose: The Aspect Ratio component keeps content like images or videos …" at bounding box center [708, 259] width 525 height 990
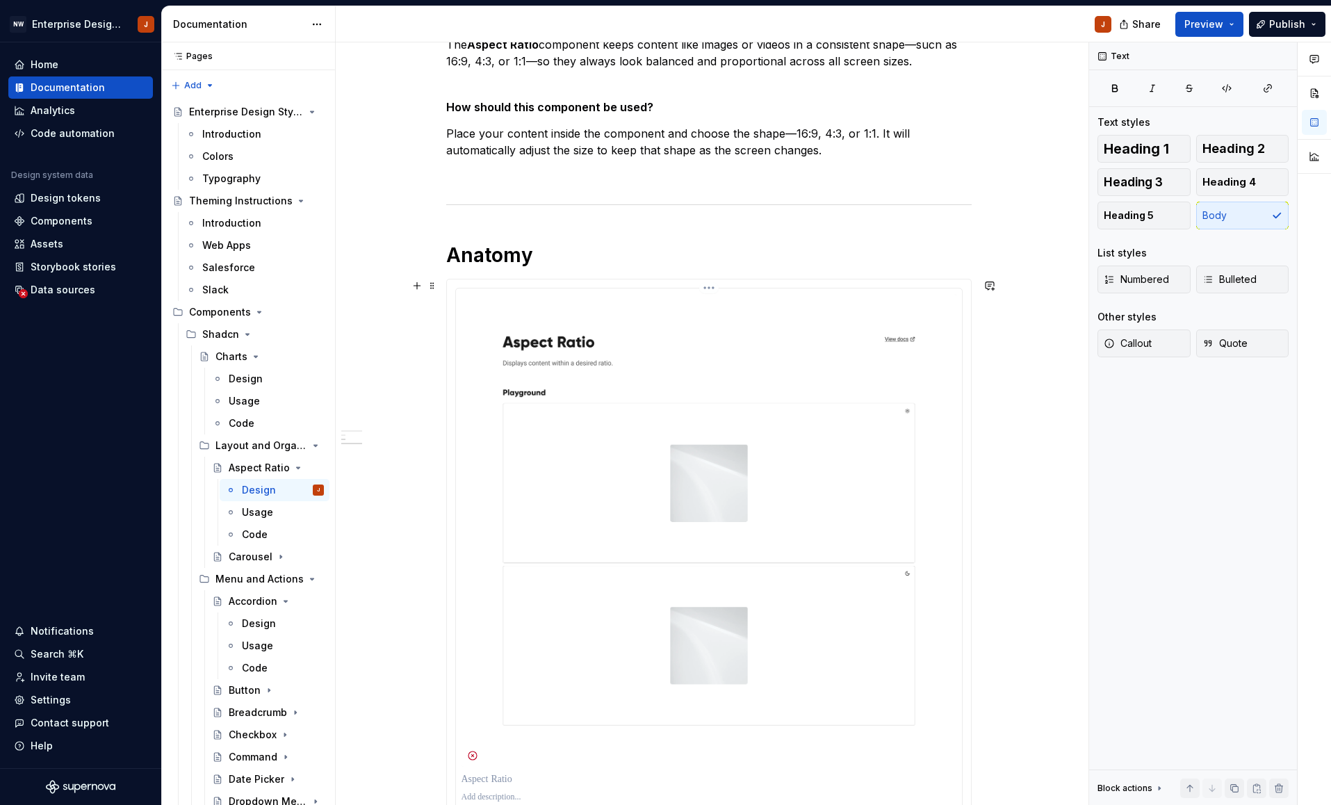
scroll to position [274, 0]
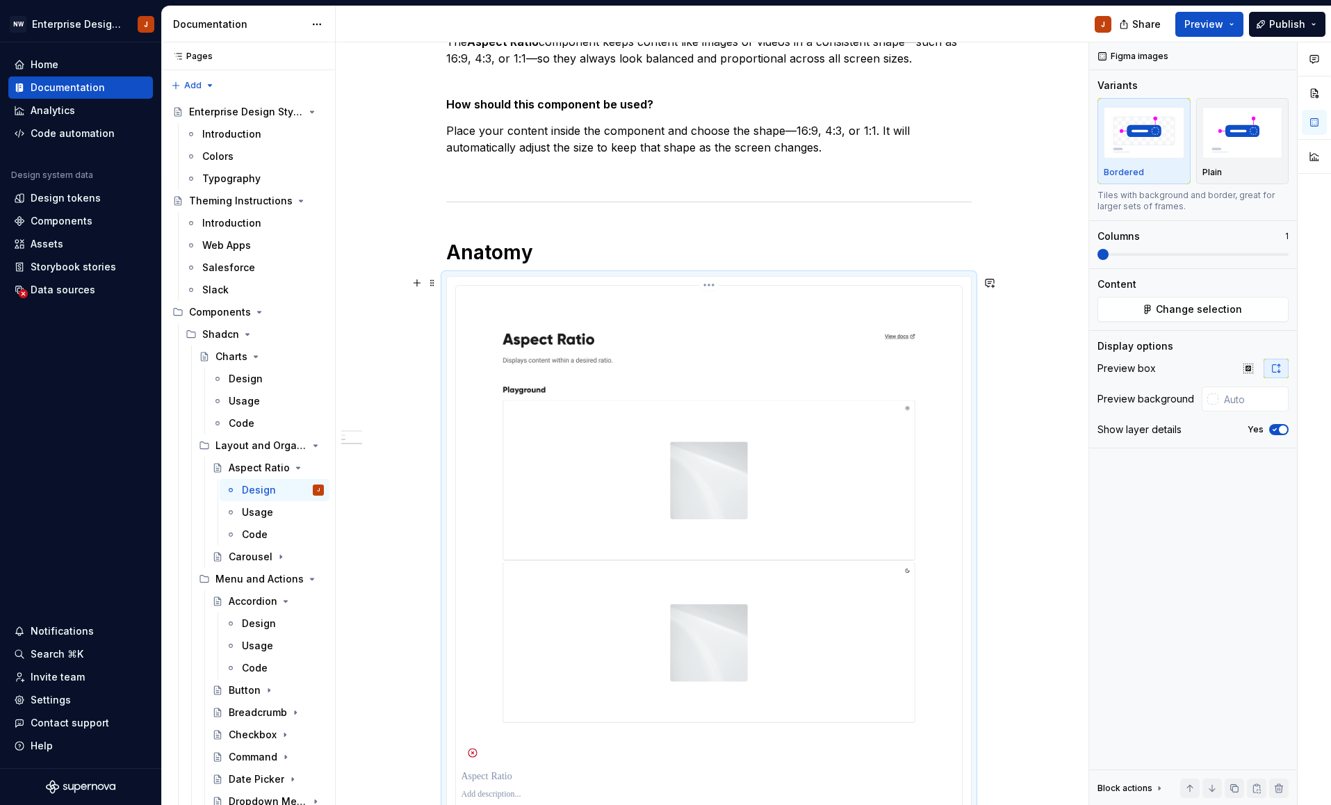
click at [757, 413] on img at bounding box center [708, 527] width 495 height 473
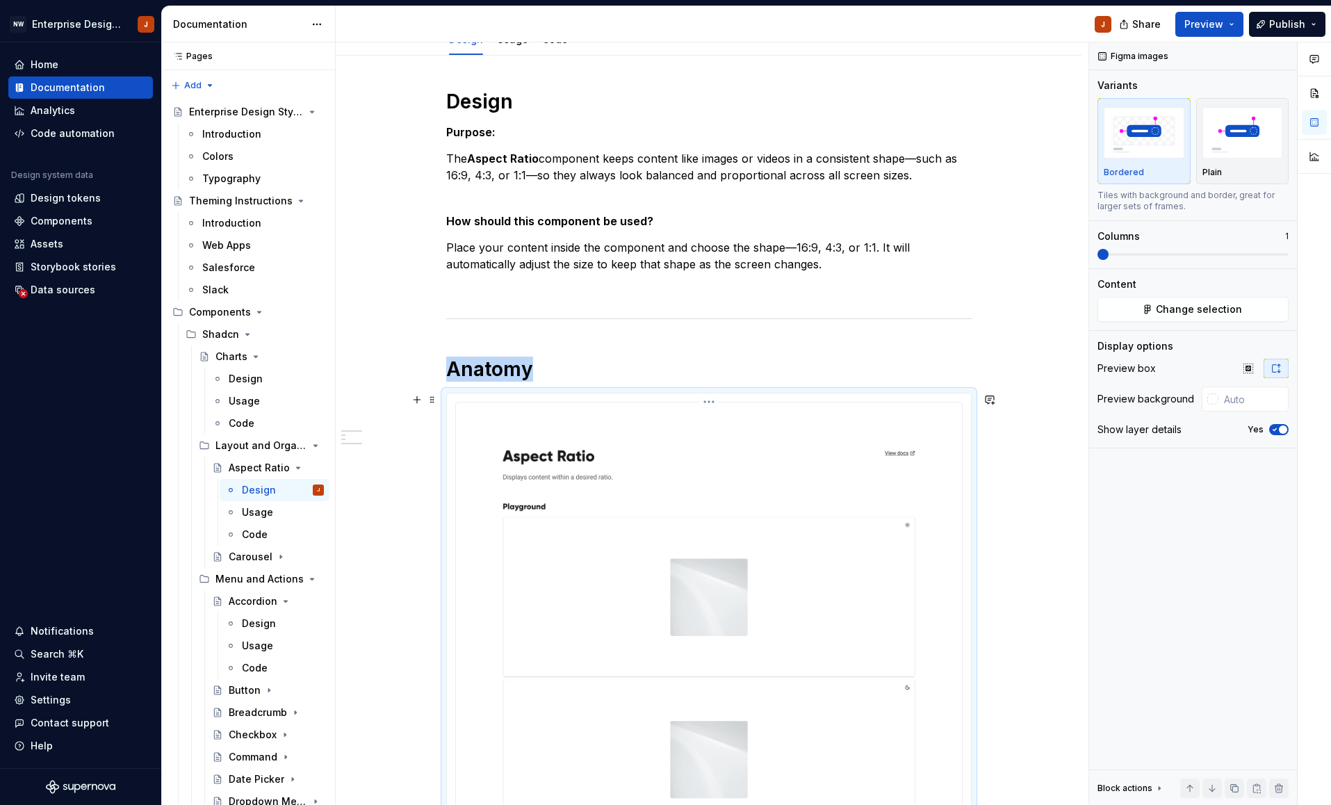
scroll to position [172, 0]
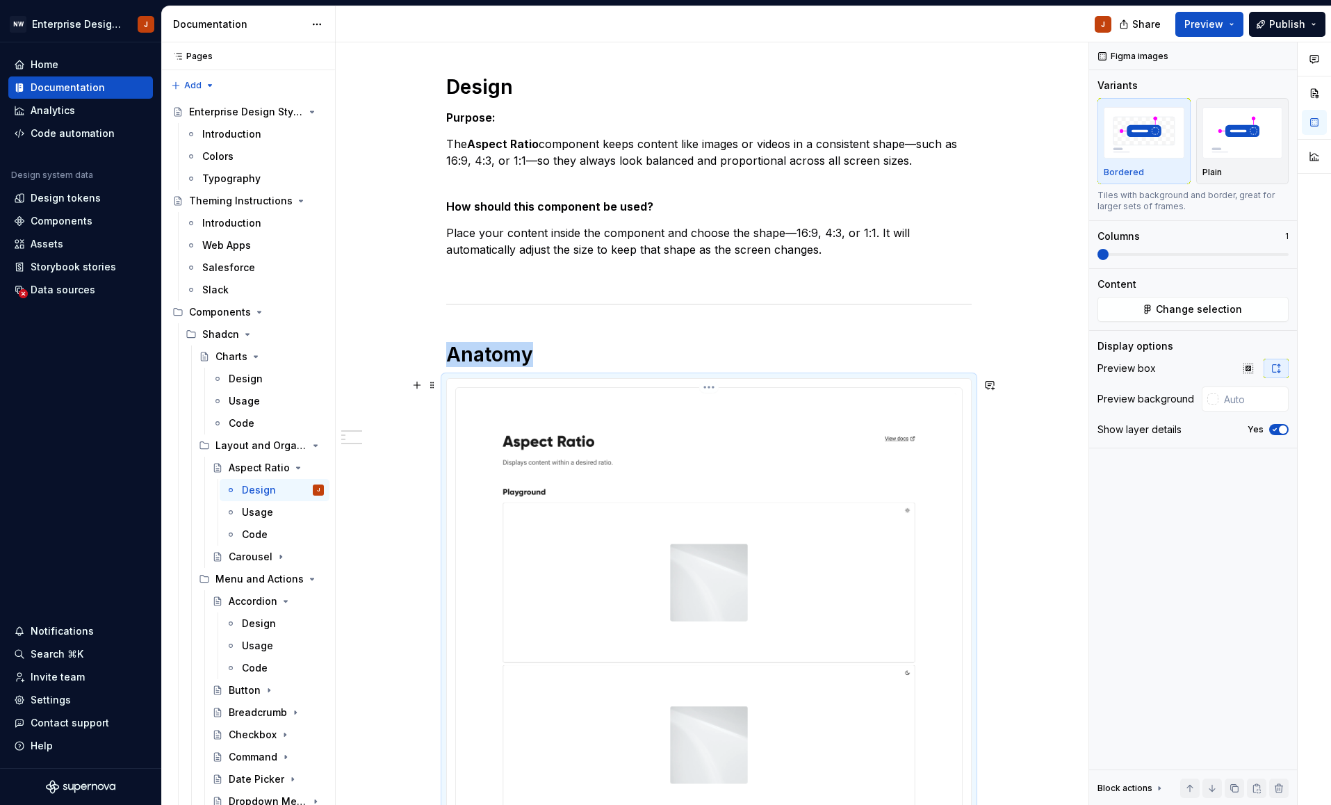
click at [584, 472] on img at bounding box center [708, 629] width 495 height 473
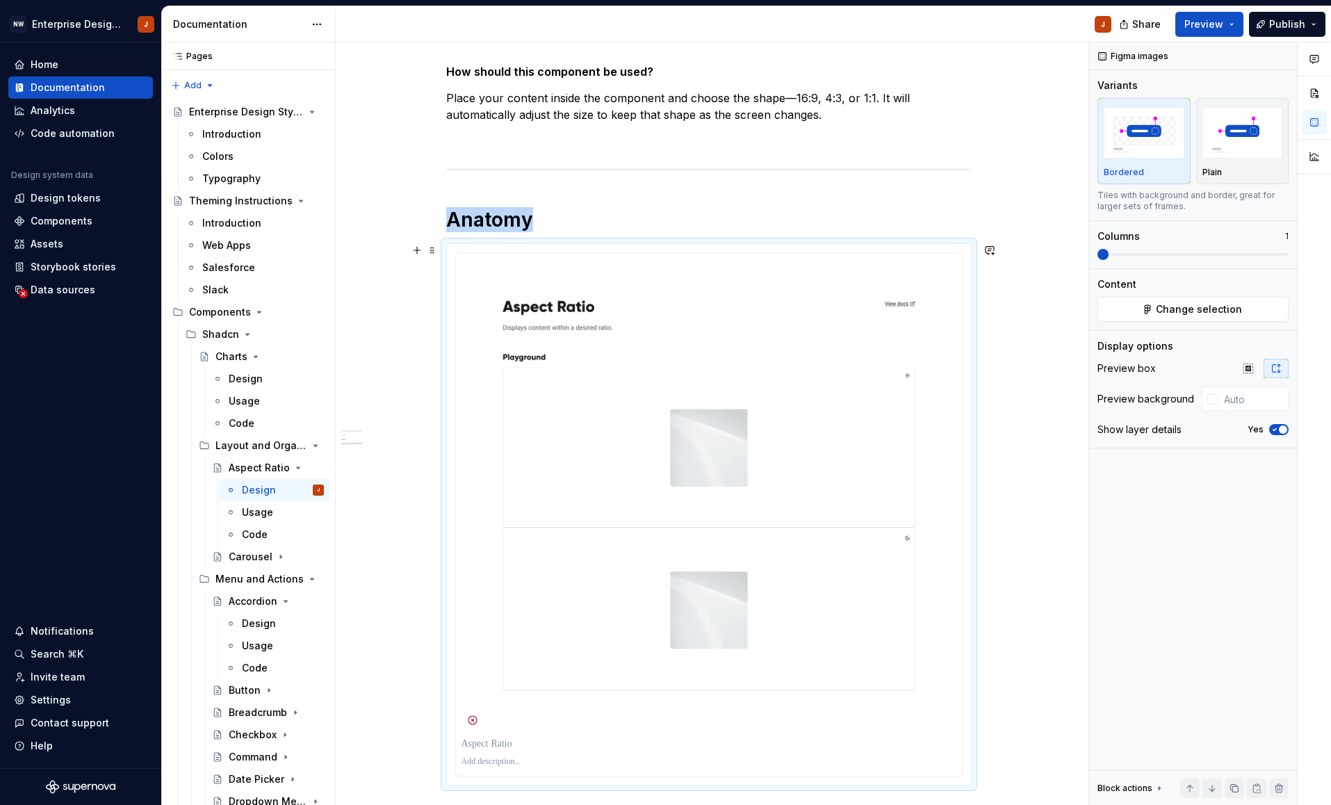
scroll to position [286, 0]
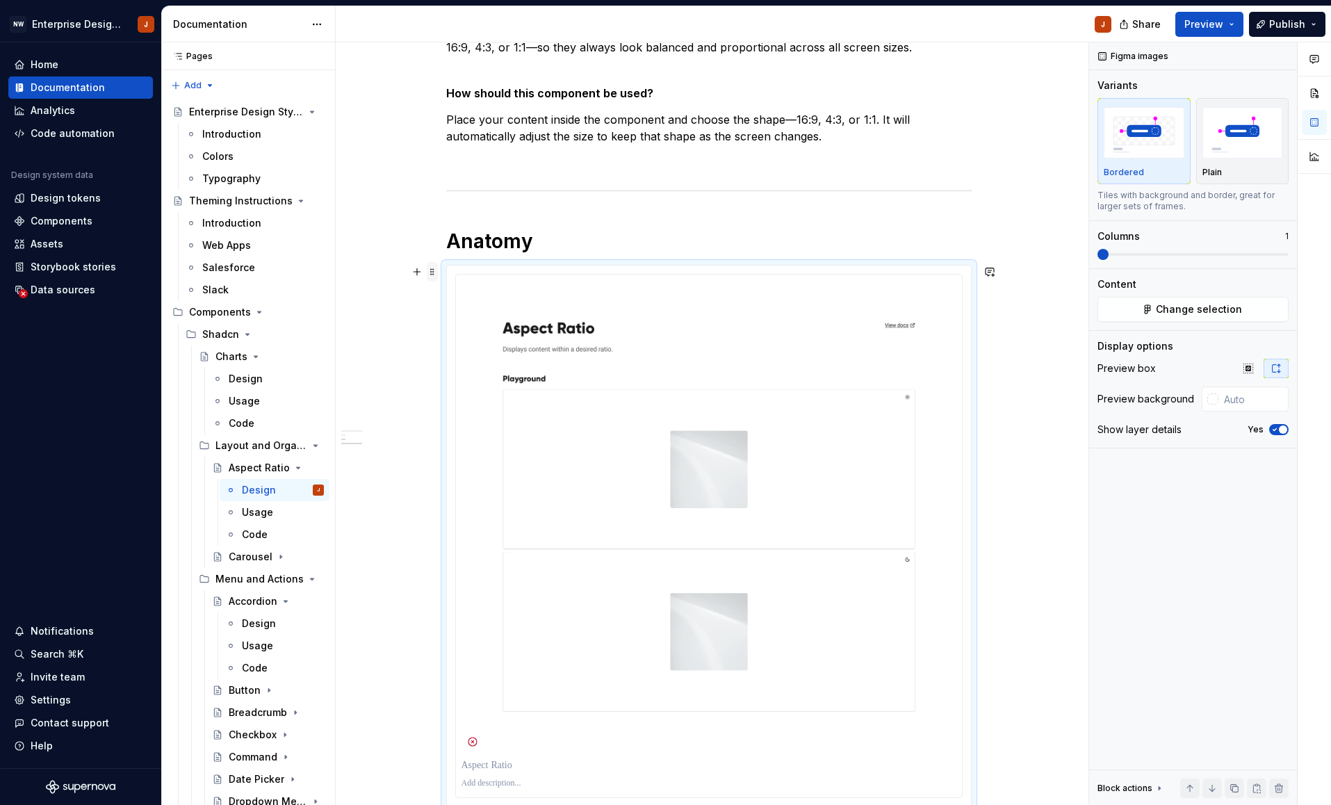
click at [437, 273] on span at bounding box center [432, 271] width 11 height 19
click at [436, 274] on span at bounding box center [432, 271] width 11 height 19
click at [459, 291] on div "Duplicate" at bounding box center [501, 297] width 90 height 14
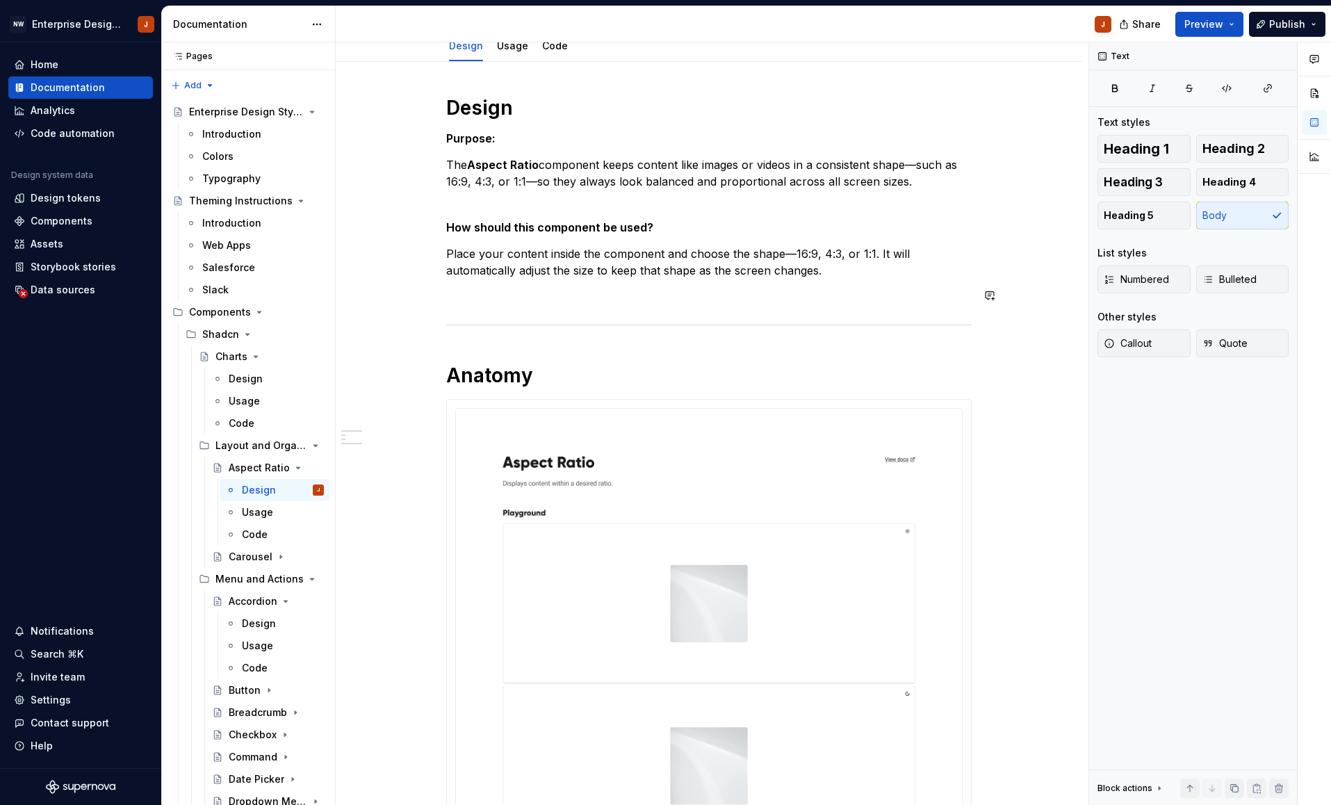
scroll to position [179, 0]
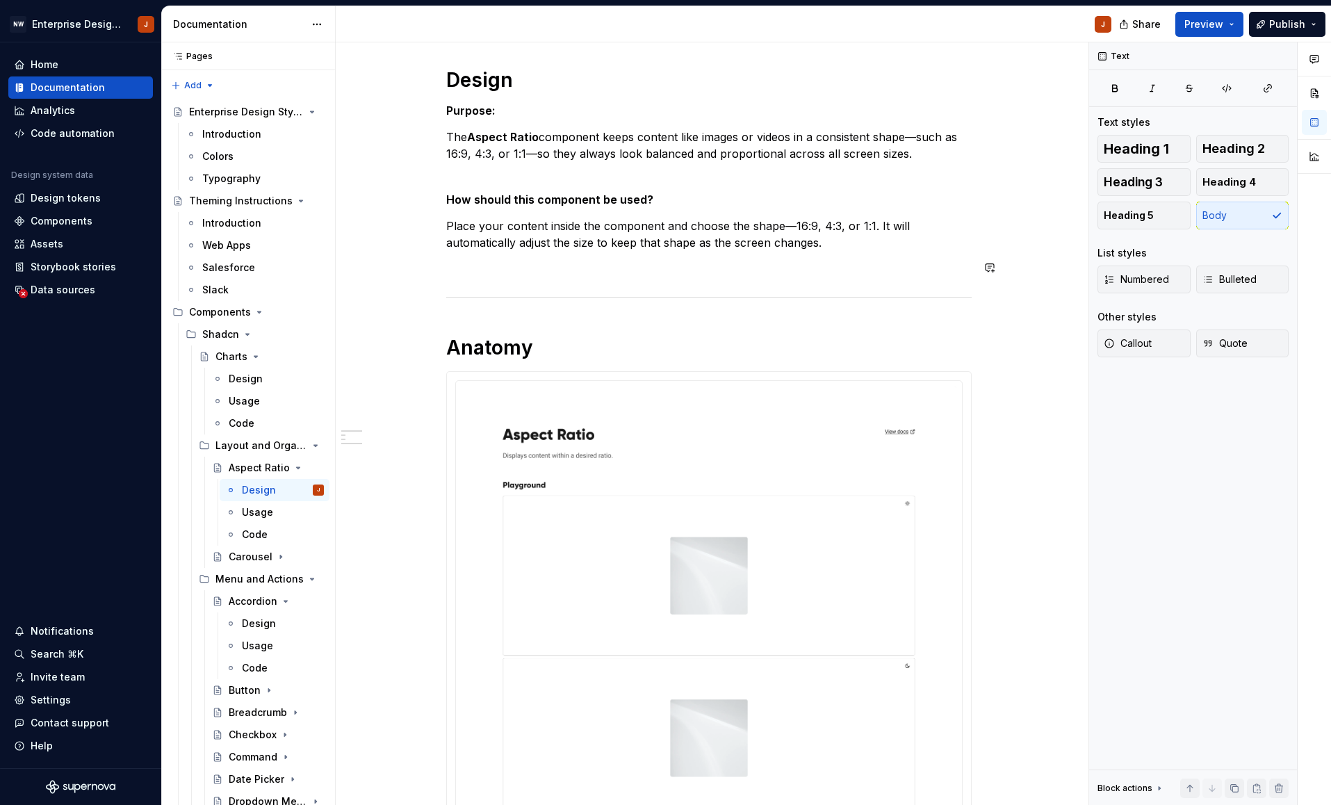
click at [462, 284] on div "Design Purpose: The Aspect Ratio component keeps content like images or videos …" at bounding box center [708, 506] width 525 height 879
click at [548, 354] on h1 "Anatomy" at bounding box center [708, 347] width 525 height 25
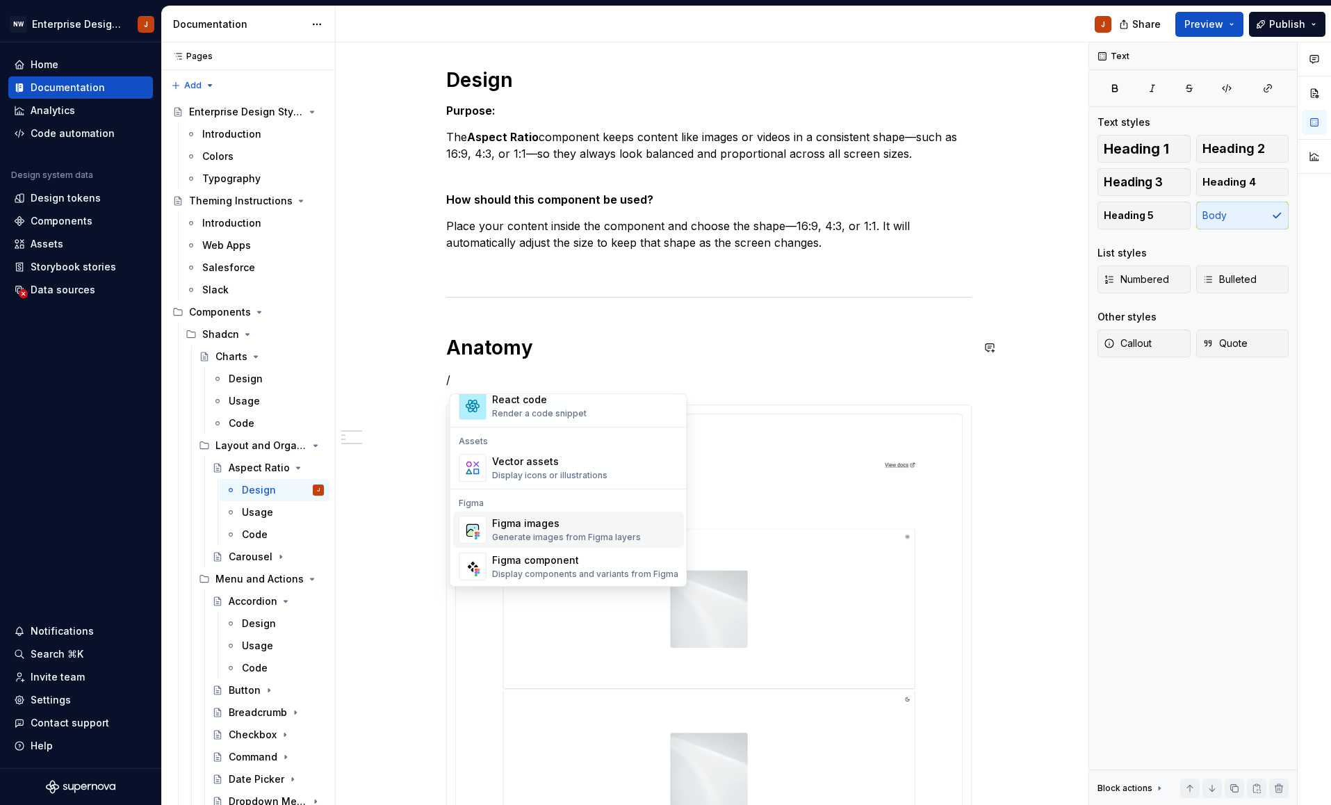
scroll to position [1199, 0]
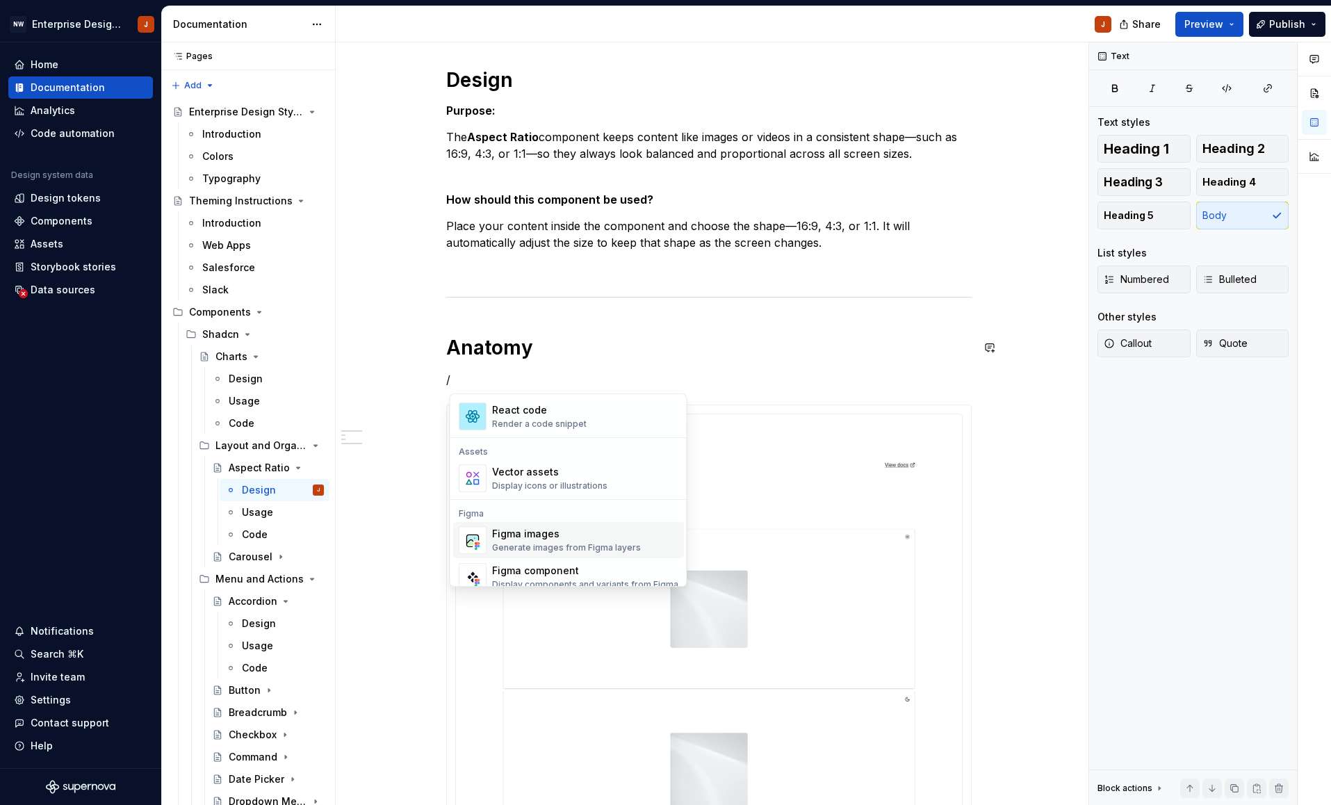
click at [549, 536] on div "Figma images" at bounding box center [566, 534] width 149 height 14
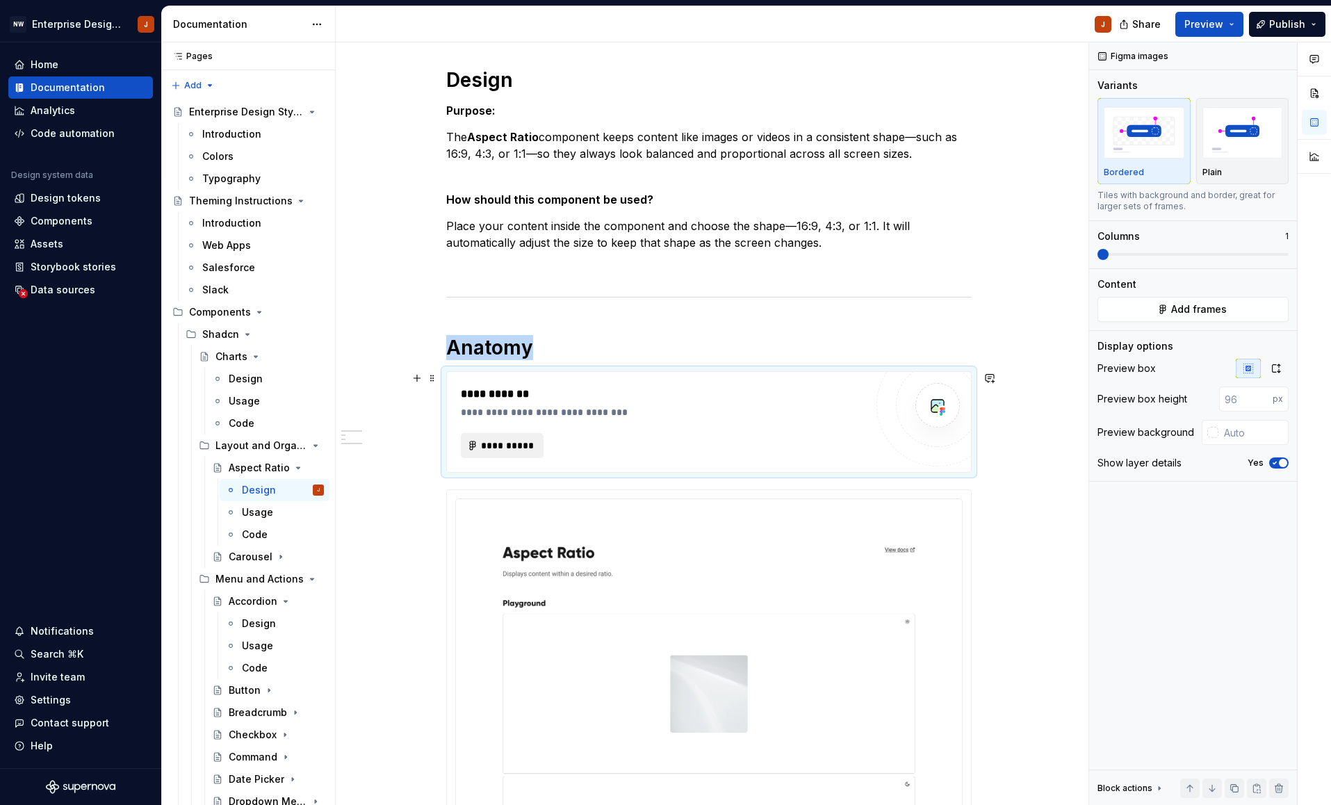
click at [503, 443] on span "**********" at bounding box center [508, 445] width 54 height 14
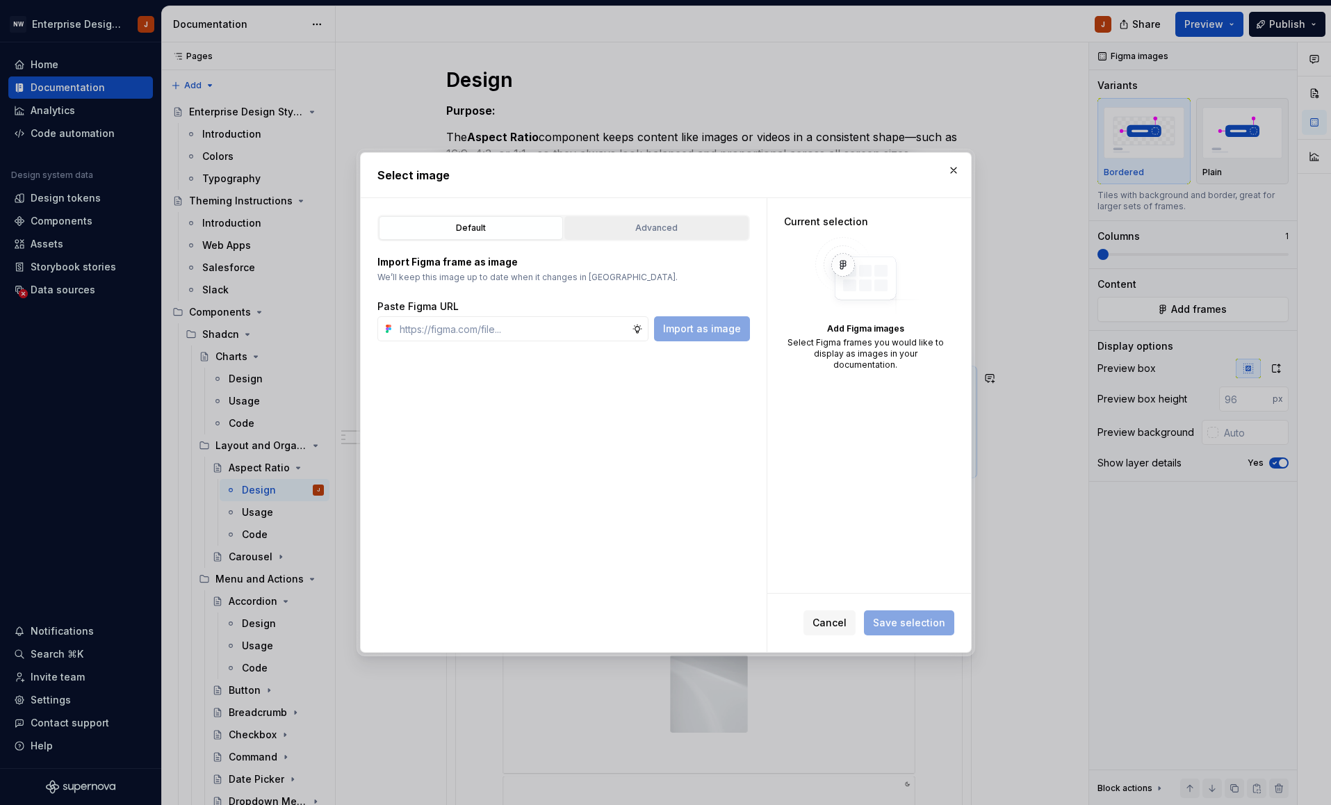
click at [616, 234] on div "Advanced" at bounding box center [656, 228] width 174 height 14
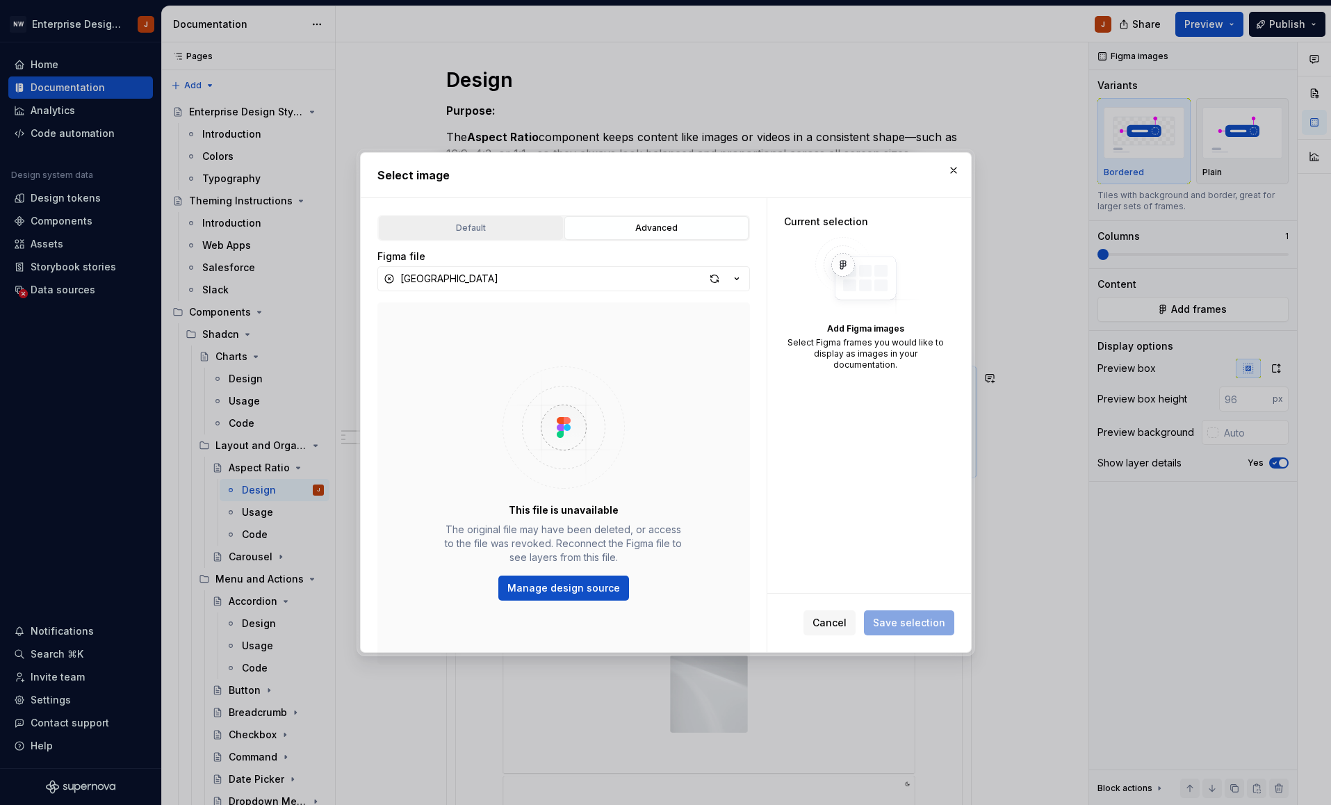
click at [438, 224] on div "Default" at bounding box center [471, 228] width 174 height 14
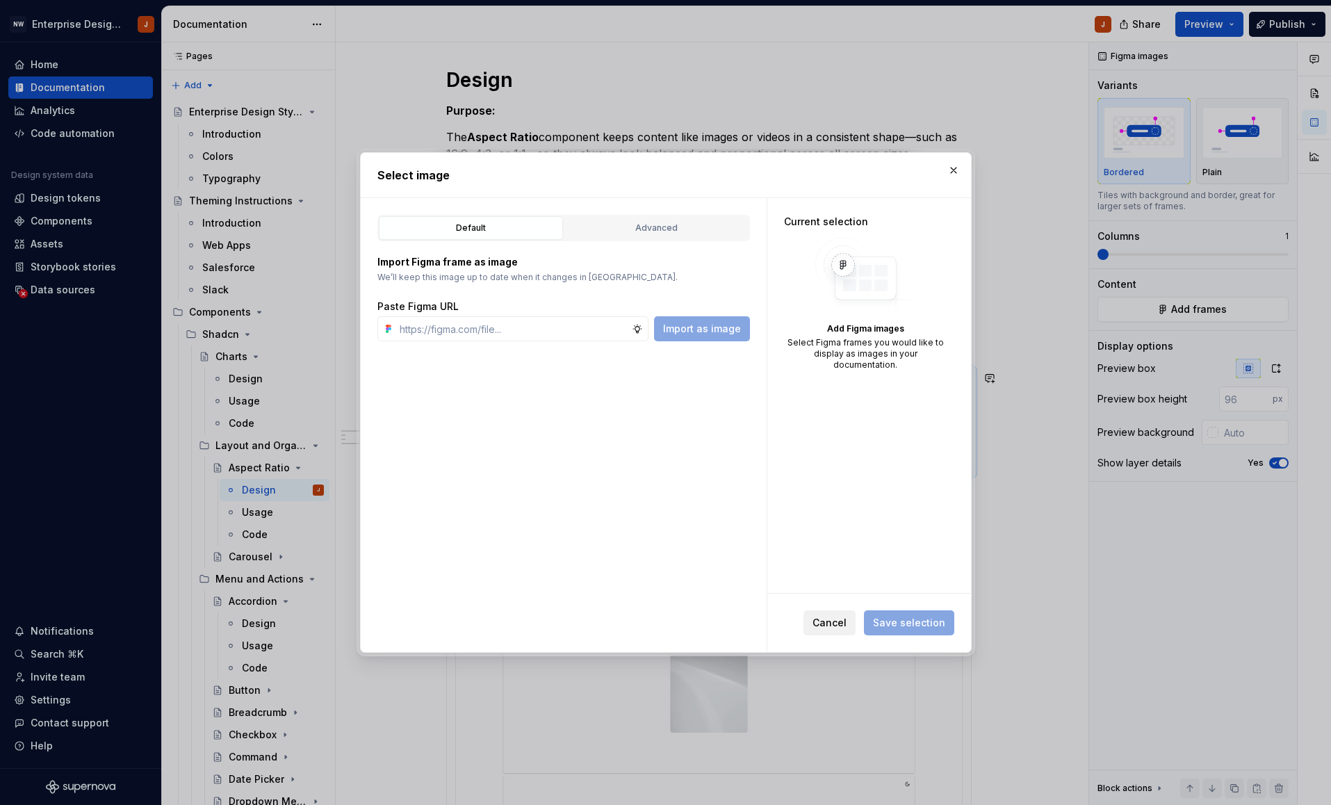
click at [815, 626] on button "Cancel" at bounding box center [829, 622] width 52 height 25
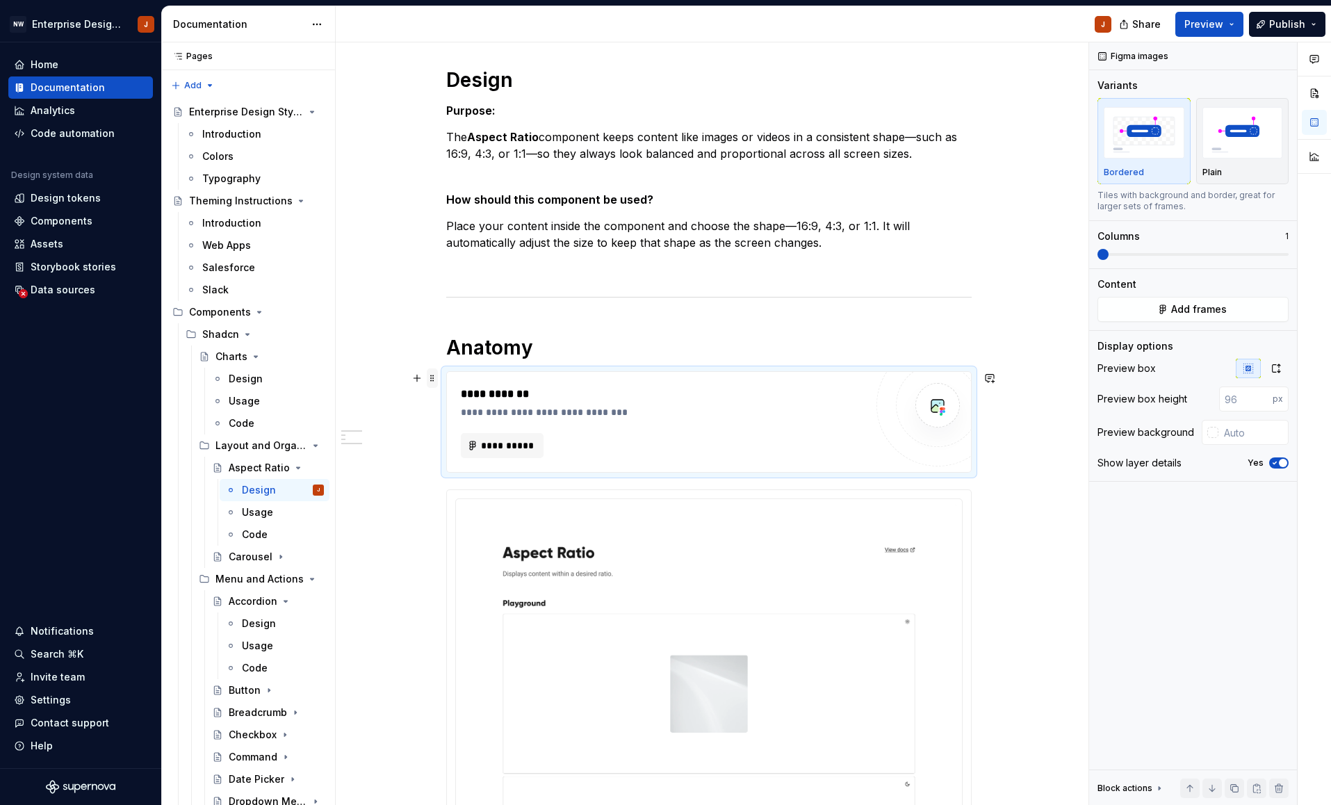
click at [434, 379] on span at bounding box center [432, 377] width 11 height 19
click at [465, 502] on div "Delete" at bounding box center [501, 505] width 90 height 14
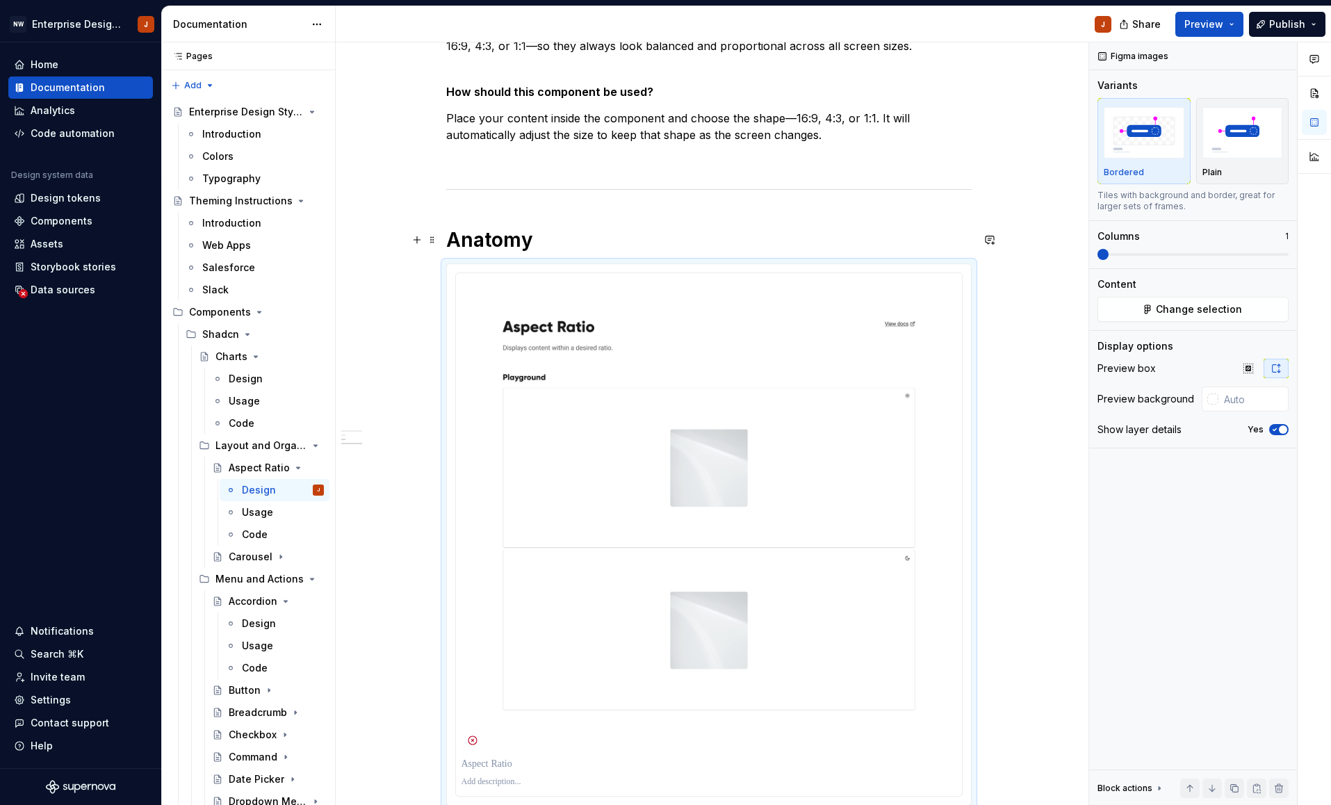
click at [550, 247] on h1 "Anatomy" at bounding box center [708, 239] width 525 height 25
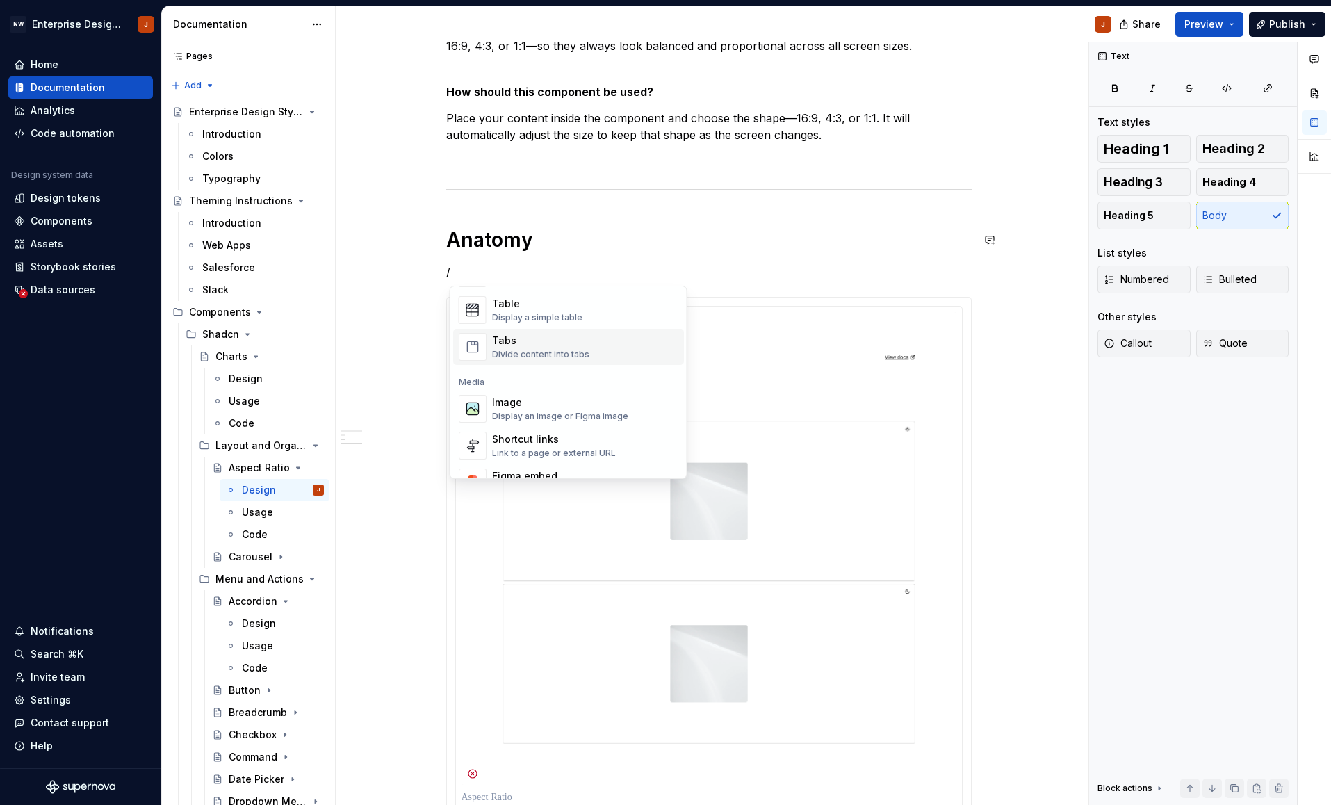
scroll to position [518, 0]
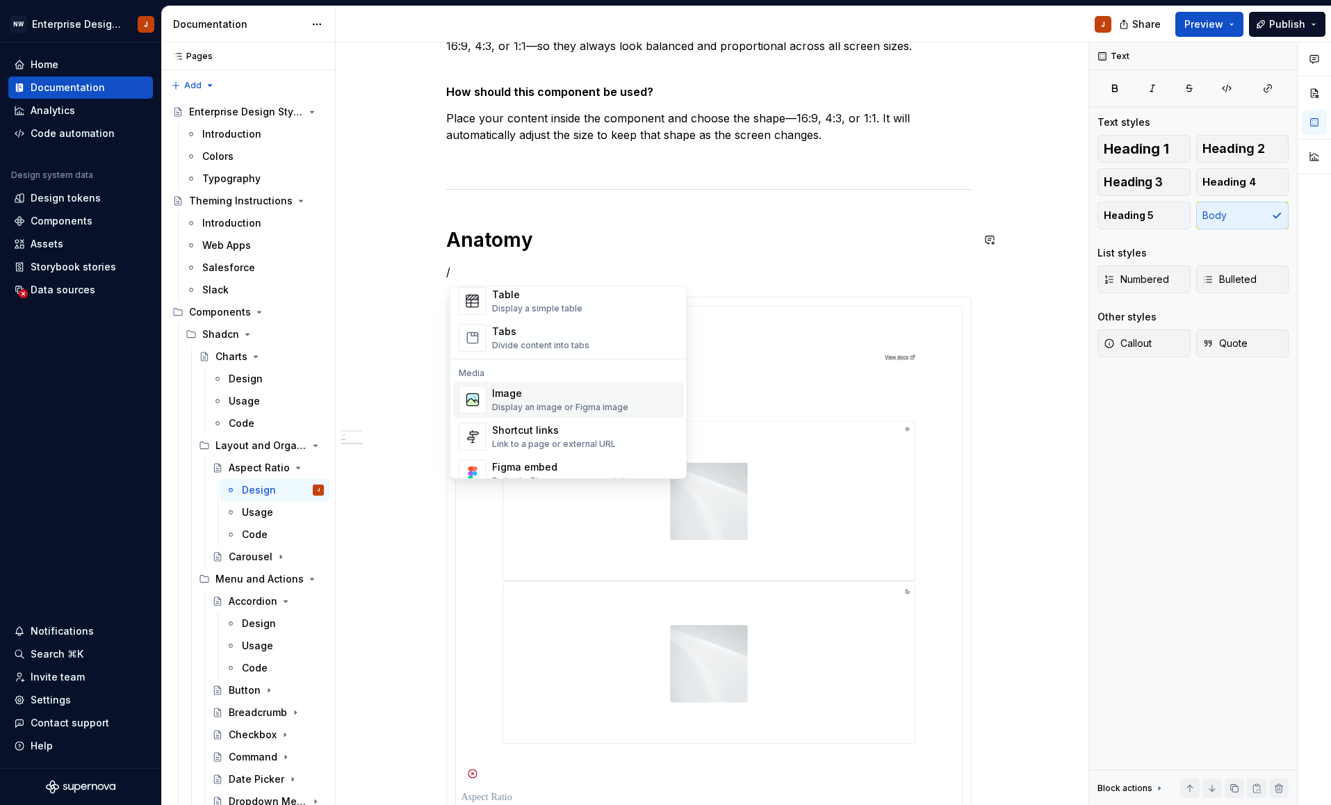
click at [534, 403] on div "Display an image or Figma image" at bounding box center [560, 407] width 136 height 11
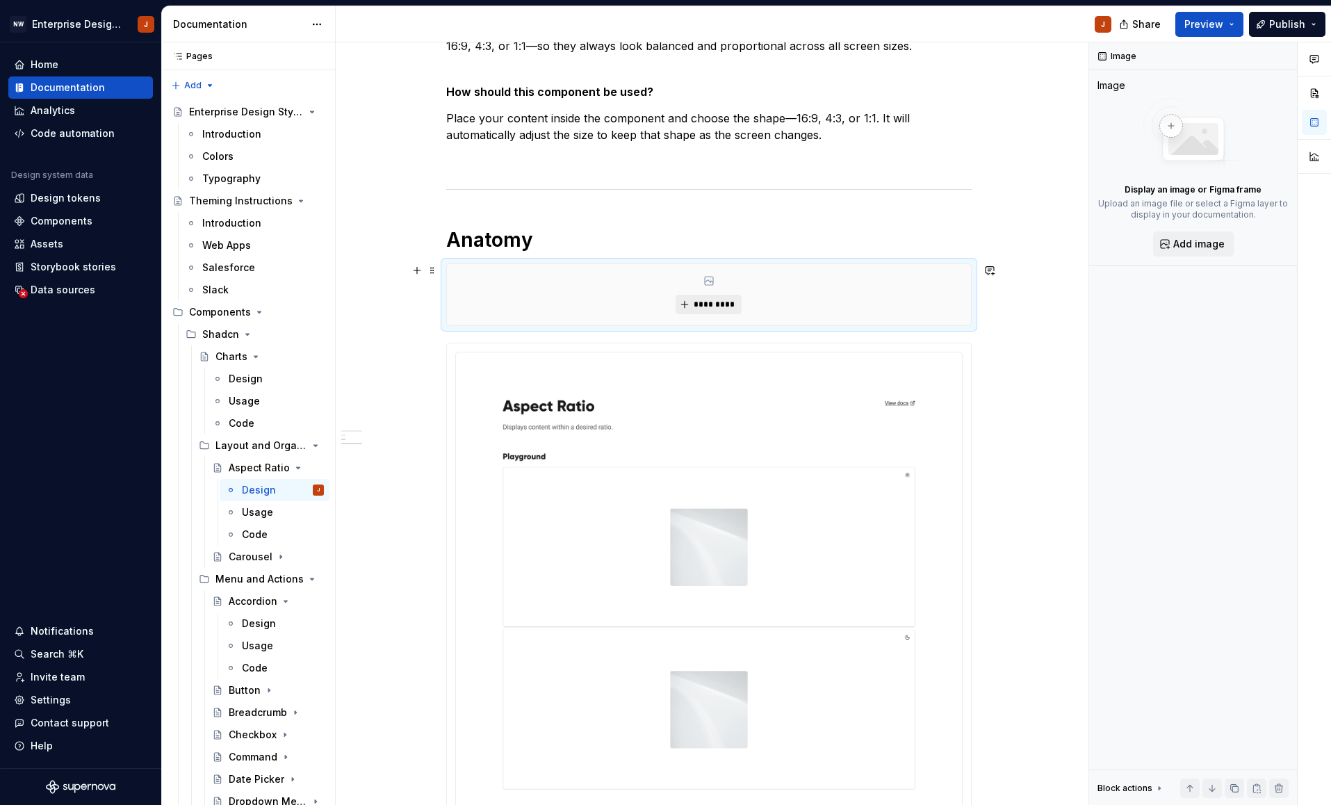
click at [714, 303] on span "*********" at bounding box center [714, 304] width 42 height 11
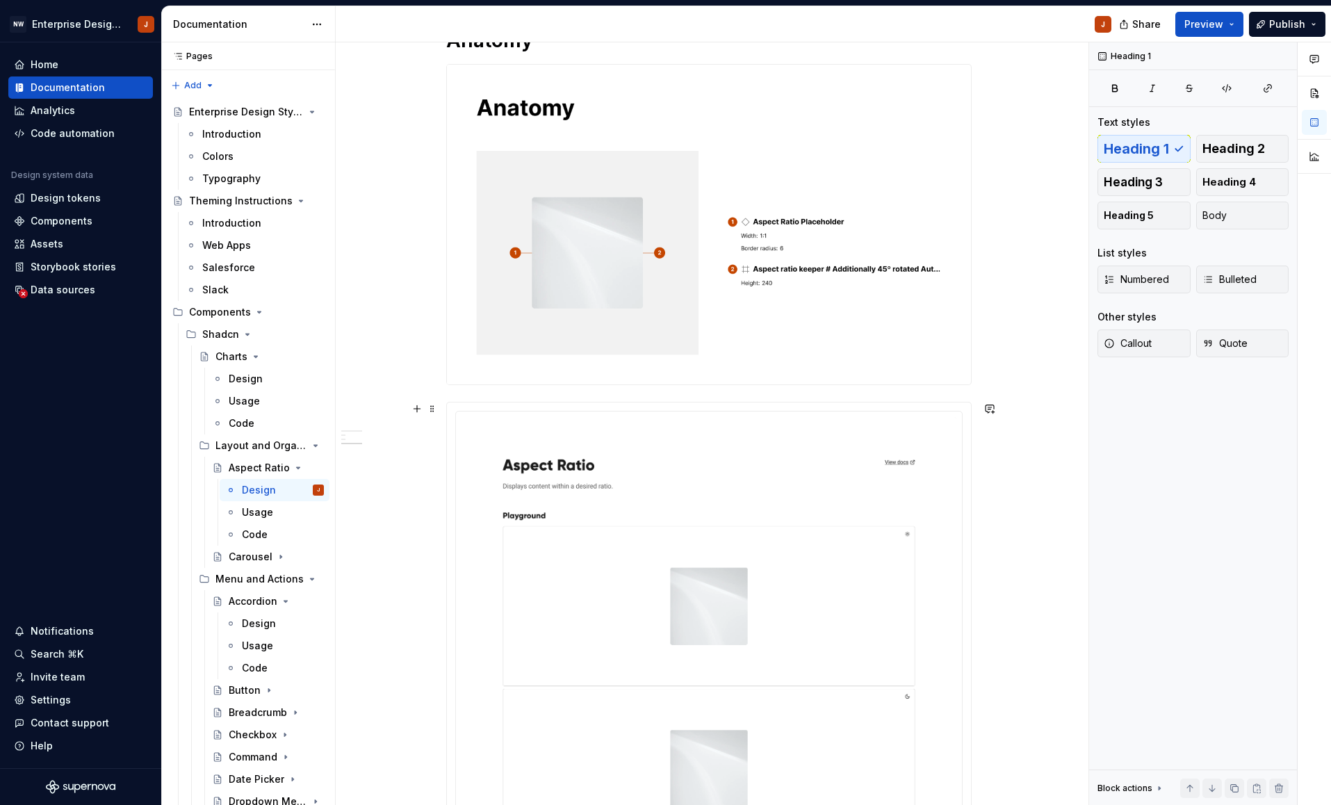
scroll to position [489, 0]
click at [435, 404] on span at bounding box center [432, 406] width 11 height 19
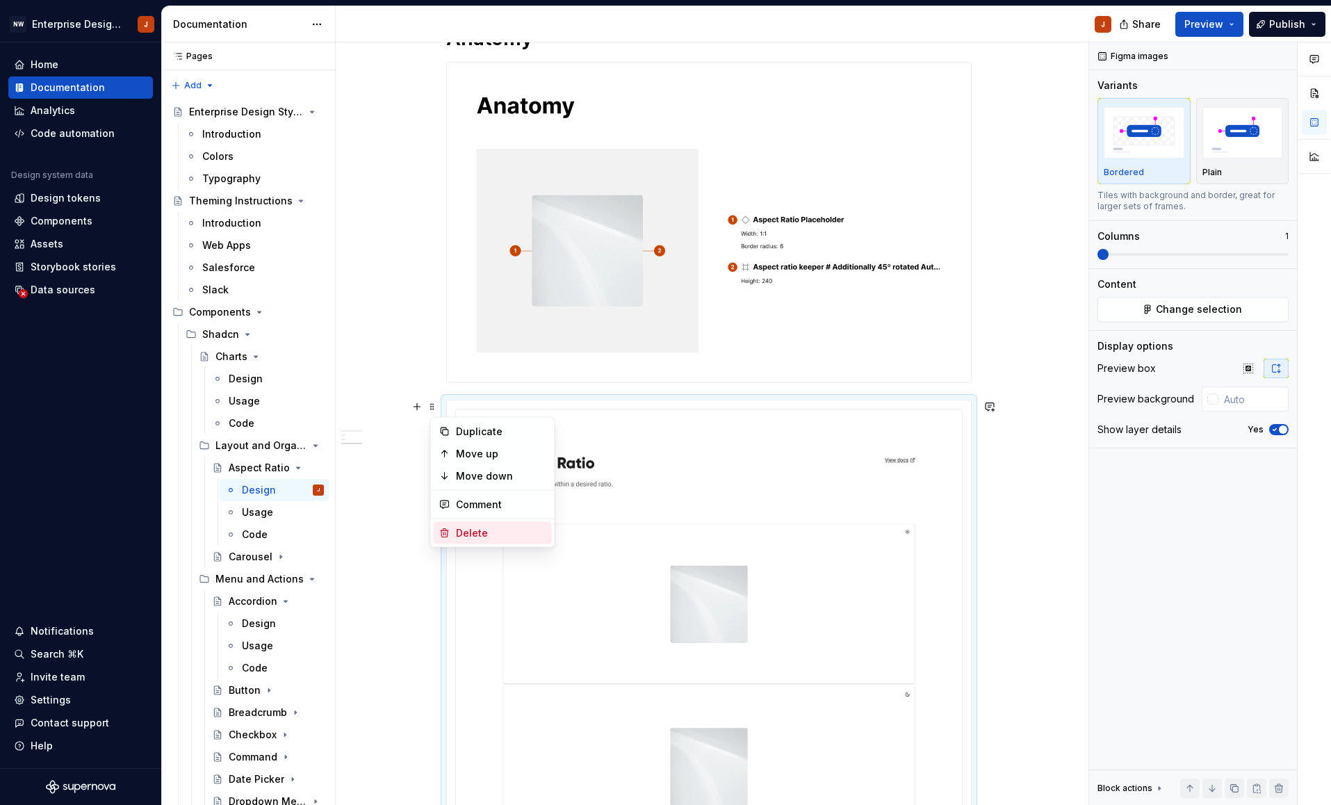
click at [479, 531] on div "Delete" at bounding box center [501, 533] width 90 height 14
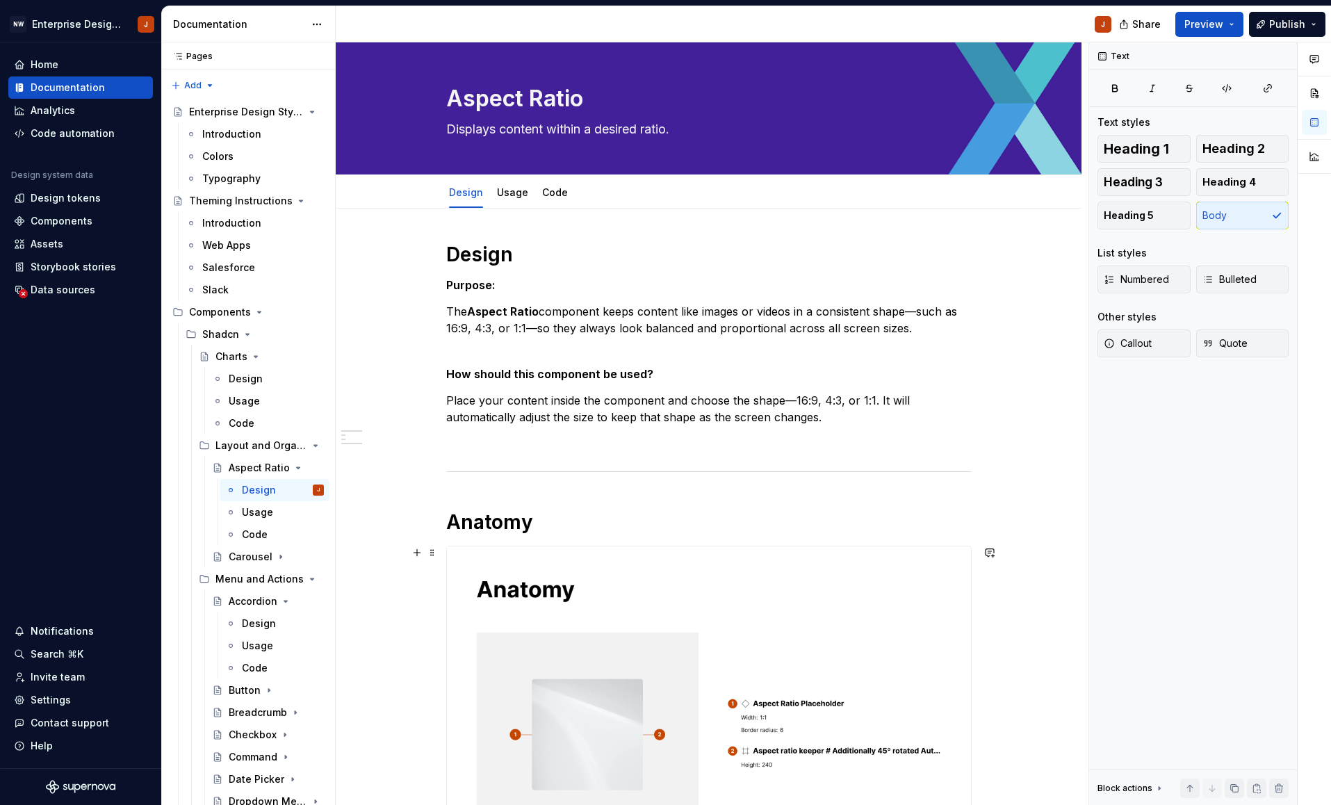
scroll to position [6, 0]
click at [491, 522] on h1 "Anatomy" at bounding box center [708, 520] width 525 height 25
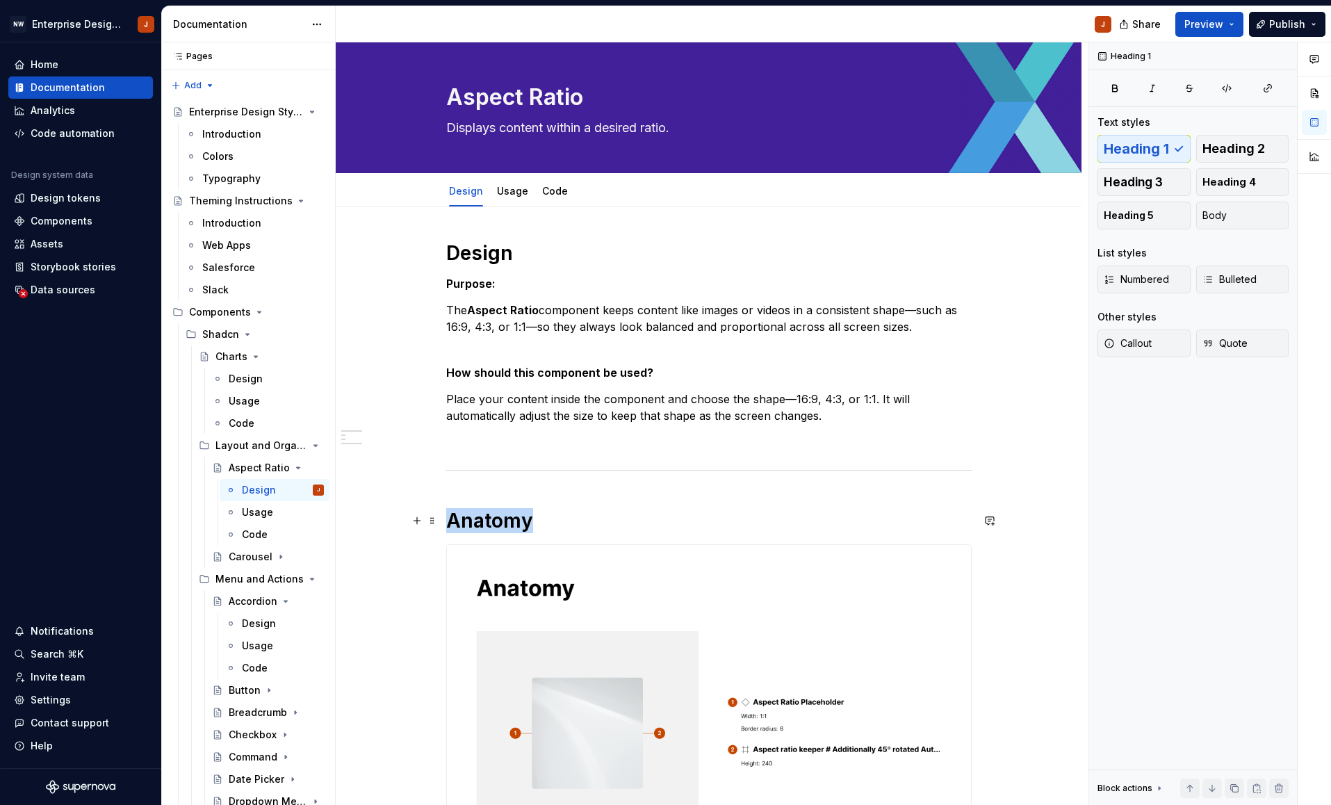
click at [491, 522] on h1 "Anatomy" at bounding box center [708, 520] width 525 height 25
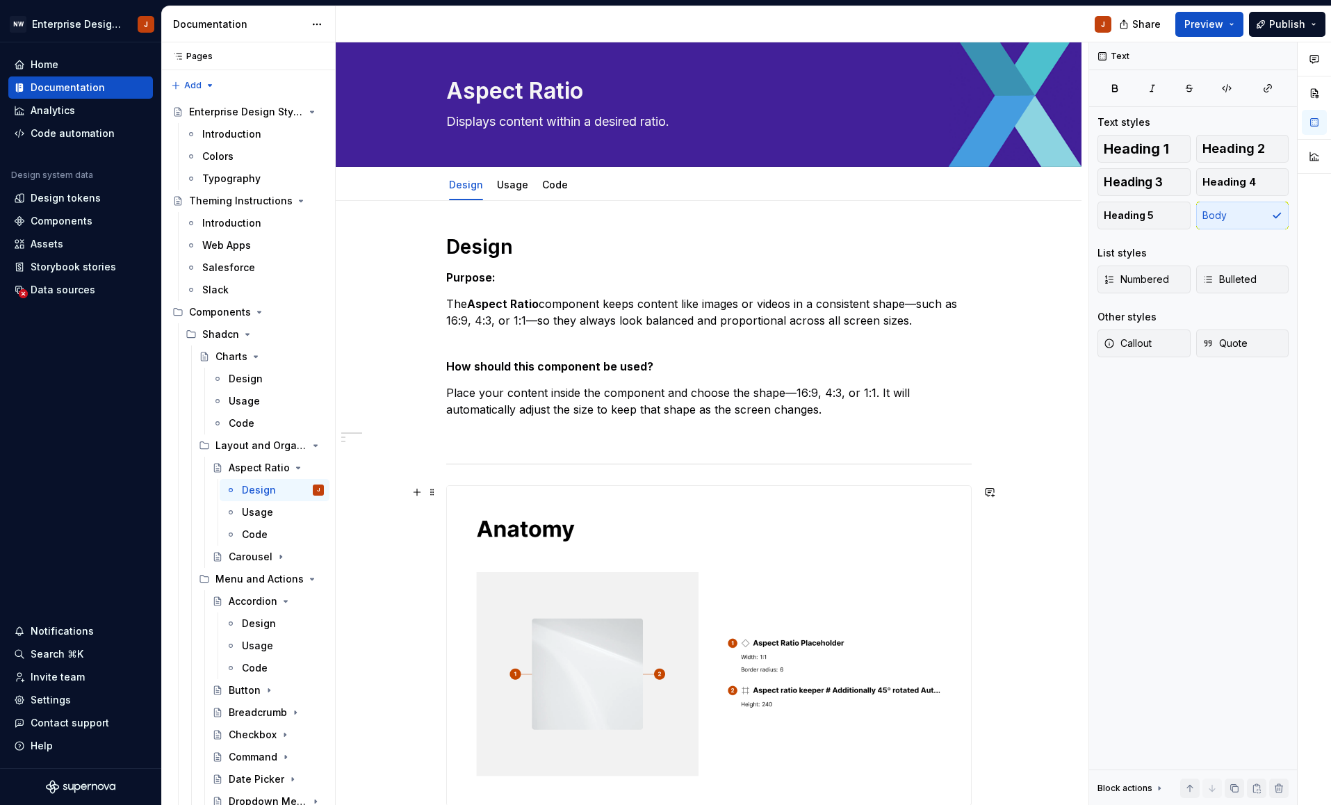
click at [1052, 650] on div "Design Purpose: The Aspect Ratio component keeps content like images or videos …" at bounding box center [709, 649] width 746 height 896
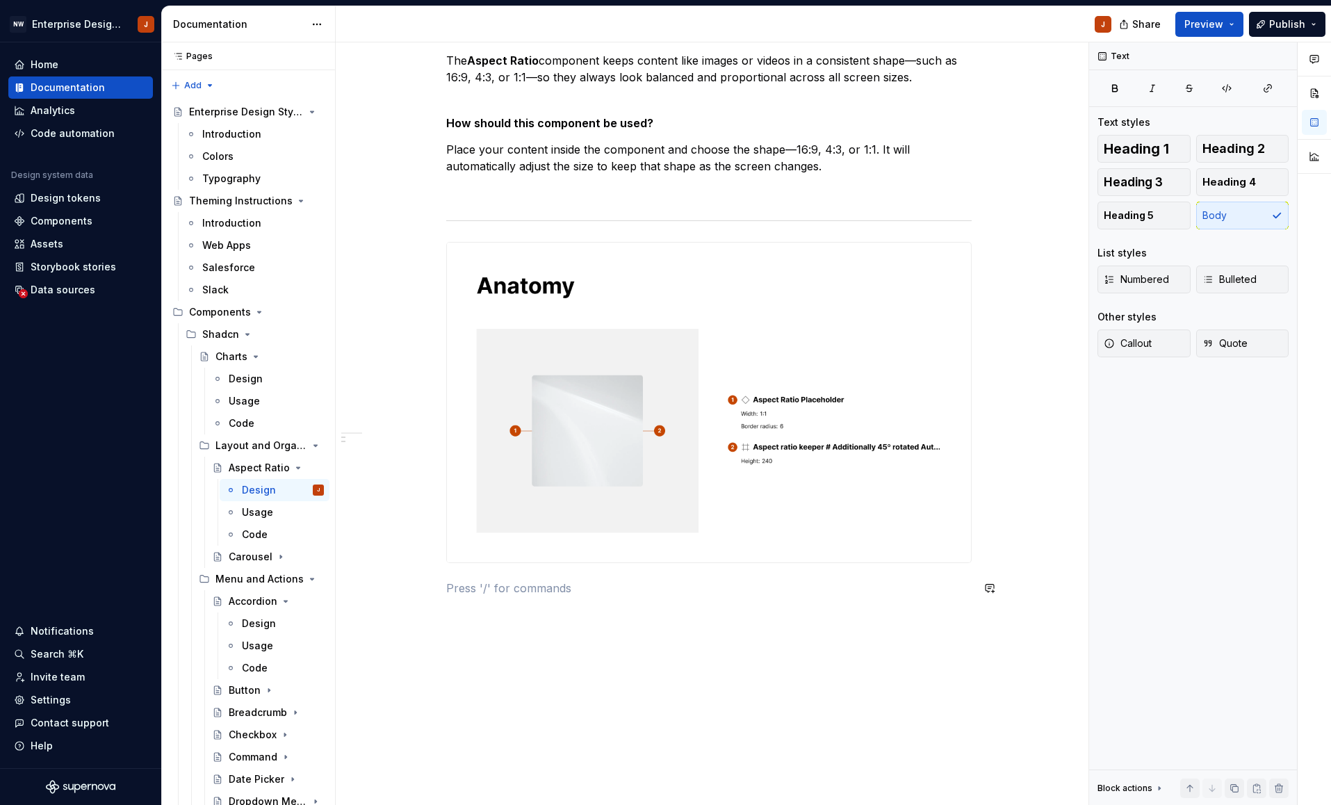
scroll to position [275, 0]
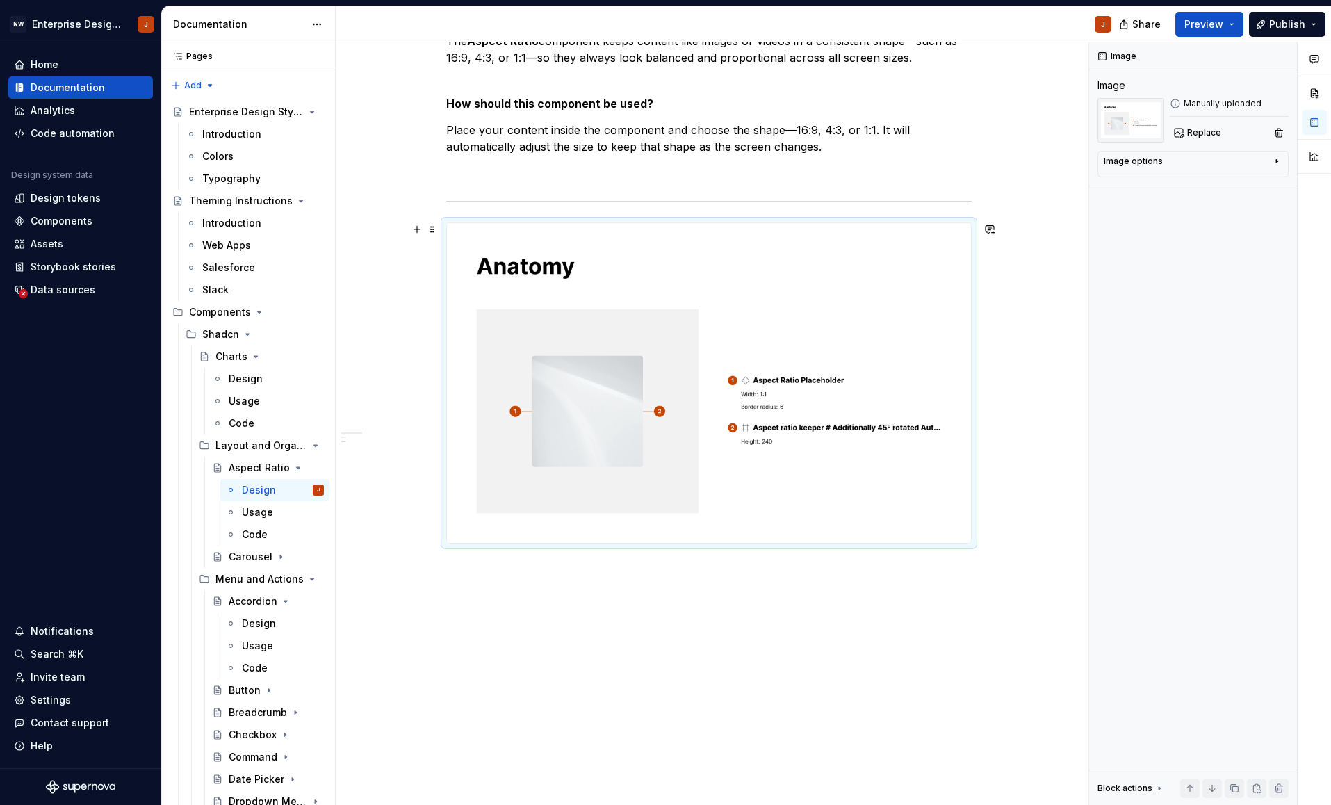
click at [543, 267] on img at bounding box center [709, 383] width 524 height 320
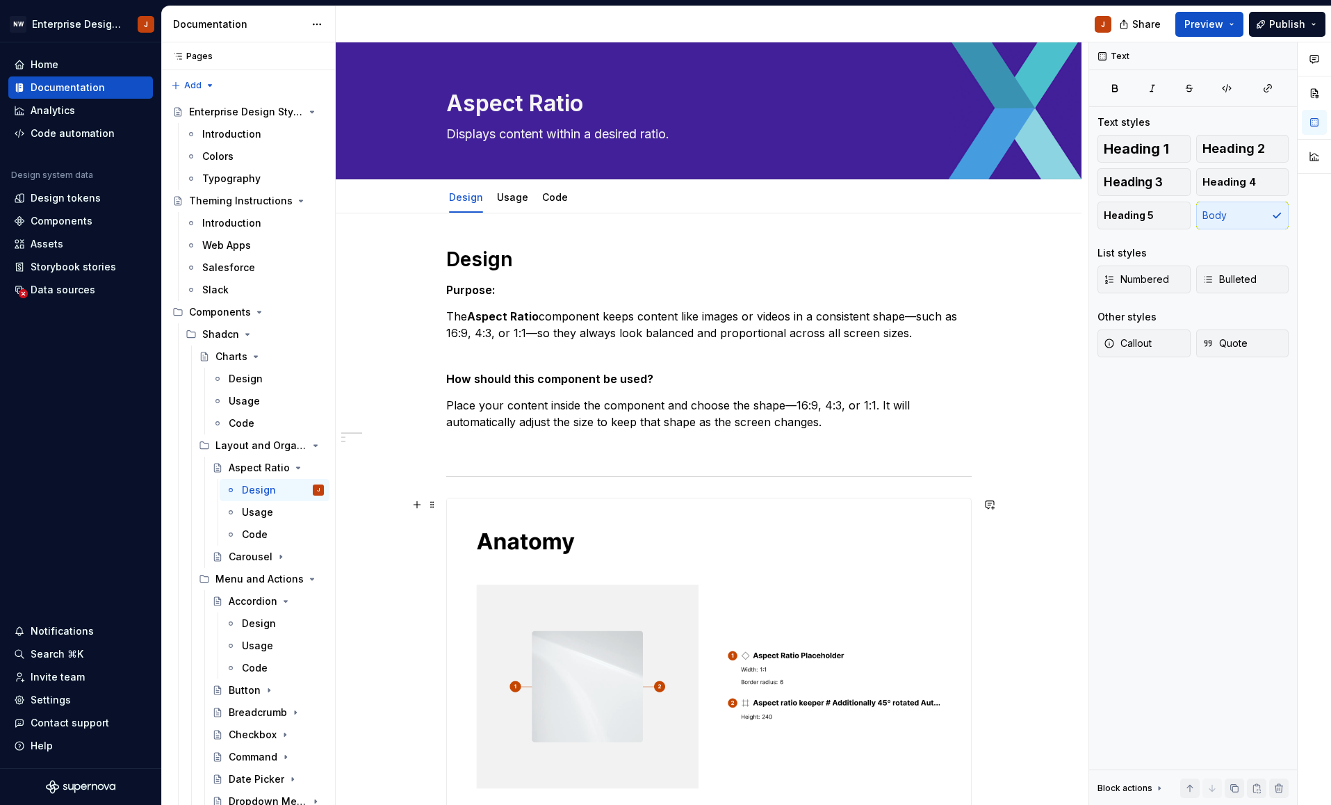
click at [1040, 651] on div "Design Purpose: The Aspect Ratio component keeps content like images or videos …" at bounding box center [709, 661] width 746 height 896
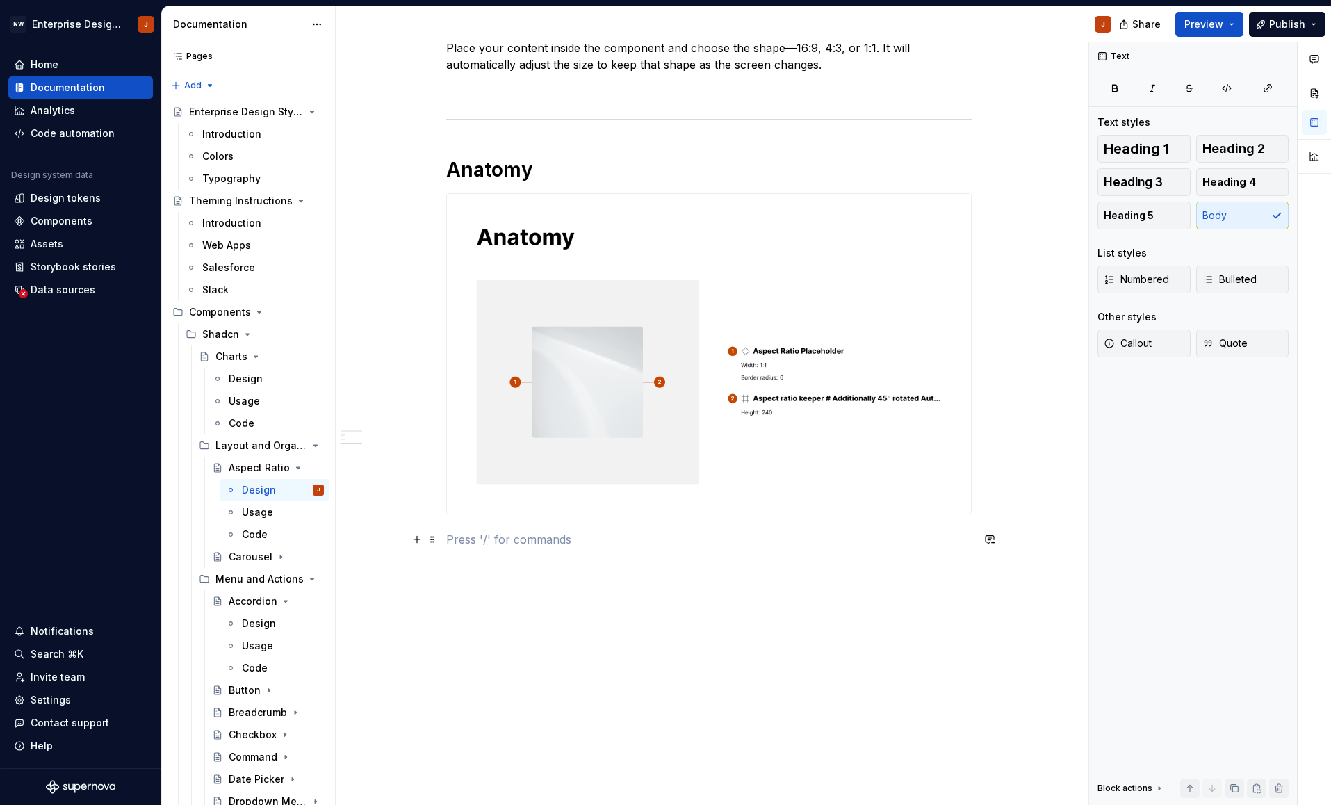
scroll to position [357, 0]
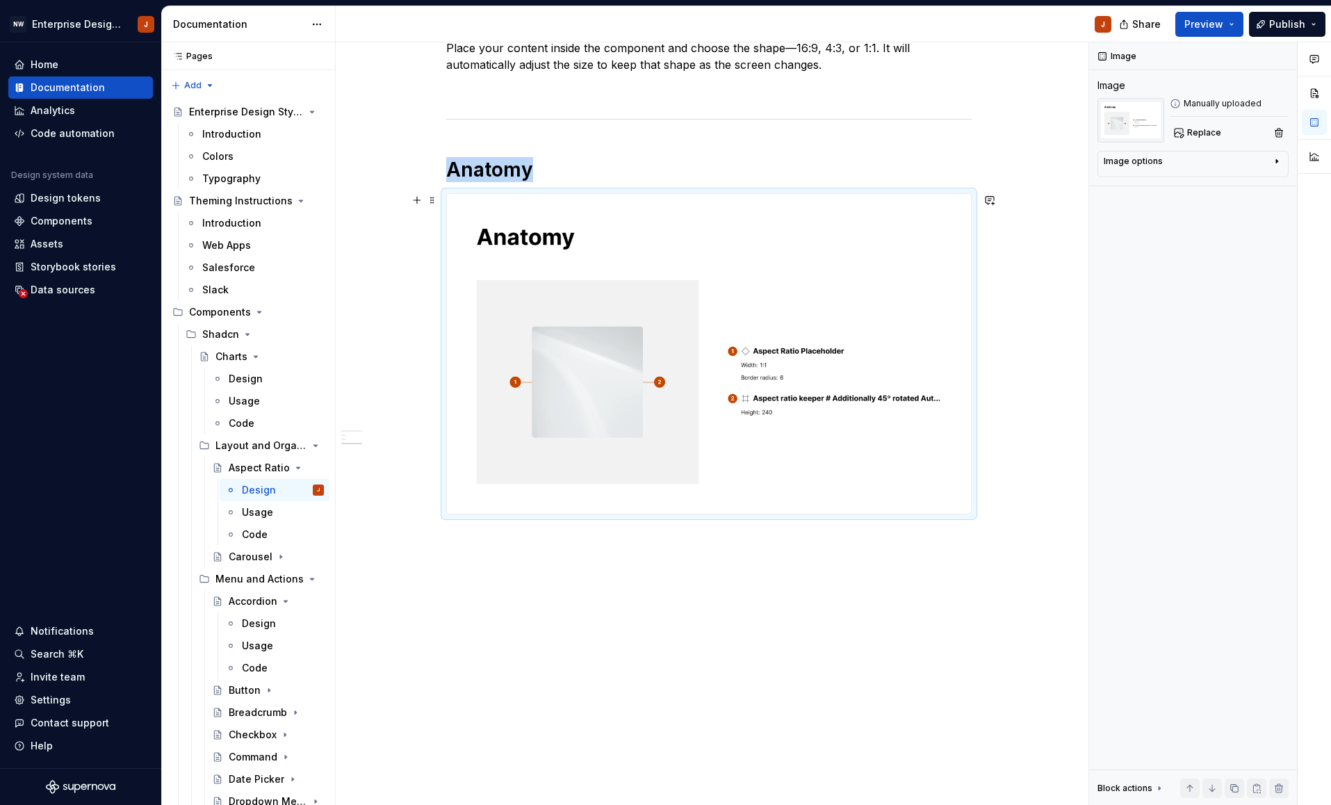
click at [773, 499] on img at bounding box center [709, 354] width 524 height 320
click at [778, 500] on img at bounding box center [709, 354] width 524 height 320
click at [435, 200] on span at bounding box center [432, 199] width 11 height 19
click at [436, 200] on span at bounding box center [432, 199] width 11 height 19
click at [500, 328] on div "Delete" at bounding box center [501, 327] width 90 height 14
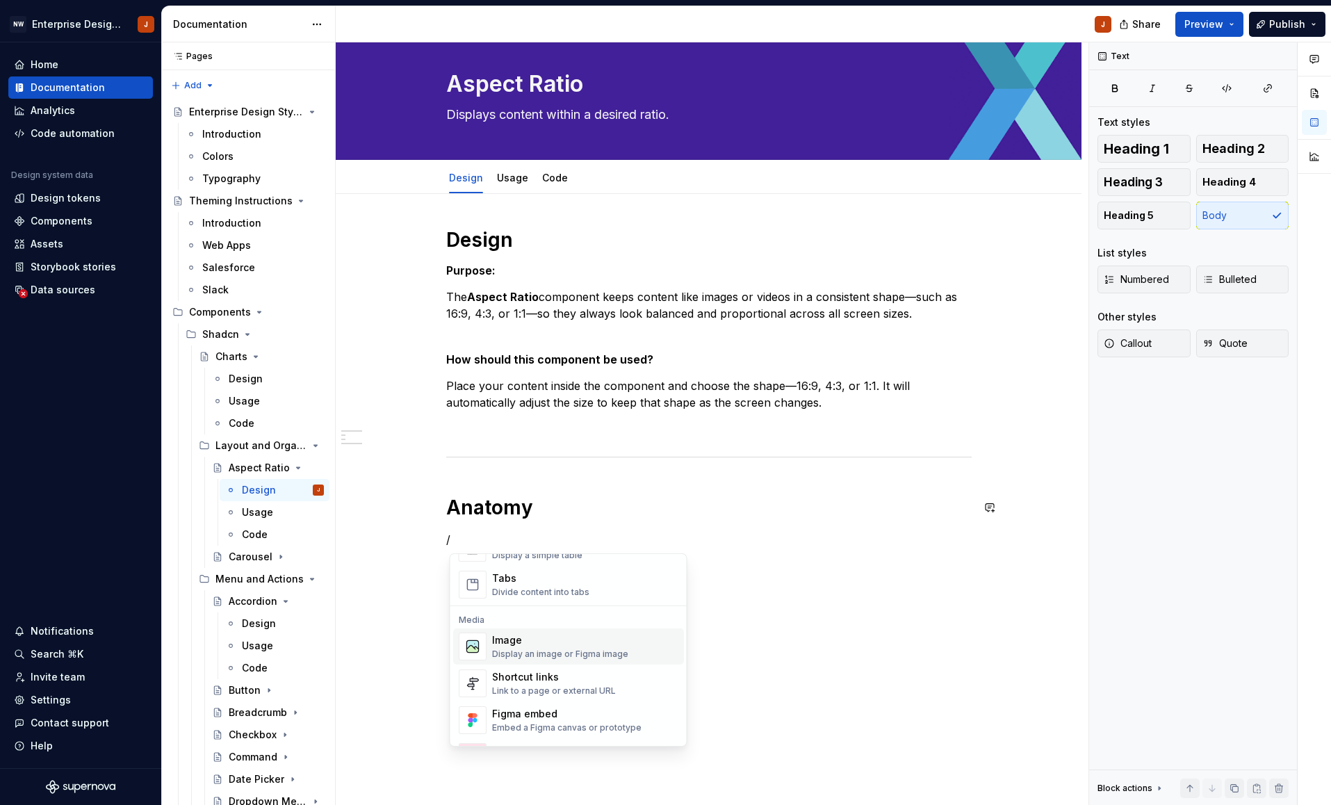
scroll to position [534, 0]
click at [564, 650] on div "Image" at bounding box center [560, 645] width 136 height 14
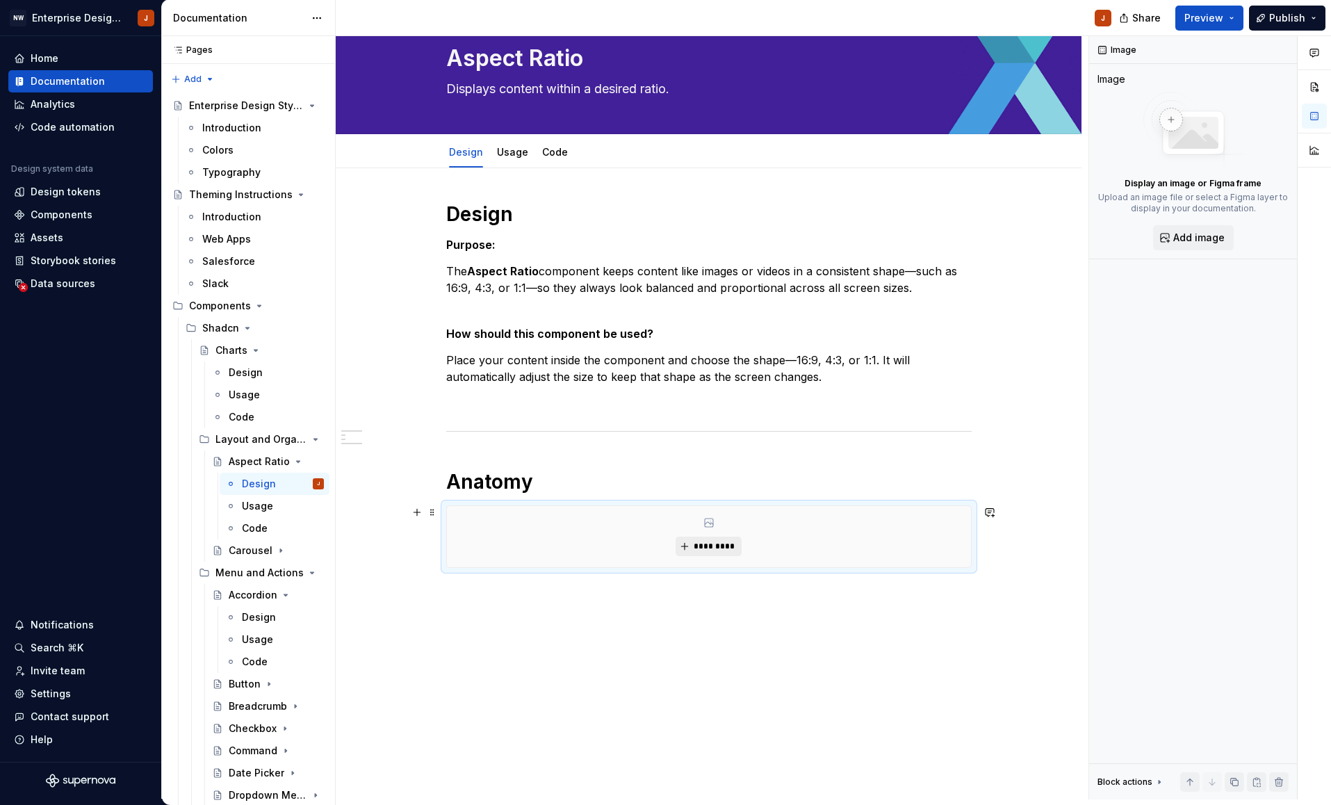
click at [703, 547] on span "*********" at bounding box center [714, 546] width 42 height 11
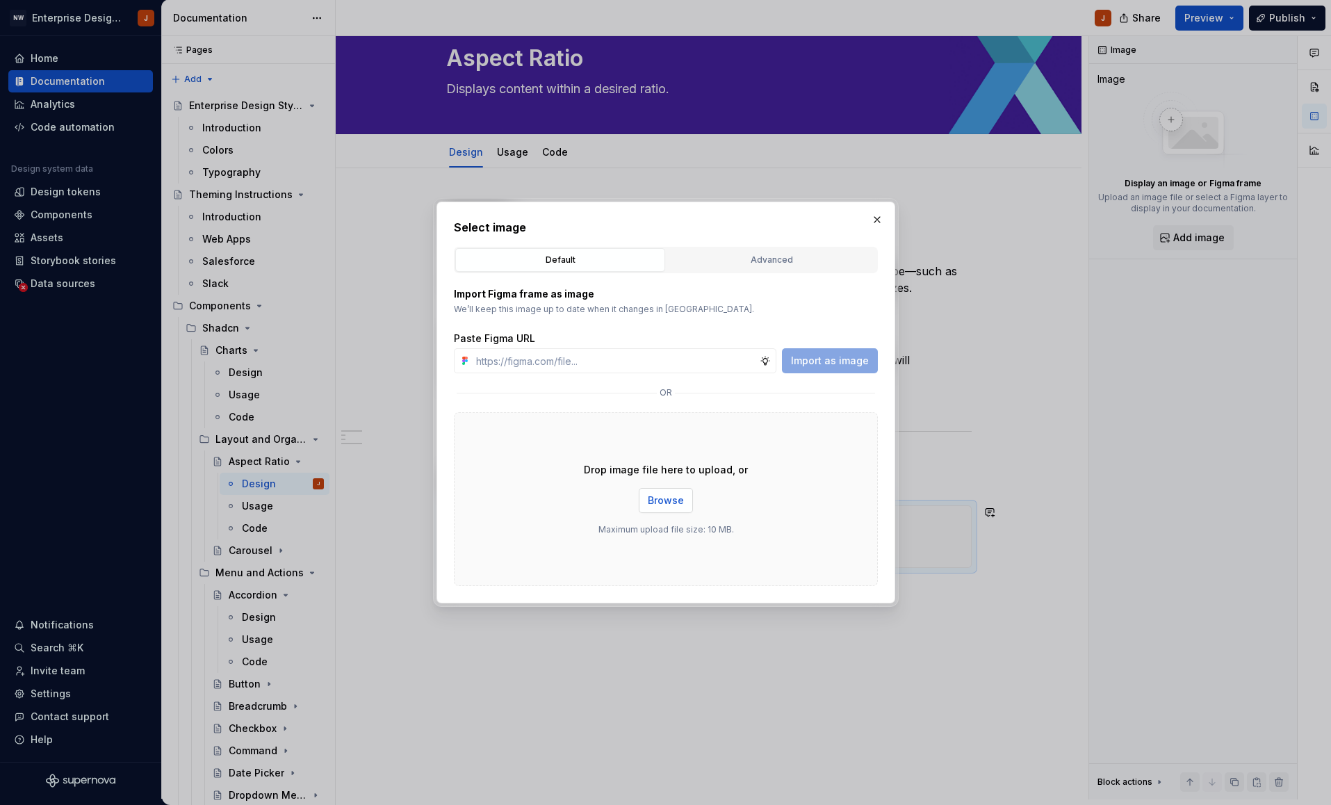
click at [668, 498] on span "Browse" at bounding box center [666, 500] width 36 height 14
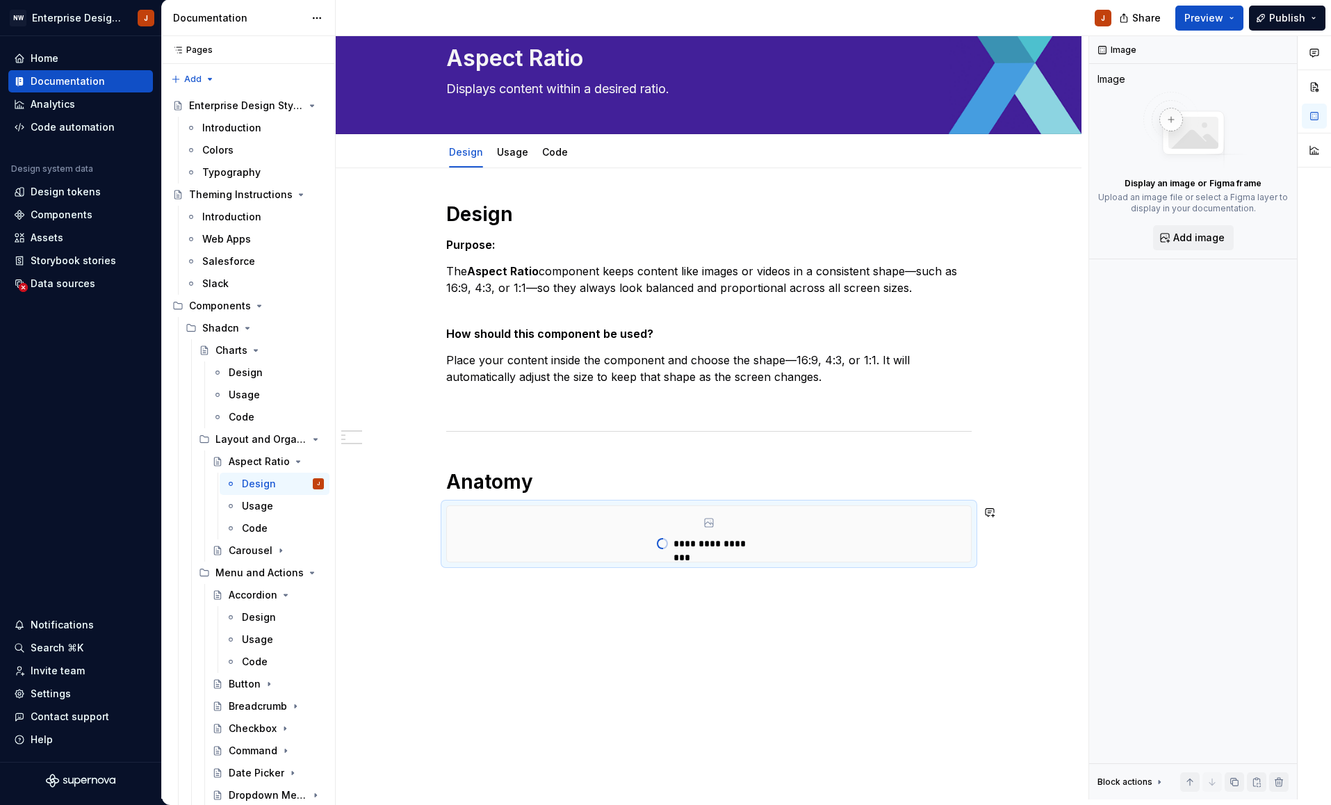
scroll to position [17, 0]
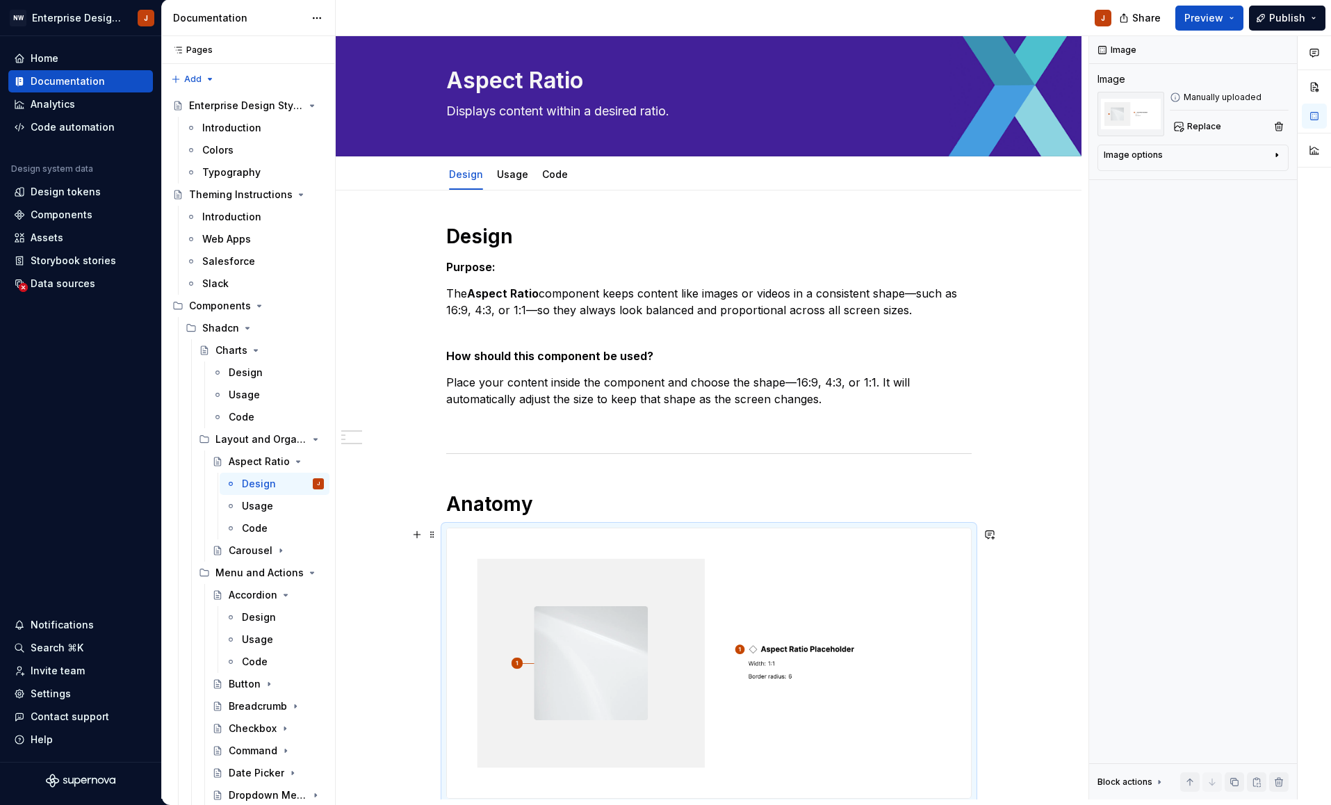
click at [1061, 581] on div "Aspect Ratio Displays content within a desired ratio. Edit header Design Usage …" at bounding box center [712, 417] width 753 height 763
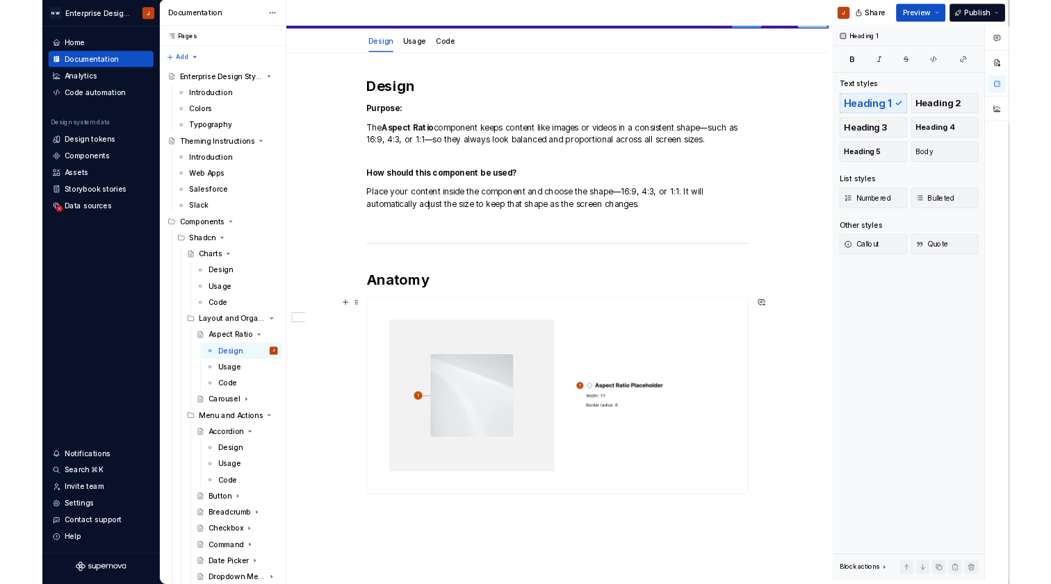
scroll to position [146, 0]
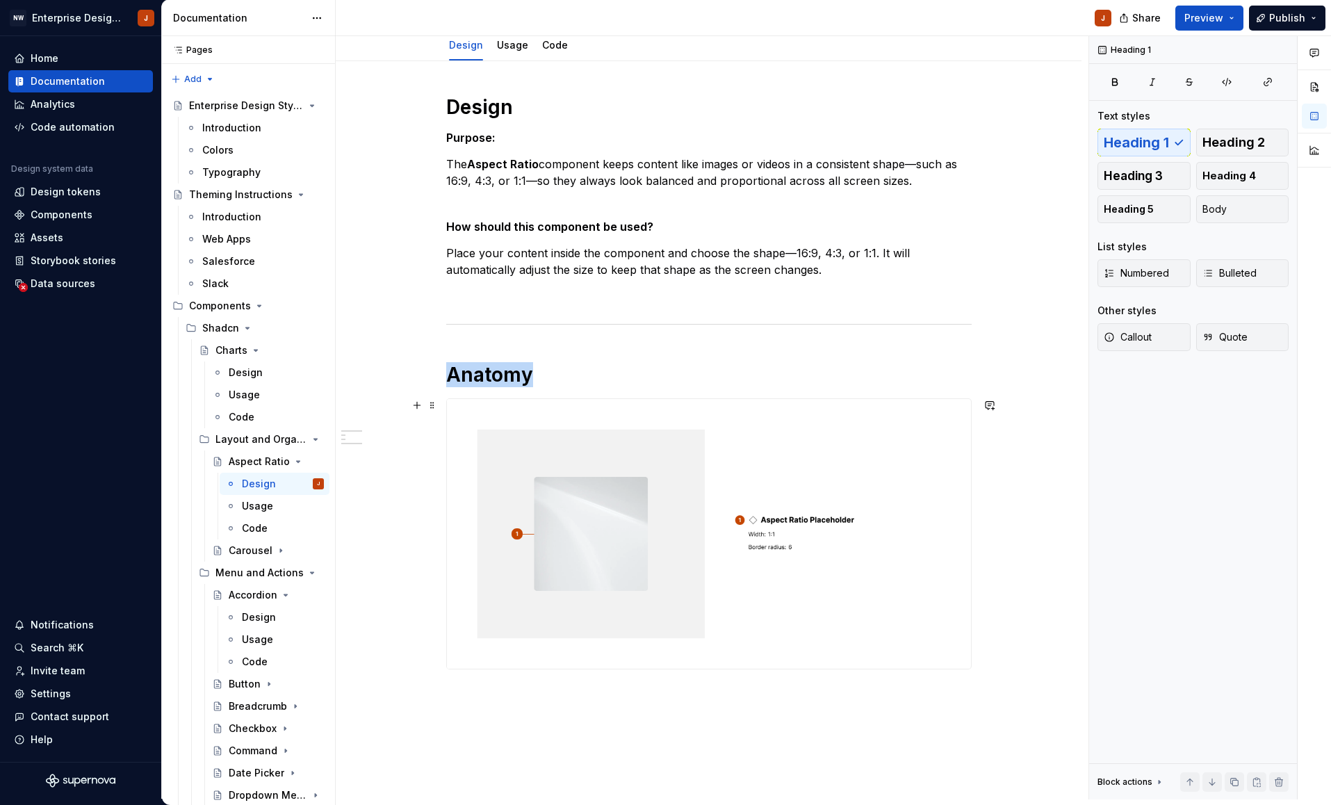
click at [810, 556] on img at bounding box center [709, 534] width 524 height 270
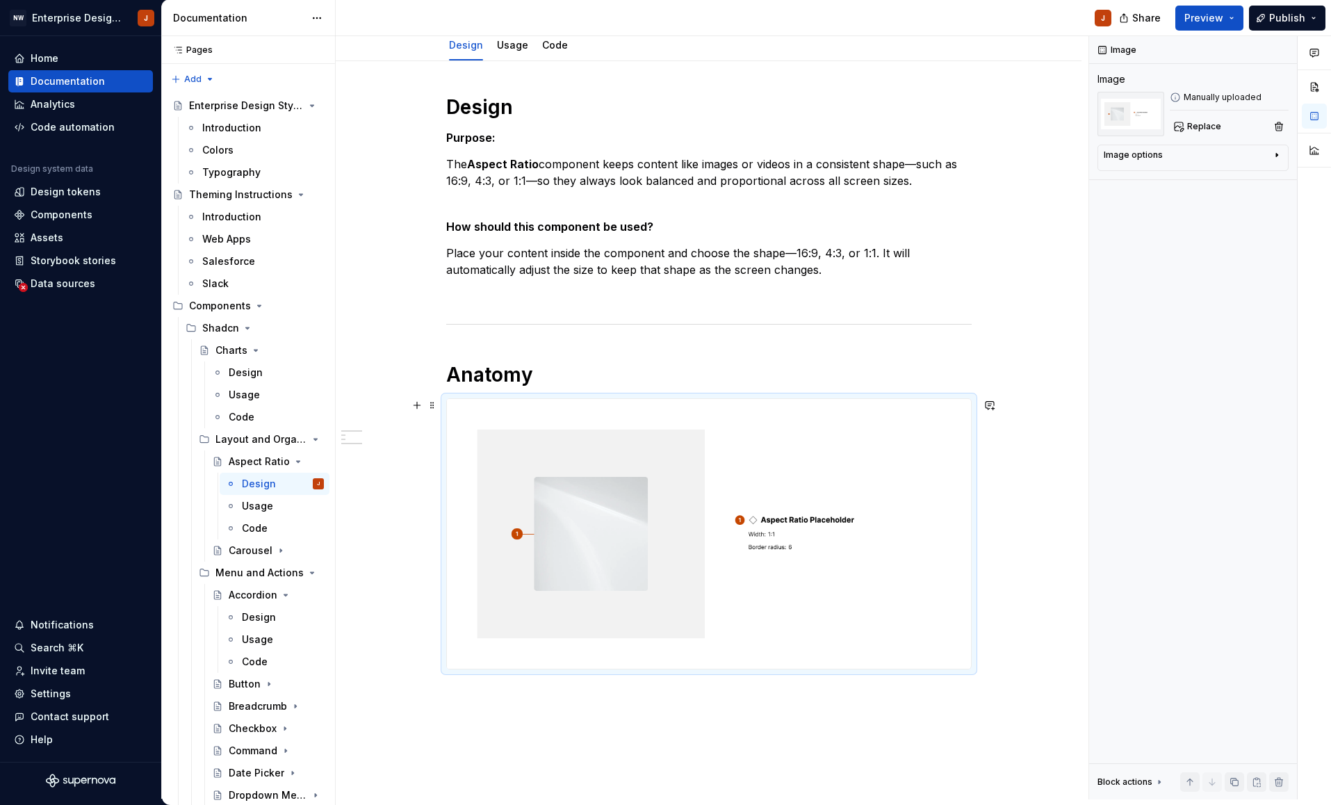
click at [1014, 602] on div "Design Purpose: The Aspect Ratio component keeps content like images or videos …" at bounding box center [709, 494] width 746 height 866
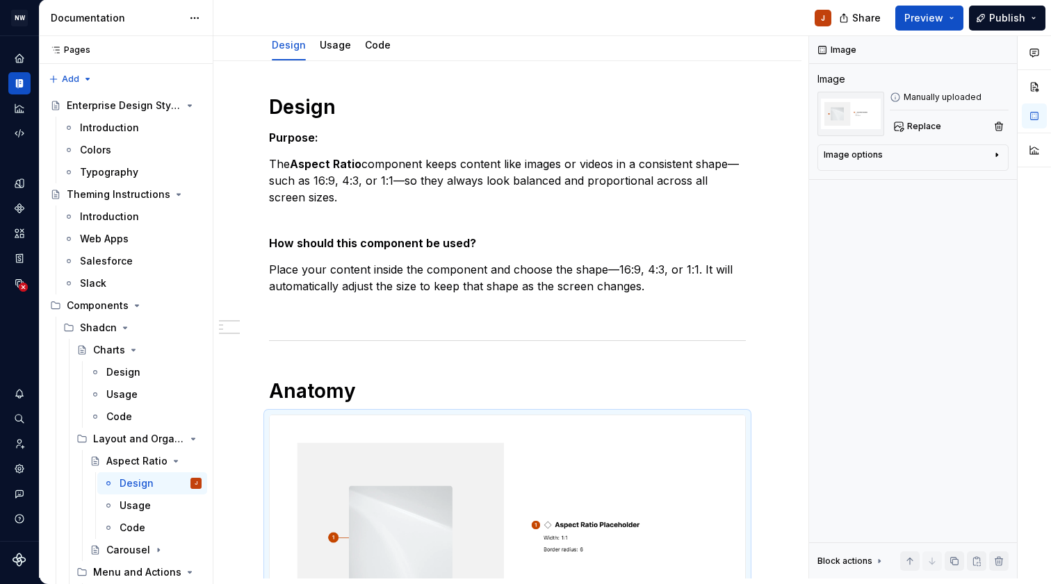
scroll to position [1, 0]
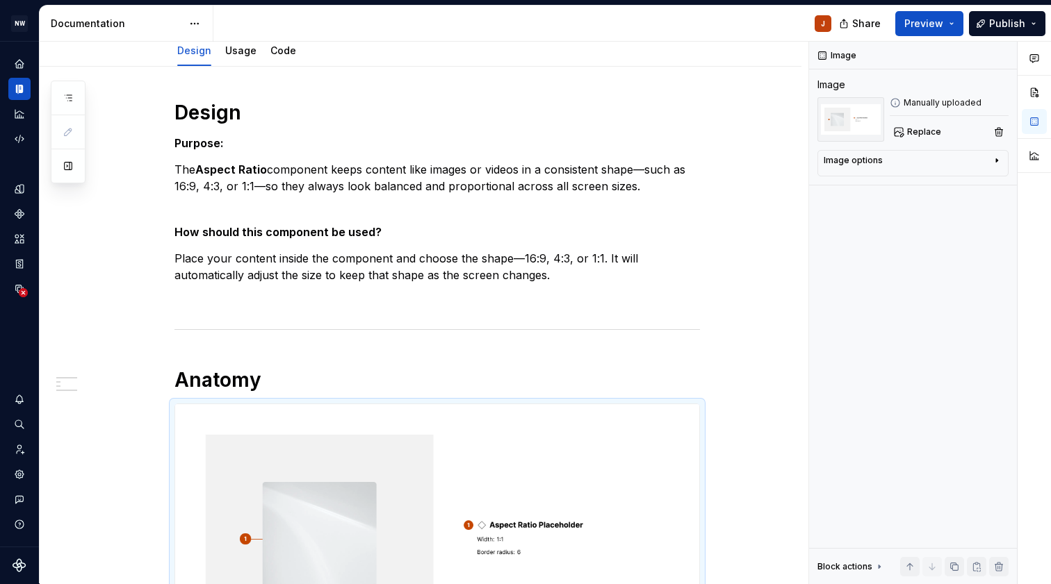
type textarea "*"
